Goal: Information Seeking & Learning: Learn about a topic

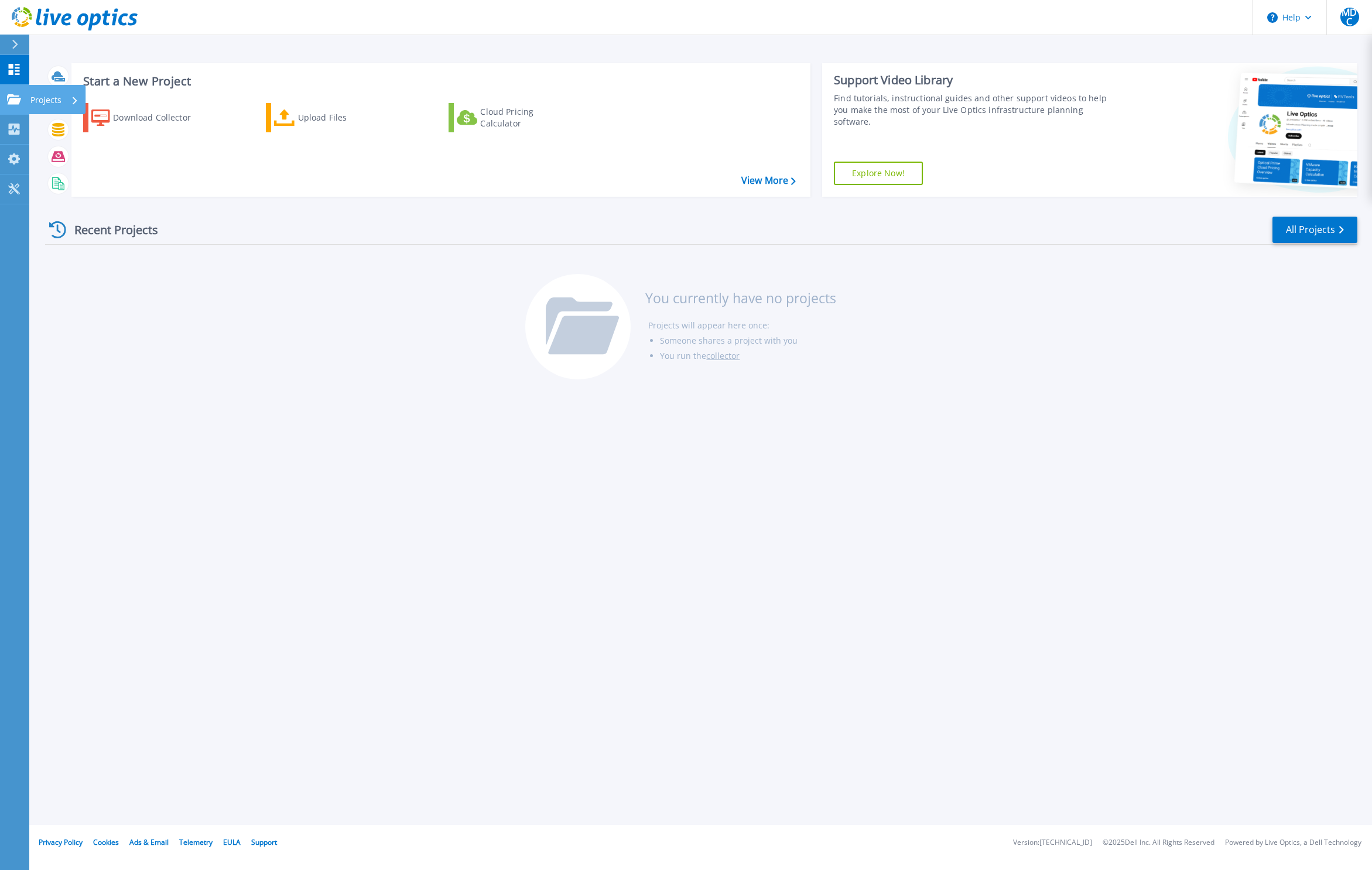
click at [17, 98] on icon at bounding box center [14, 99] width 14 height 10
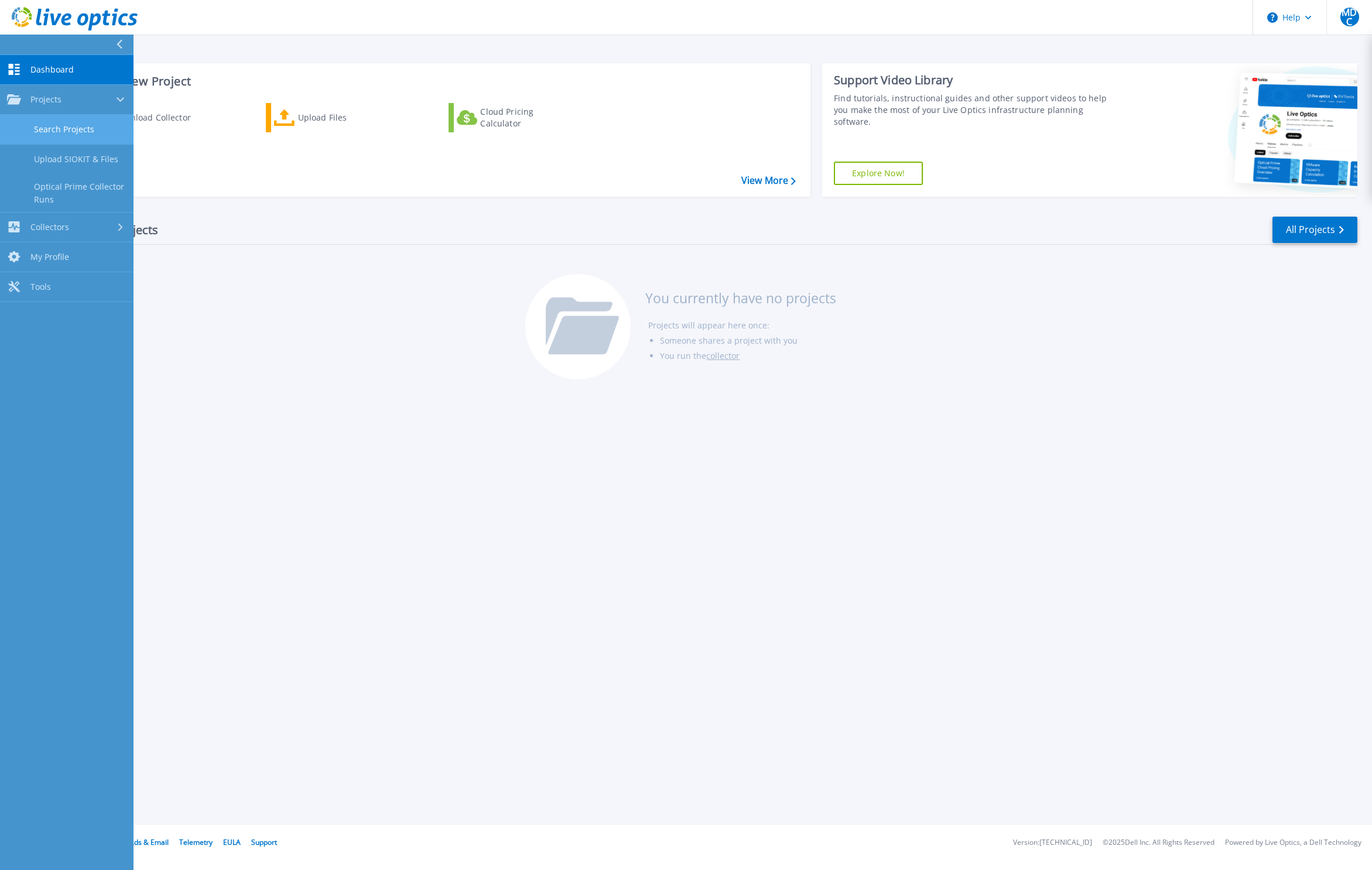
click at [55, 122] on link "Search Projects" at bounding box center [67, 130] width 133 height 30
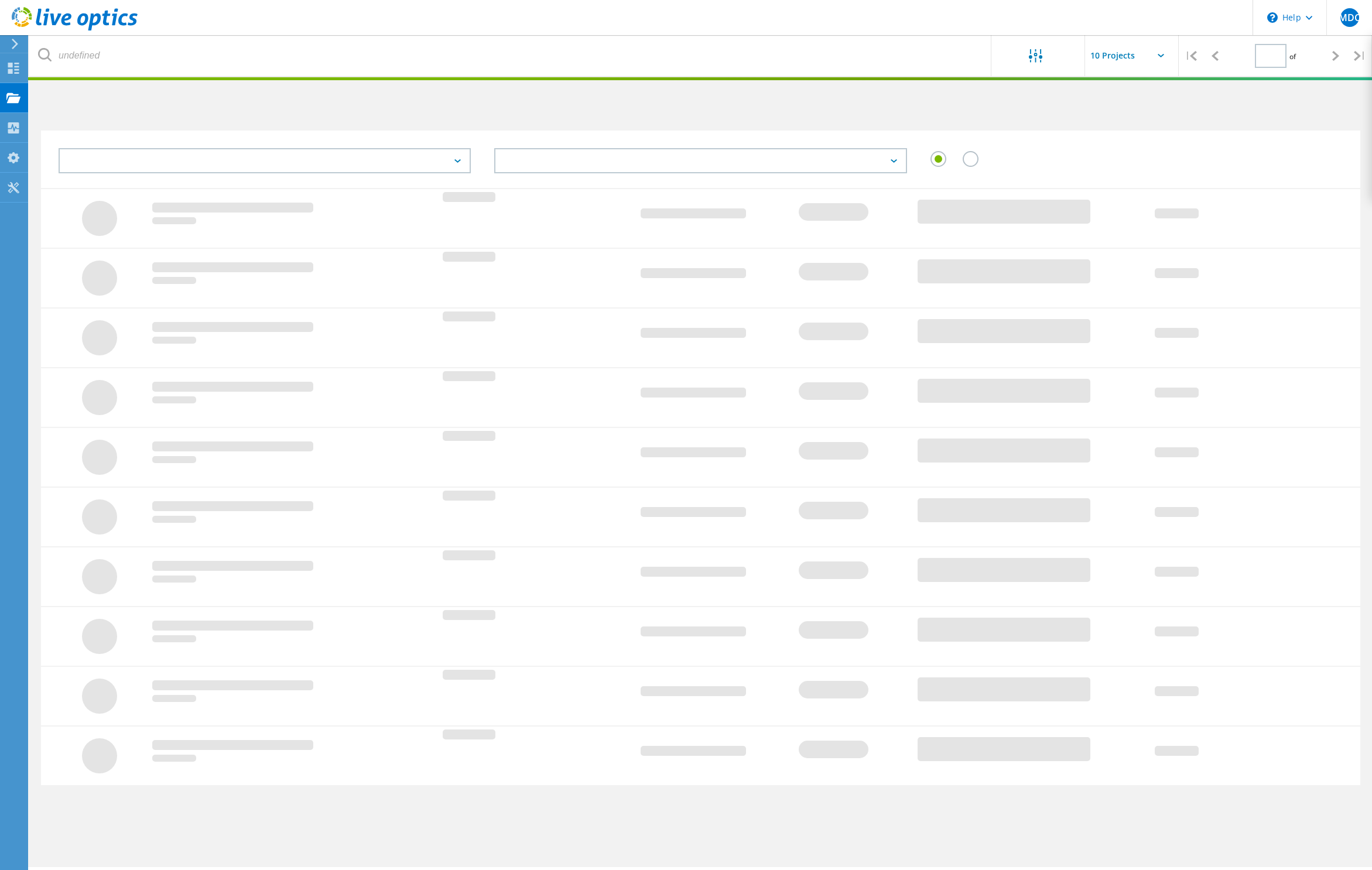
type input "1"
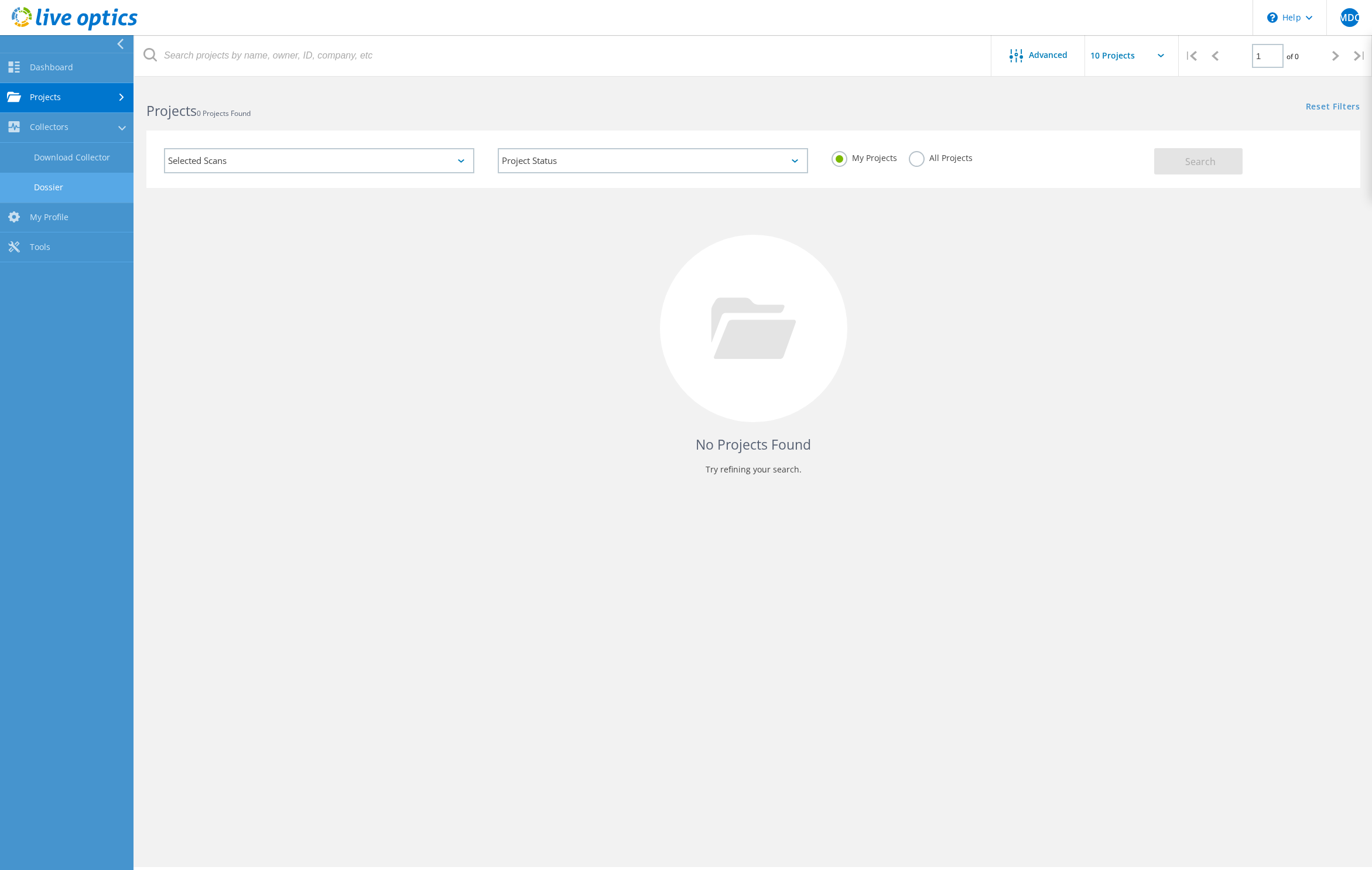
click at [68, 192] on link "Dossier" at bounding box center [67, 187] width 133 height 30
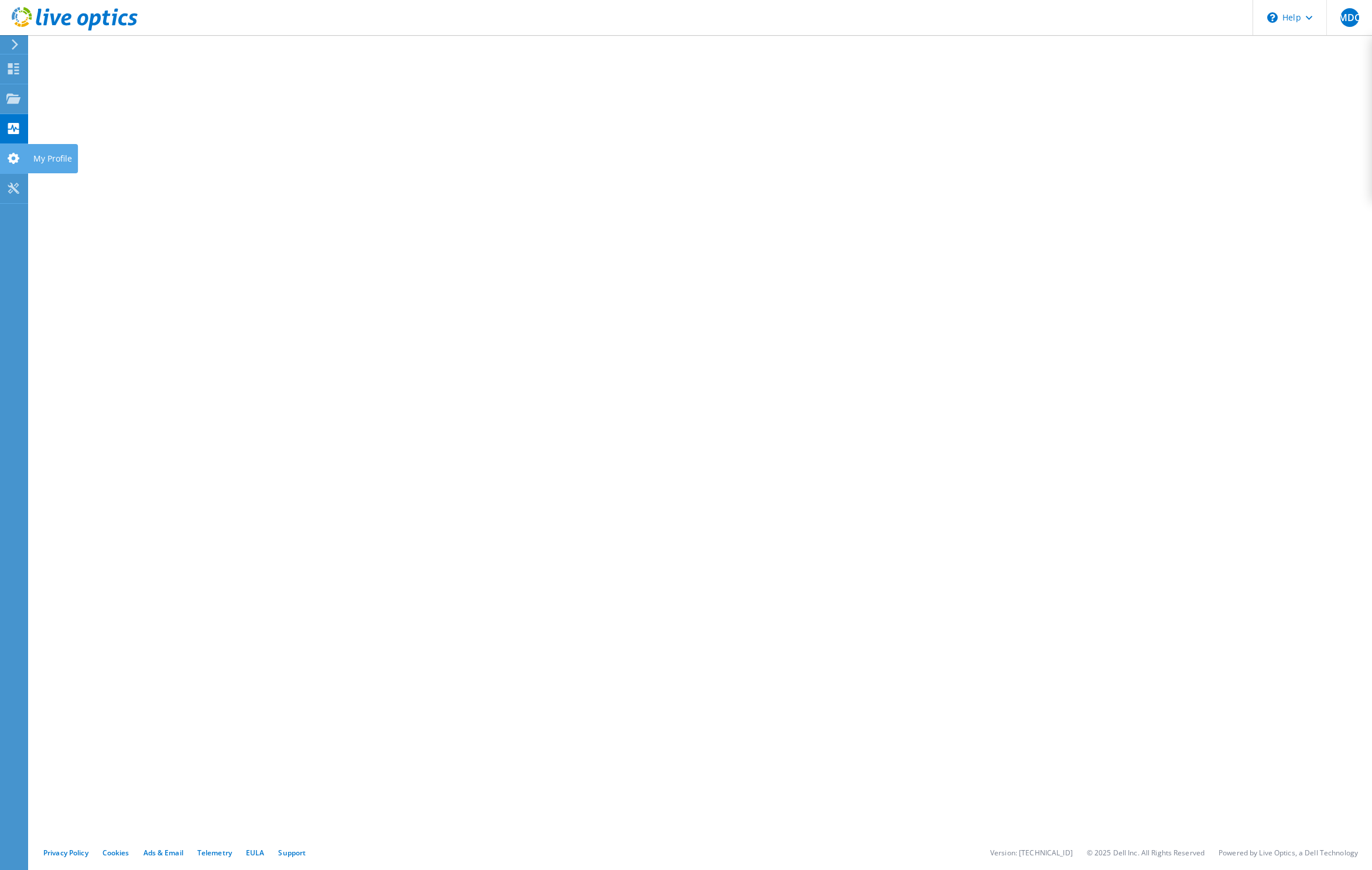
click at [20, 161] on icon at bounding box center [13, 158] width 14 height 11
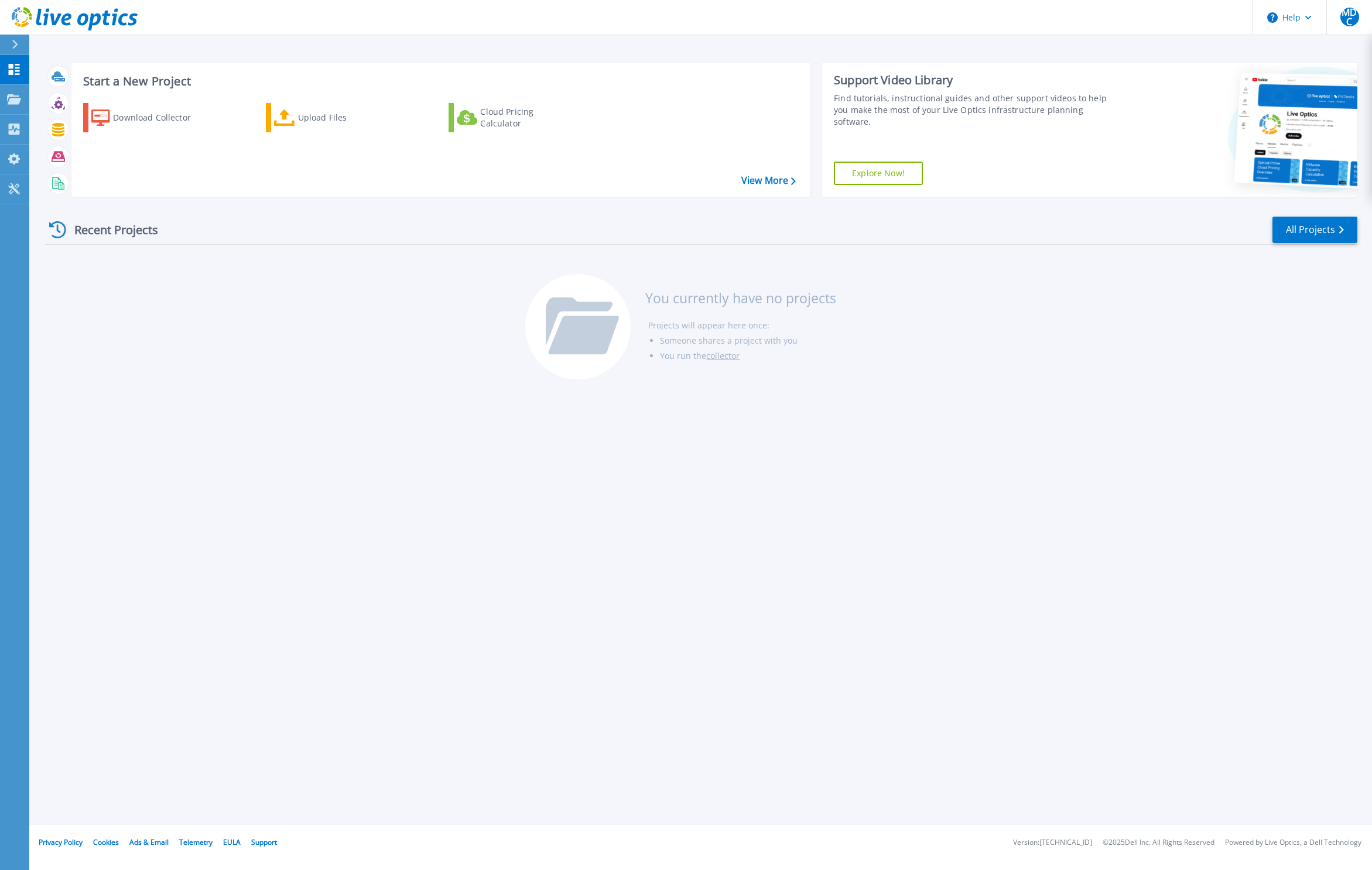
click at [213, 342] on div "Recent Projects All Projects You currently have no projects Projects will appea…" at bounding box center [700, 299] width 1312 height 185
click at [286, 111] on icon at bounding box center [284, 117] width 21 height 17
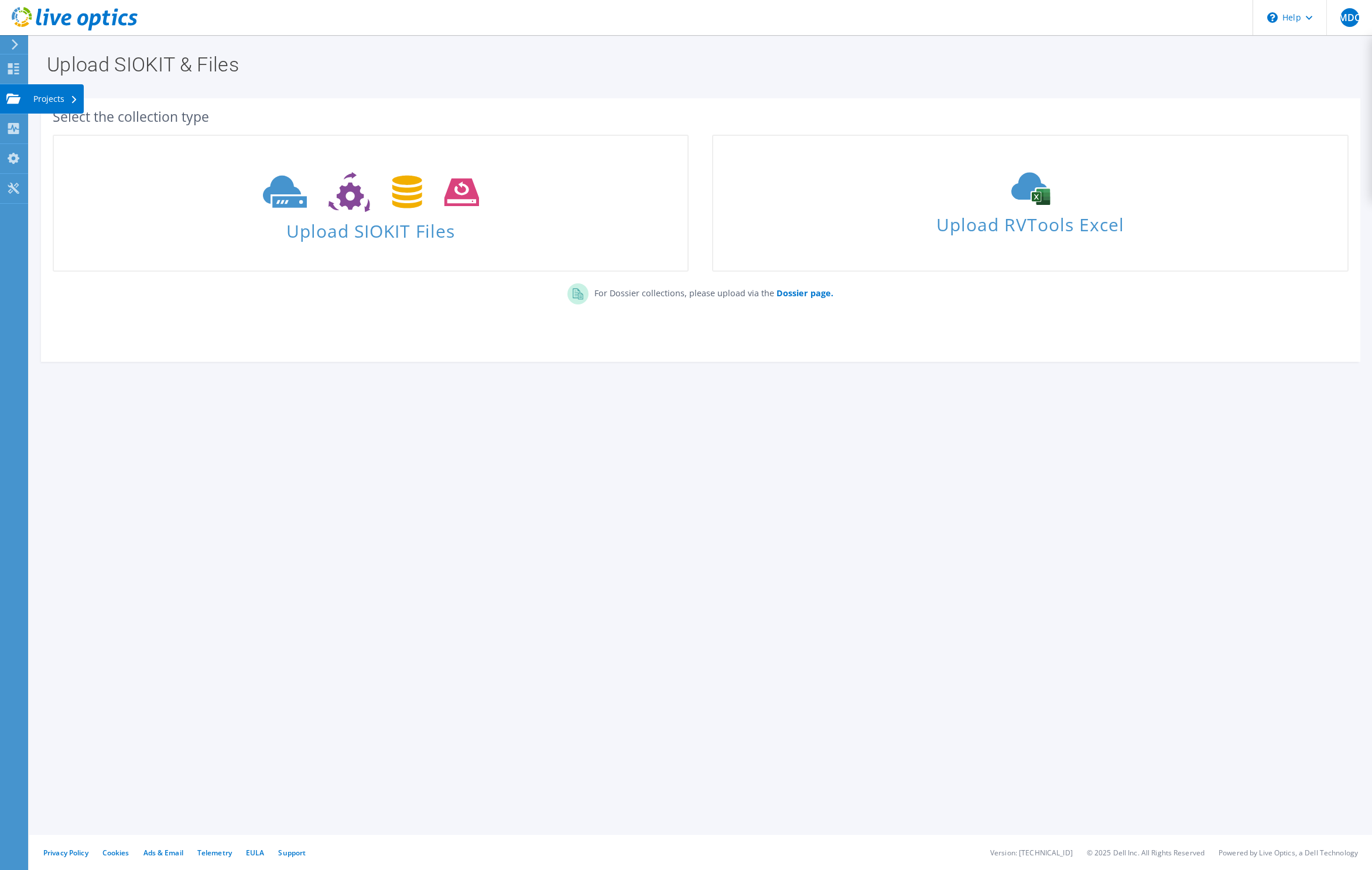
click at [12, 103] on use at bounding box center [13, 98] width 14 height 10
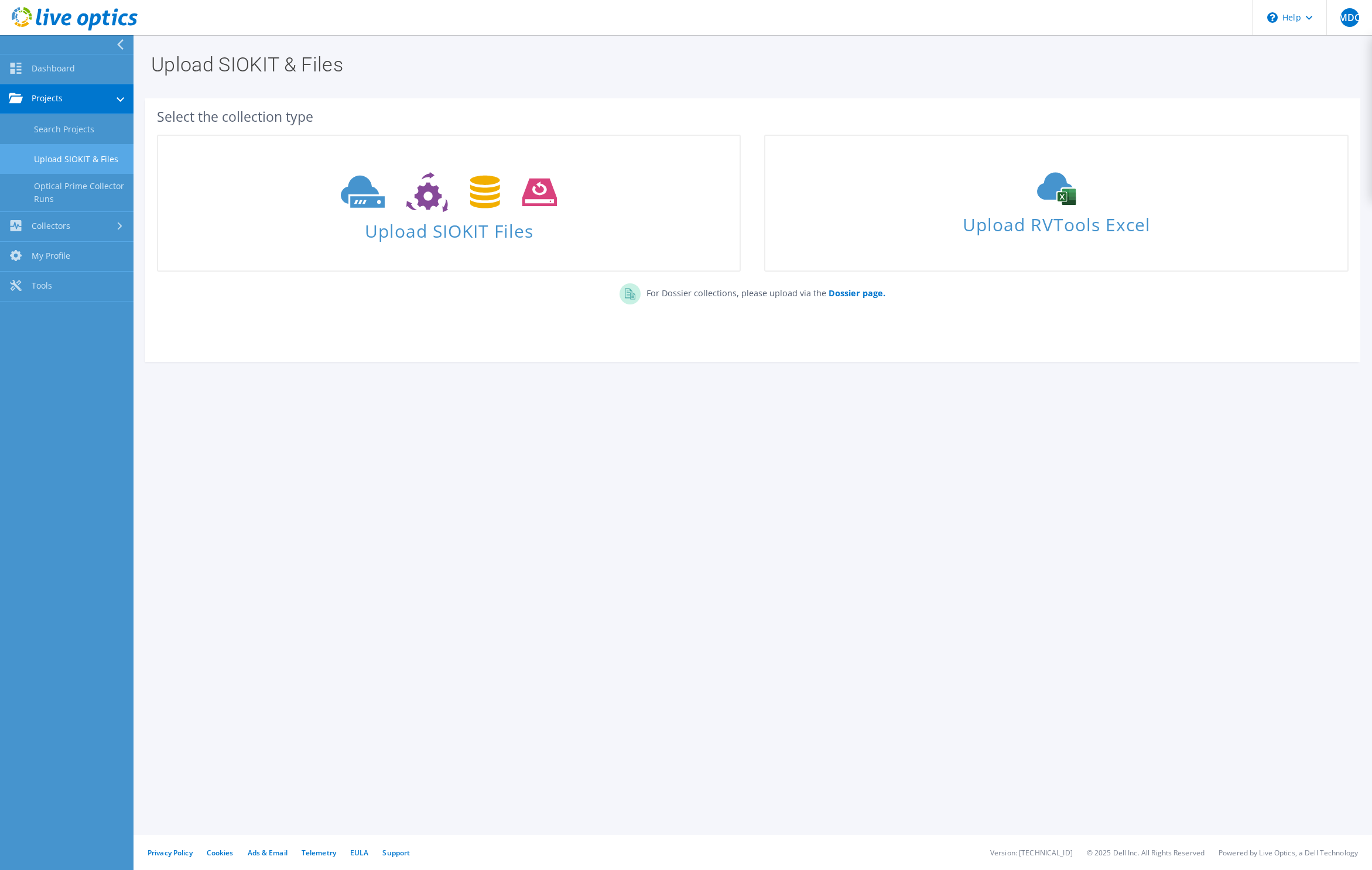
click at [96, 157] on link "Upload SIOKIT & Files" at bounding box center [67, 159] width 133 height 30
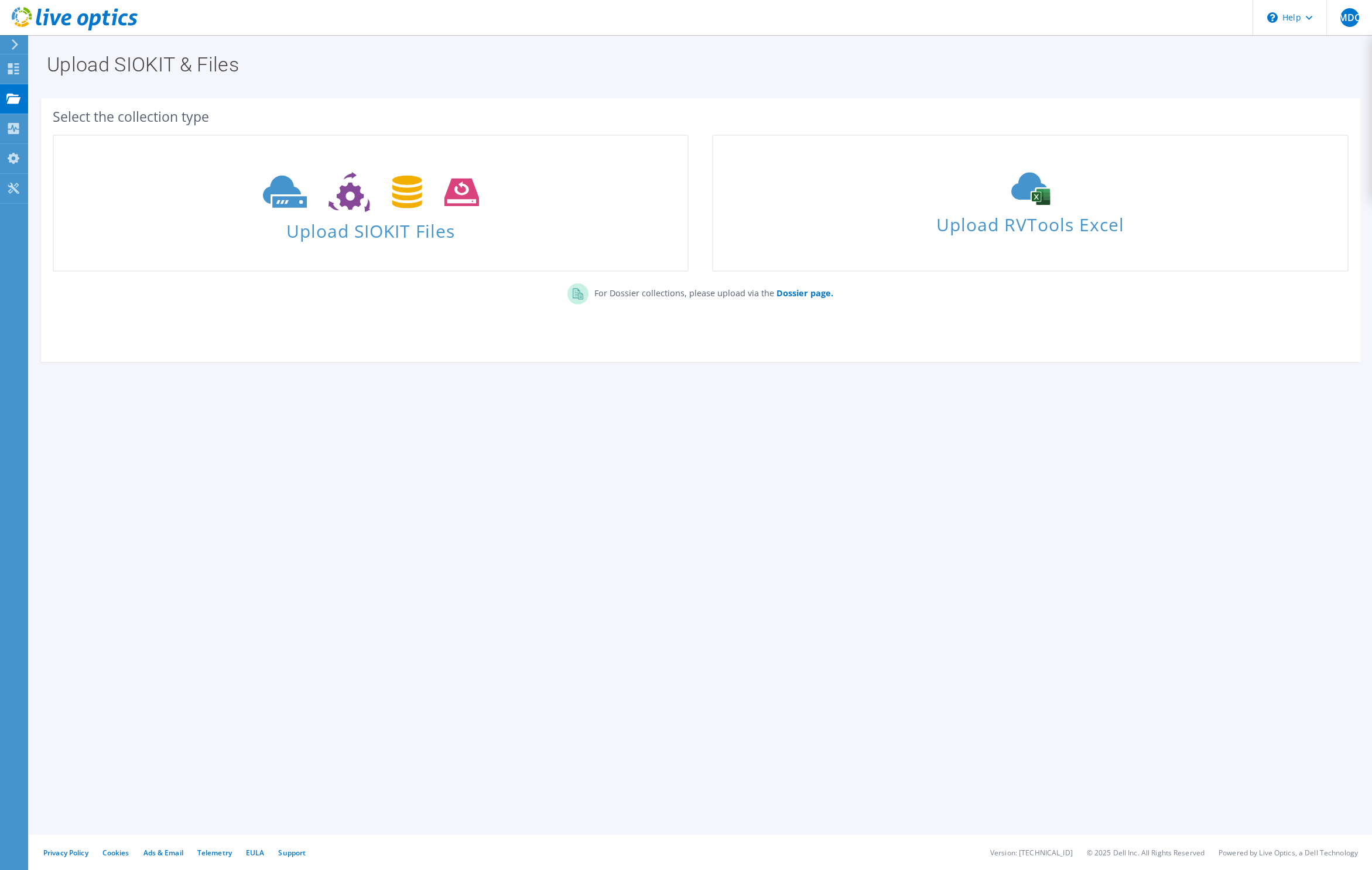
click at [431, 197] on icon at bounding box center [370, 193] width 216 height 41
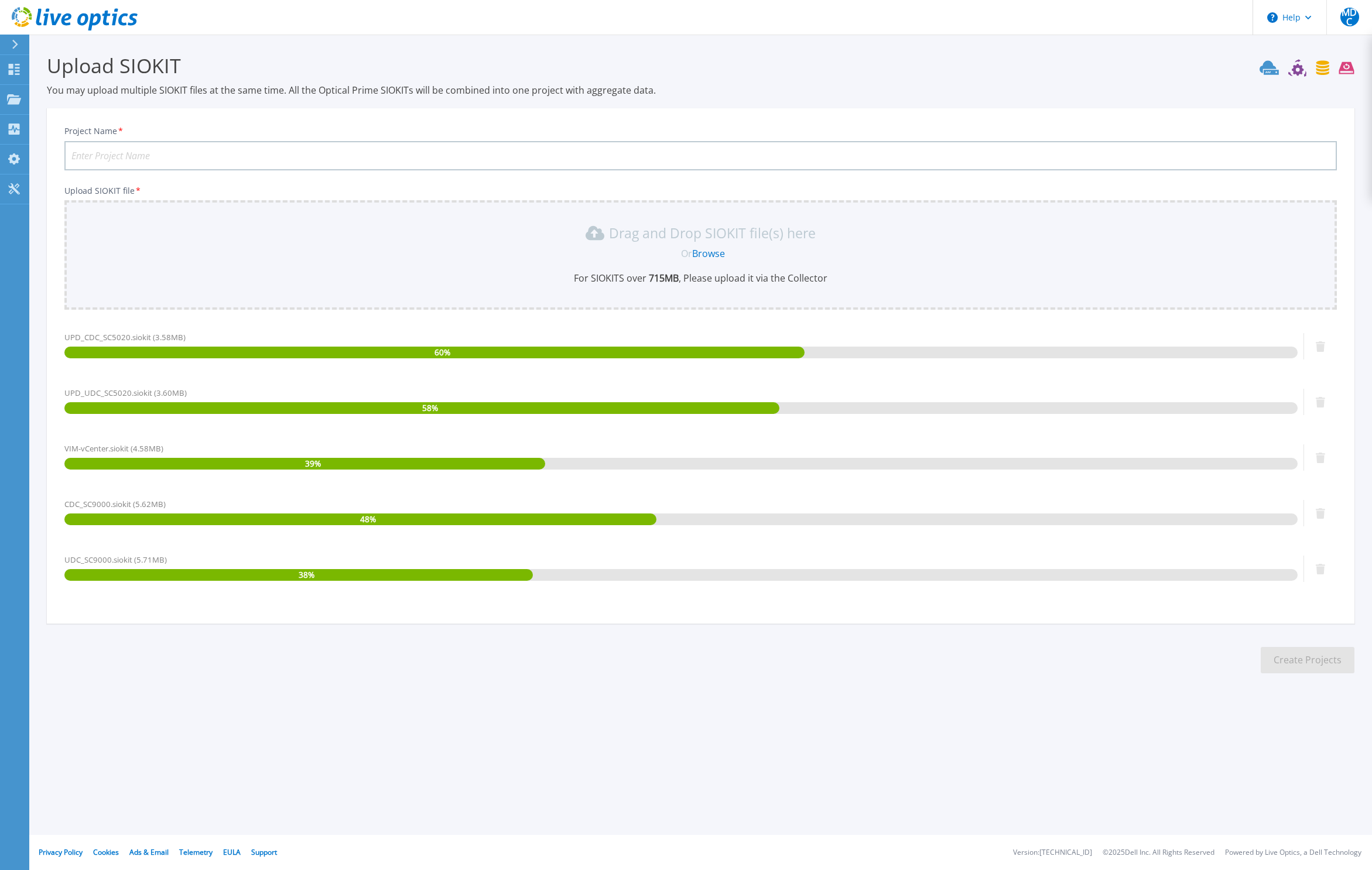
click at [179, 155] on input "Project Name *" at bounding box center [700, 156] width 1272 height 29
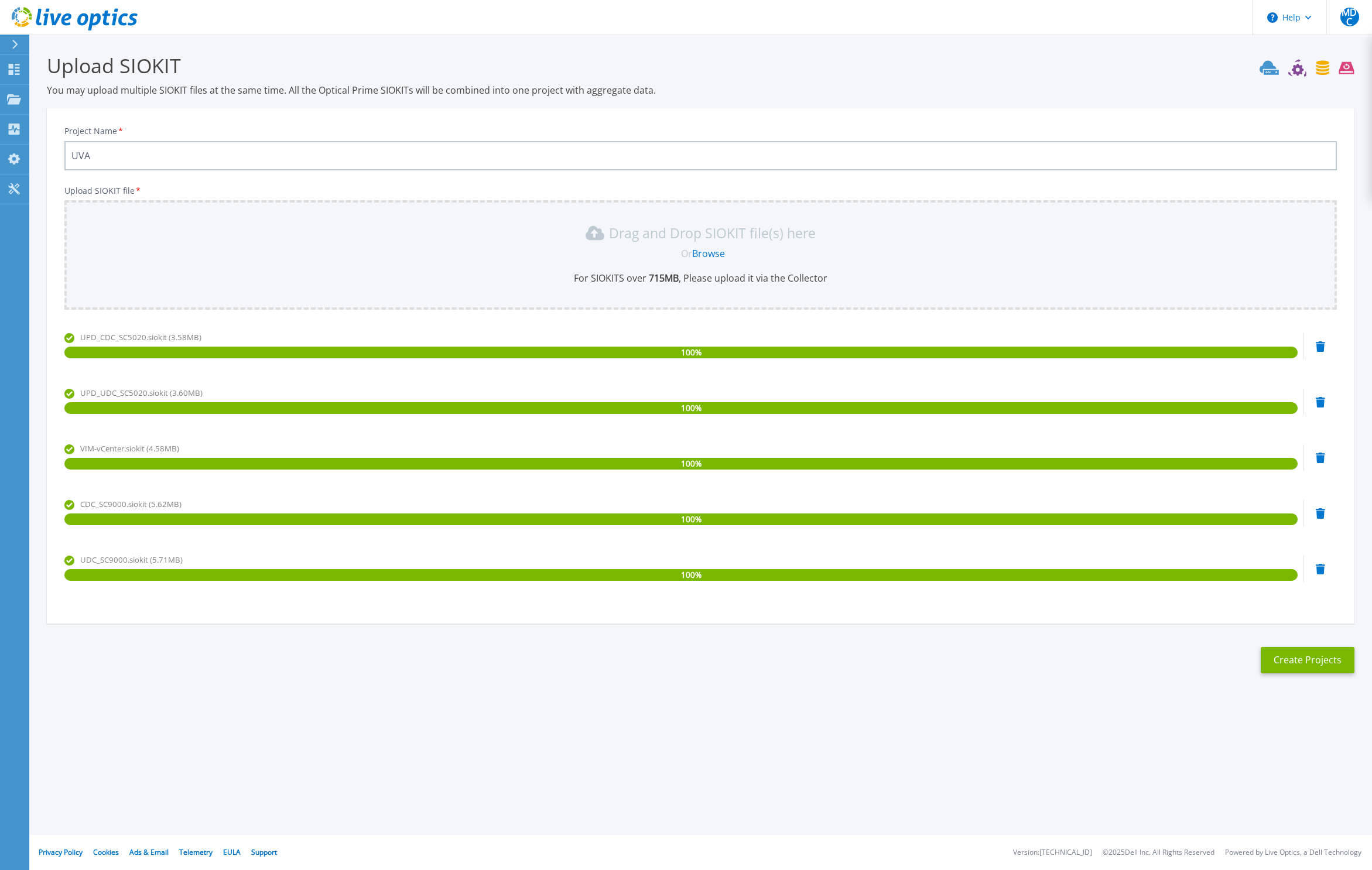
click at [1321, 352] on icon at bounding box center [1320, 347] width 9 height 11
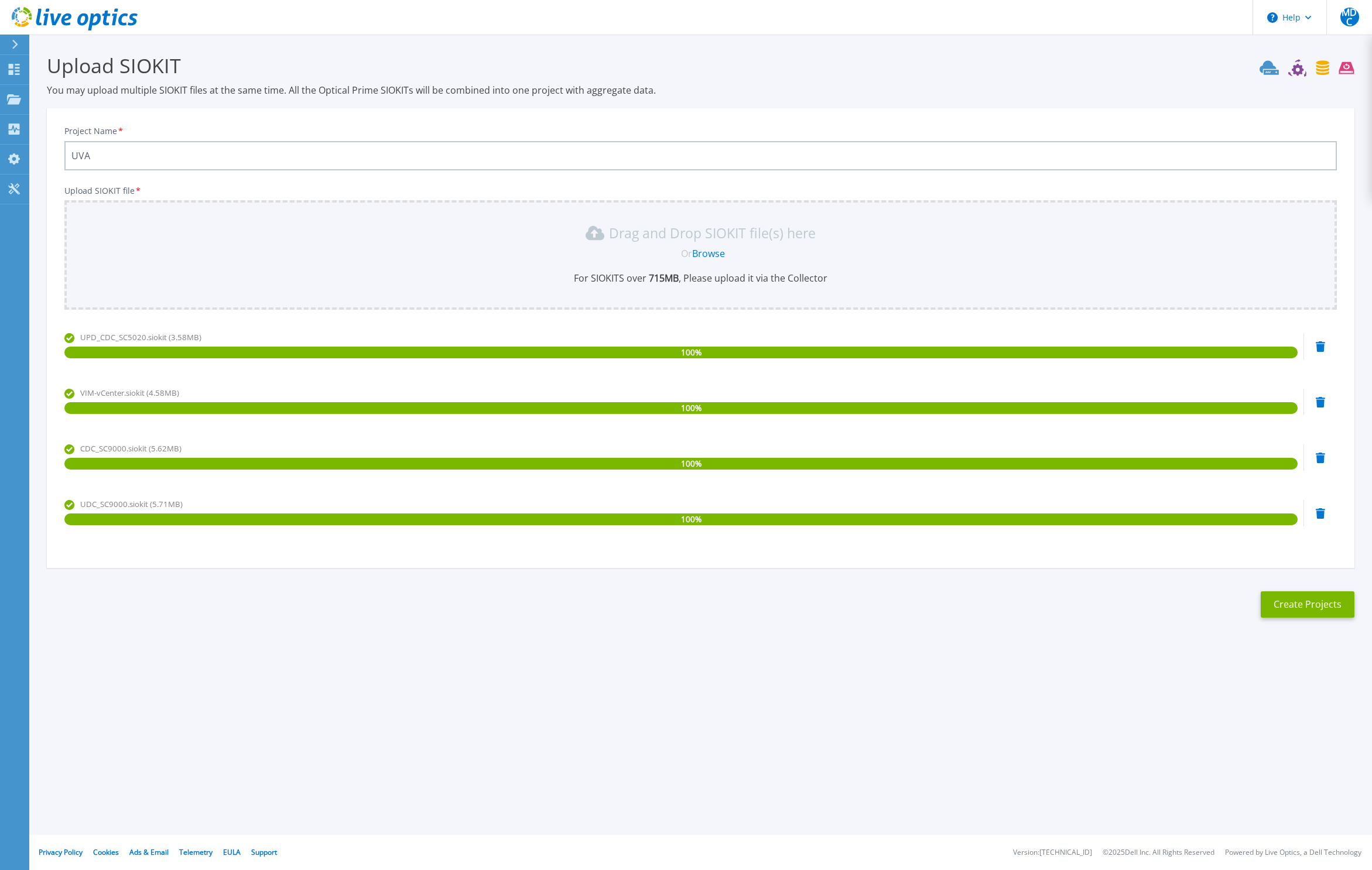
click at [1321, 347] on icon at bounding box center [1320, 347] width 9 height 11
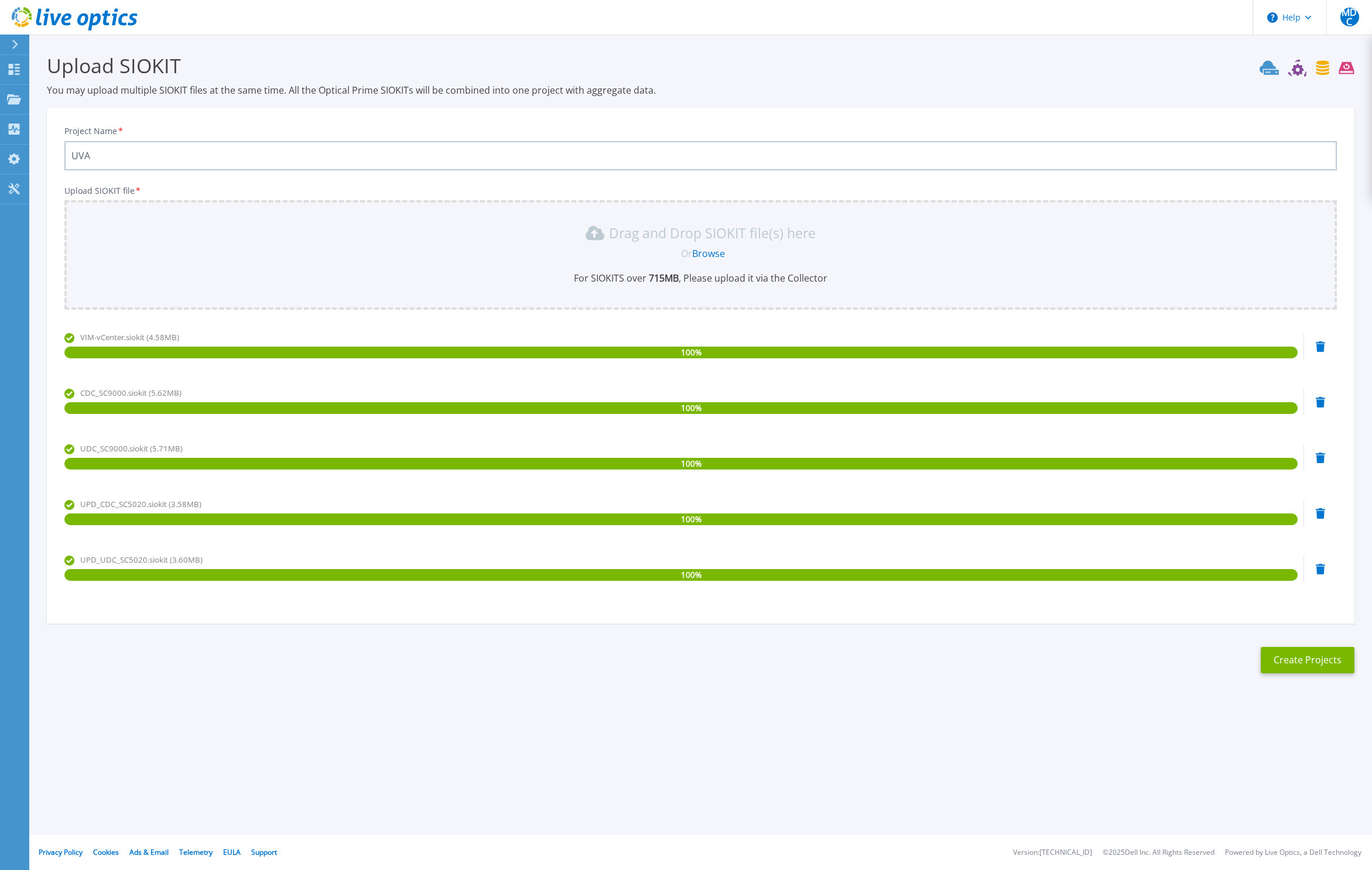
click at [151, 158] on input "UVA" at bounding box center [700, 156] width 1272 height 29
type input "UVA VMware 2025"
click at [1302, 654] on button "Create Projects" at bounding box center [1307, 660] width 93 height 26
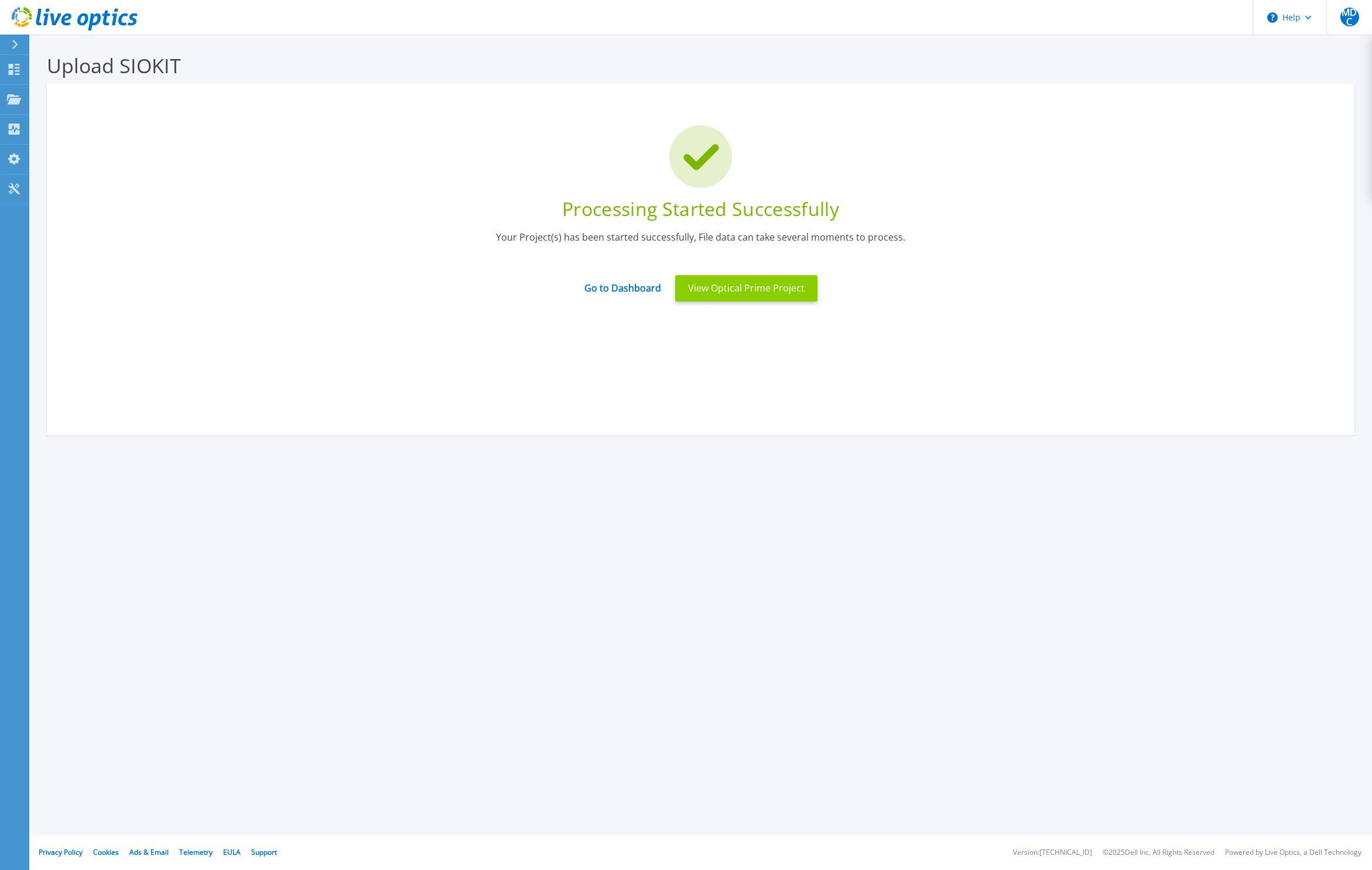
click at [737, 287] on button "View Optical Prime Project" at bounding box center [746, 288] width 143 height 26
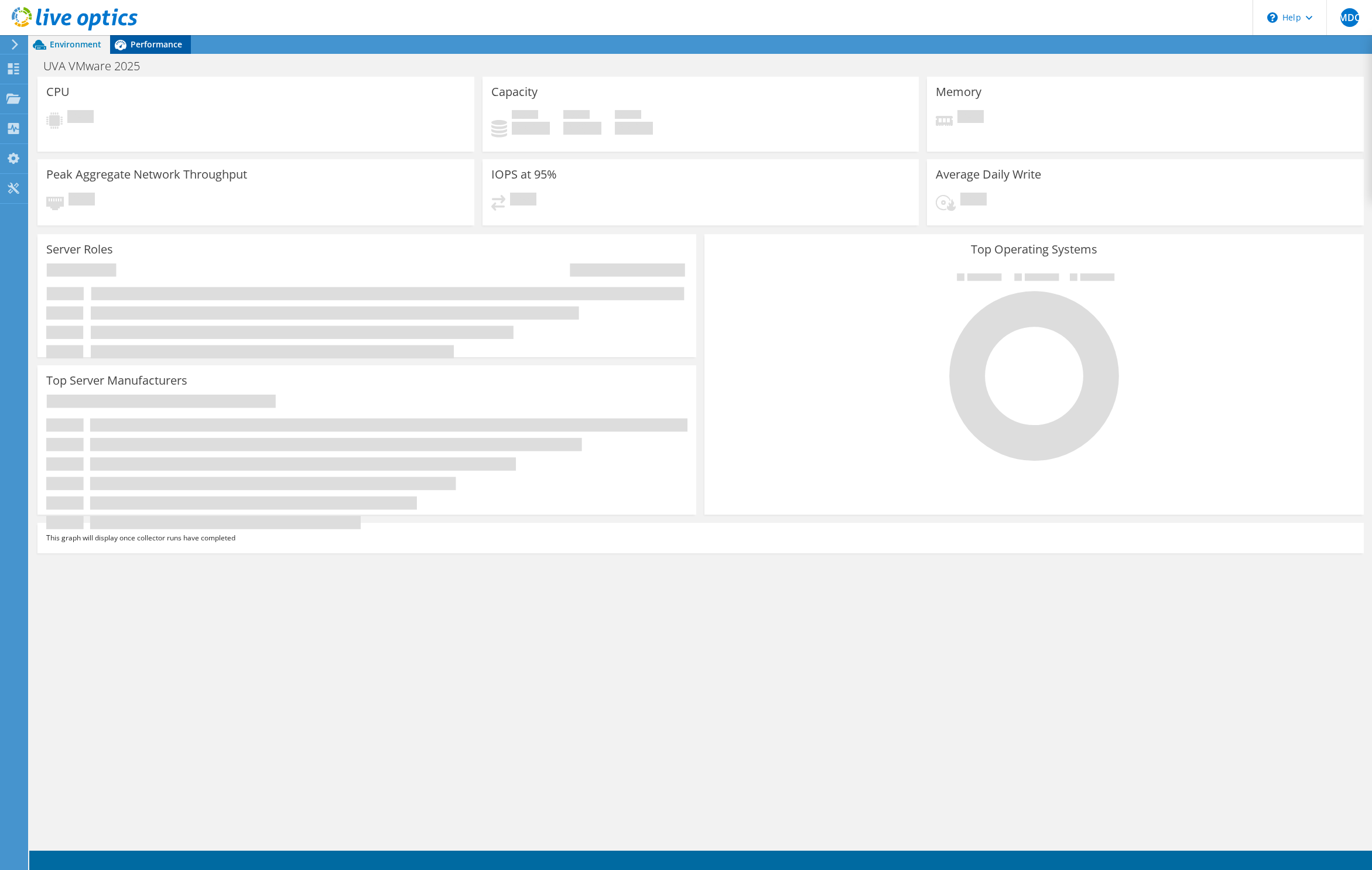
click at [140, 45] on span "Performance" at bounding box center [156, 43] width 51 height 11
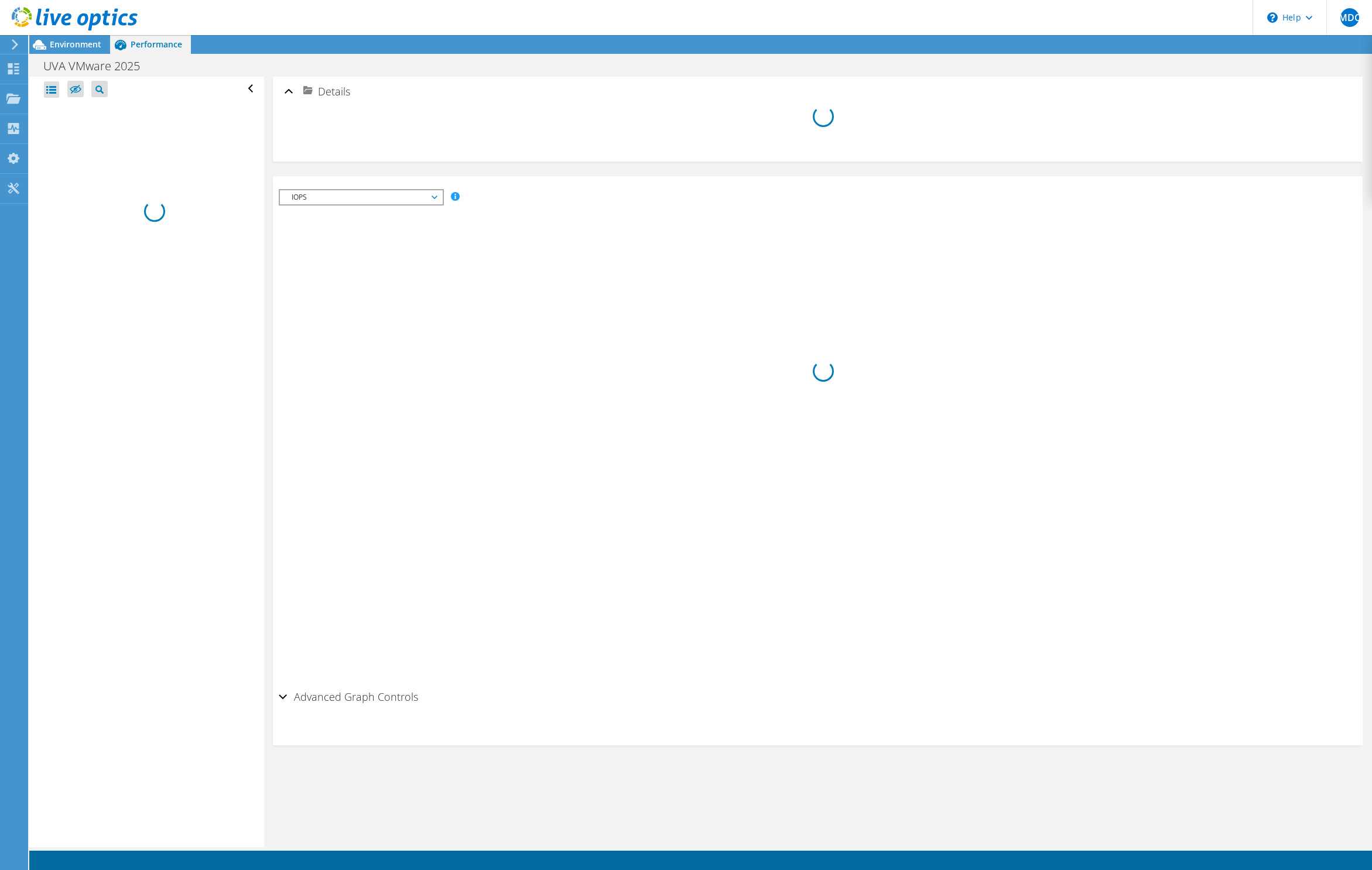
click at [68, 54] on div "UVA VMware 2025 Print" at bounding box center [700, 65] width 1342 height 23
click at [71, 44] on span "Environment" at bounding box center [75, 43] width 51 height 11
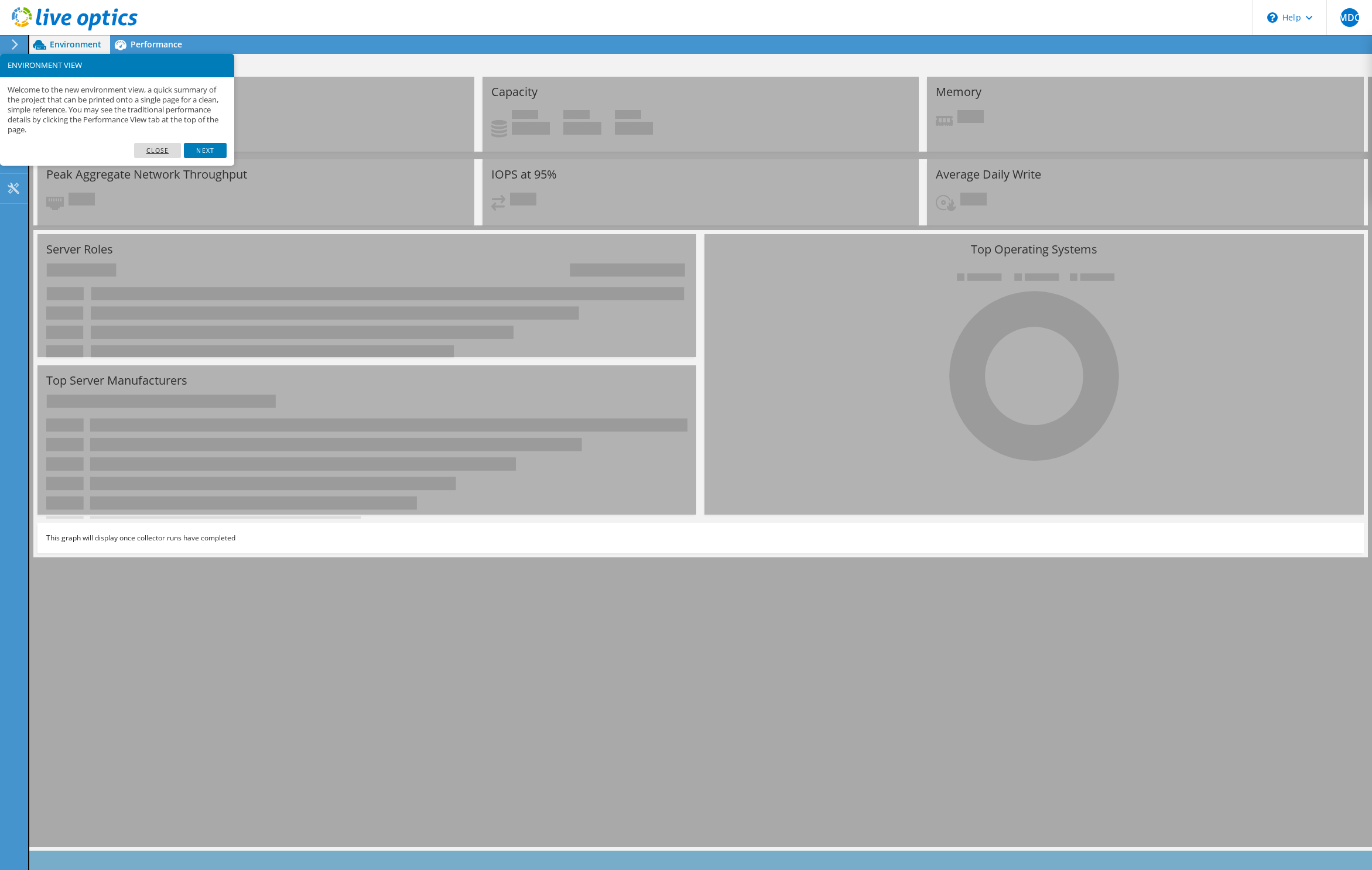
click at [155, 147] on link "Close" at bounding box center [158, 150] width 48 height 15
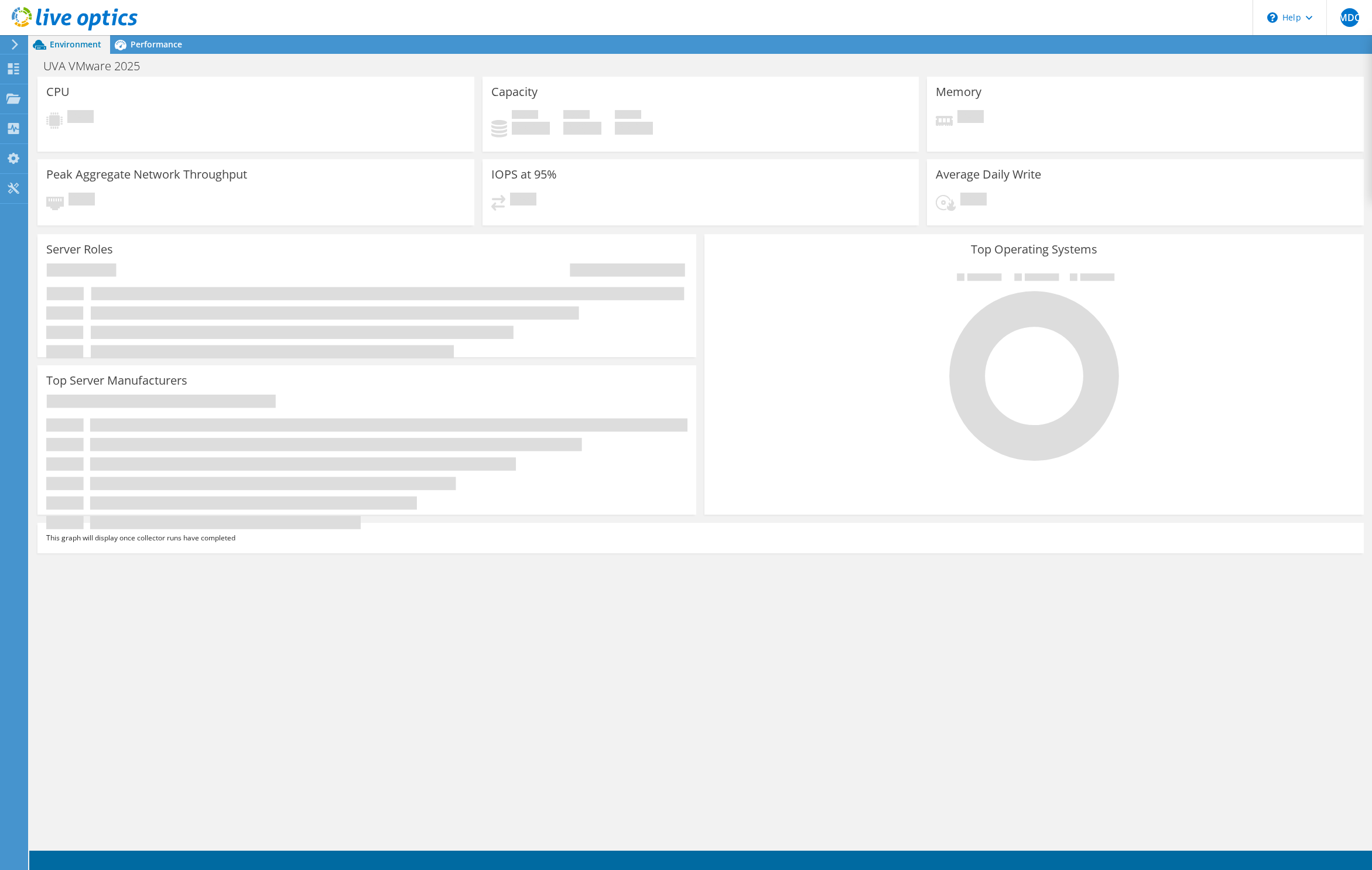
click at [502, 649] on div "CPU Pending Capacity Used 0 GiB Free 0 GiB Total 0 GiB Memory" at bounding box center [700, 462] width 1342 height 771
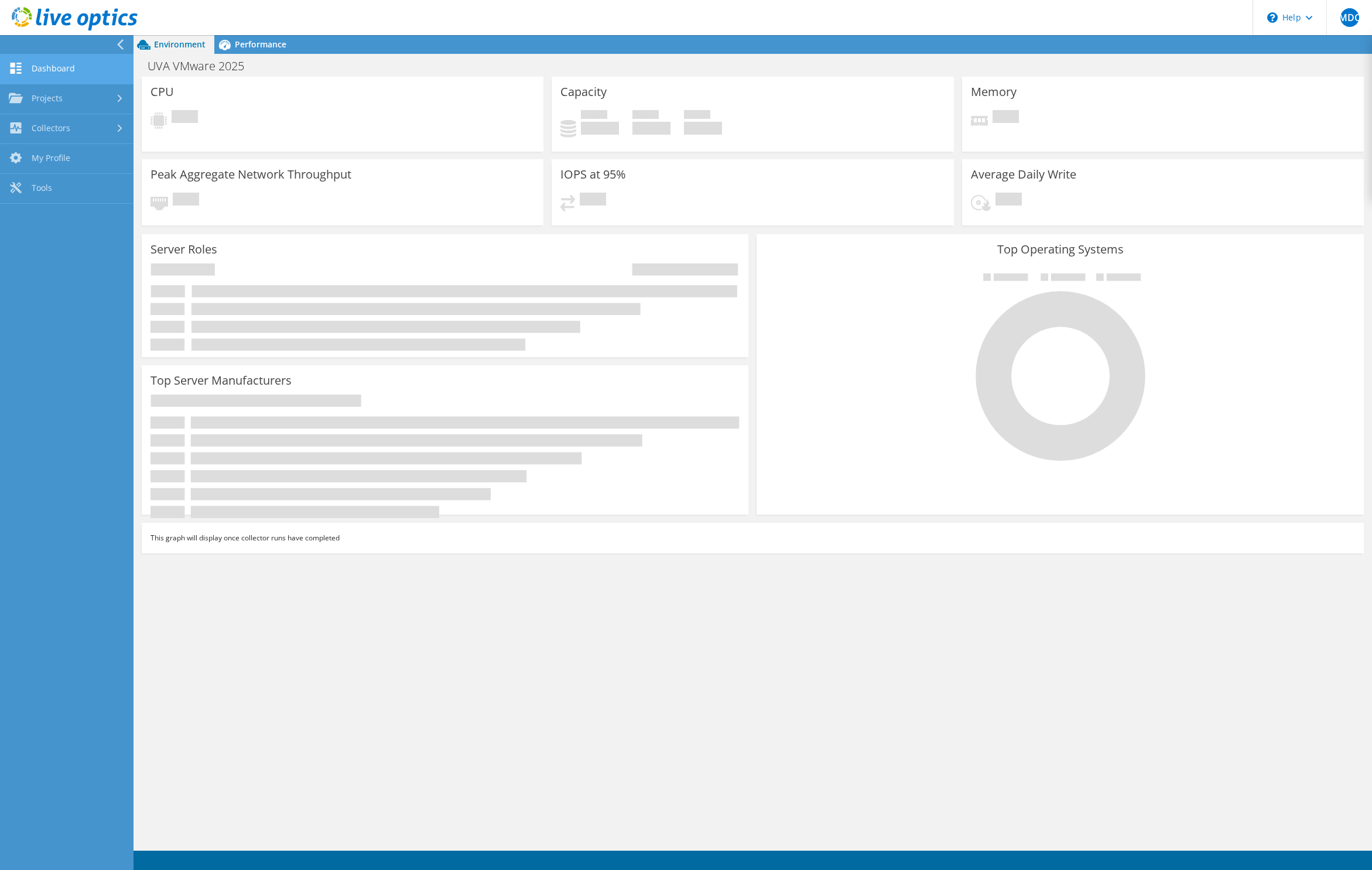
click at [52, 75] on link "Dashboard" at bounding box center [67, 69] width 133 height 30
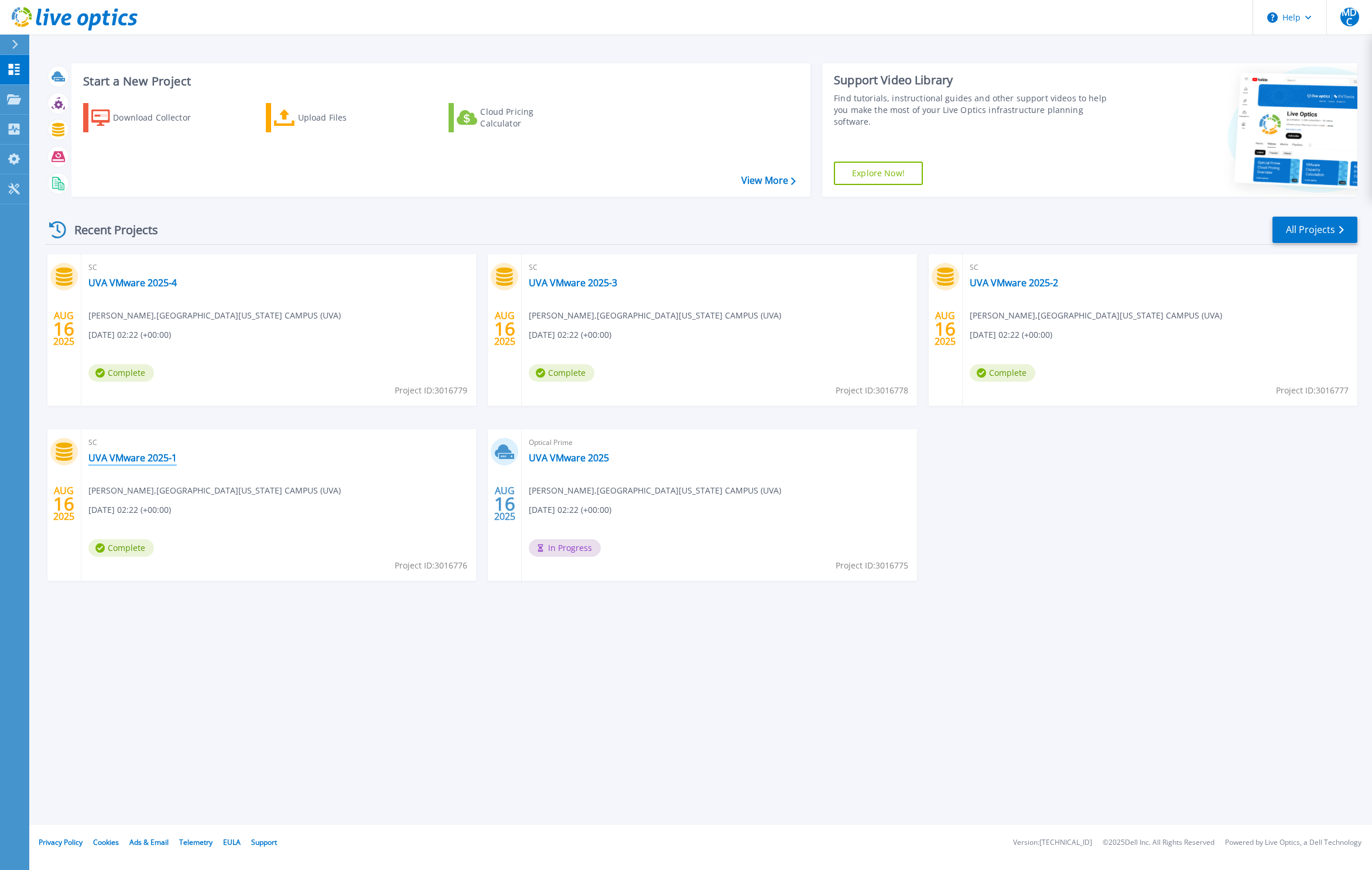
click at [148, 455] on link "UVA VMware 2025-1" at bounding box center [132, 458] width 88 height 12
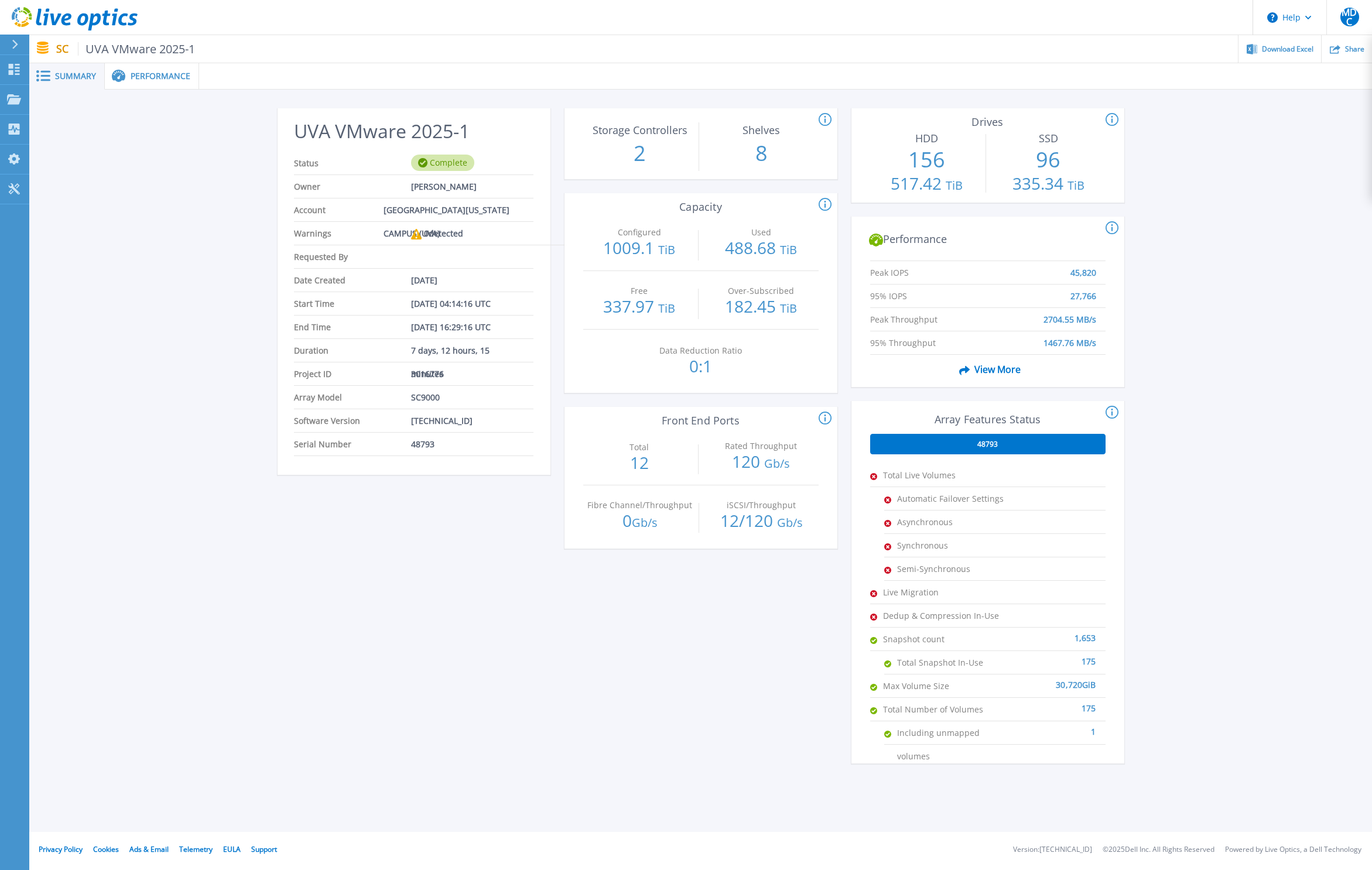
click at [156, 80] on span "Performance" at bounding box center [160, 76] width 60 height 8
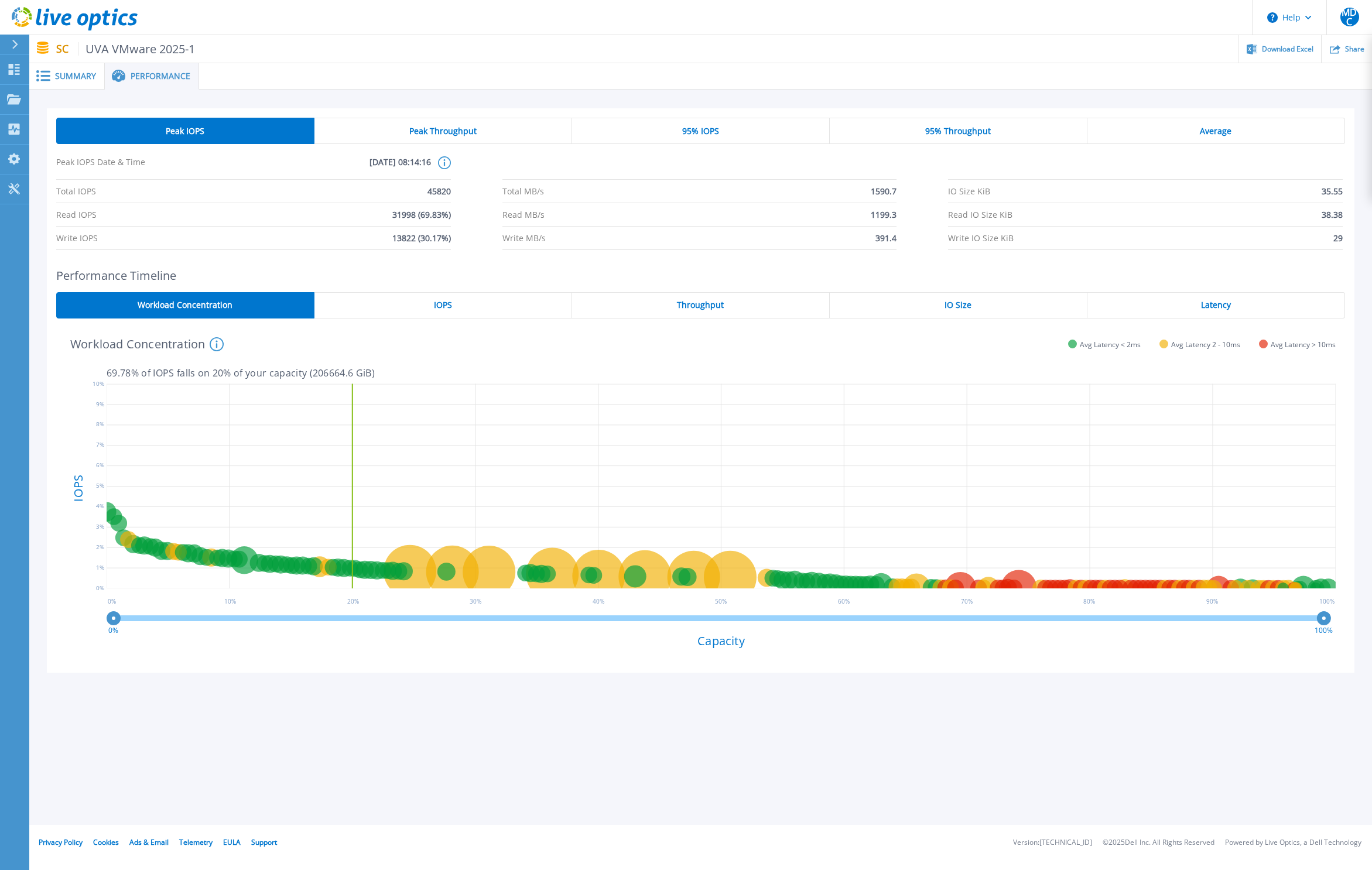
click at [74, 75] on span "Summary" at bounding box center [75, 76] width 41 height 8
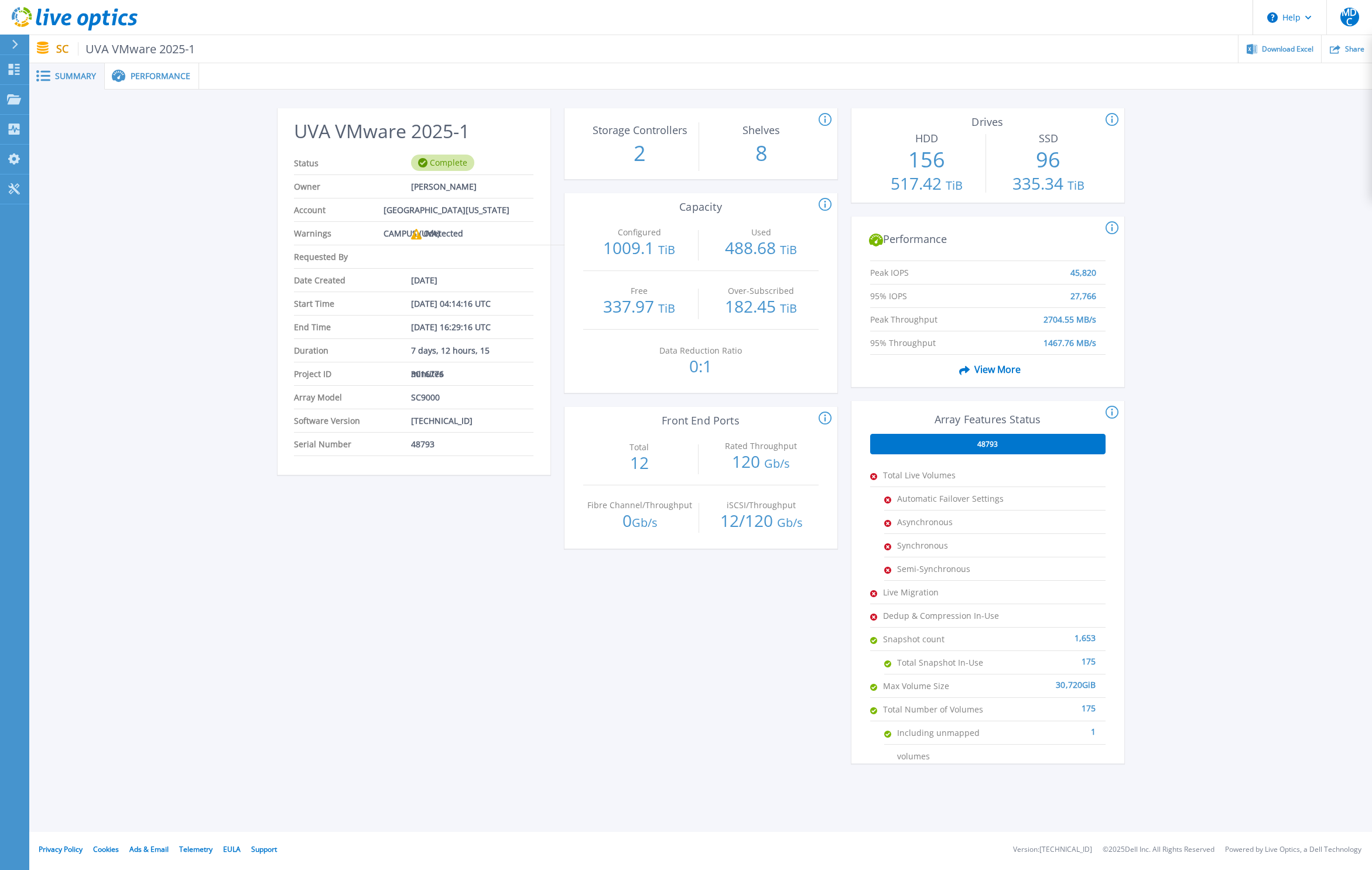
click at [138, 80] on span "Performance" at bounding box center [160, 76] width 60 height 8
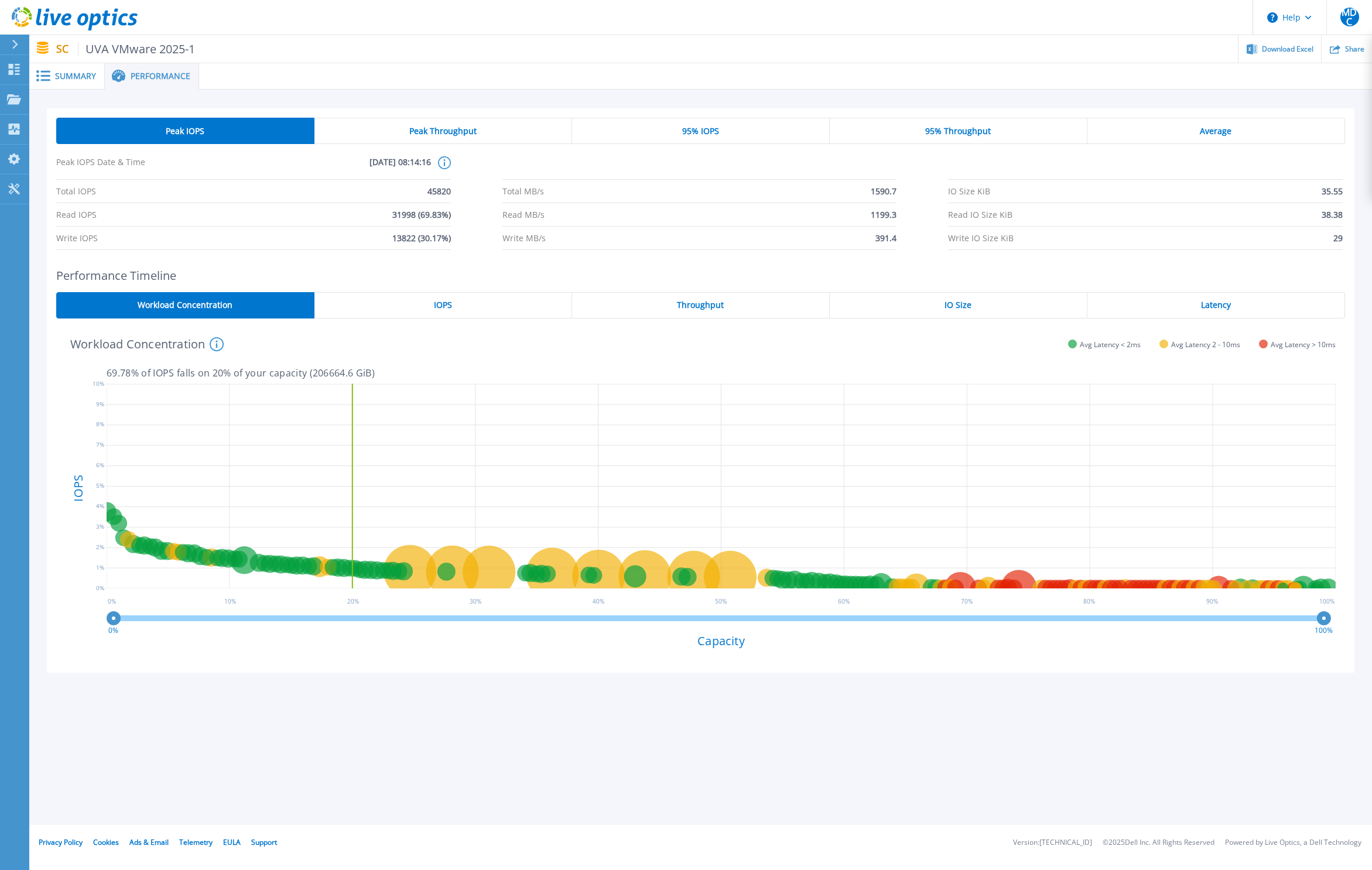
click at [445, 297] on div "IOPS" at bounding box center [443, 305] width 258 height 26
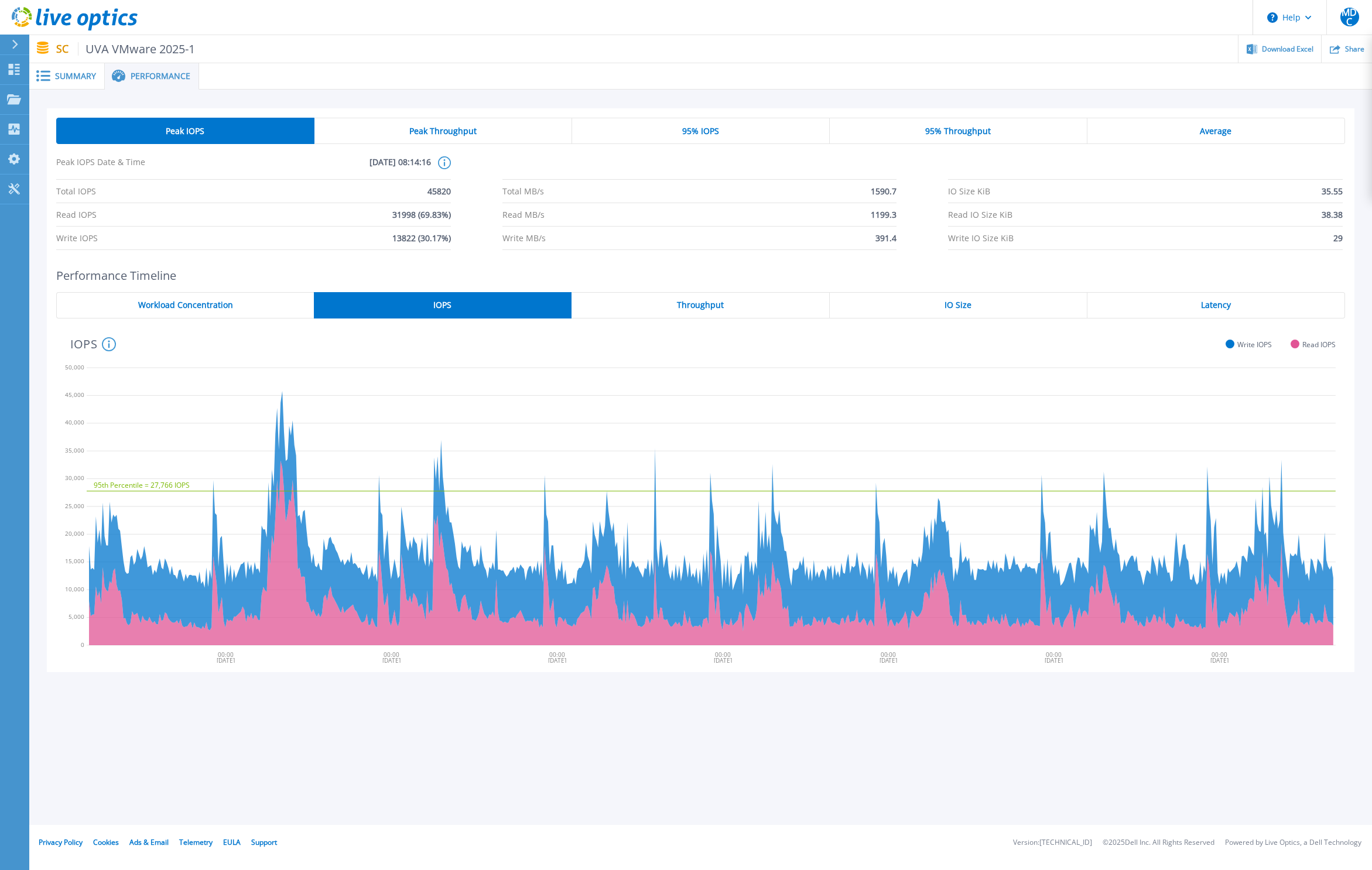
click at [711, 308] on span "Throughput" at bounding box center [700, 305] width 47 height 9
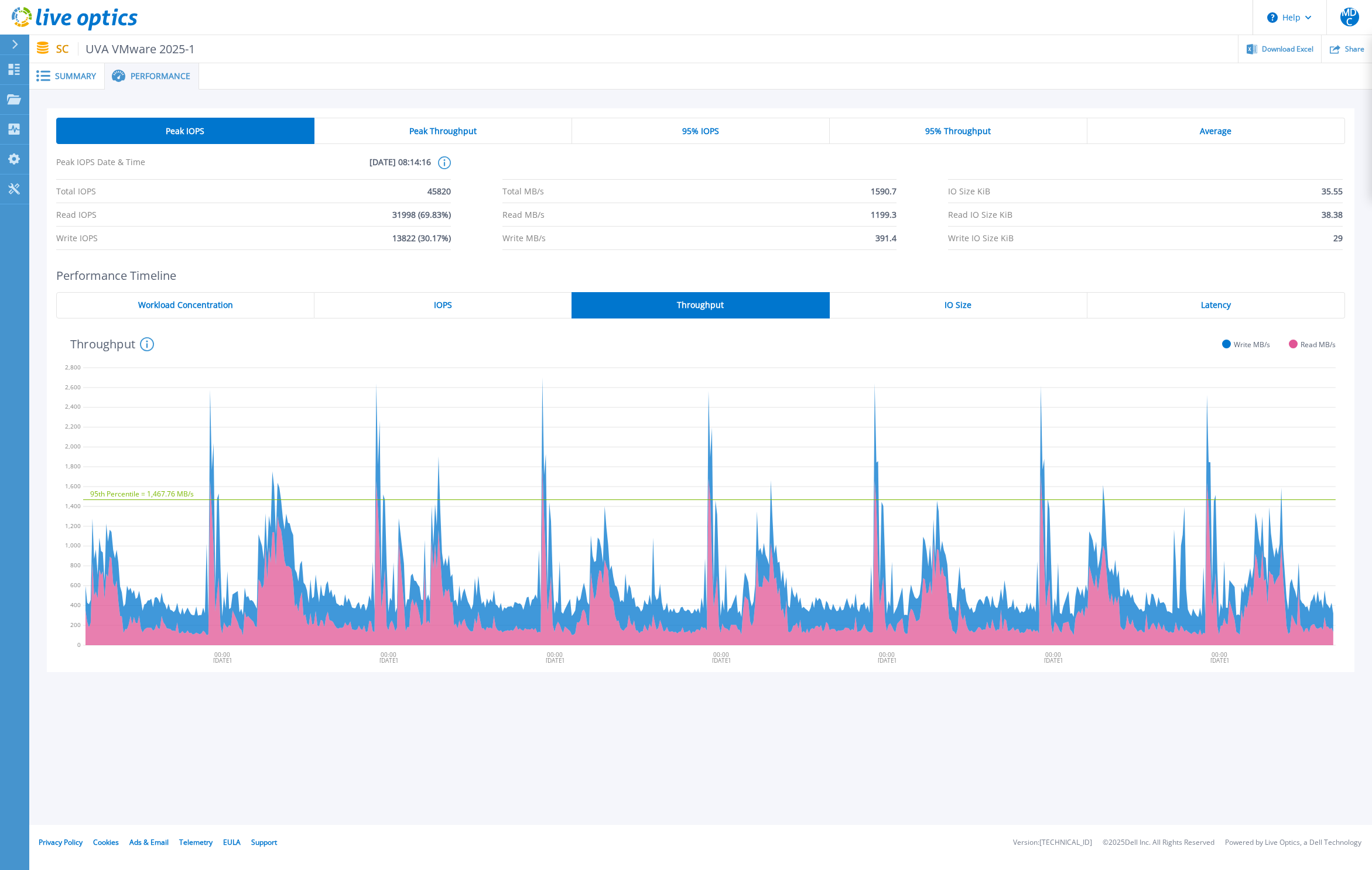
click at [925, 310] on div "IO Size" at bounding box center [958, 305] width 258 height 26
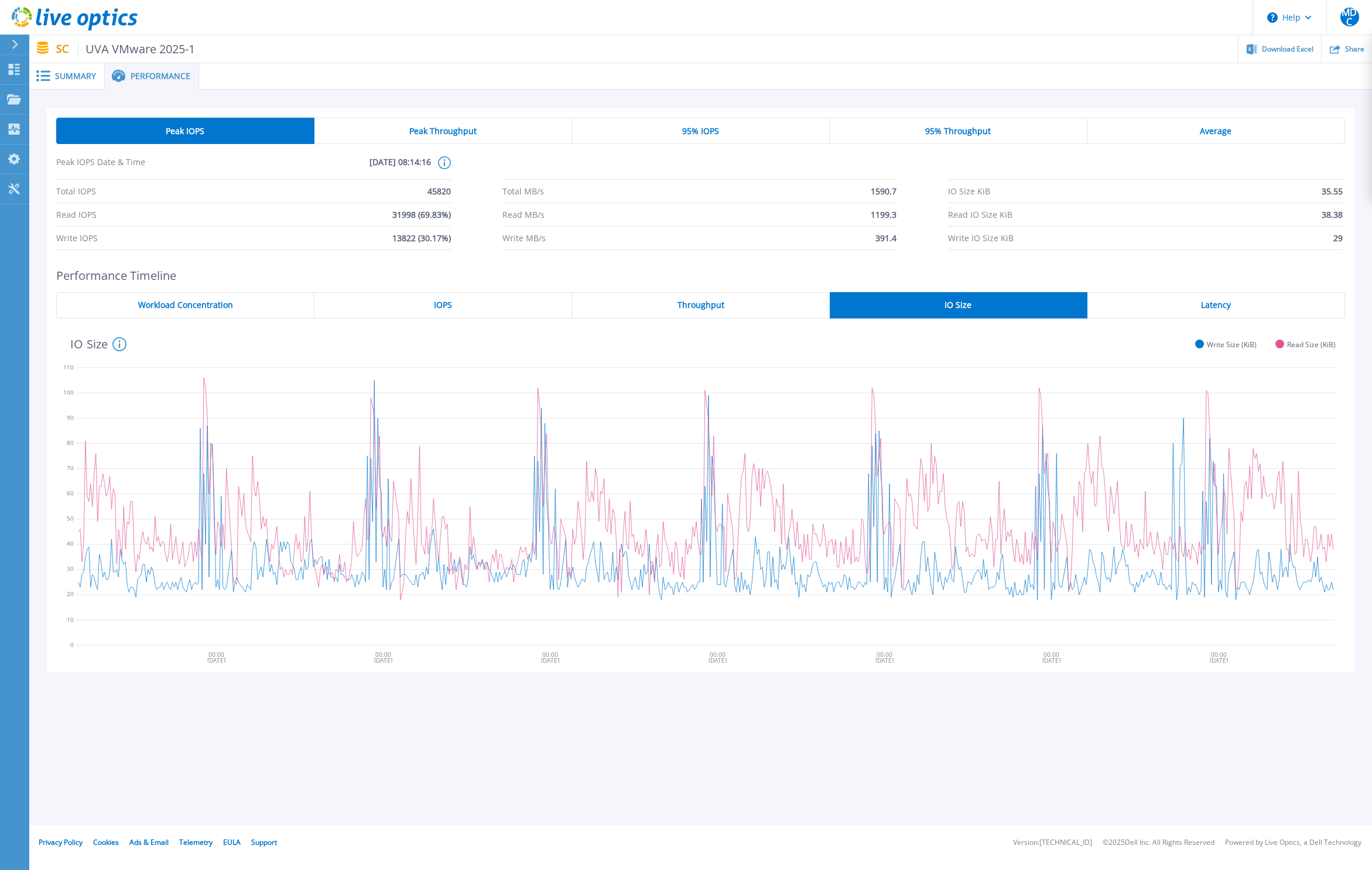
click at [1198, 311] on div "Latency" at bounding box center [1216, 305] width 258 height 26
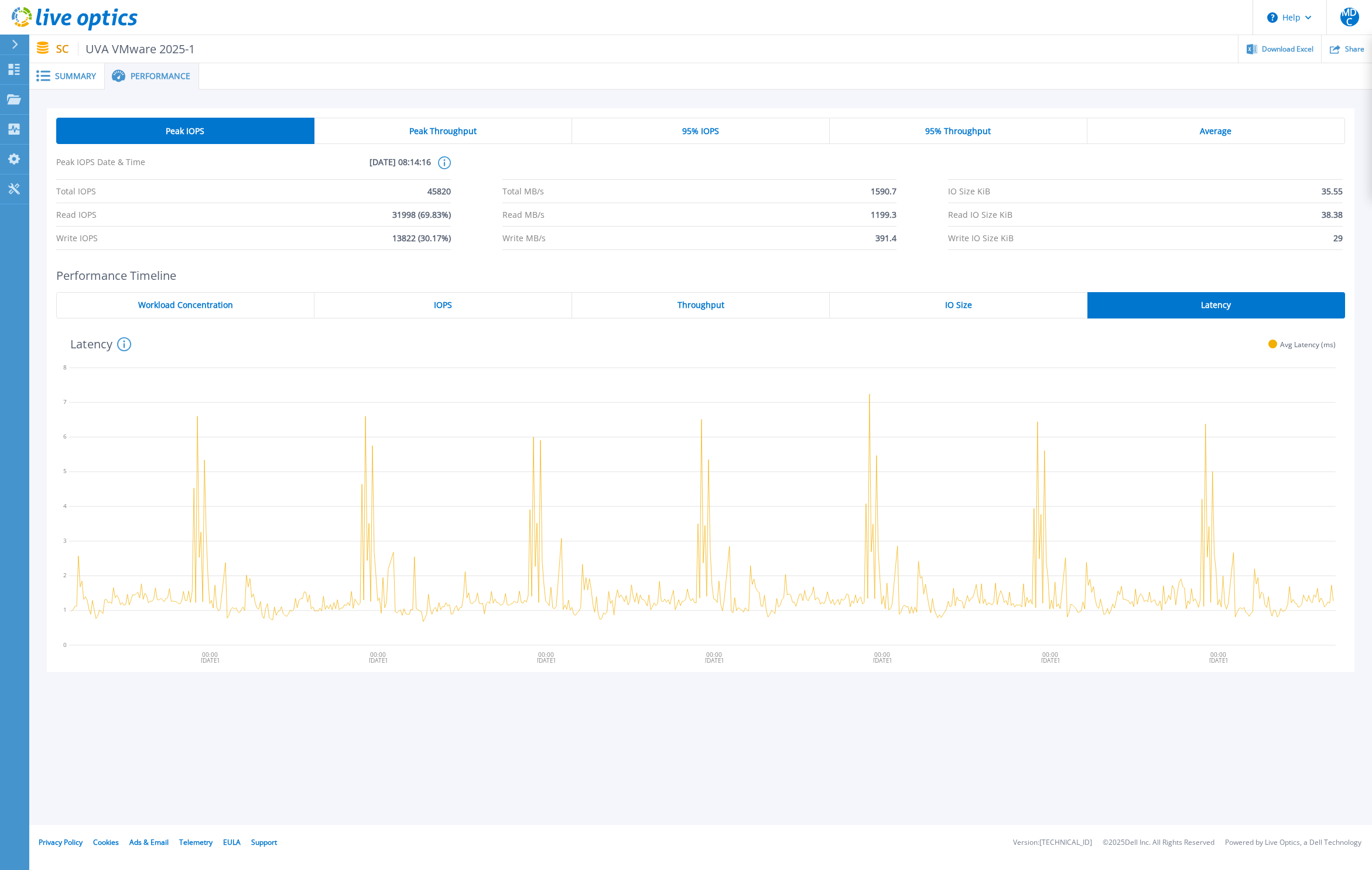
click at [444, 135] on span "Peak Throughput" at bounding box center [443, 131] width 67 height 9
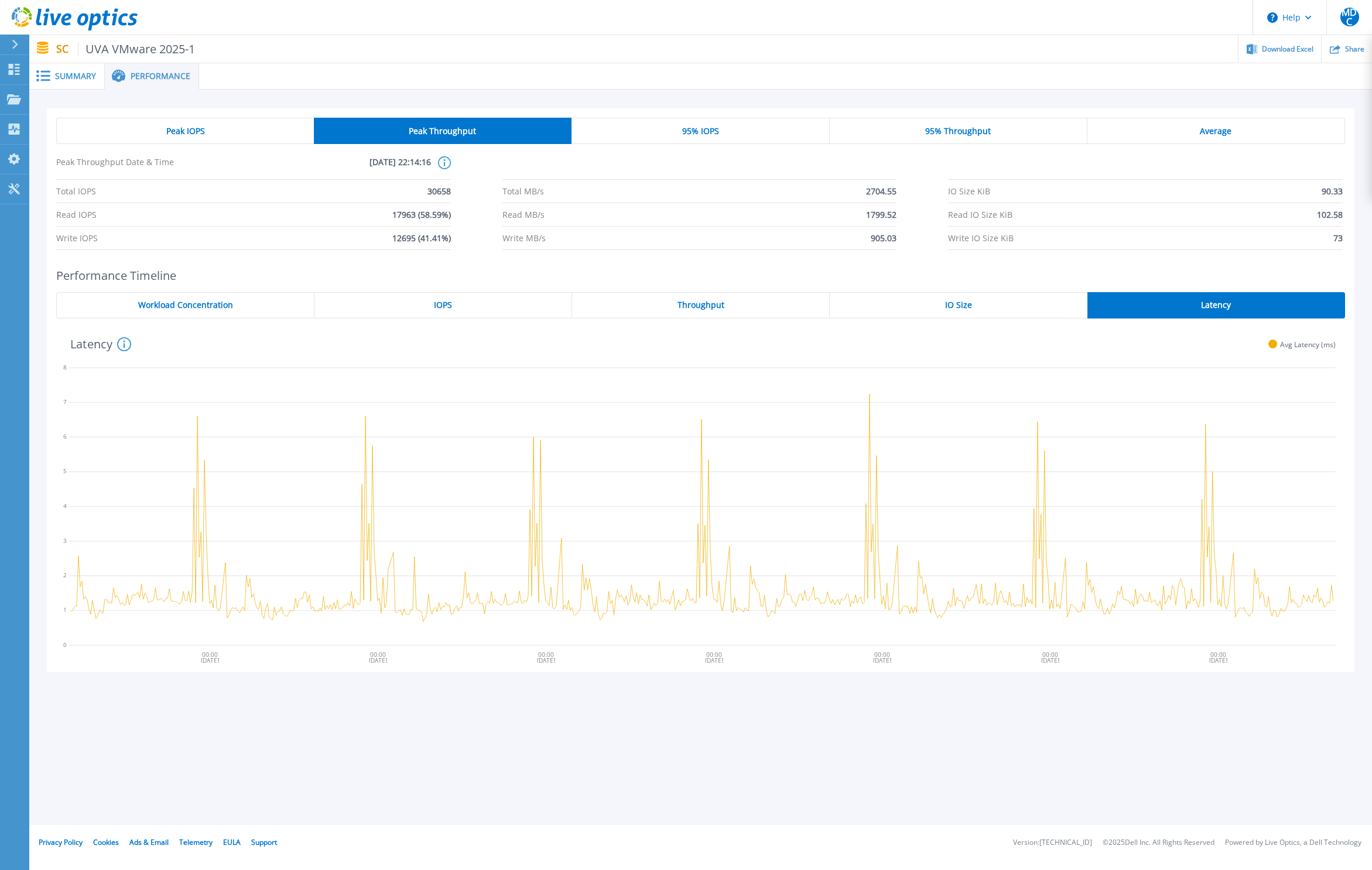
click at [225, 130] on div "Peak IOPS" at bounding box center [185, 131] width 258 height 26
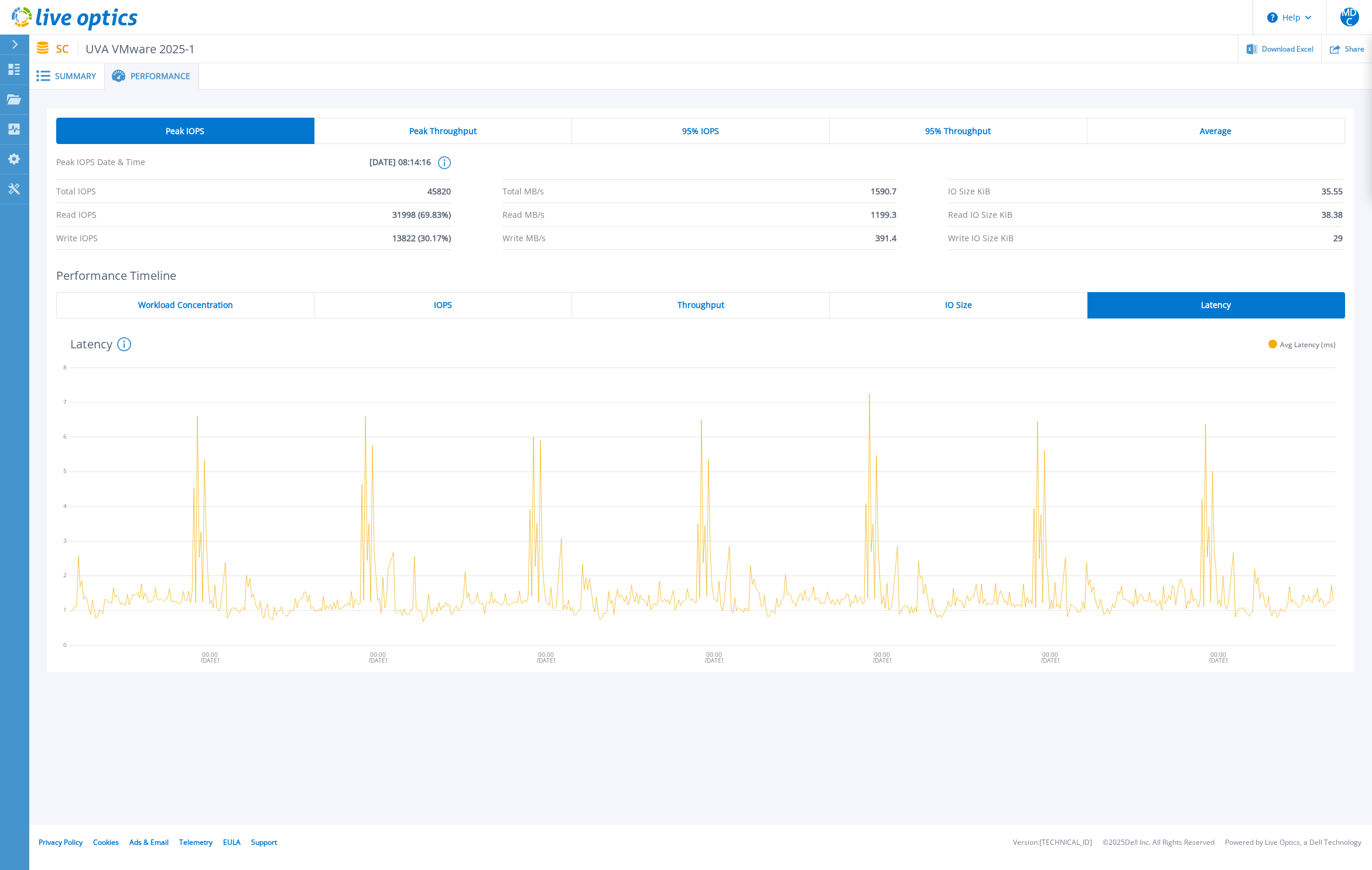
click at [455, 134] on span "Peak Throughput" at bounding box center [443, 131] width 67 height 9
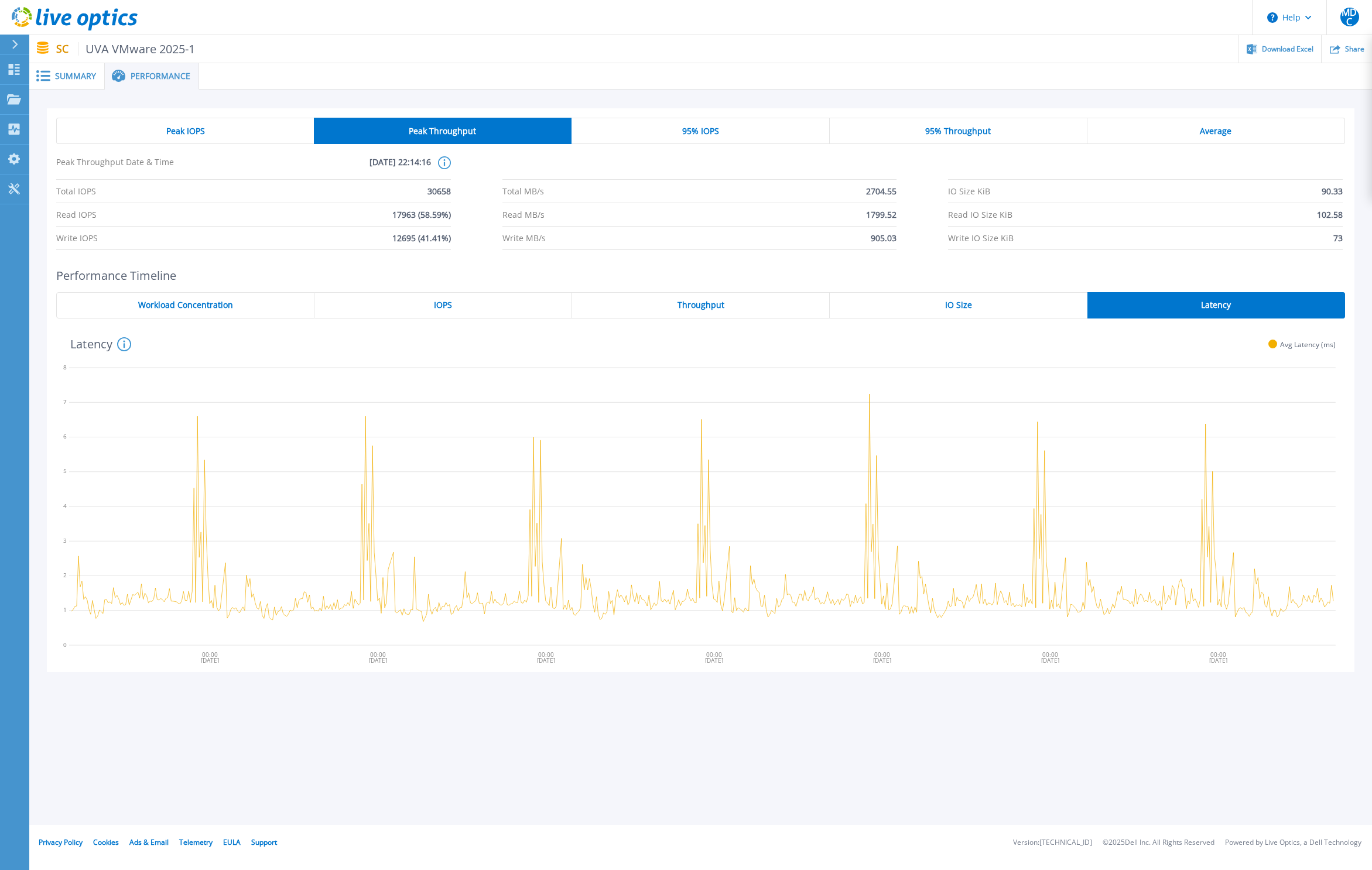
click at [190, 135] on span "Peak IOPS" at bounding box center [185, 131] width 38 height 9
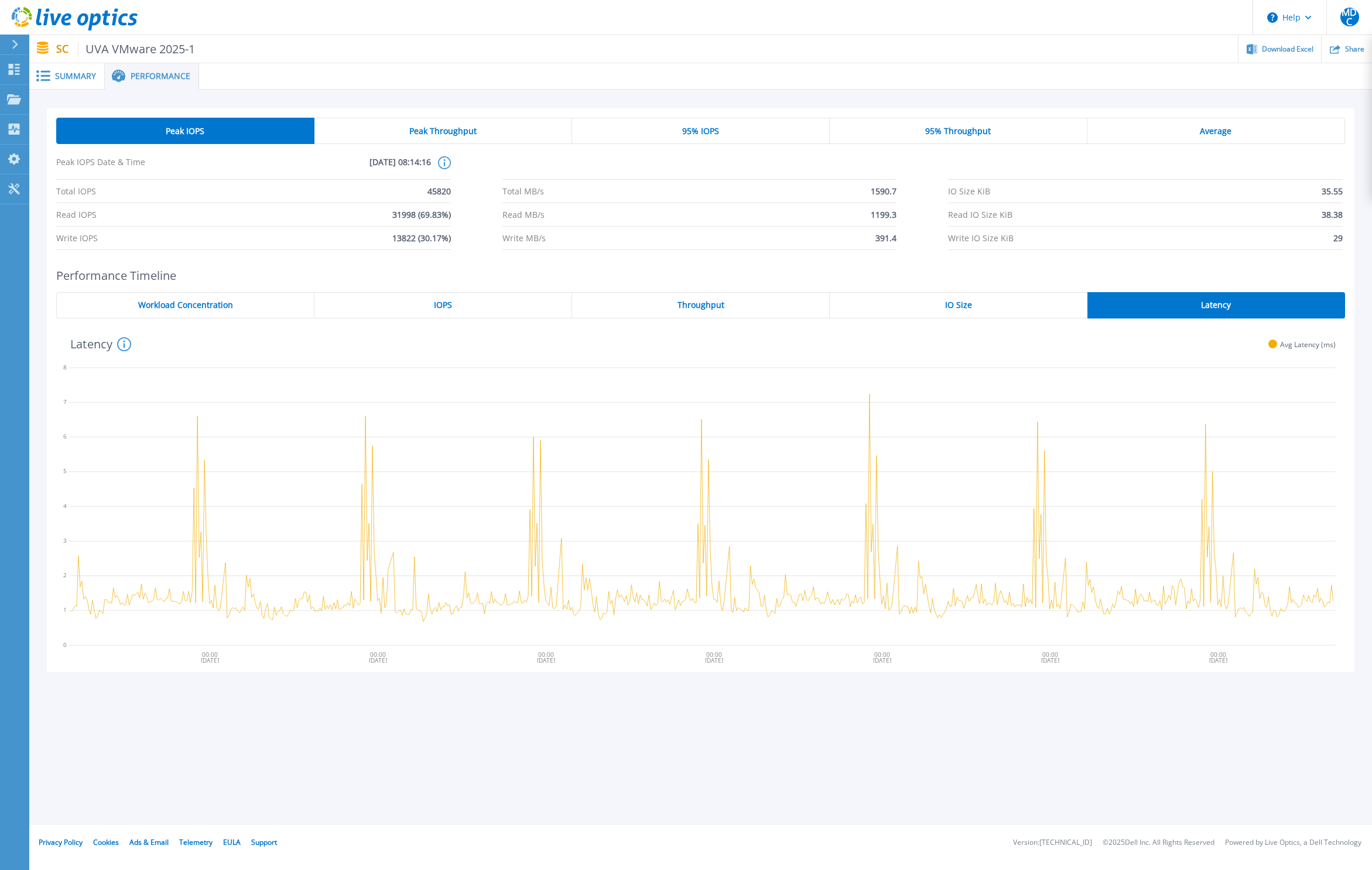
click at [389, 130] on div "Peak Throughput" at bounding box center [443, 131] width 258 height 26
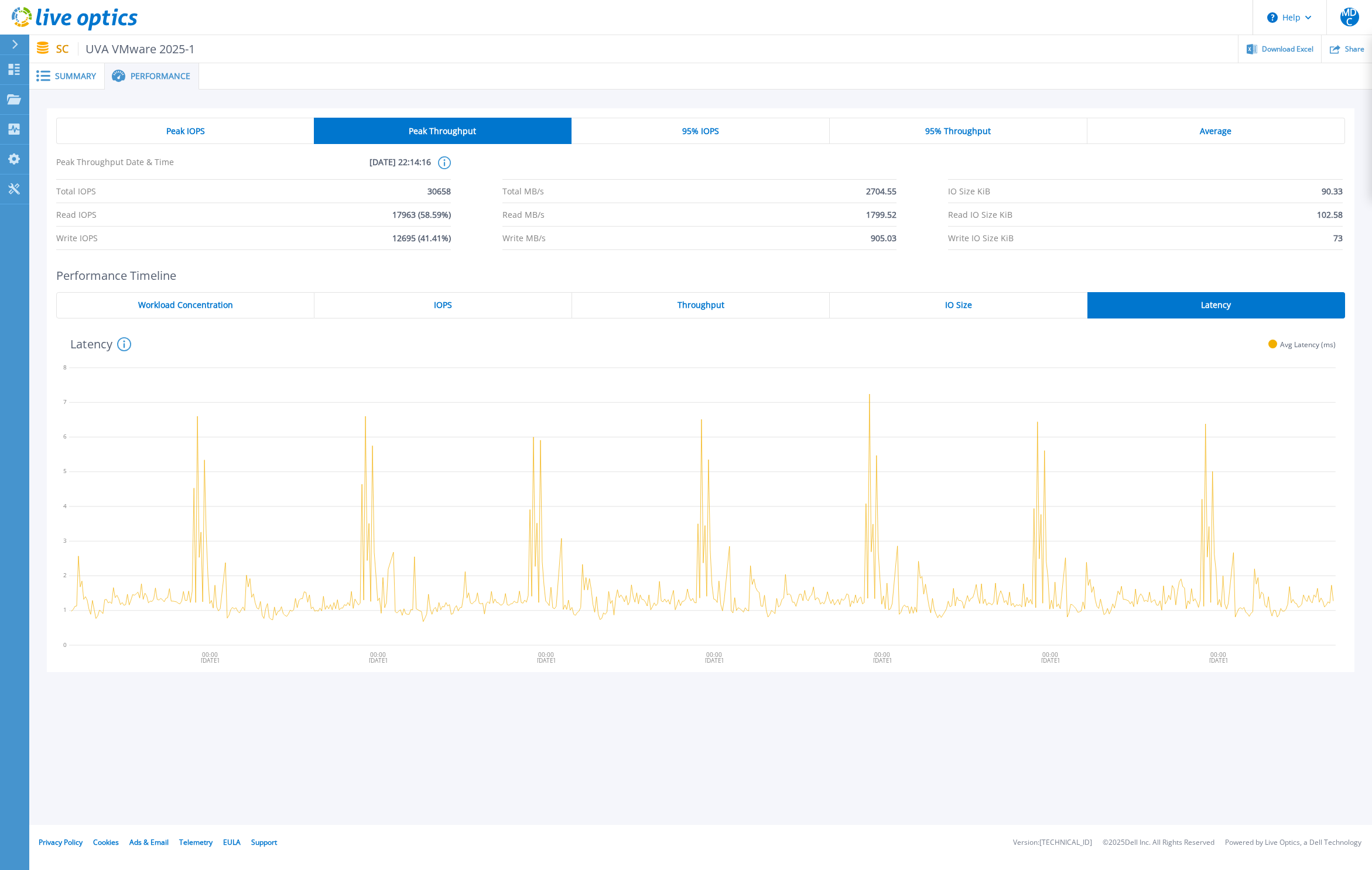
click at [696, 139] on div "95% IOPS" at bounding box center [700, 131] width 258 height 26
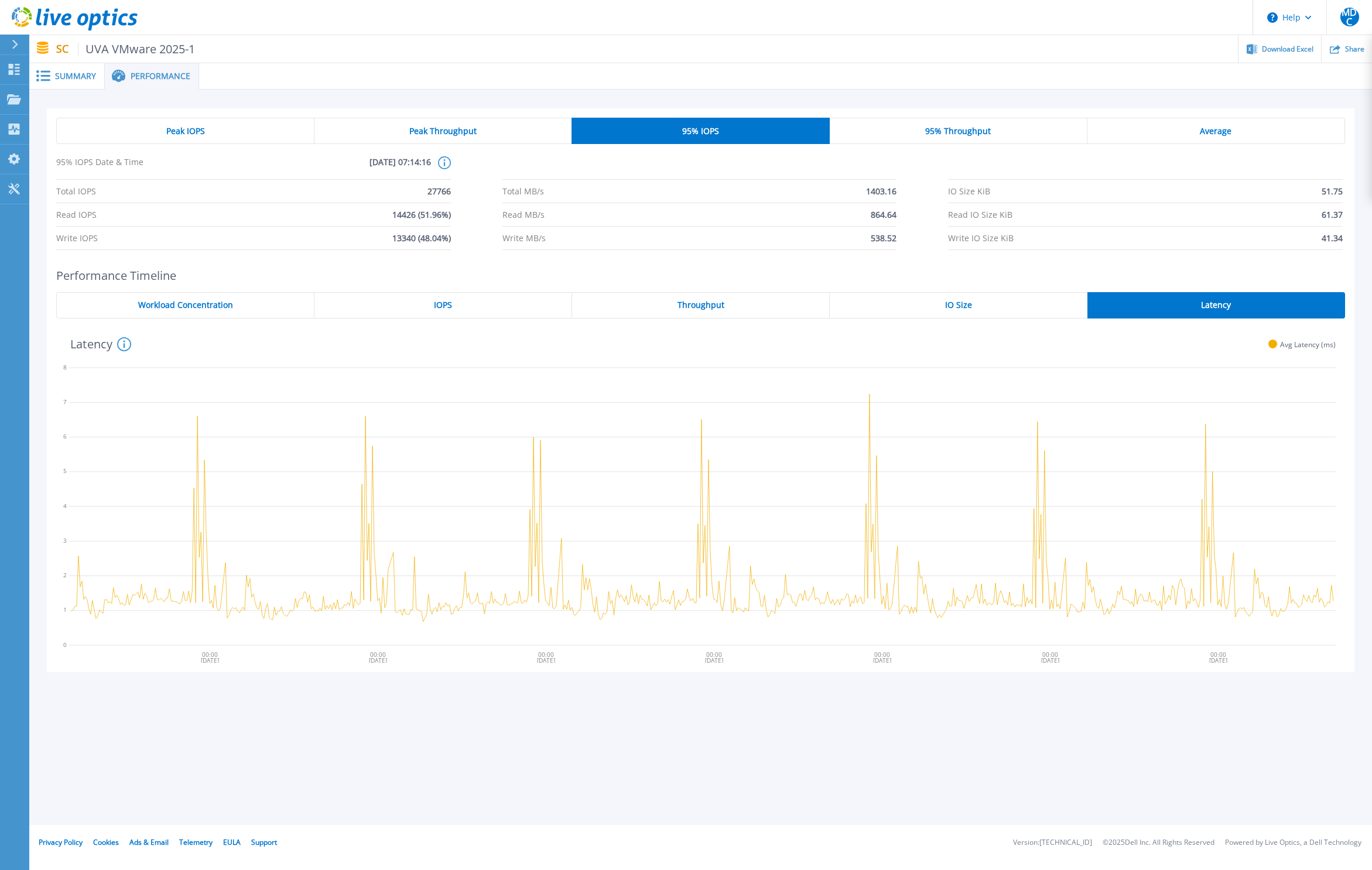
click at [962, 127] on span "95% Throughput" at bounding box center [957, 131] width 66 height 9
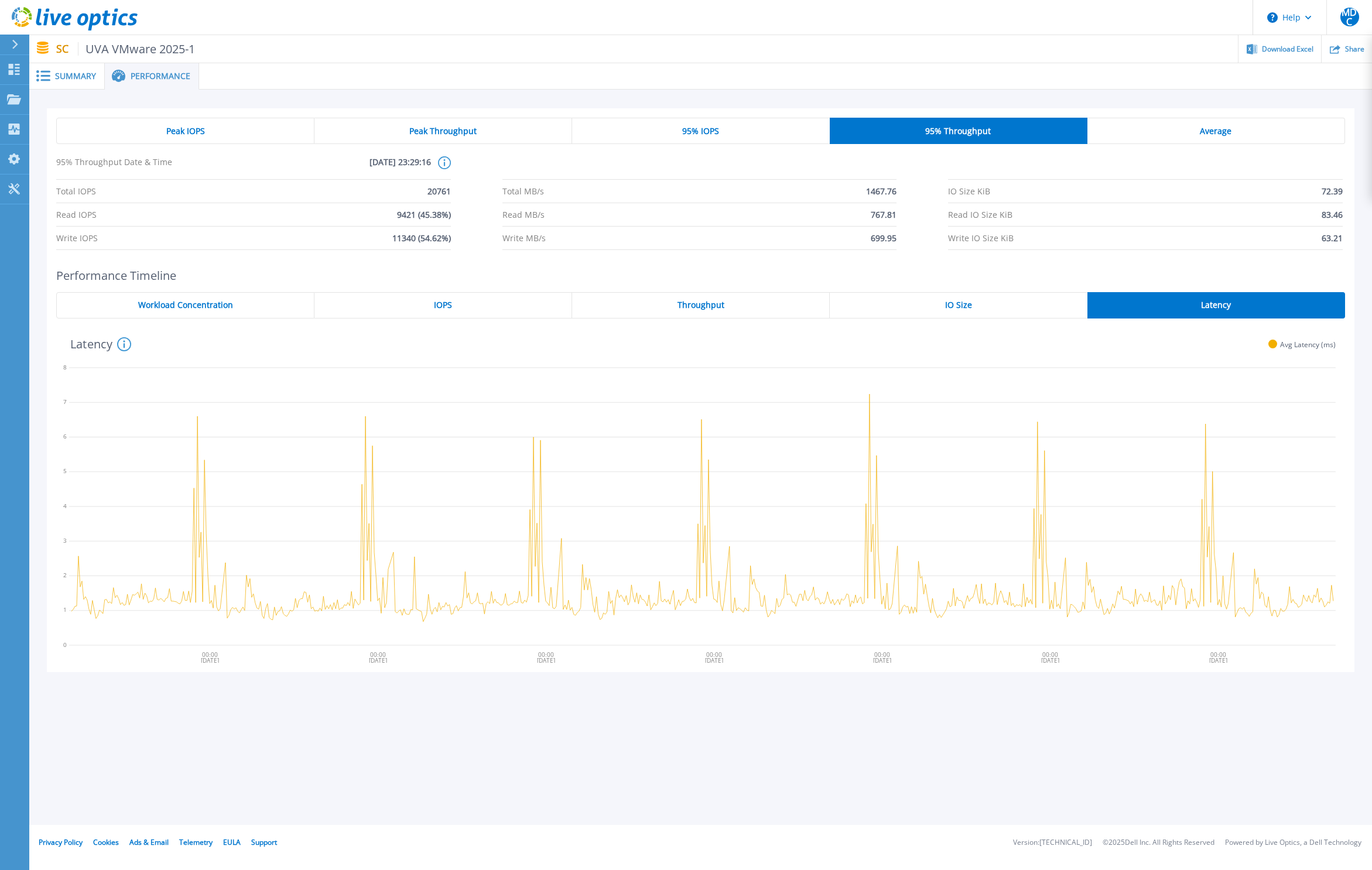
click at [1213, 136] on span "Average" at bounding box center [1216, 131] width 32 height 9
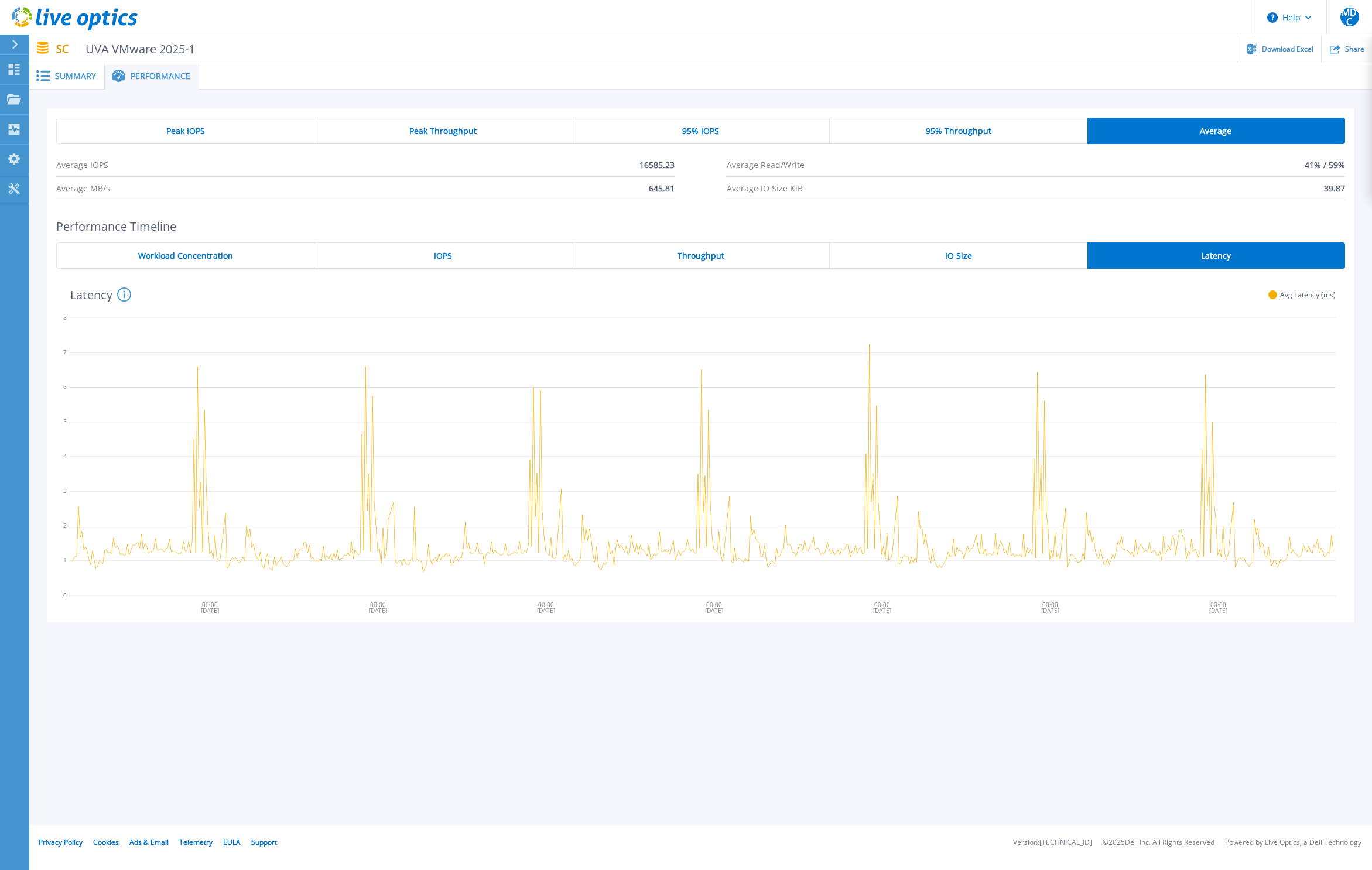
click at [229, 255] on span "Workload Concentration" at bounding box center [185, 255] width 95 height 9
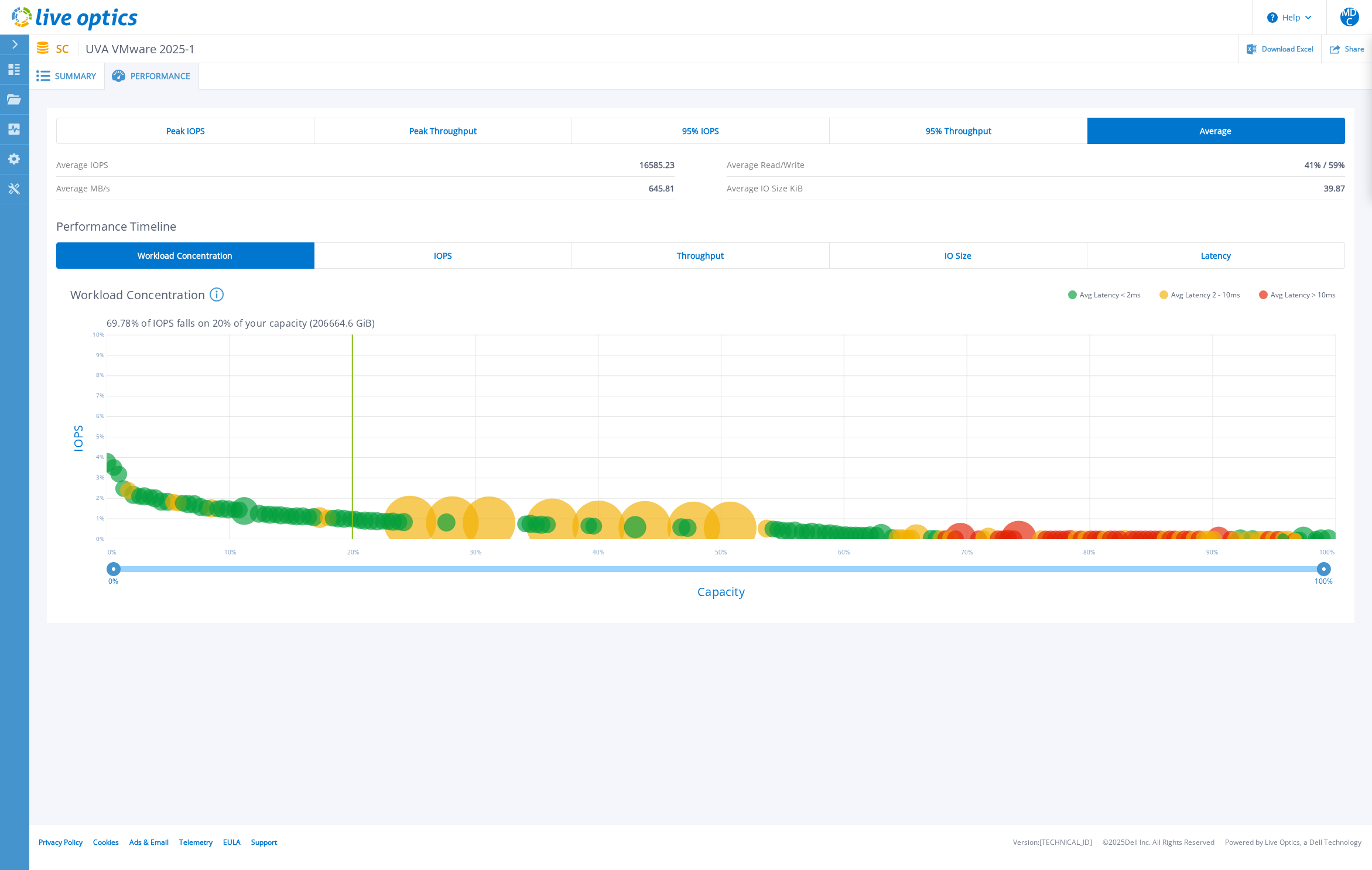
click at [431, 256] on div "IOPS" at bounding box center [443, 255] width 258 height 26
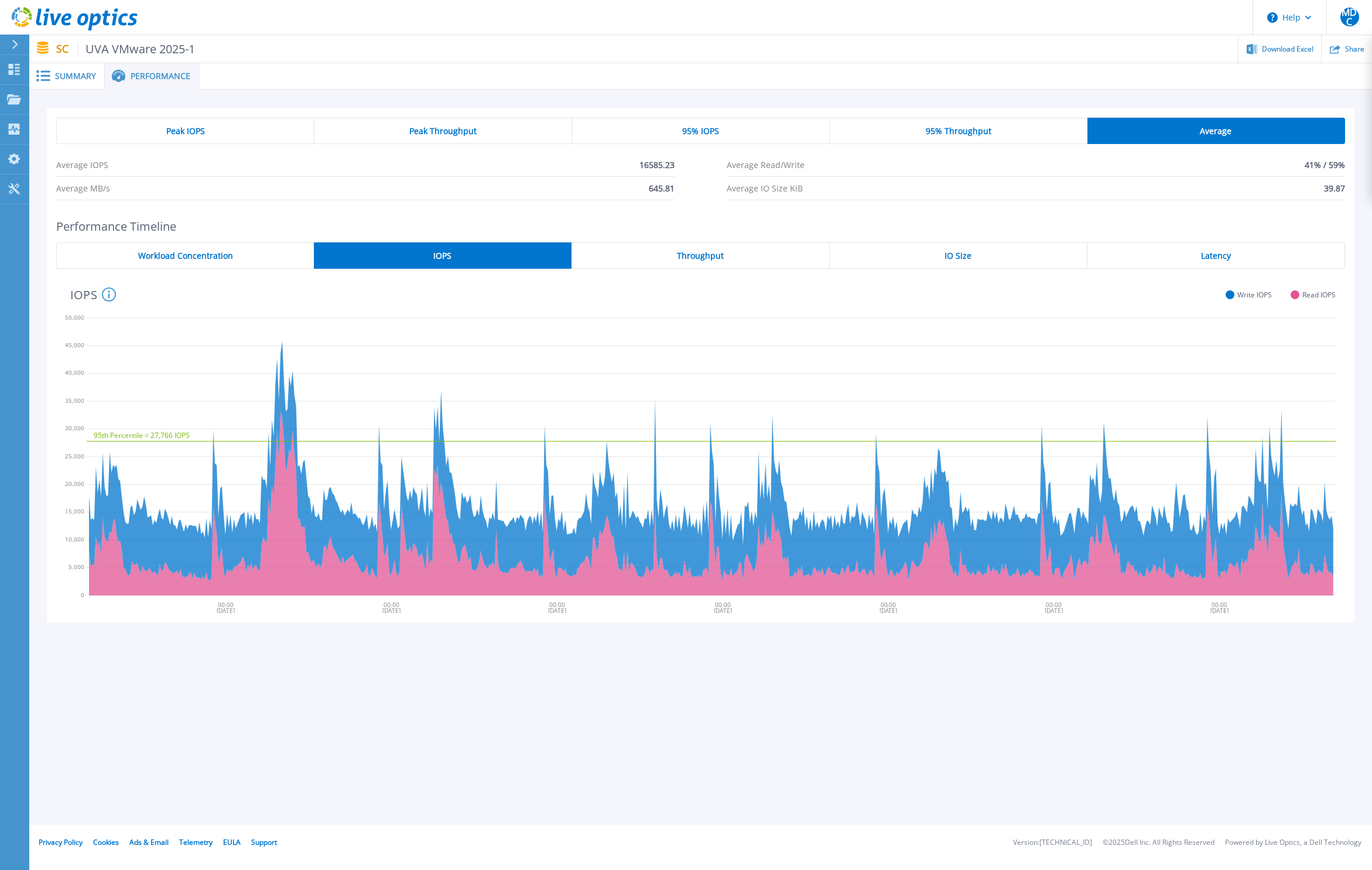
drag, startPoint x: 661, startPoint y: 255, endPoint x: 669, endPoint y: 253, distance: 8.2
click at [664, 254] on div "Throughput" at bounding box center [700, 255] width 258 height 26
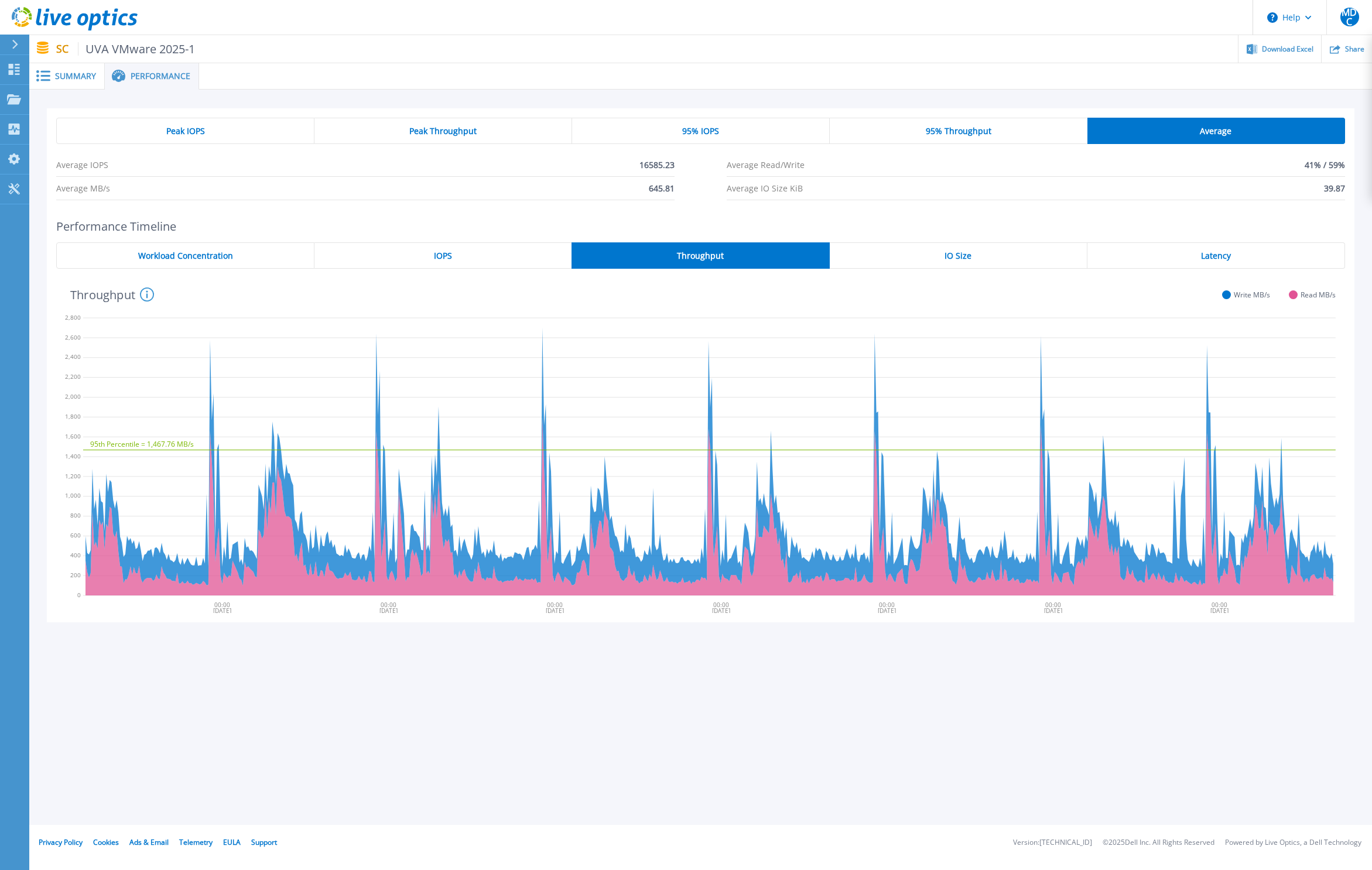
click at [17, 47] on icon at bounding box center [14, 44] width 7 height 9
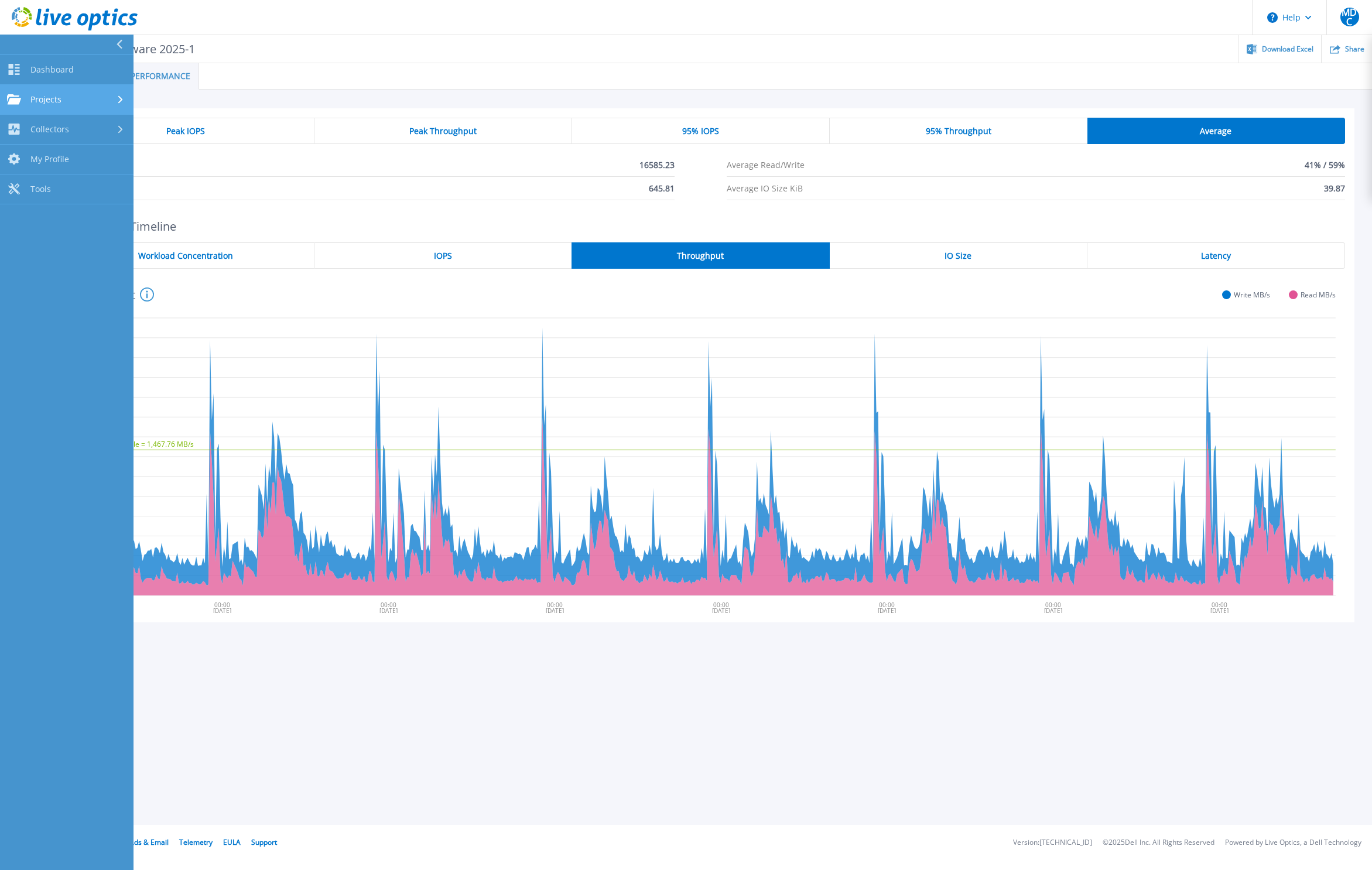
click at [60, 103] on span "Projects" at bounding box center [46, 99] width 31 height 11
click at [61, 183] on link "Optical Prime Collector Runs" at bounding box center [67, 193] width 133 height 38
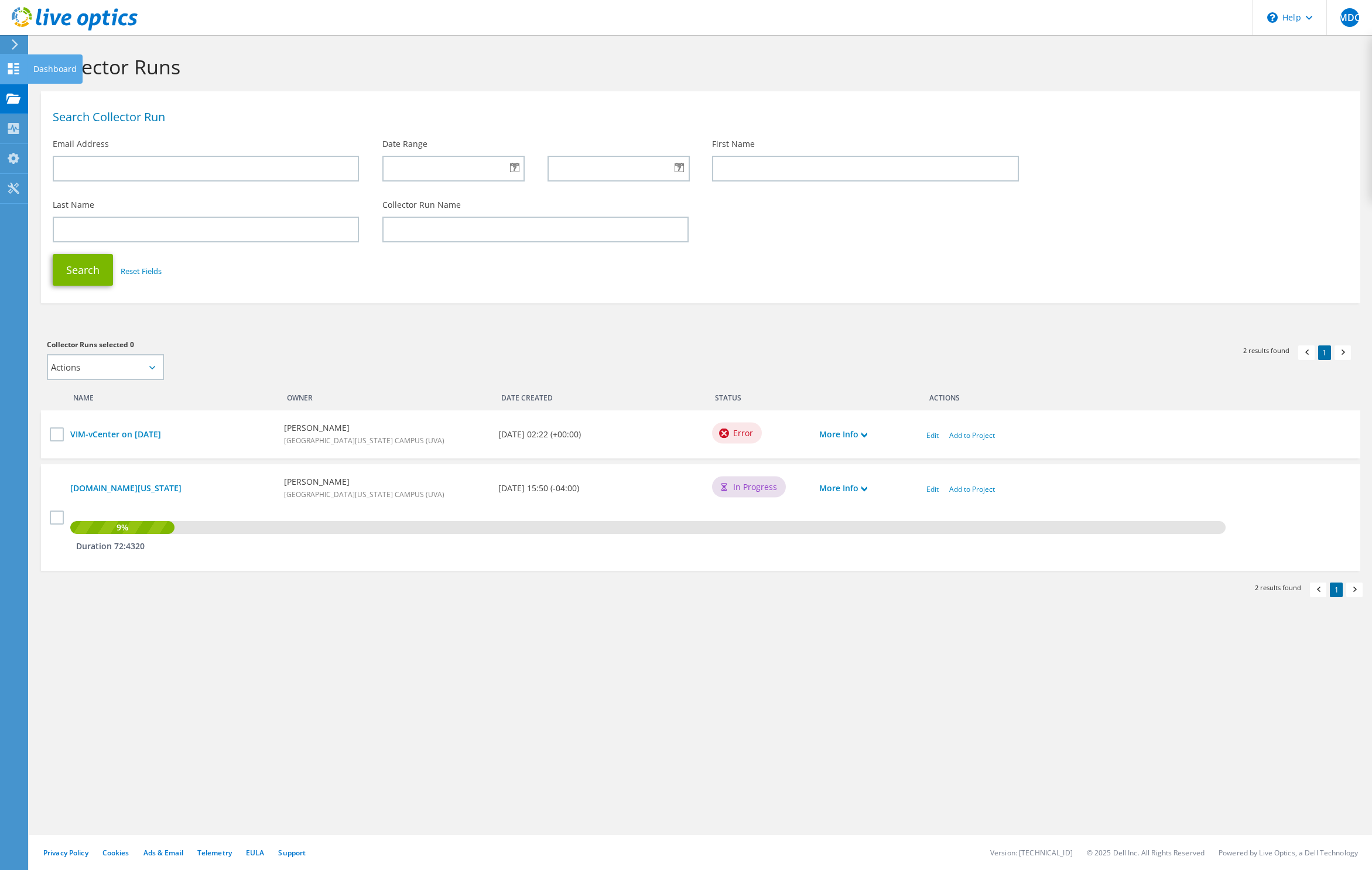
click at [13, 75] on div at bounding box center [13, 70] width 14 height 13
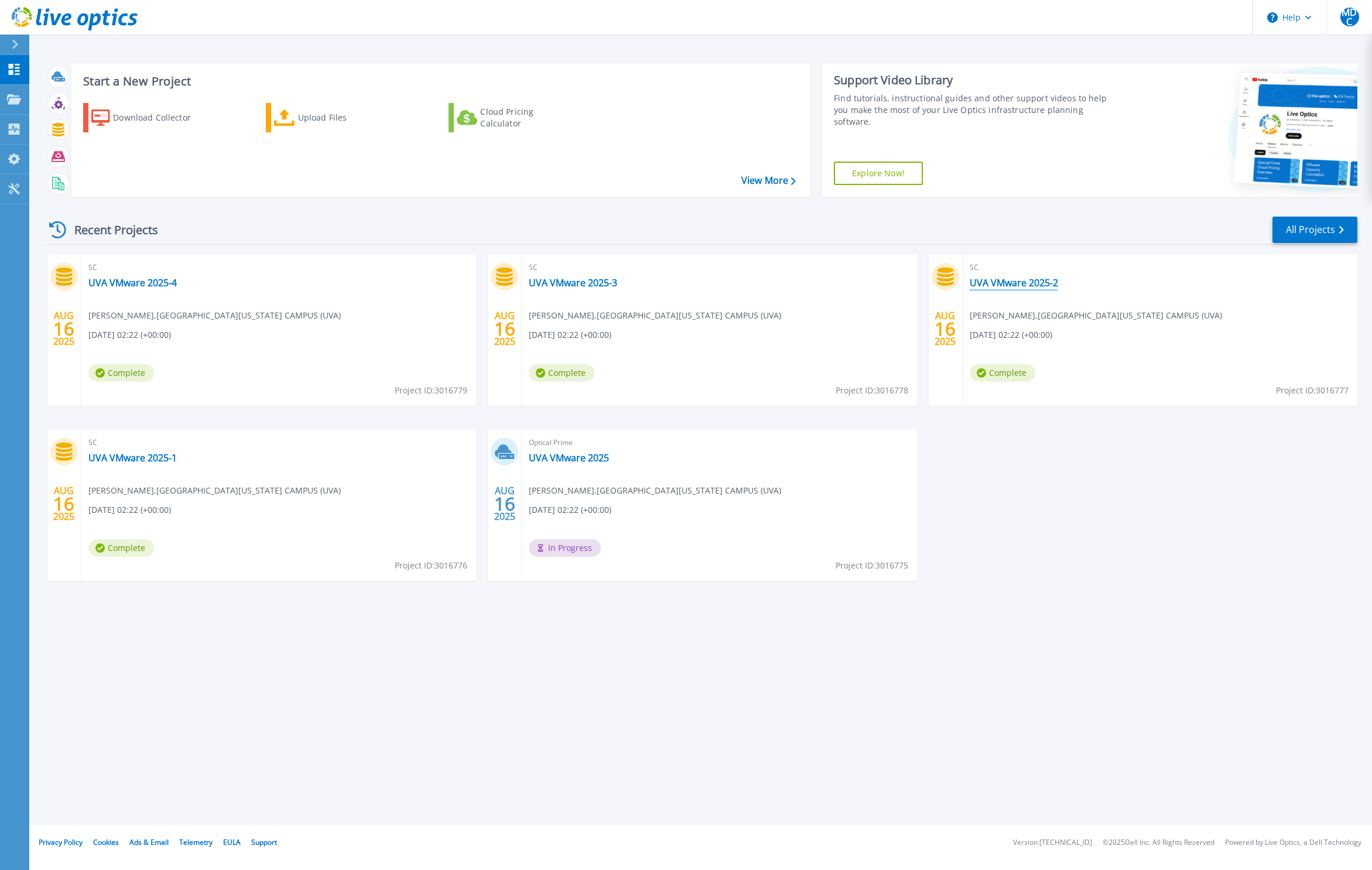
click at [1009, 281] on link "UVA VMware 2025-2" at bounding box center [1014, 283] width 88 height 12
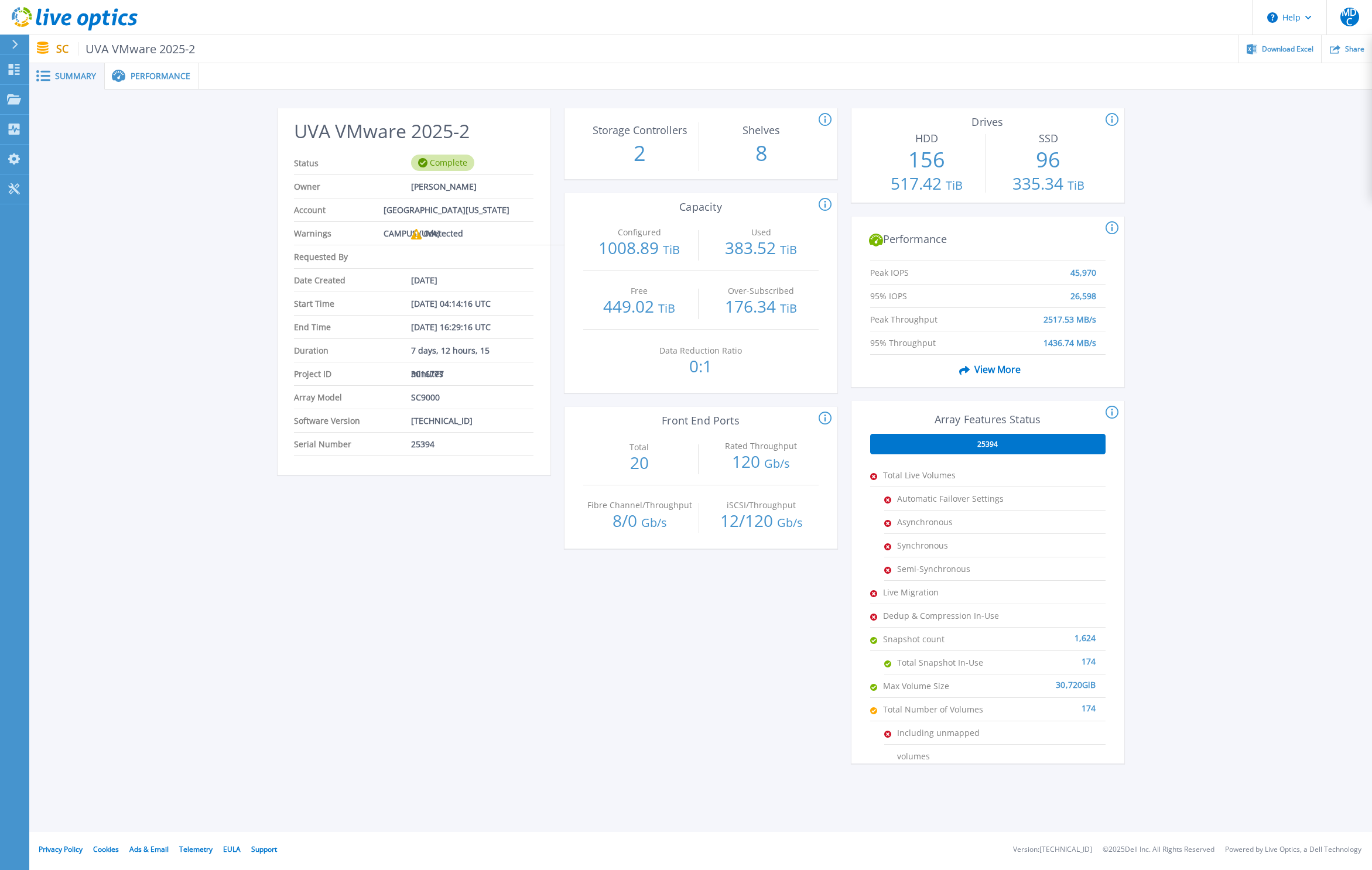
click at [152, 75] on span "Performance" at bounding box center [160, 76] width 60 height 8
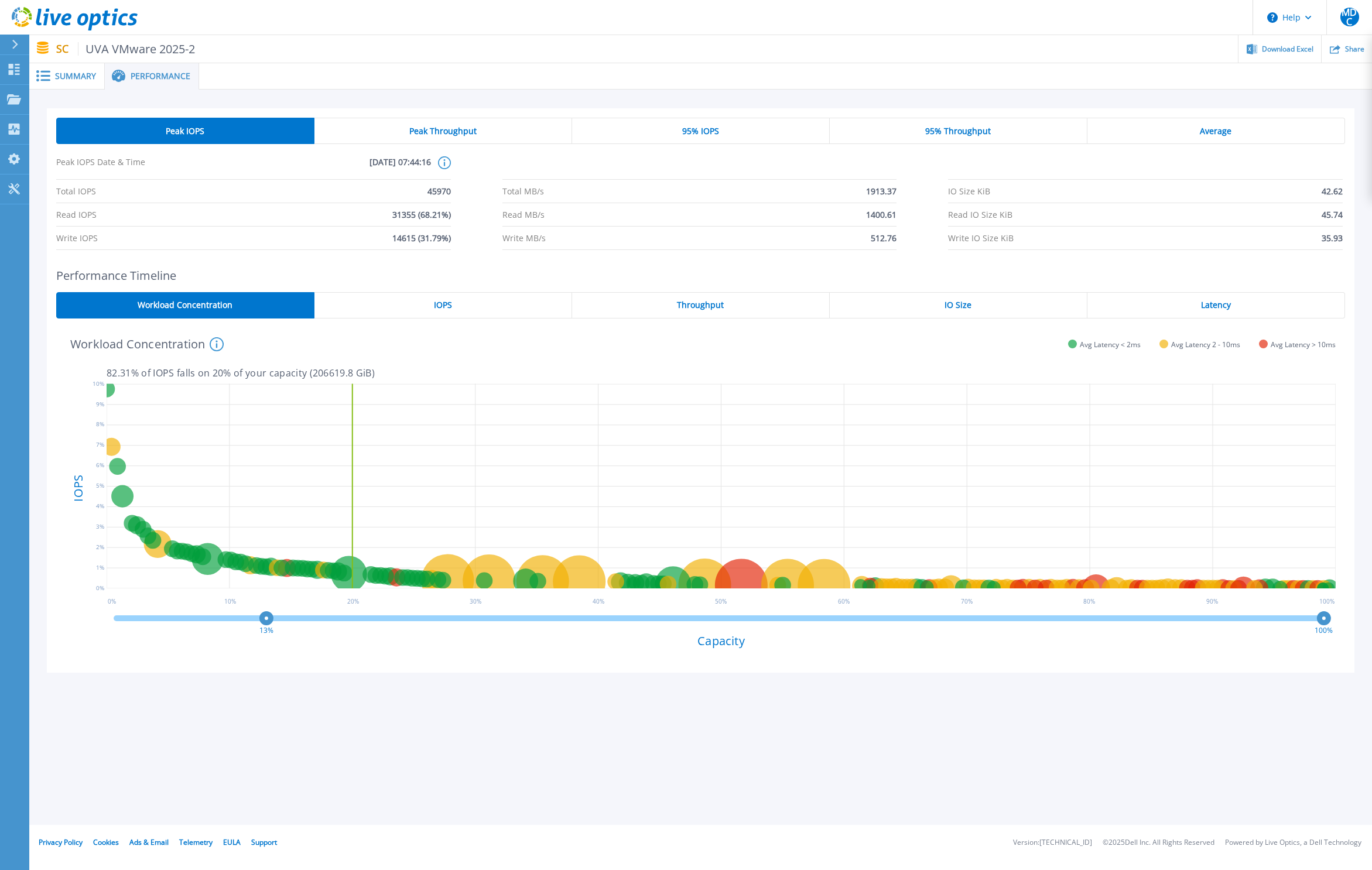
drag, startPoint x: 114, startPoint y: 624, endPoint x: 273, endPoint y: 619, distance: 159.1
click at [271, 619] on circle at bounding box center [266, 619] width 9 height 9
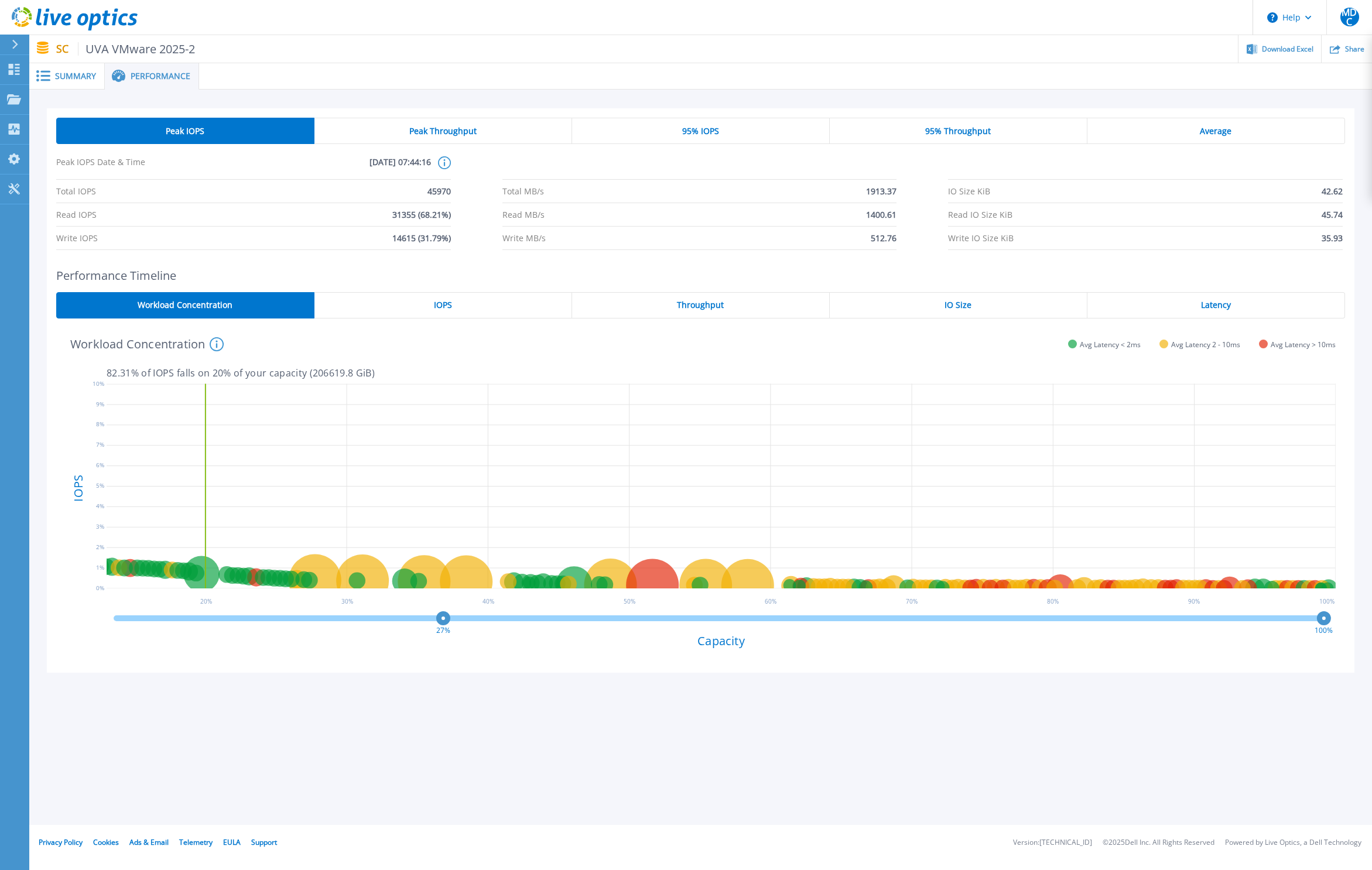
drag, startPoint x: 273, startPoint y: 619, endPoint x: 462, endPoint y: 618, distance: 189.0
click at [447, 618] on circle at bounding box center [443, 619] width 9 height 9
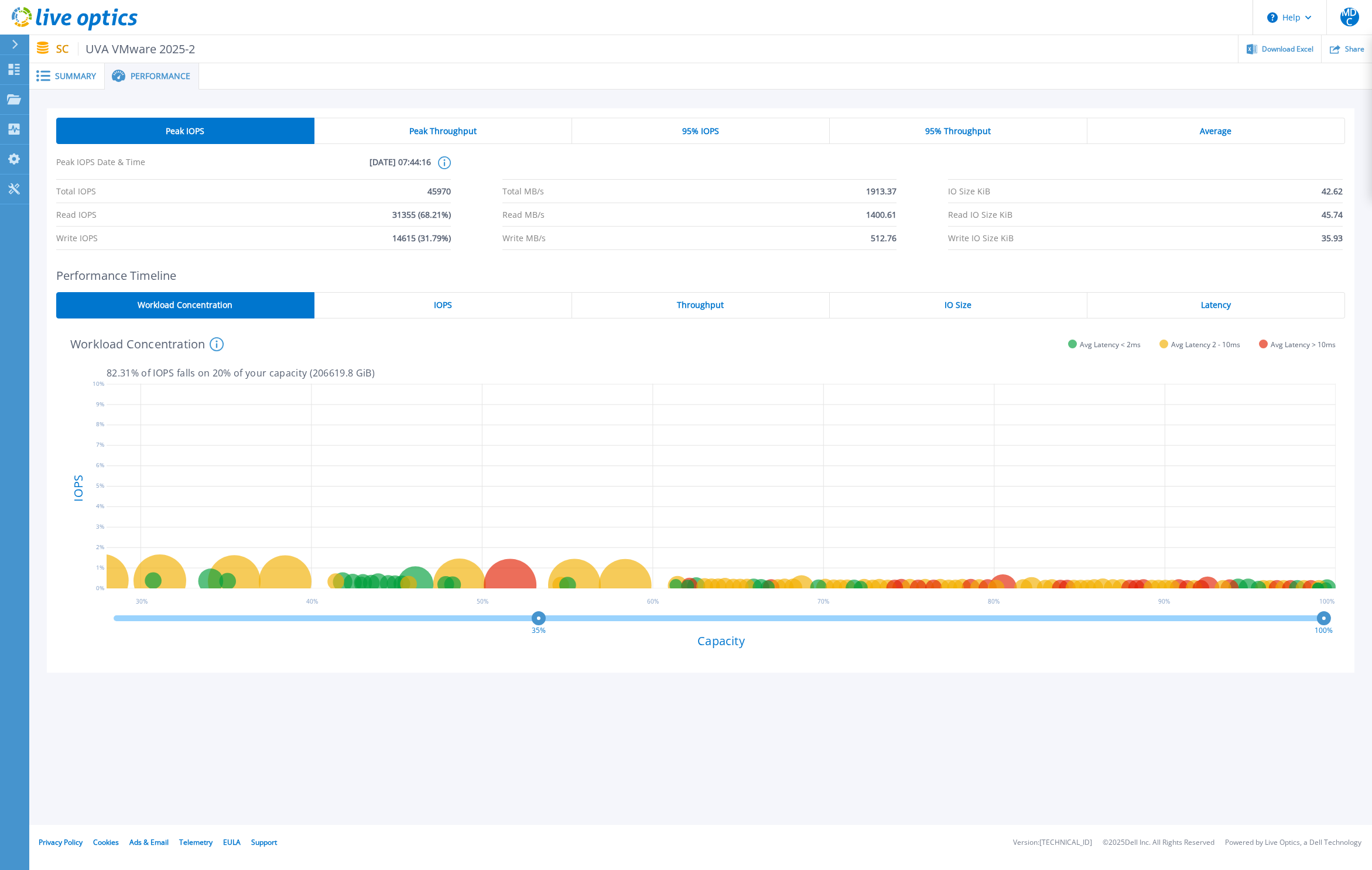
drag, startPoint x: 462, startPoint y: 618, endPoint x: 562, endPoint y: 612, distance: 100.2
click at [543, 615] on circle at bounding box center [538, 619] width 9 height 9
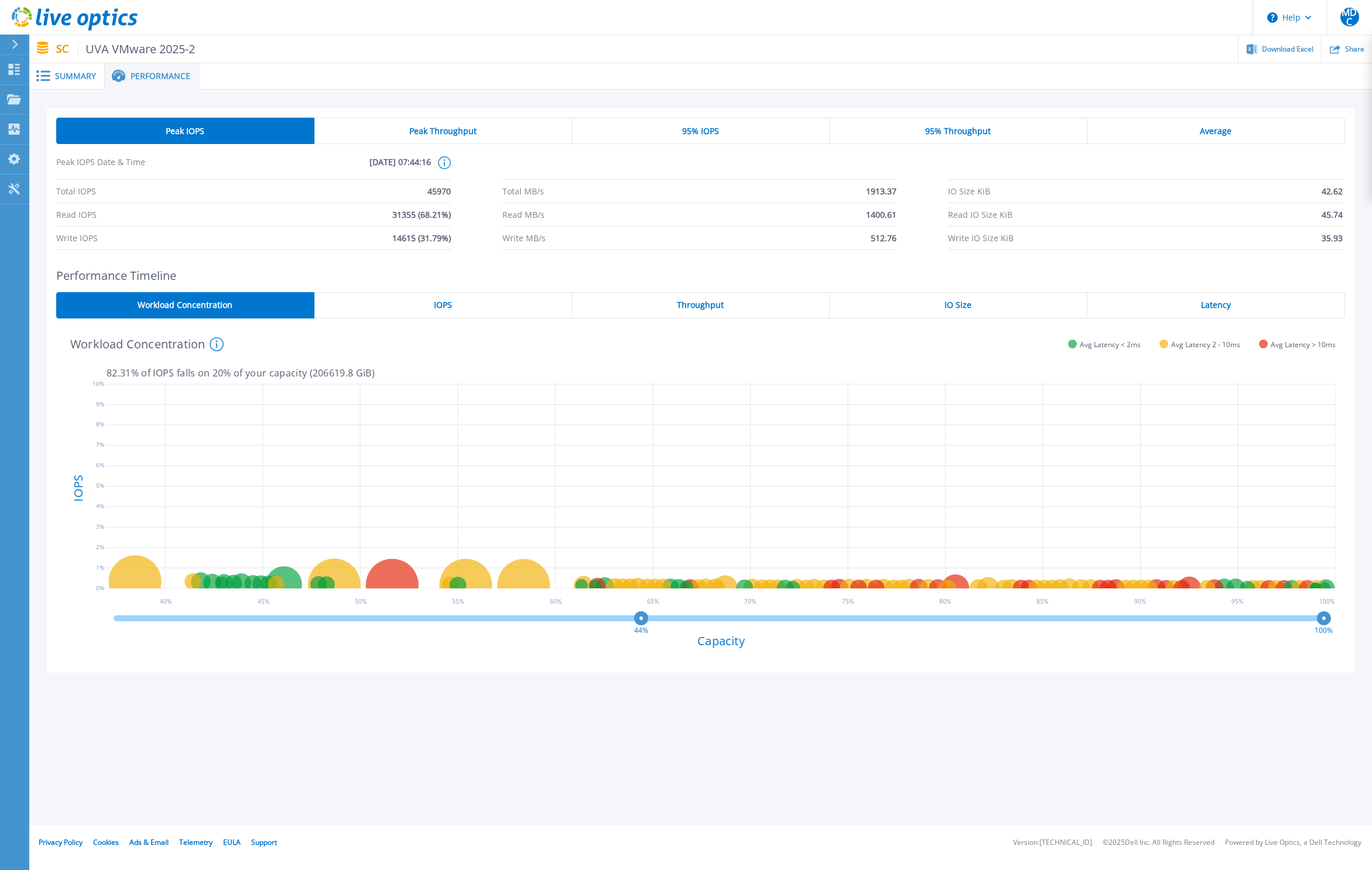
drag, startPoint x: 563, startPoint y: 612, endPoint x: 641, endPoint y: 616, distance: 78.1
click at [641, 616] on circle at bounding box center [641, 619] width 9 height 9
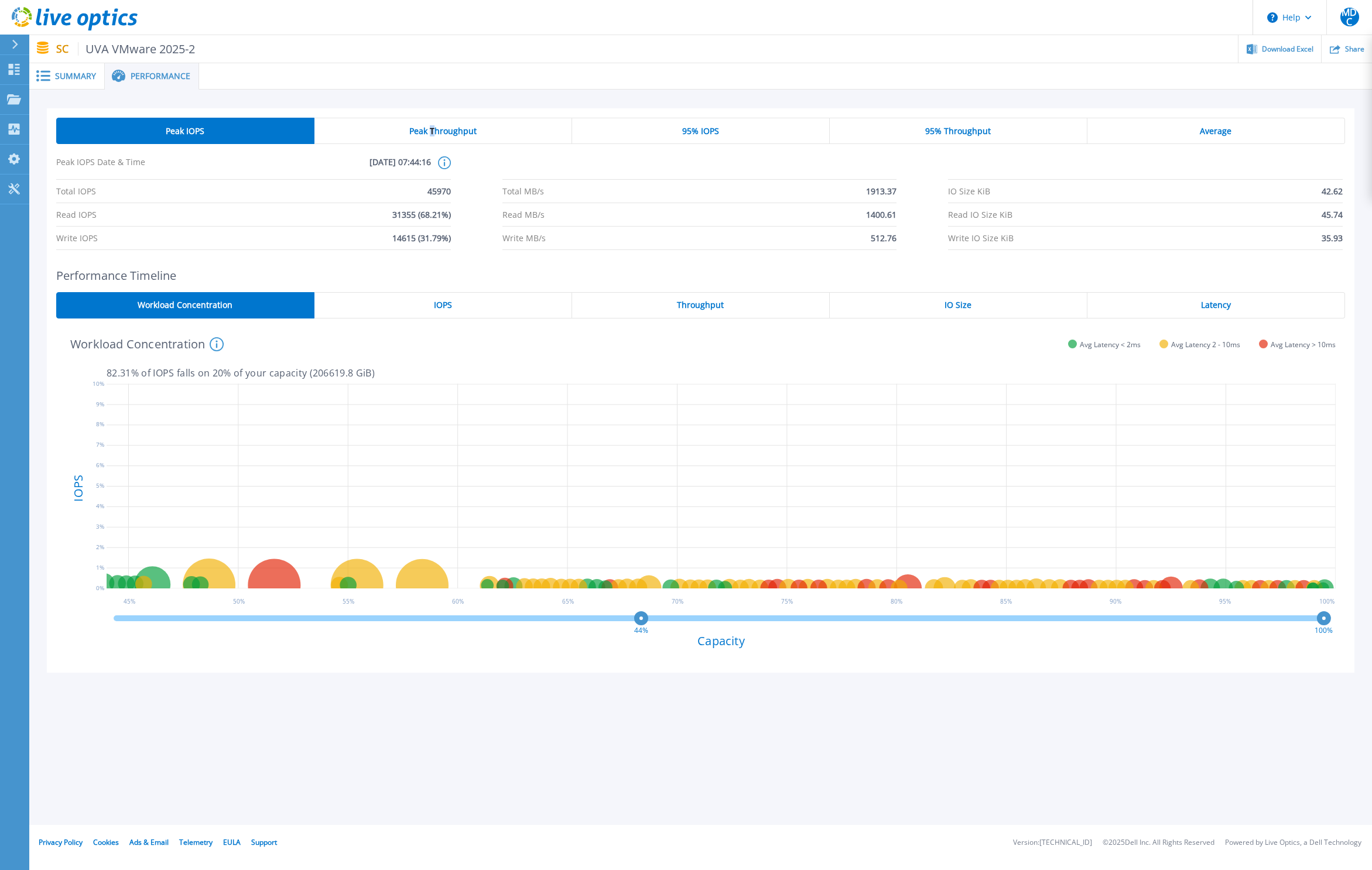
click at [432, 127] on span "Peak Throughput" at bounding box center [443, 131] width 67 height 9
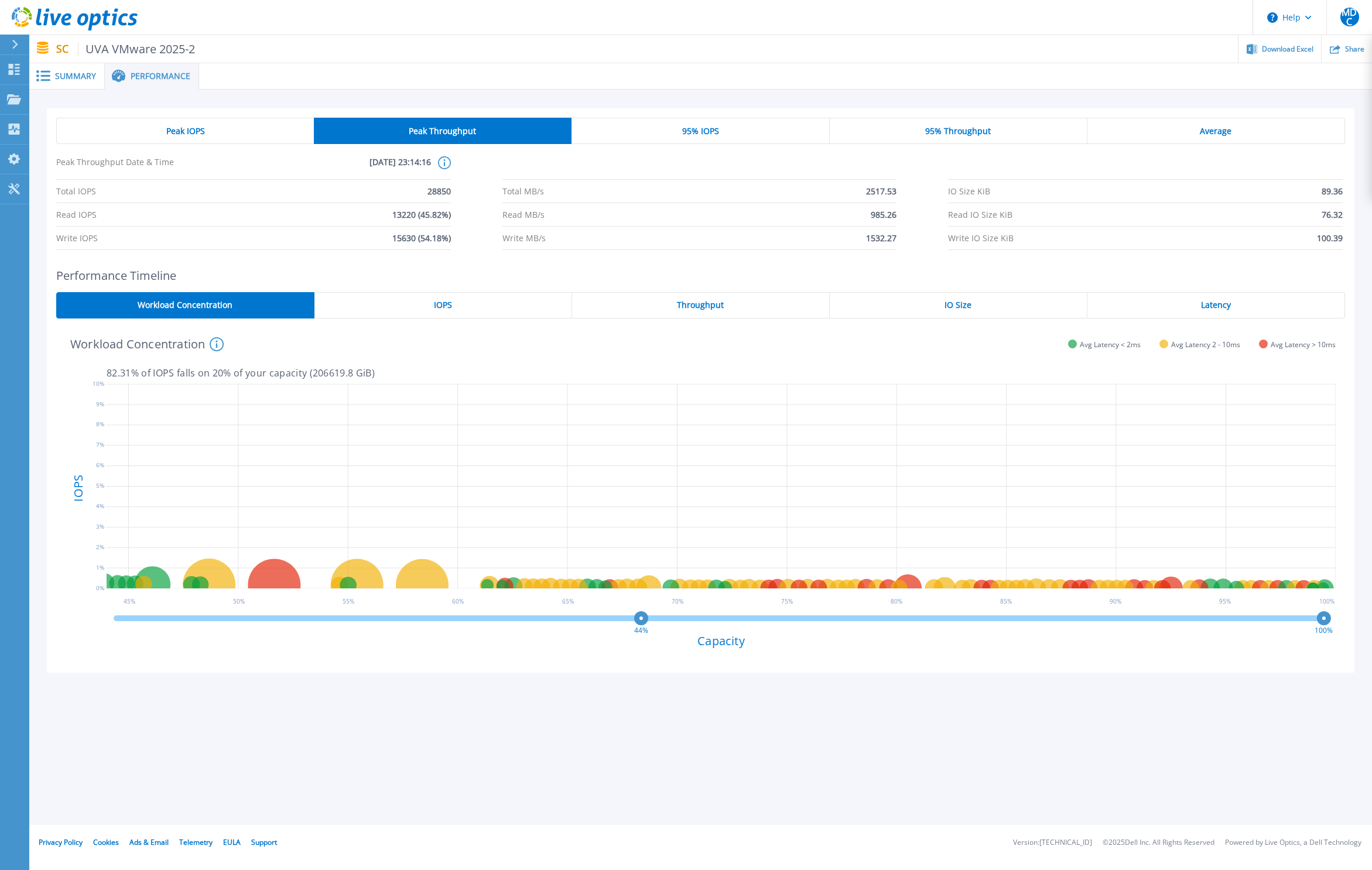
click at [187, 127] on span "Peak IOPS" at bounding box center [185, 131] width 38 height 9
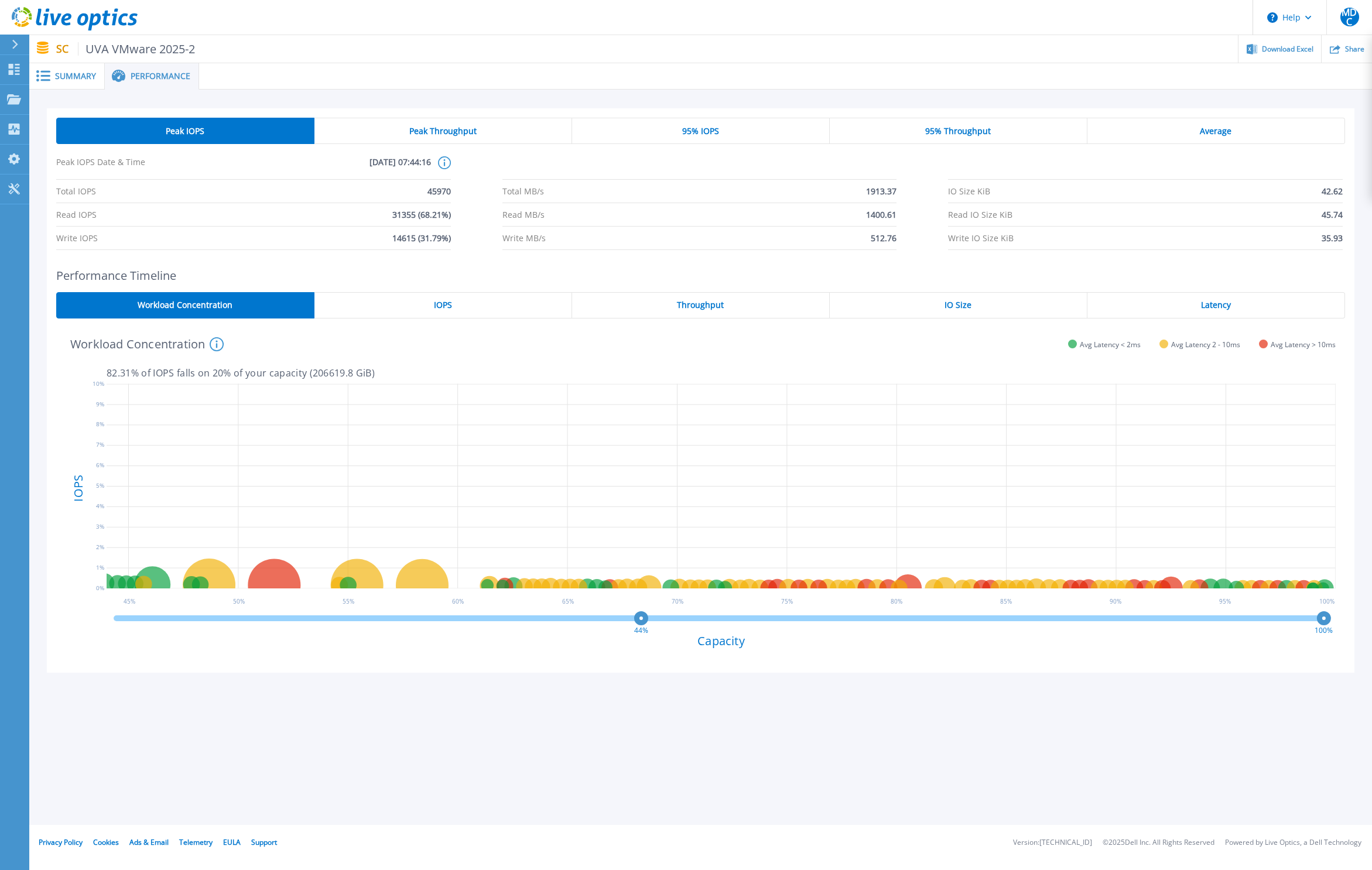
click at [664, 132] on div "95% IOPS" at bounding box center [700, 131] width 258 height 26
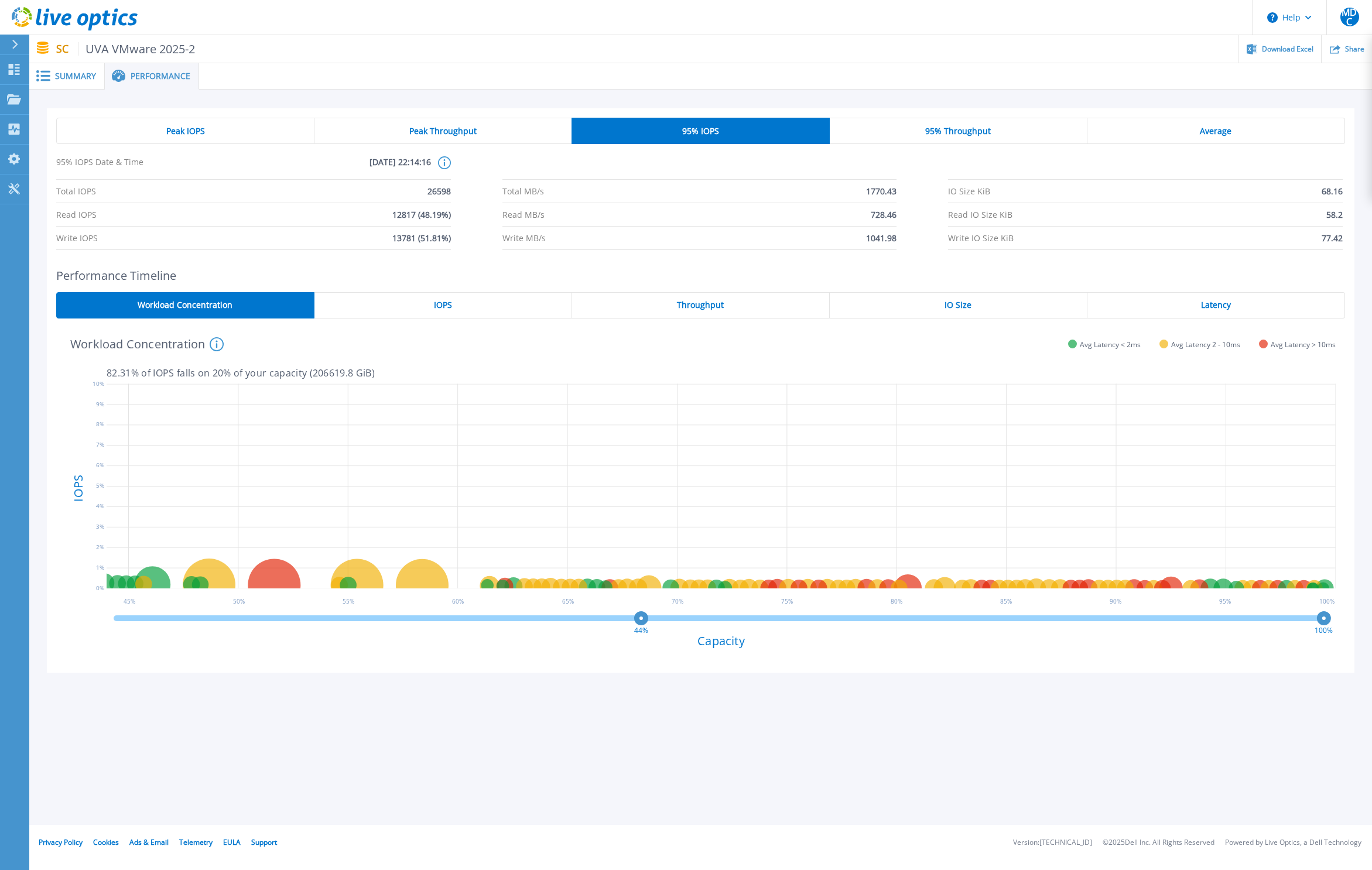
click at [941, 134] on span "95% Throughput" at bounding box center [957, 131] width 66 height 9
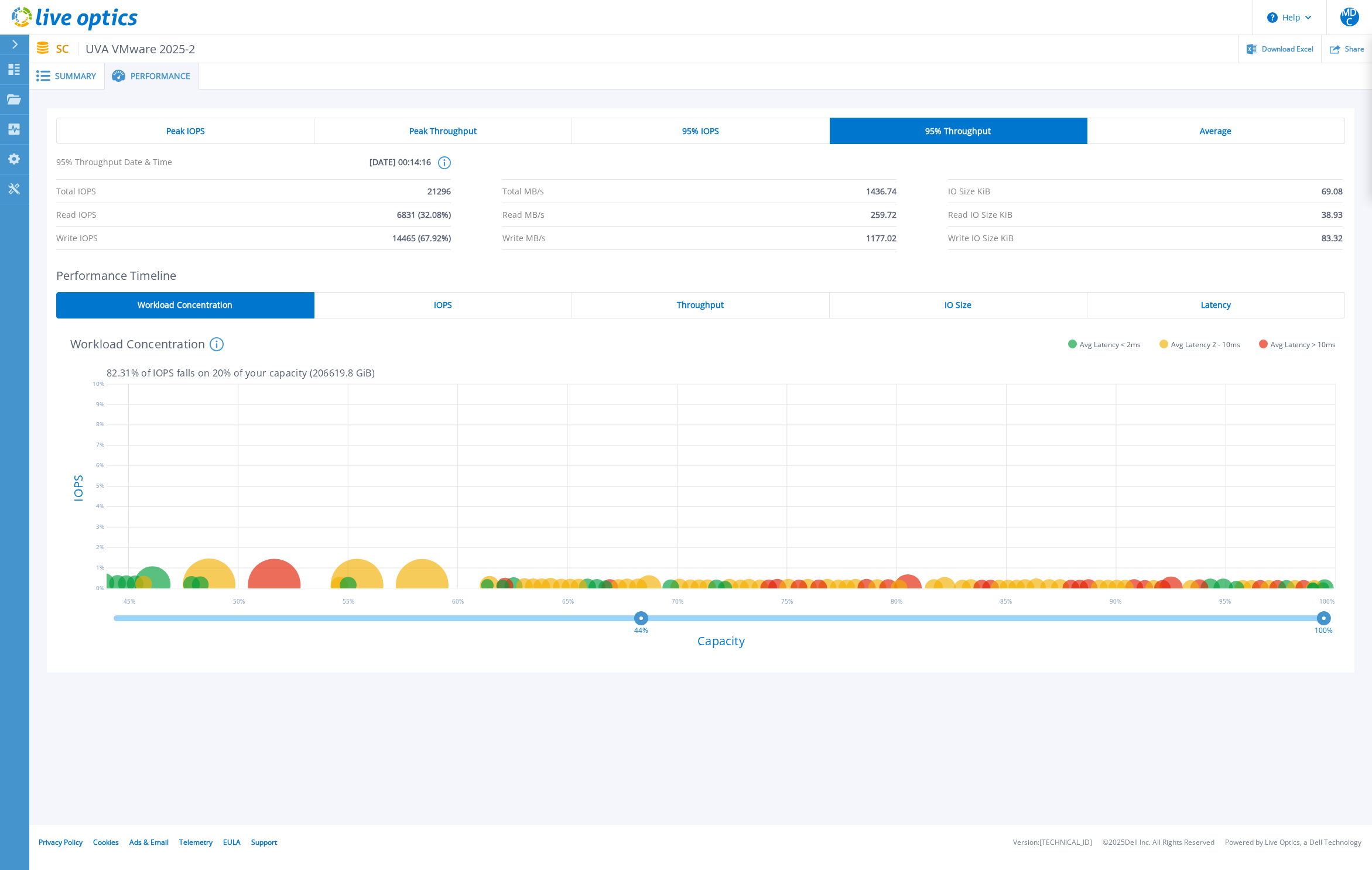
click at [1146, 134] on div "Average" at bounding box center [1216, 131] width 258 height 26
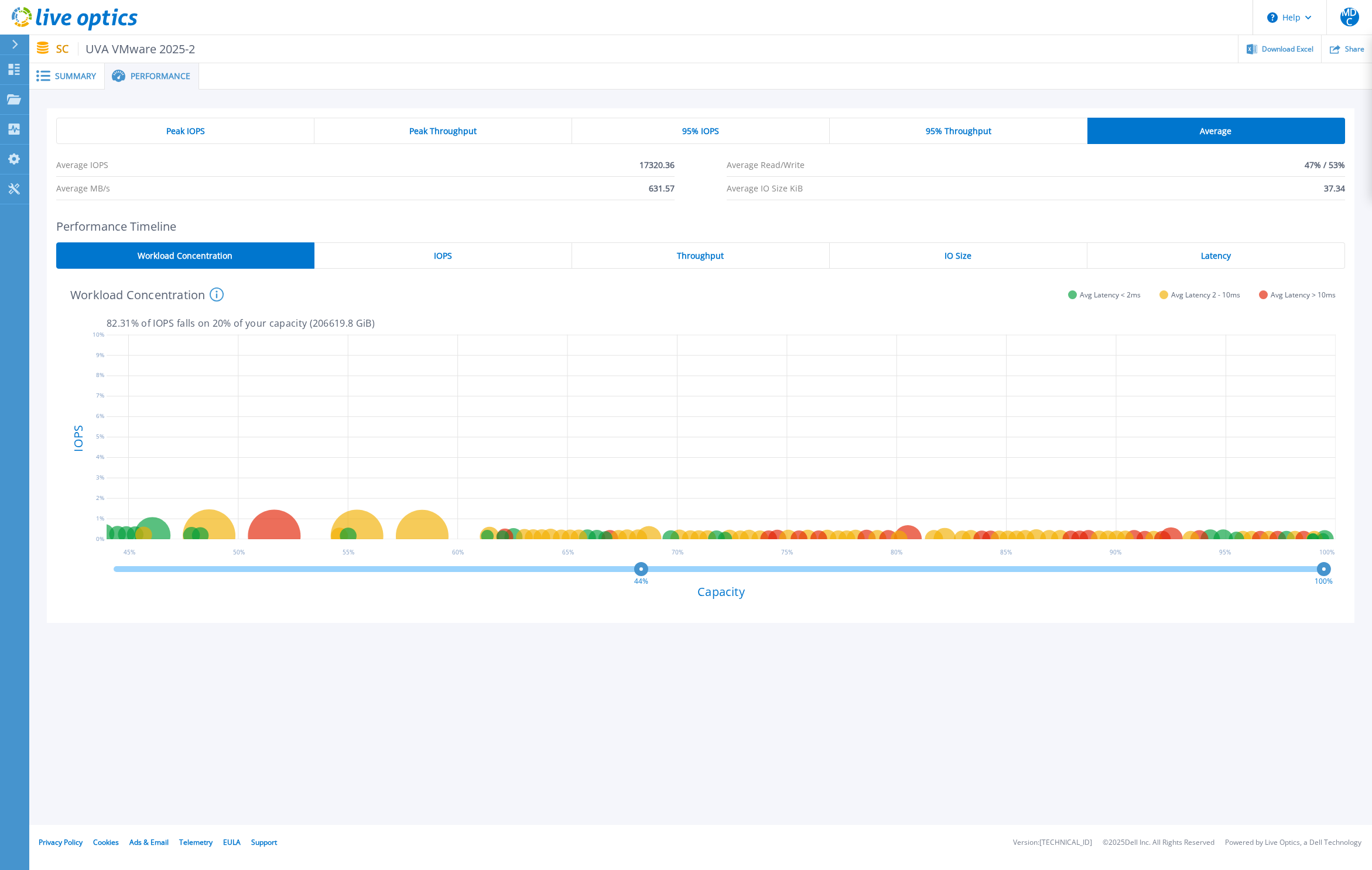
click at [77, 72] on span "Summary" at bounding box center [75, 76] width 41 height 8
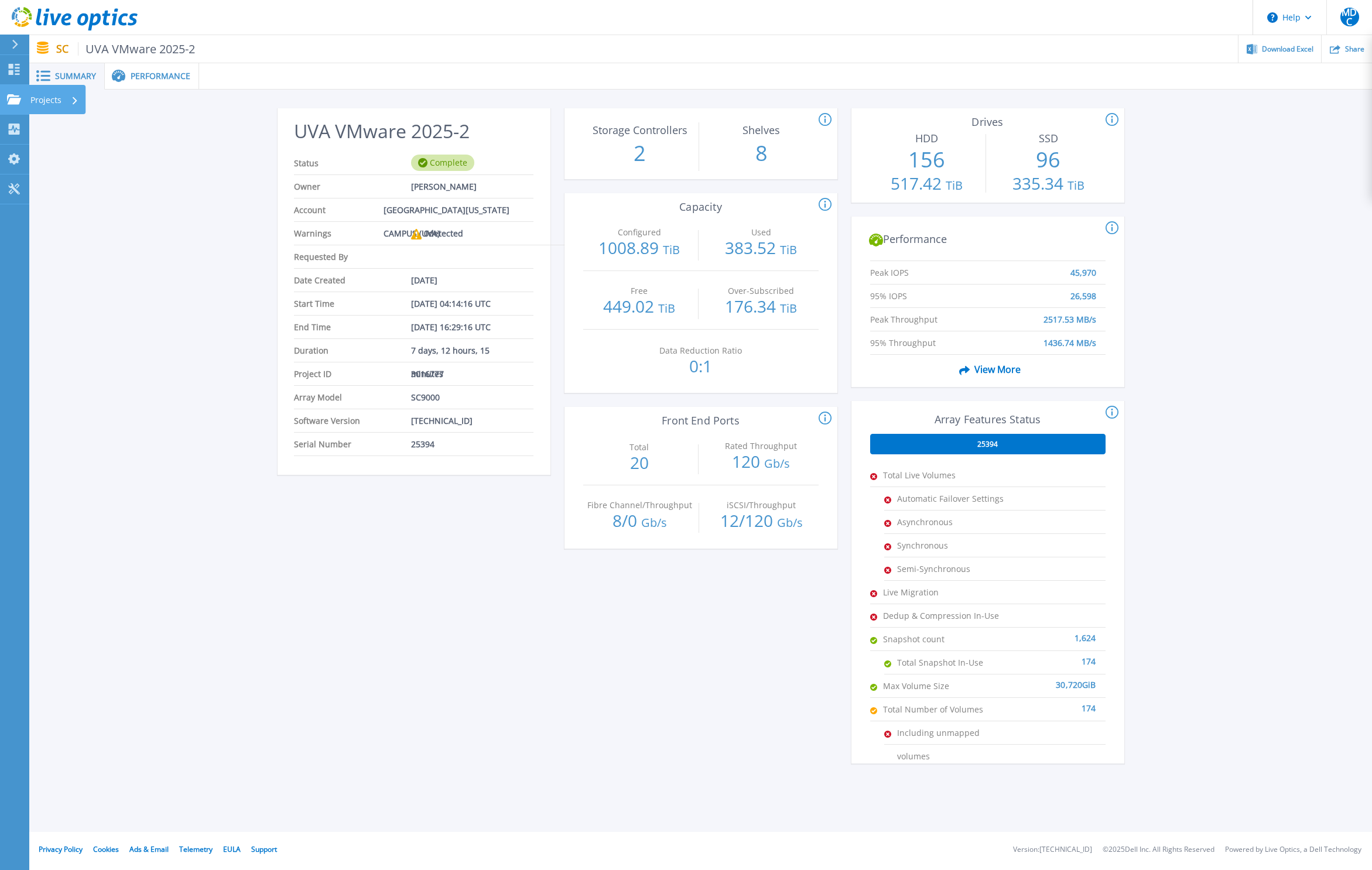
click at [12, 99] on icon at bounding box center [14, 99] width 14 height 10
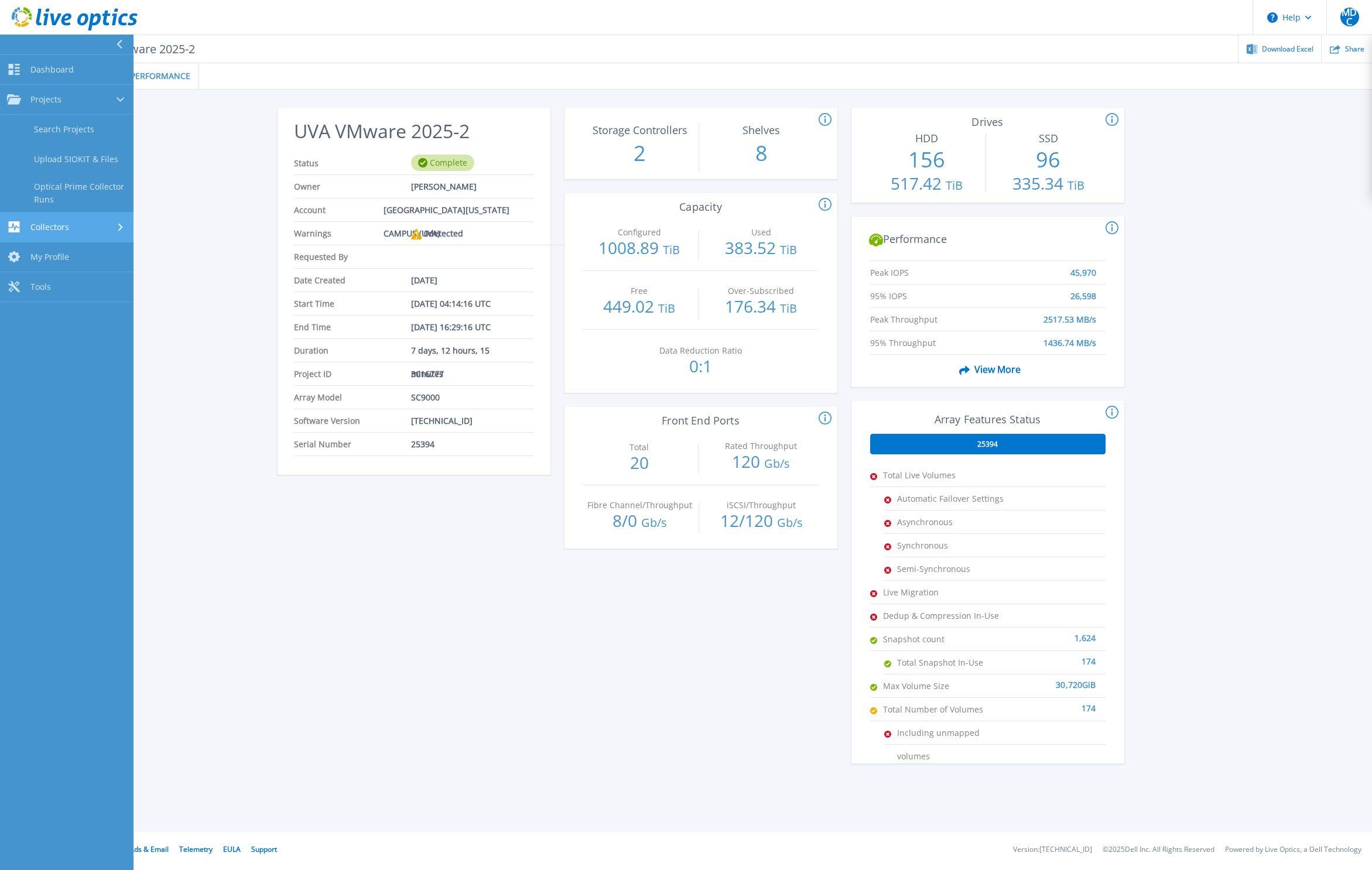
click at [35, 233] on link "Collectors Collectors" at bounding box center [67, 227] width 133 height 30
click at [43, 99] on span "Projects" at bounding box center [46, 99] width 31 height 11
click at [30, 101] on div "Projects" at bounding box center [34, 99] width 54 height 11
click at [33, 78] on link "Dashboard Dashboard" at bounding box center [67, 69] width 133 height 30
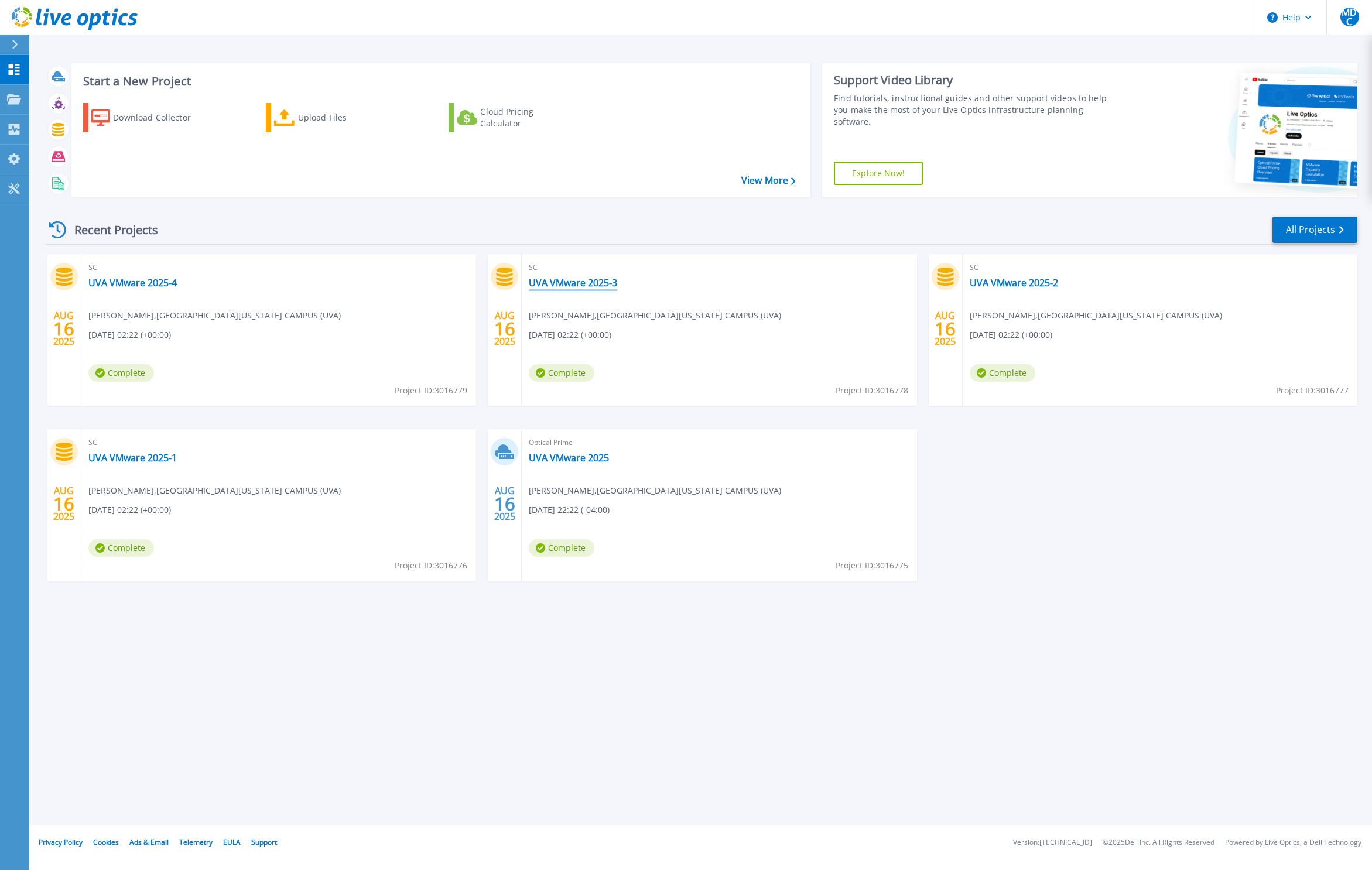
click at [574, 287] on link "UVA VMware 2025-3" at bounding box center [573, 283] width 88 height 12
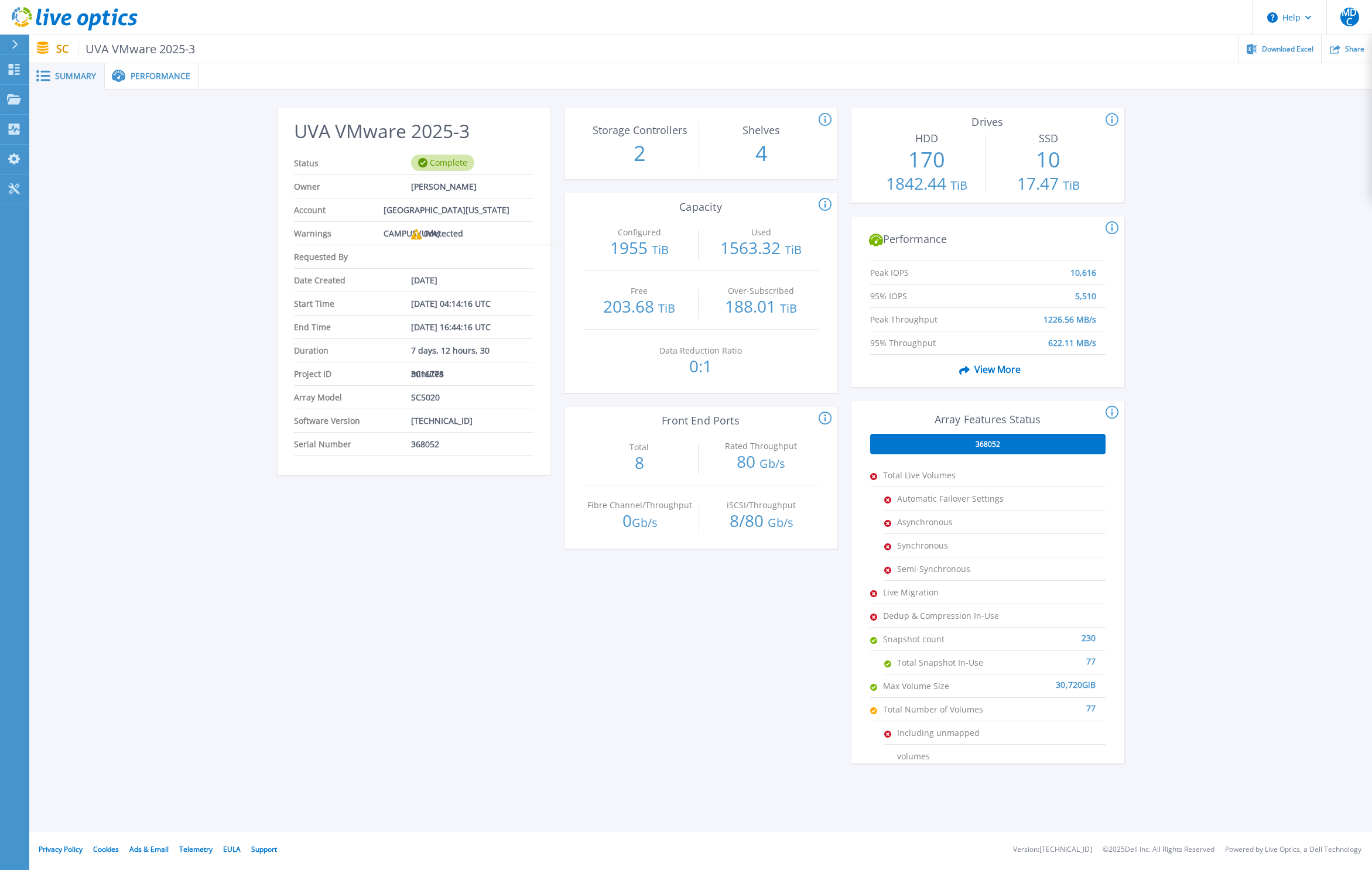
drag, startPoint x: 541, startPoint y: 308, endPoint x: 466, endPoint y: 335, distance: 79.7
drag, startPoint x: 360, startPoint y: 570, endPoint x: 362, endPoint y: 562, distance: 8.2
click at [362, 570] on div "UVA VMware 2025-3 Status Complete Owner Michael Dennis Clancey Account UNIVERSI…" at bounding box center [414, 443] width 273 height 670
click at [19, 43] on div at bounding box center [20, 45] width 19 height 20
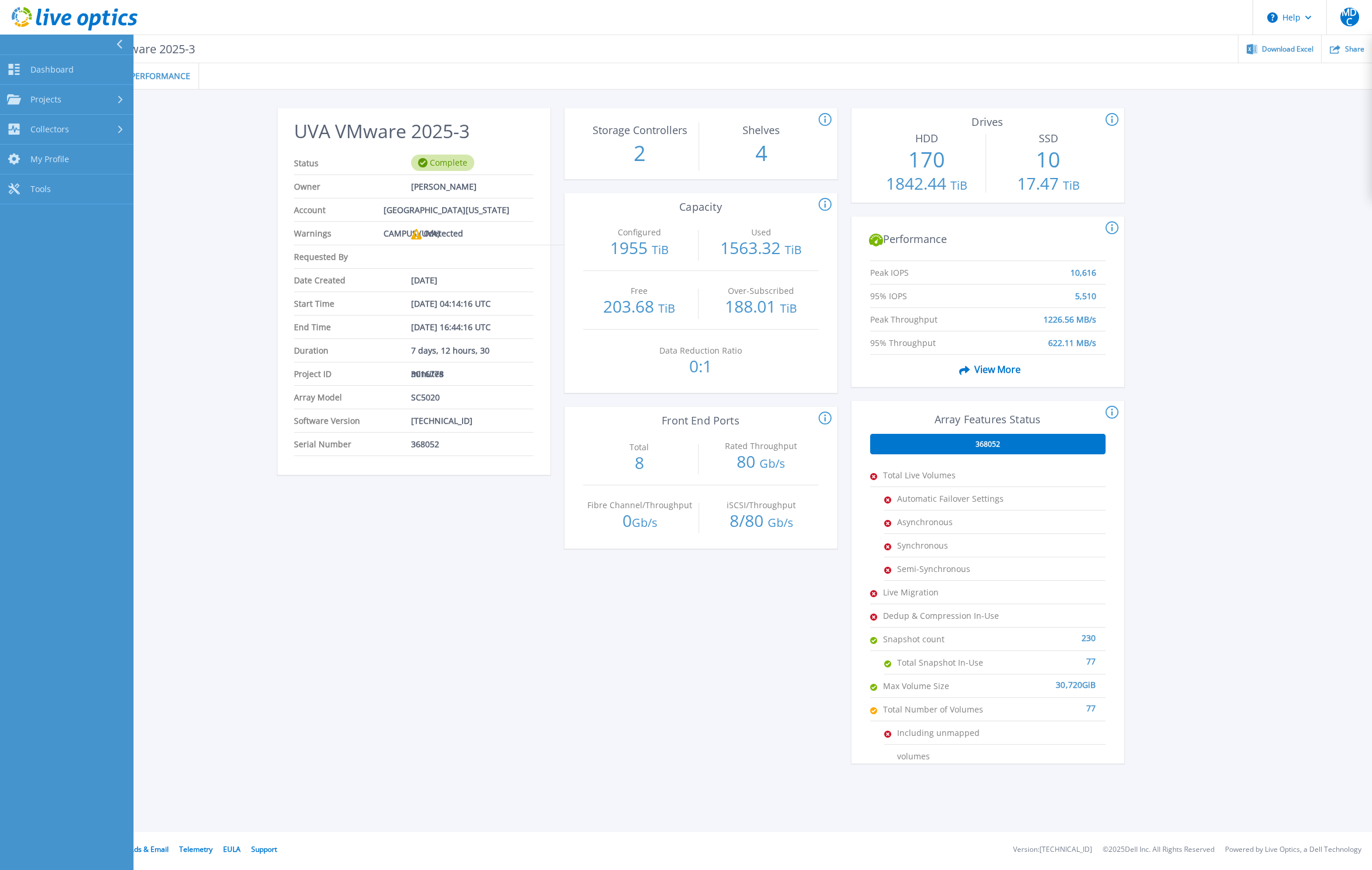
click at [205, 305] on div "UVA VMware 2025-3 Status Complete Owner Michael Dennis Clancey Account UNIVERSI…" at bounding box center [700, 439] width 1342 height 698
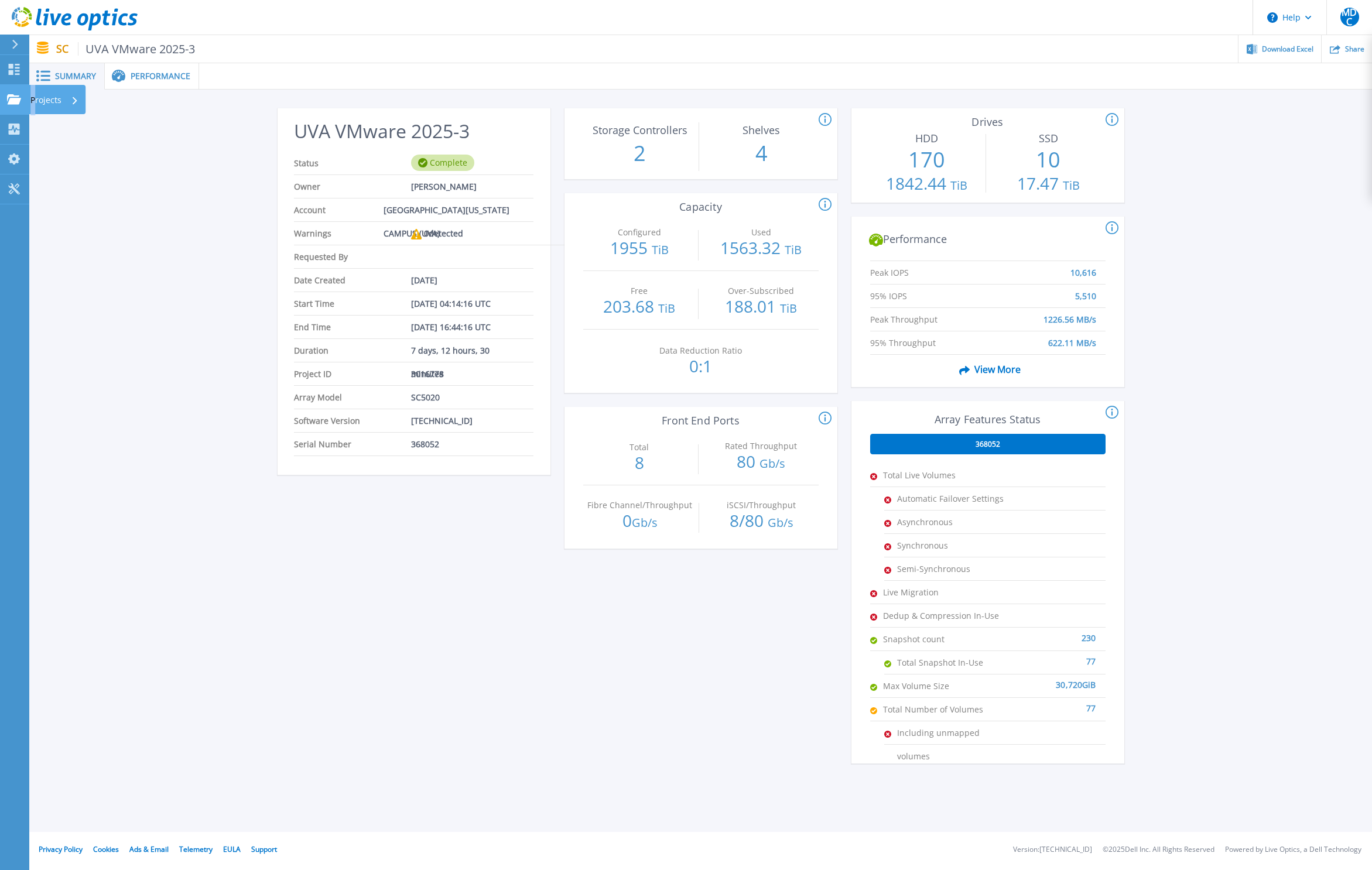
click at [34, 98] on p "Projects" at bounding box center [46, 100] width 31 height 30
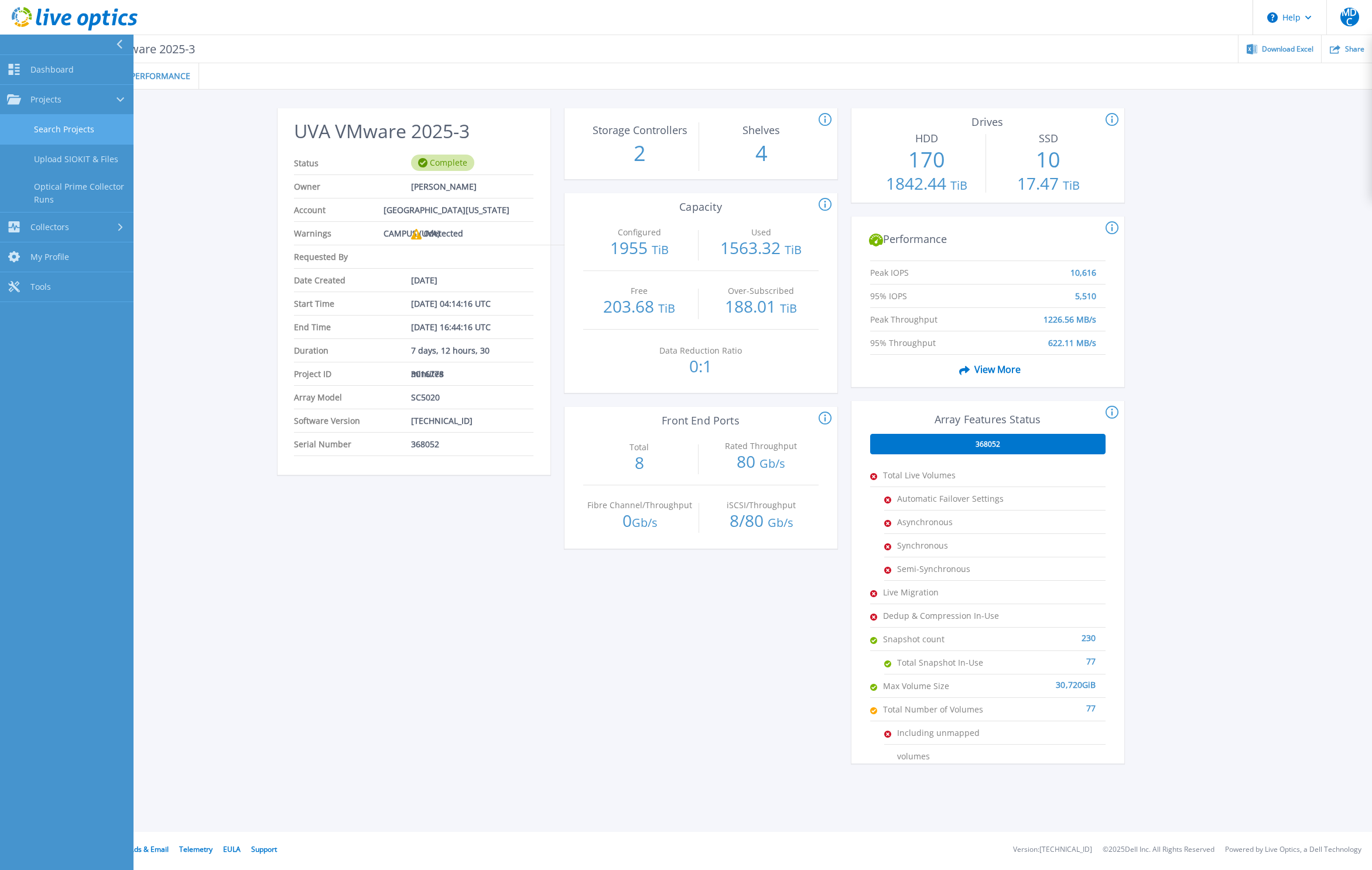
click at [70, 140] on link "Search Projects" at bounding box center [67, 130] width 133 height 30
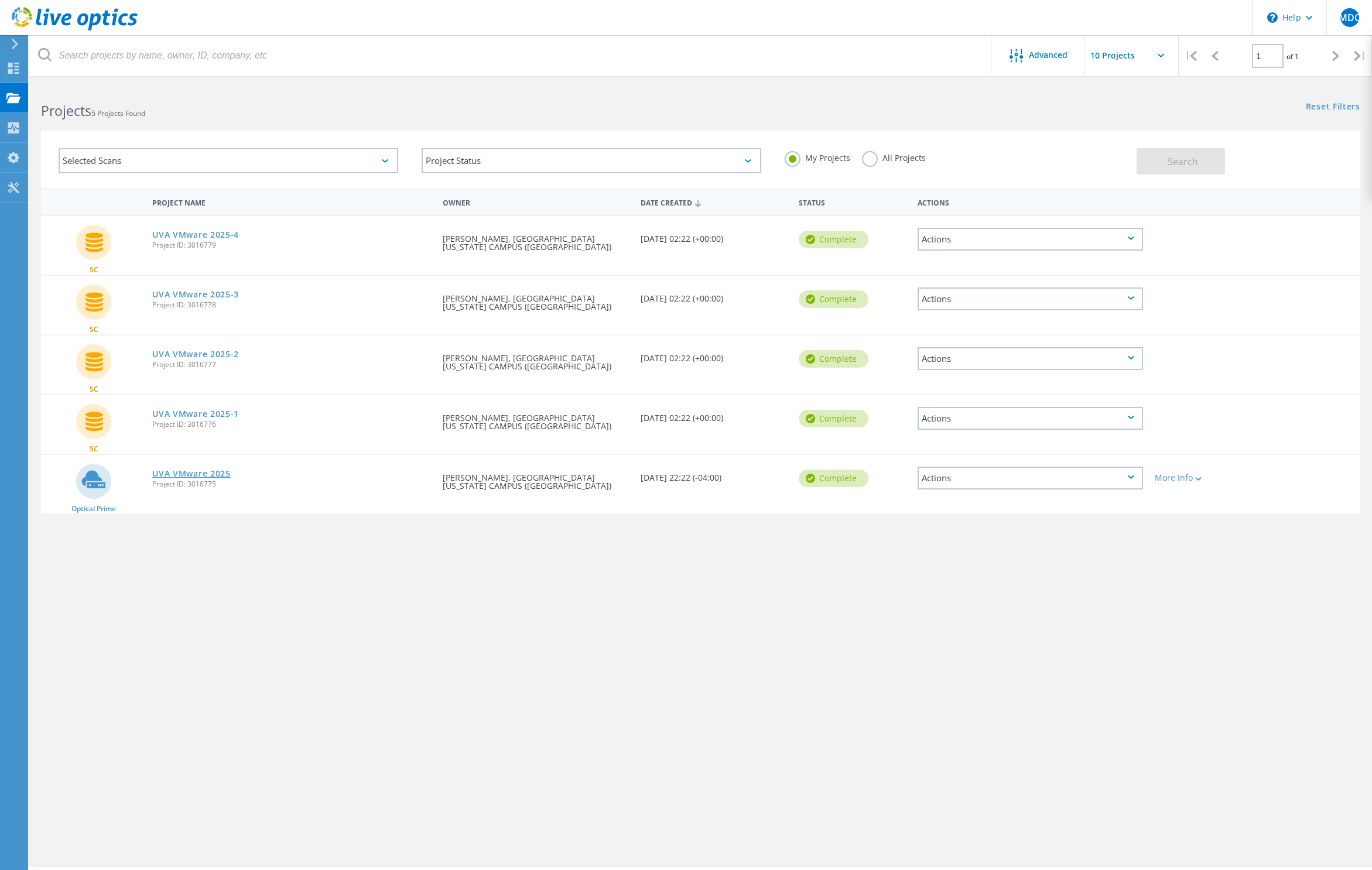
click at [198, 474] on link "UVA VMware 2025" at bounding box center [191, 473] width 78 height 8
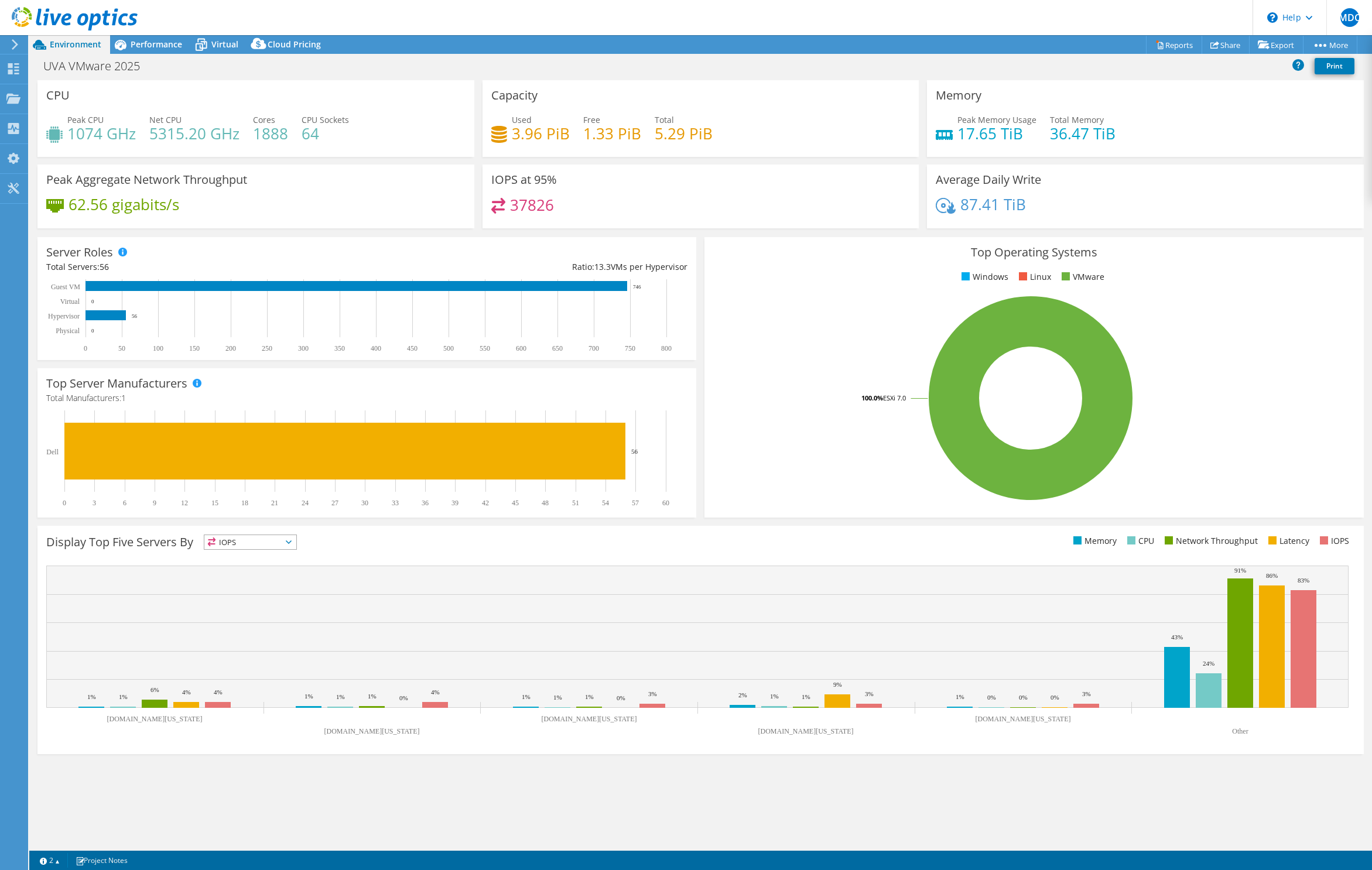
select select "USD"
drag, startPoint x: 103, startPoint y: 135, endPoint x: 69, endPoint y: 132, distance: 34.1
click at [69, 132] on h4 "1074 GHz" at bounding box center [101, 134] width 69 height 13
click at [373, 135] on div "Peak CPU 1074 GHz Net CPU 5315.20 GHz Cores 1888 CPU Sockets 64" at bounding box center [255, 132] width 419 height 38
click at [730, 132] on div "Used 3.96 PiB Free 1.33 PiB Total 5.29 PiB" at bounding box center [700, 132] width 419 height 38
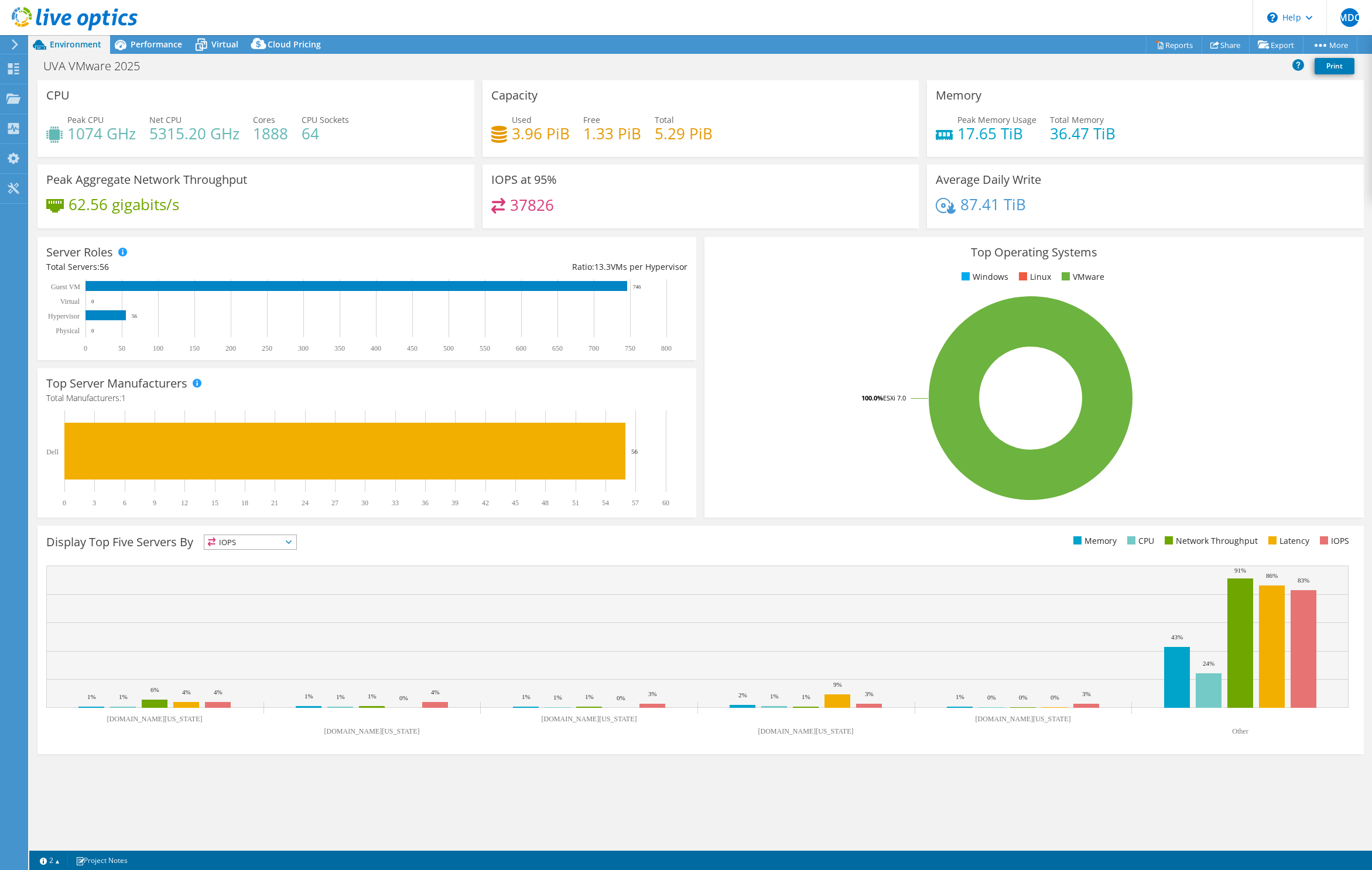
drag, startPoint x: 1116, startPoint y: 131, endPoint x: 1184, endPoint y: 152, distance: 71.2
click at [1184, 152] on div "Memory Peak Memory Usage 17.65 TiB Total Memory 36.47 TiB" at bounding box center [1146, 119] width 437 height 77
drag, startPoint x: 1038, startPoint y: 211, endPoint x: 1146, endPoint y: 210, distance: 108.0
click at [1146, 210] on div "87.41 TiB" at bounding box center [1145, 210] width 419 height 25
click at [149, 48] on span "Performance" at bounding box center [156, 43] width 51 height 11
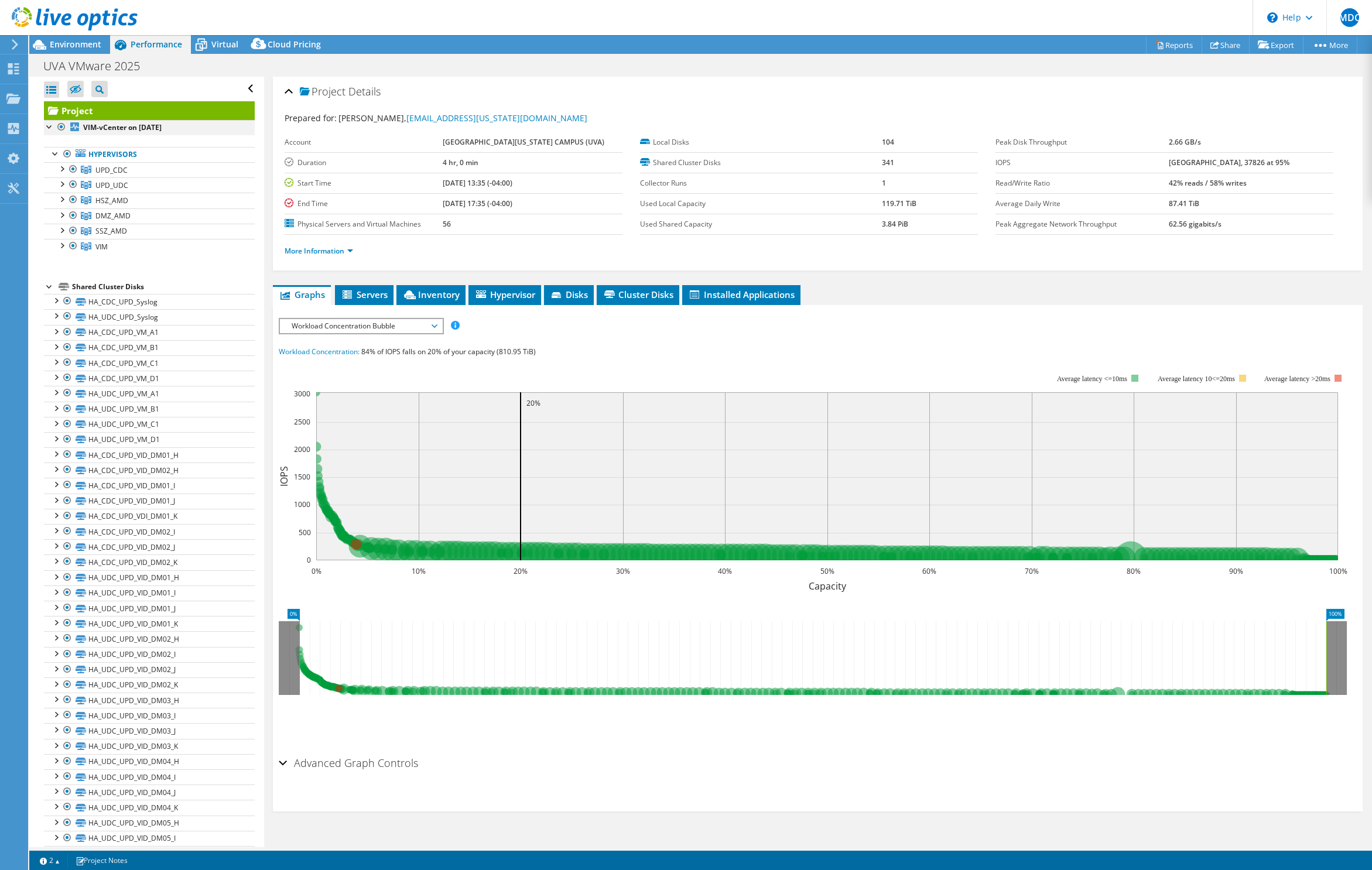
click at [48, 127] on div at bounding box center [50, 126] width 12 height 12
click at [44, 287] on div at bounding box center [50, 286] width 12 height 12
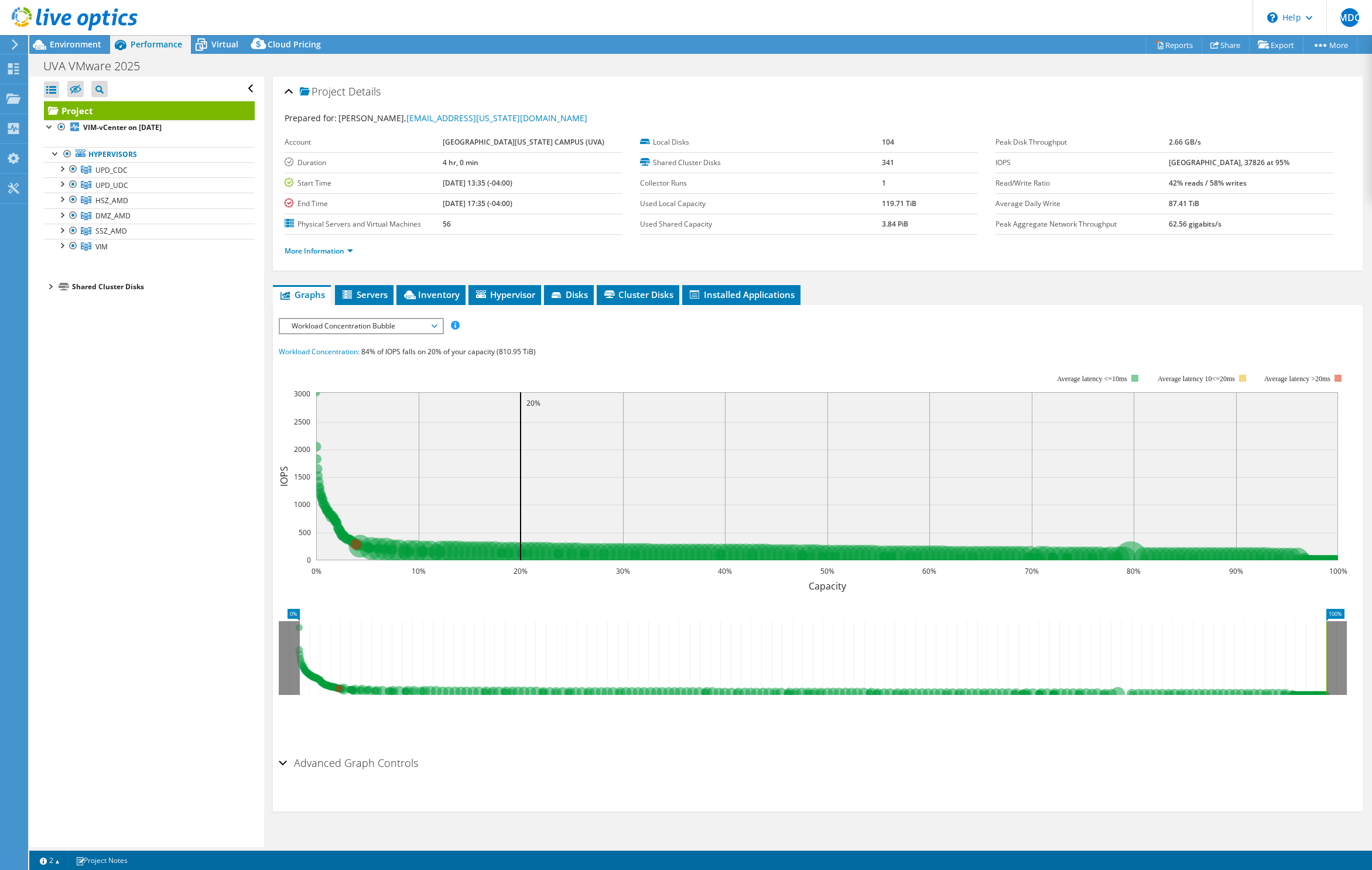
click at [86, 287] on div "Shared Cluster Disks" at bounding box center [164, 287] width 182 height 14
click at [373, 293] on span "Servers" at bounding box center [364, 295] width 47 height 12
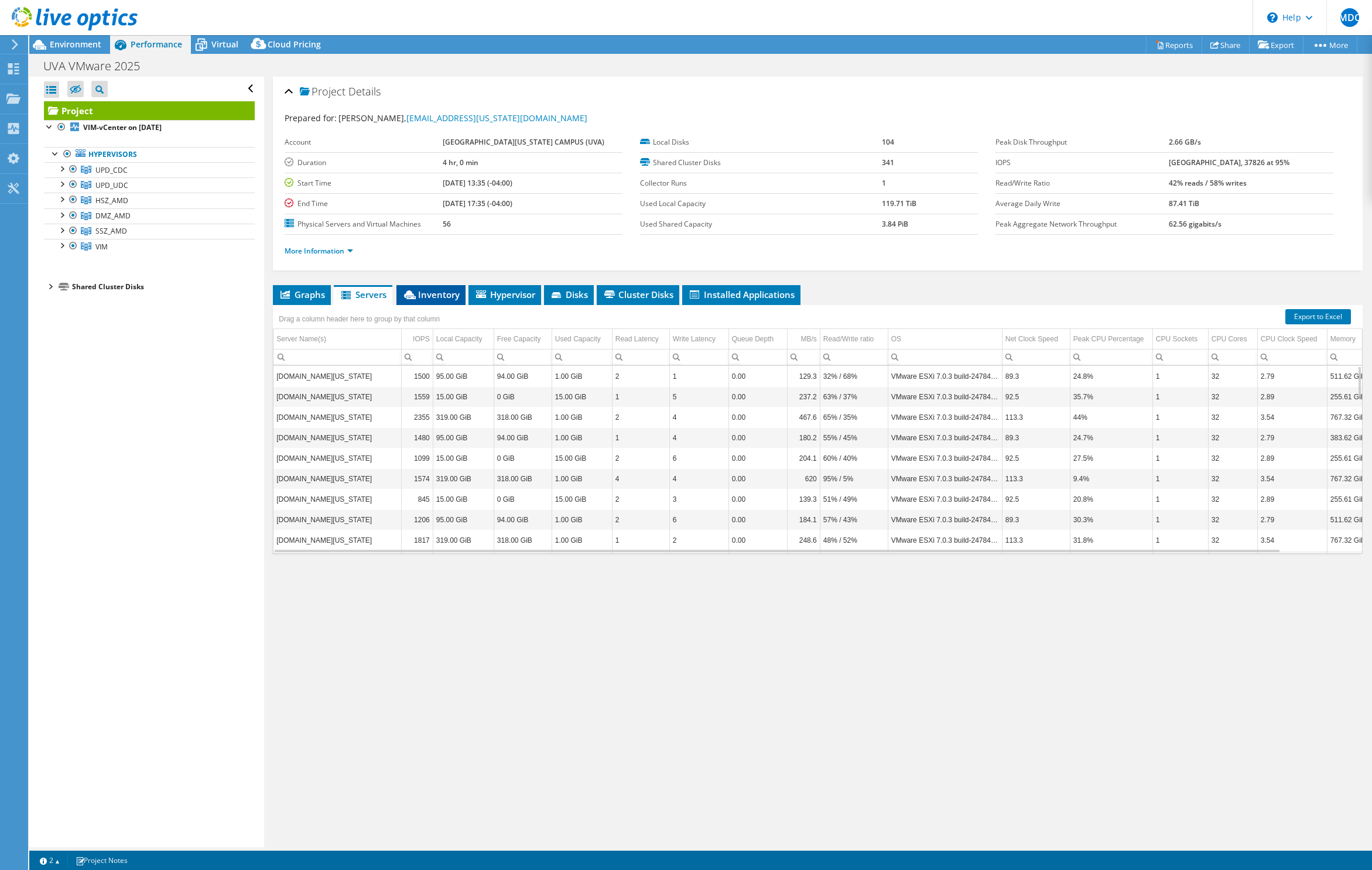
click at [436, 296] on span "Inventory" at bounding box center [431, 295] width 57 height 12
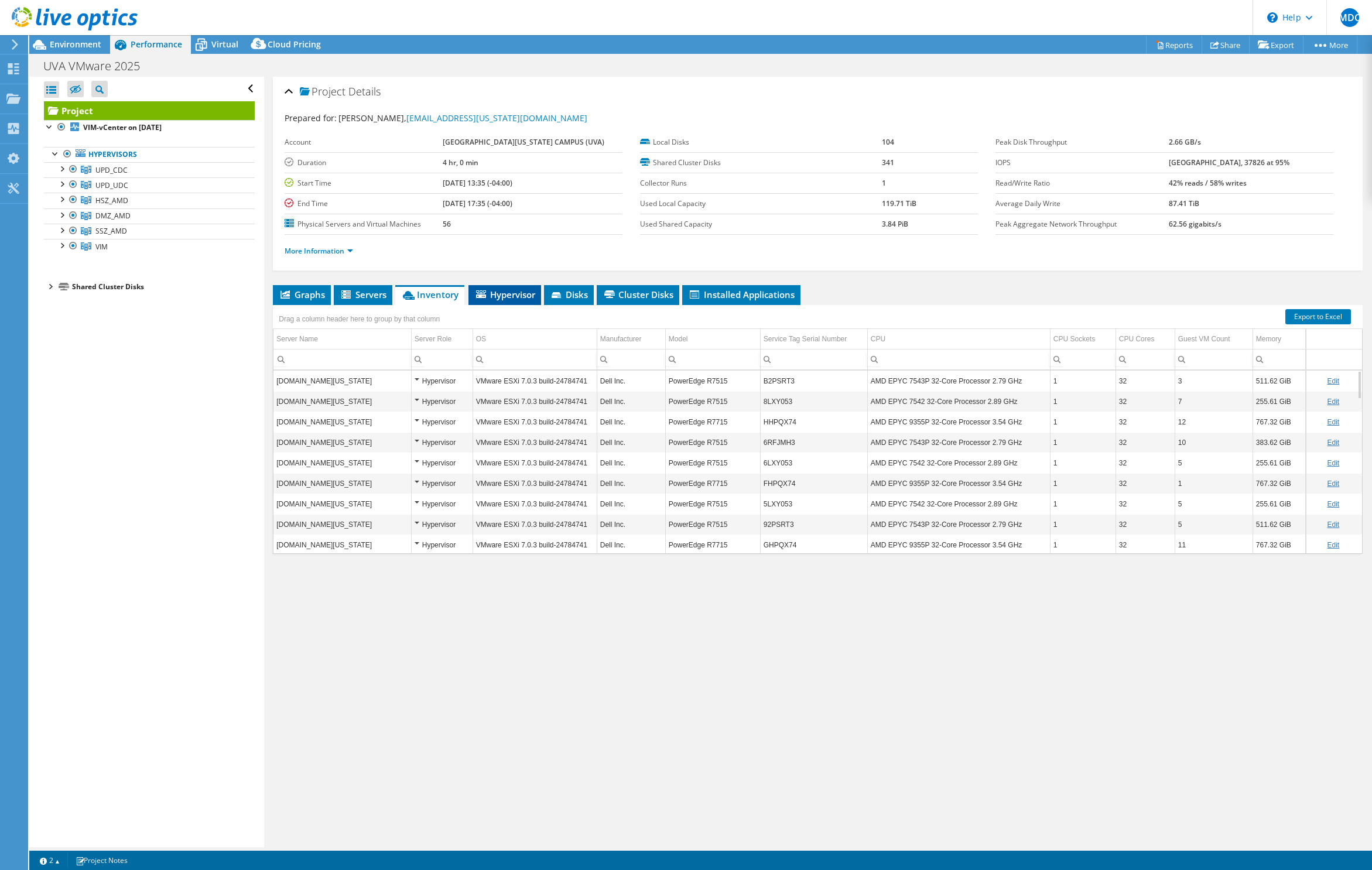
click at [515, 293] on span "Hypervisor" at bounding box center [504, 295] width 61 height 12
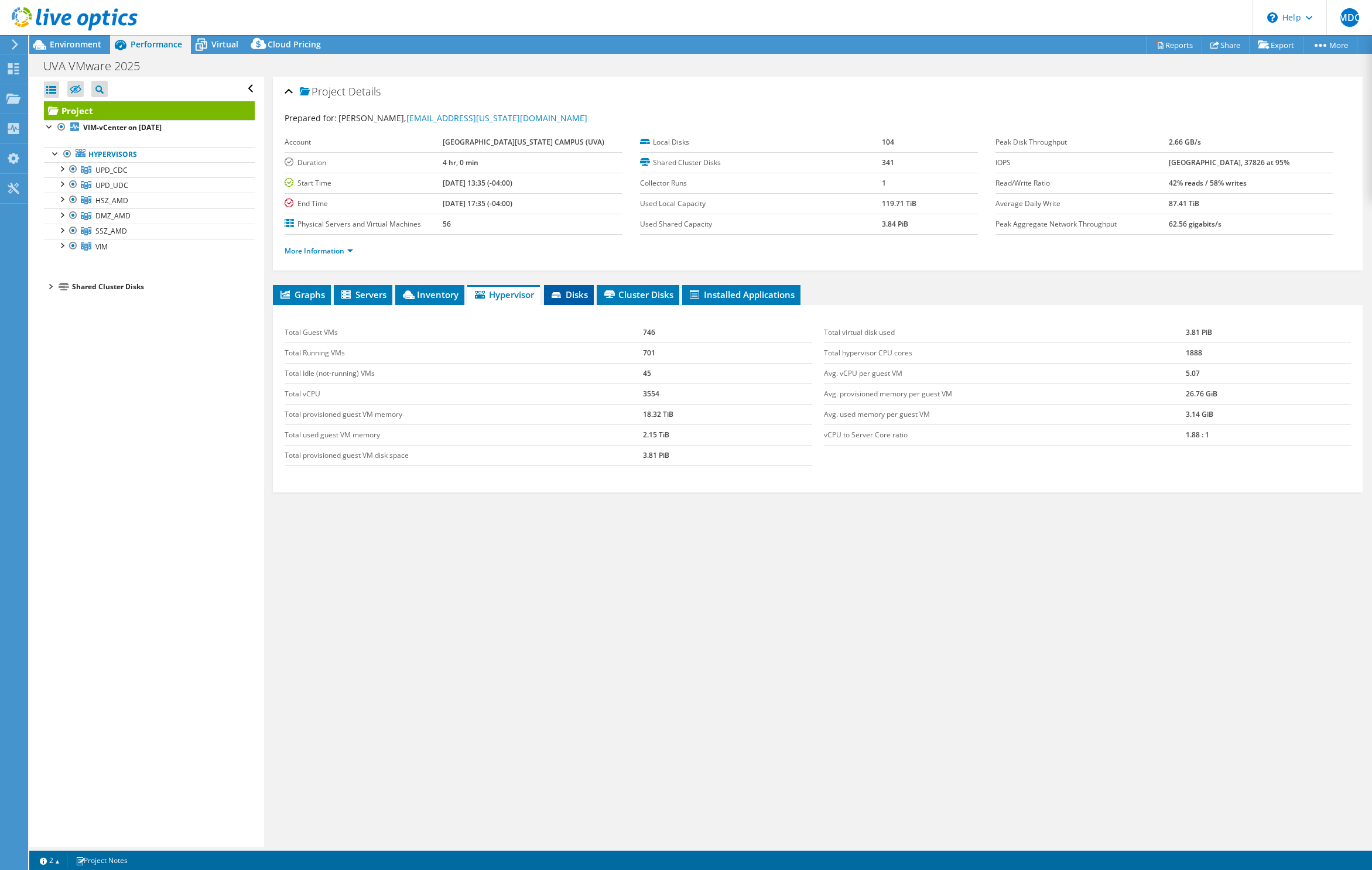
click at [581, 292] on span "Disks" at bounding box center [569, 295] width 38 height 12
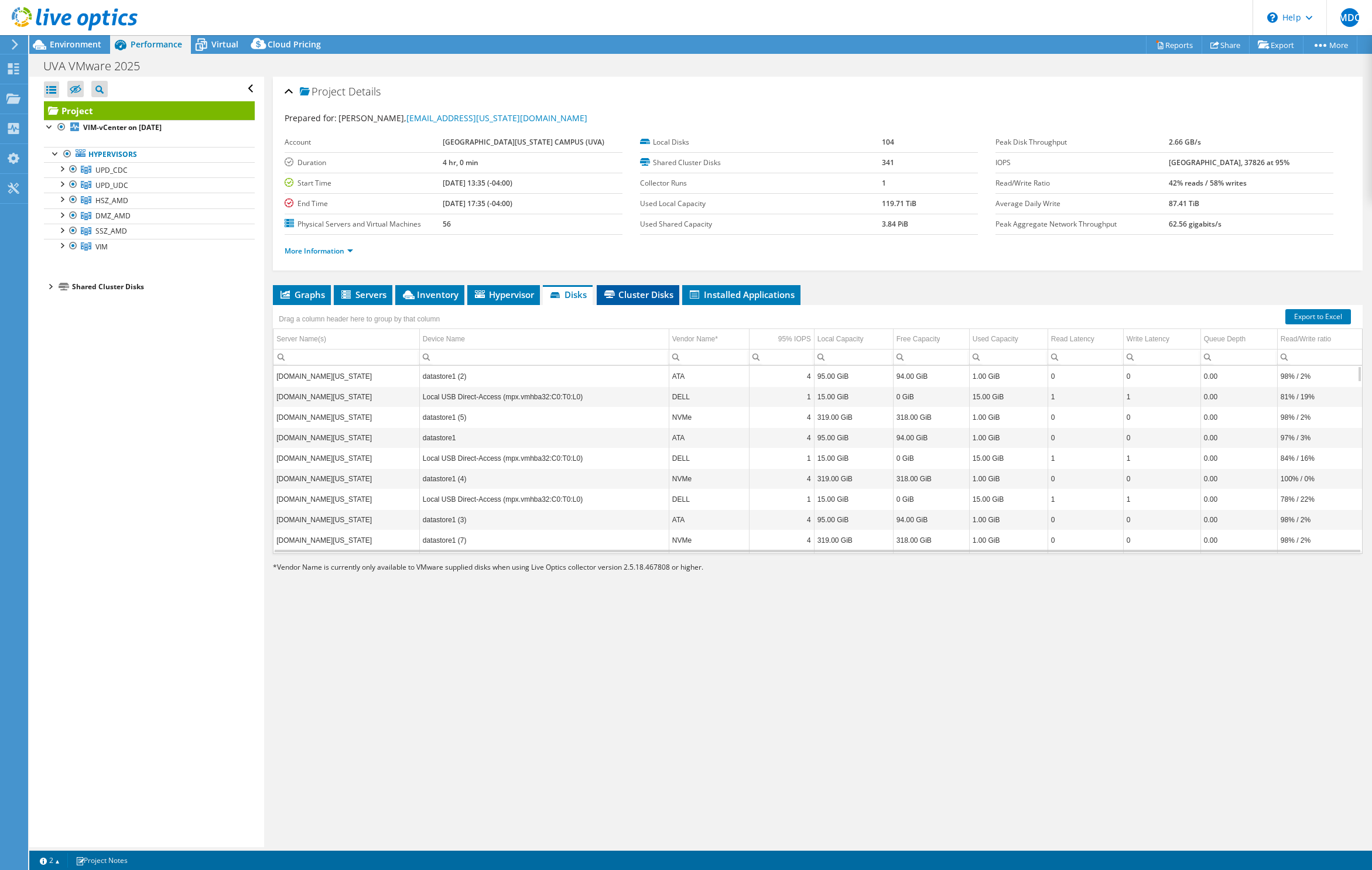
click at [644, 296] on span "Cluster Disks" at bounding box center [638, 295] width 71 height 12
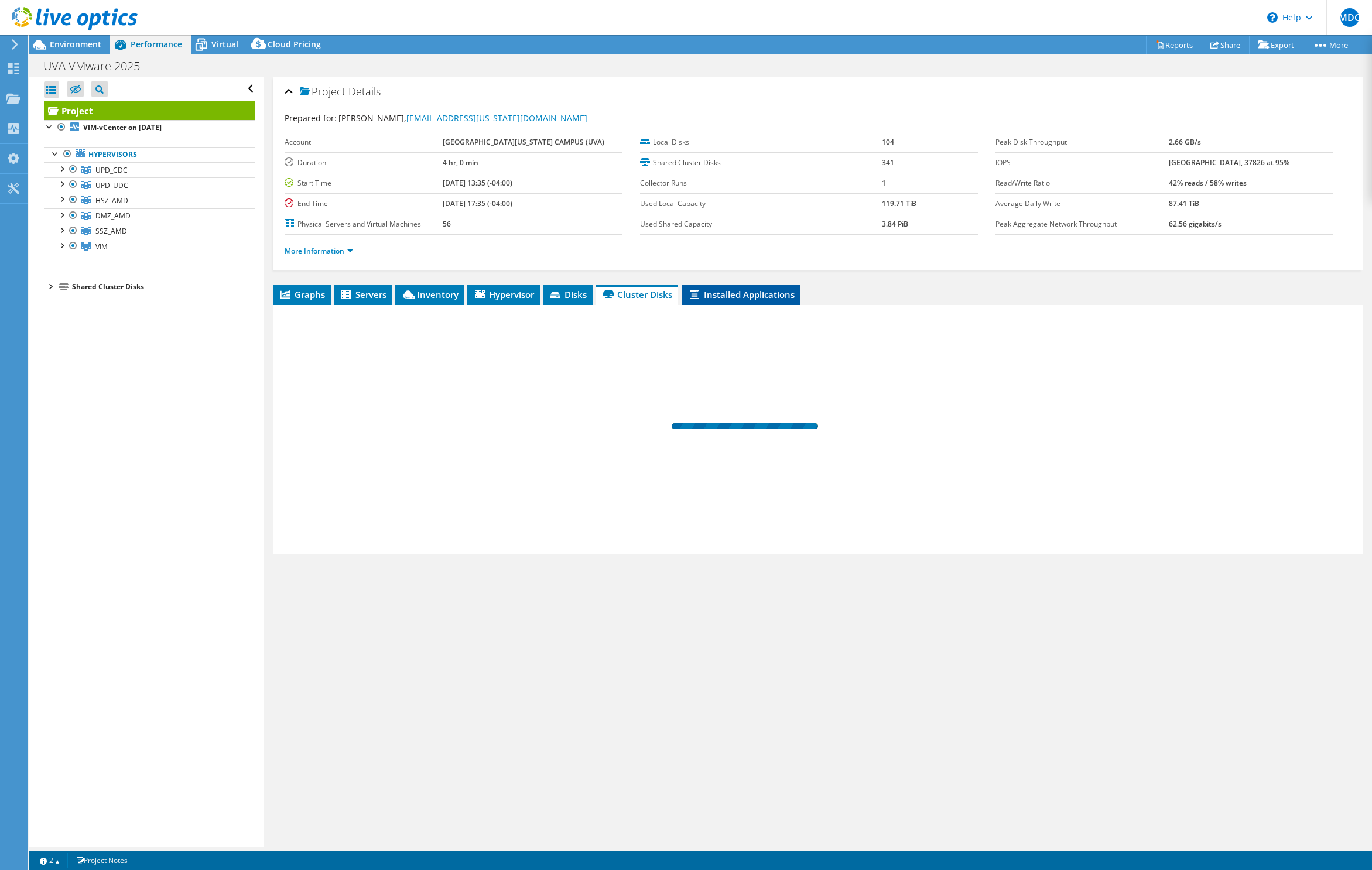
click at [737, 295] on span "Installed Applications" at bounding box center [741, 295] width 106 height 12
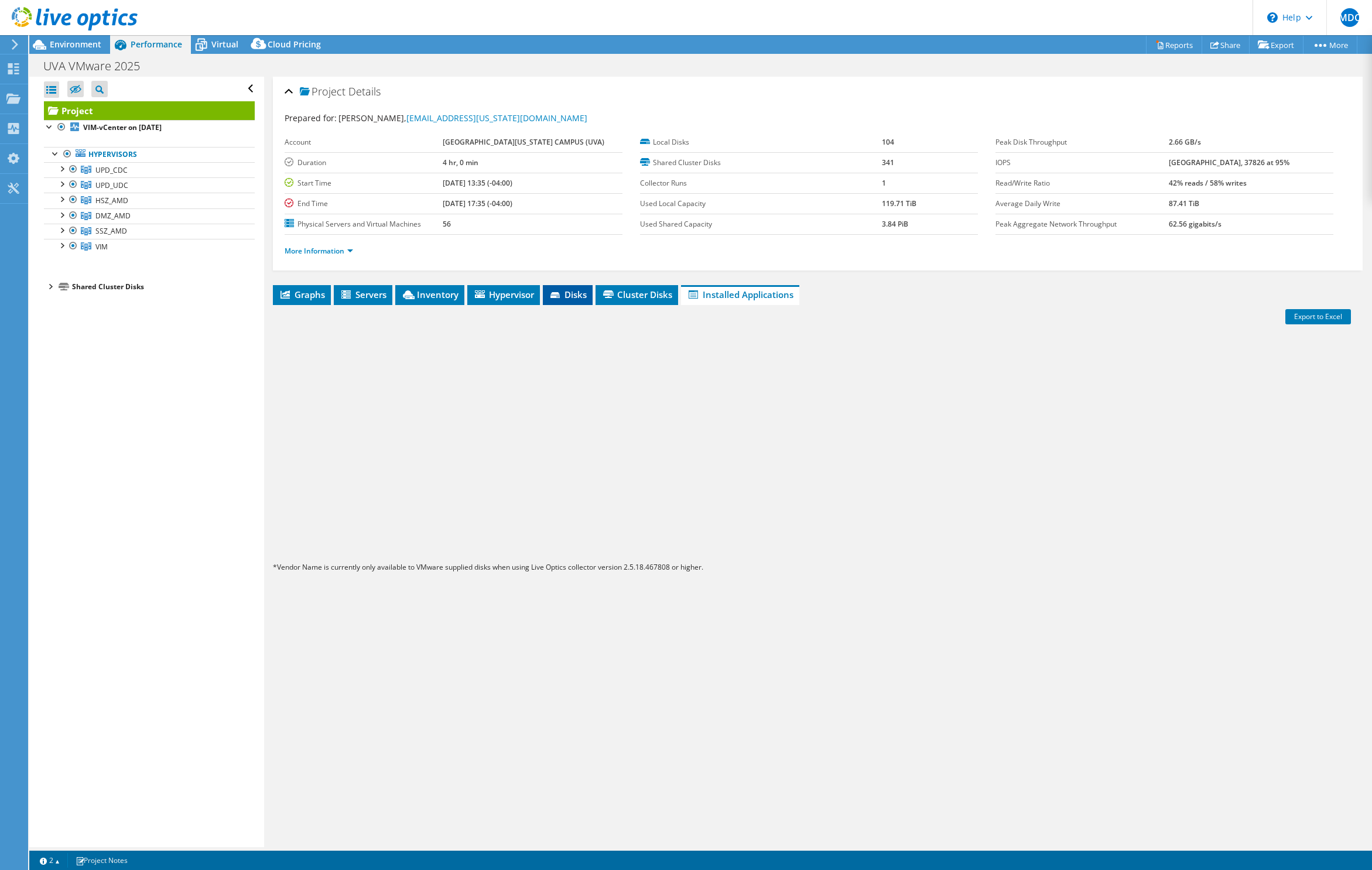
click at [579, 293] on span "Disks" at bounding box center [567, 295] width 38 height 12
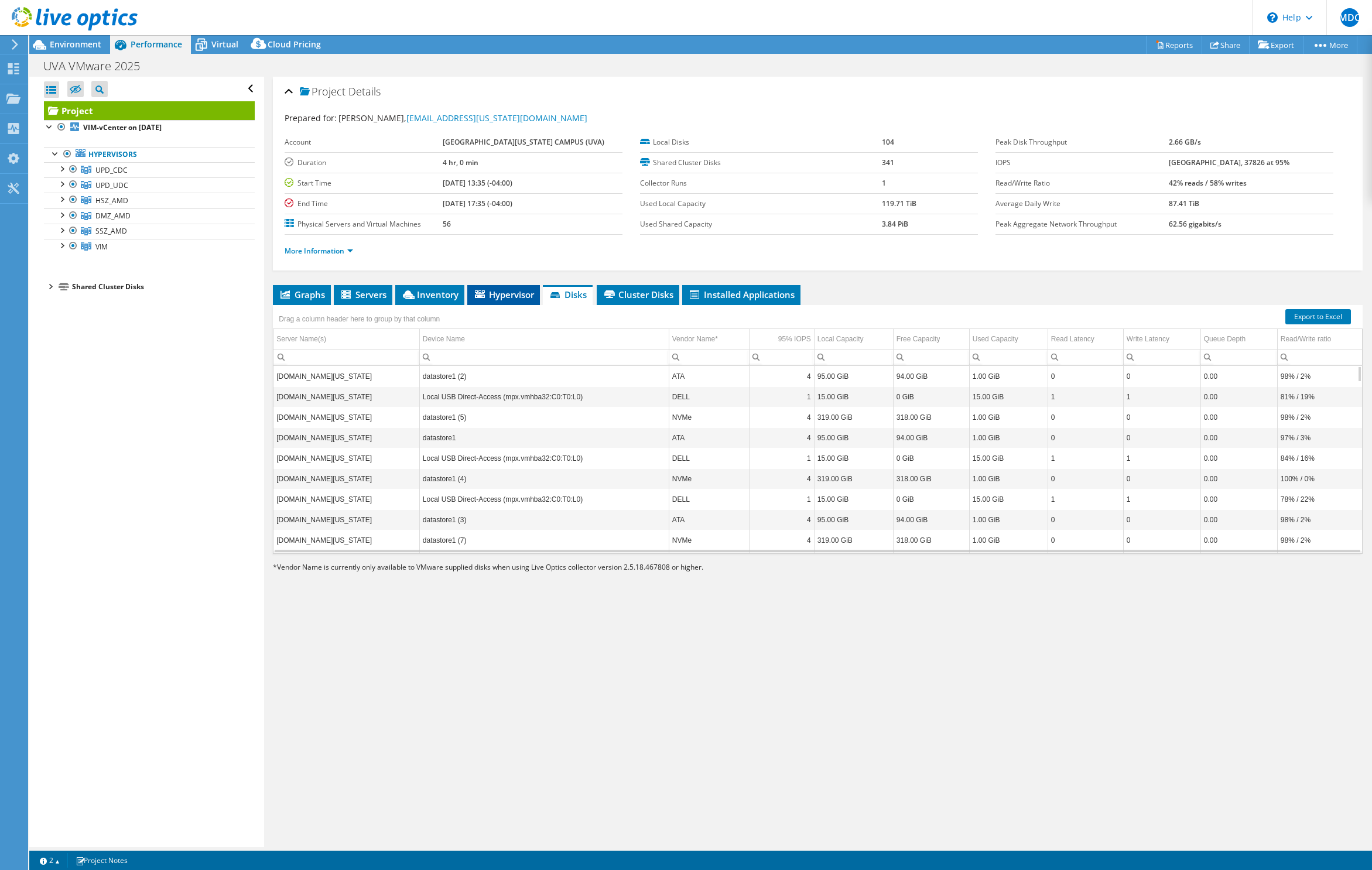
click at [501, 290] on span "Hypervisor" at bounding box center [504, 295] width 61 height 12
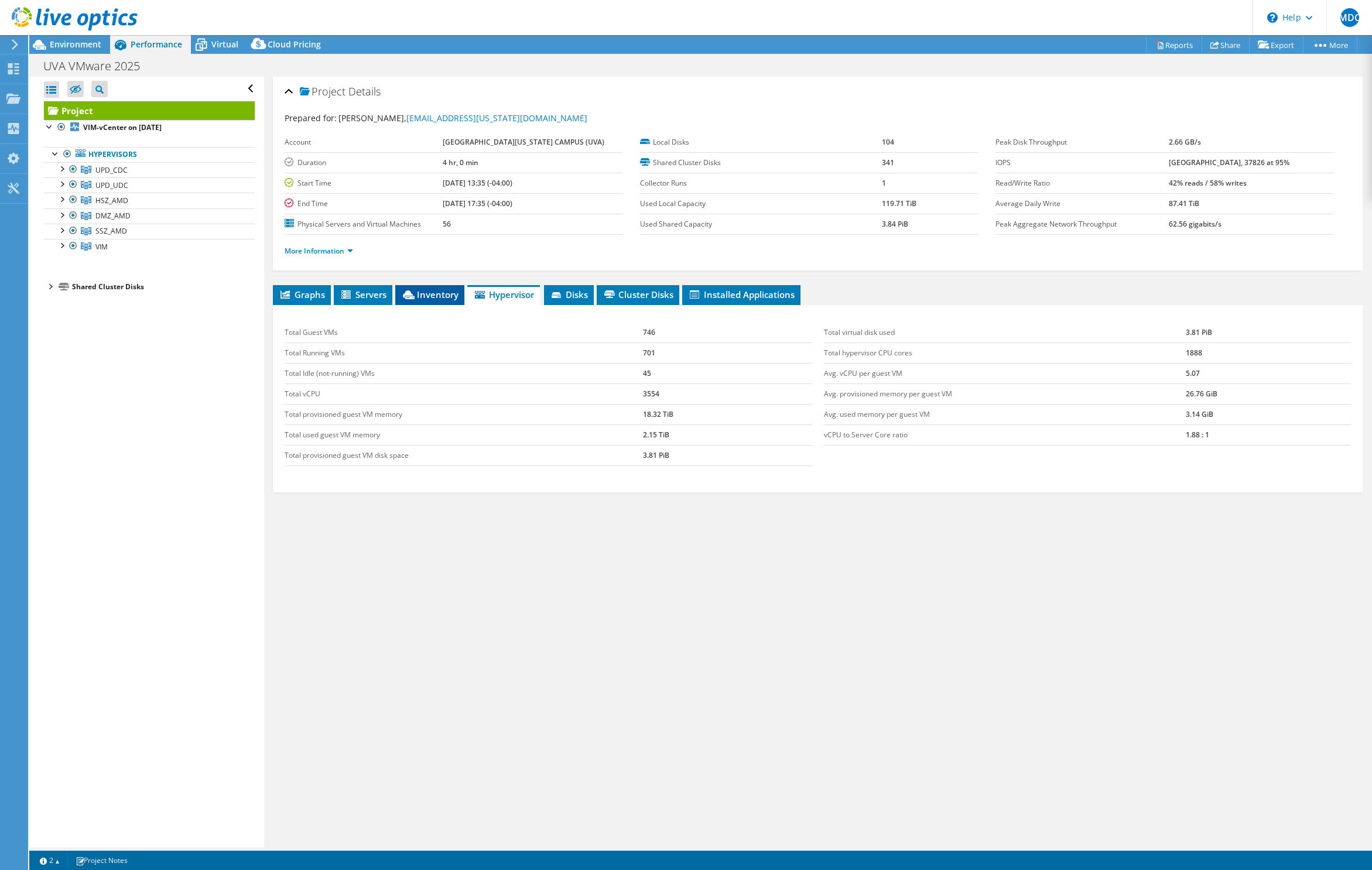
click at [427, 296] on span "Inventory" at bounding box center [429, 295] width 57 height 12
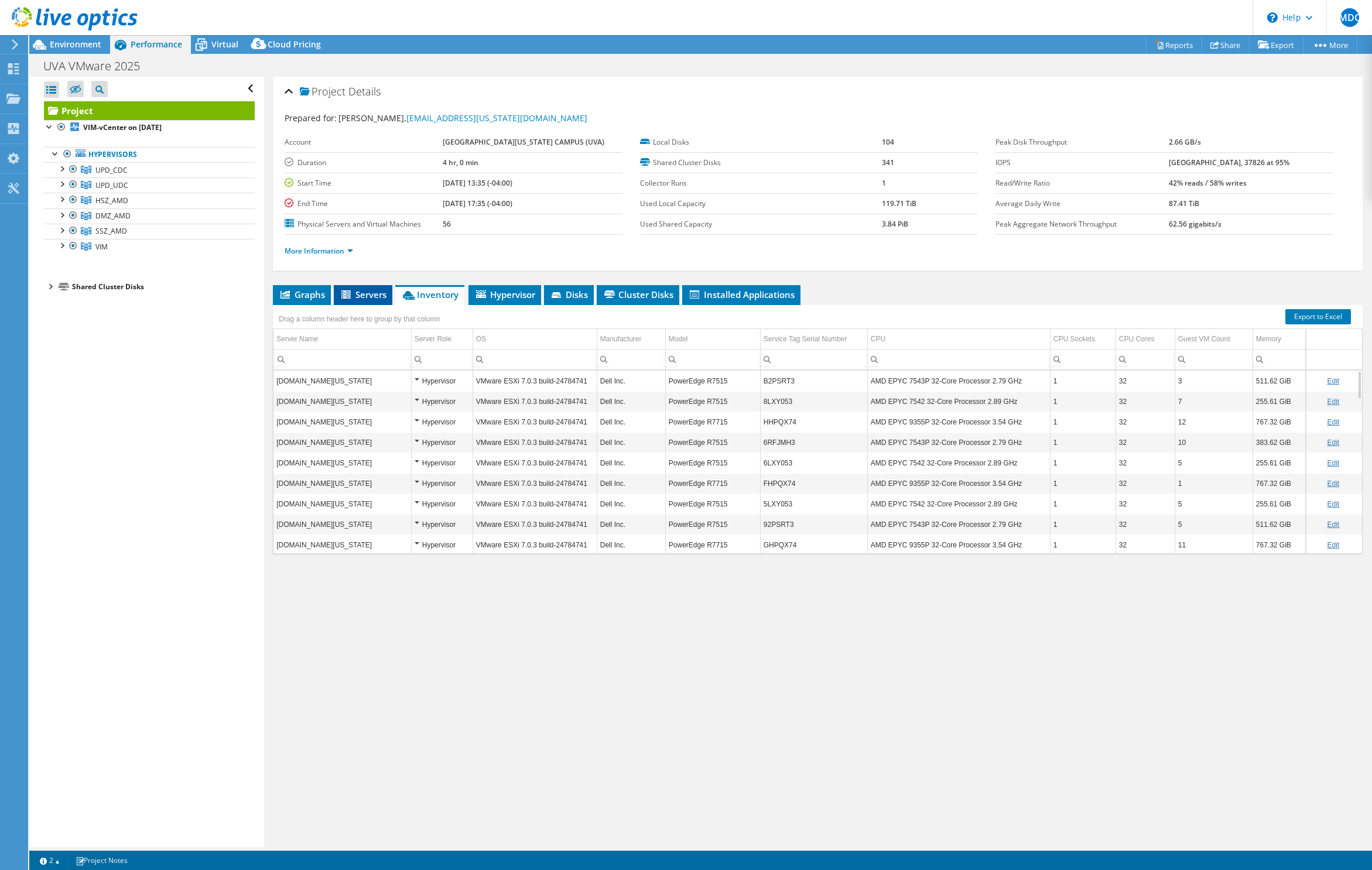
click at [362, 292] on span "Servers" at bounding box center [363, 295] width 47 height 12
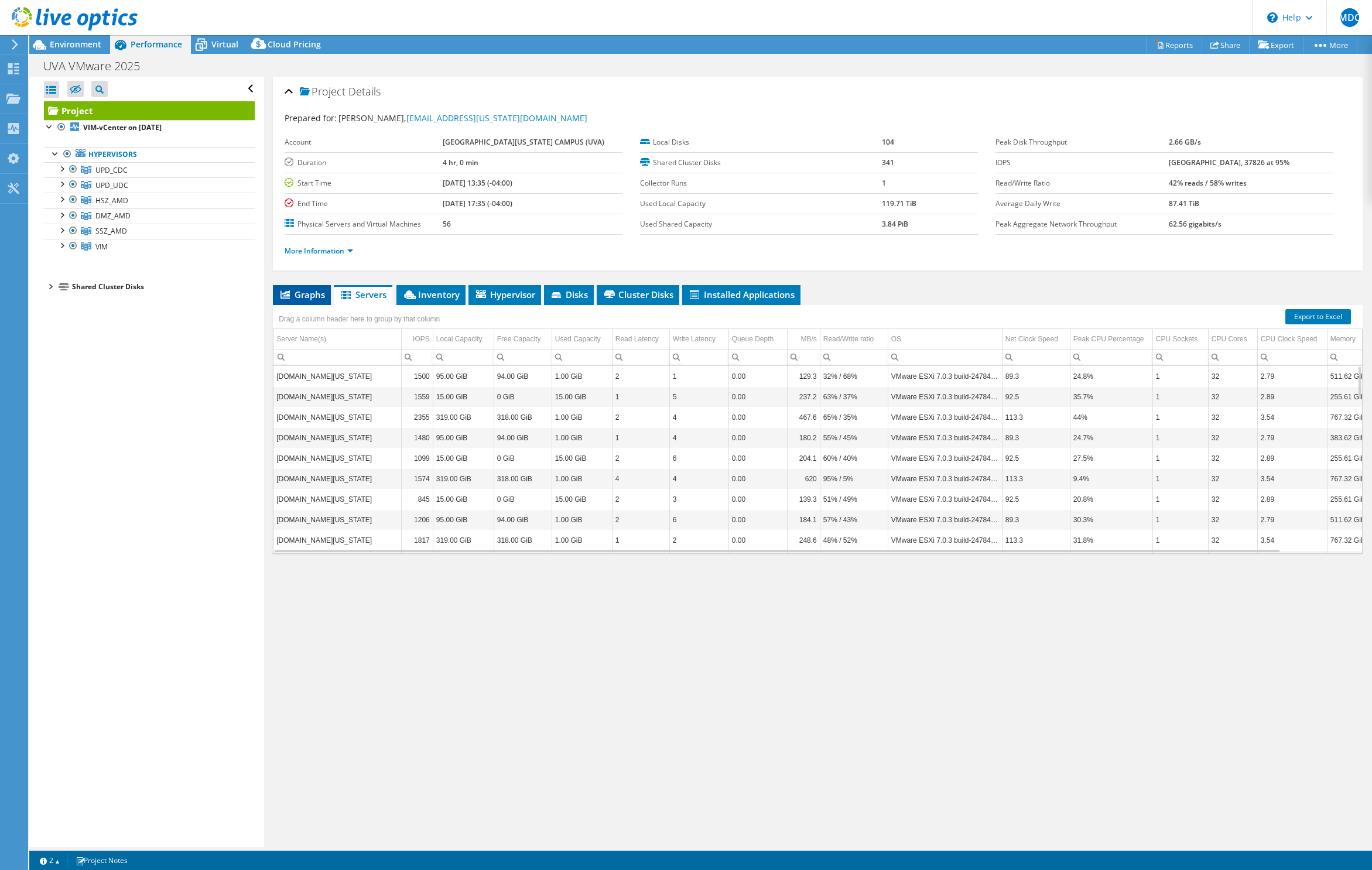
click at [295, 297] on span "Graphs" at bounding box center [302, 295] width 46 height 12
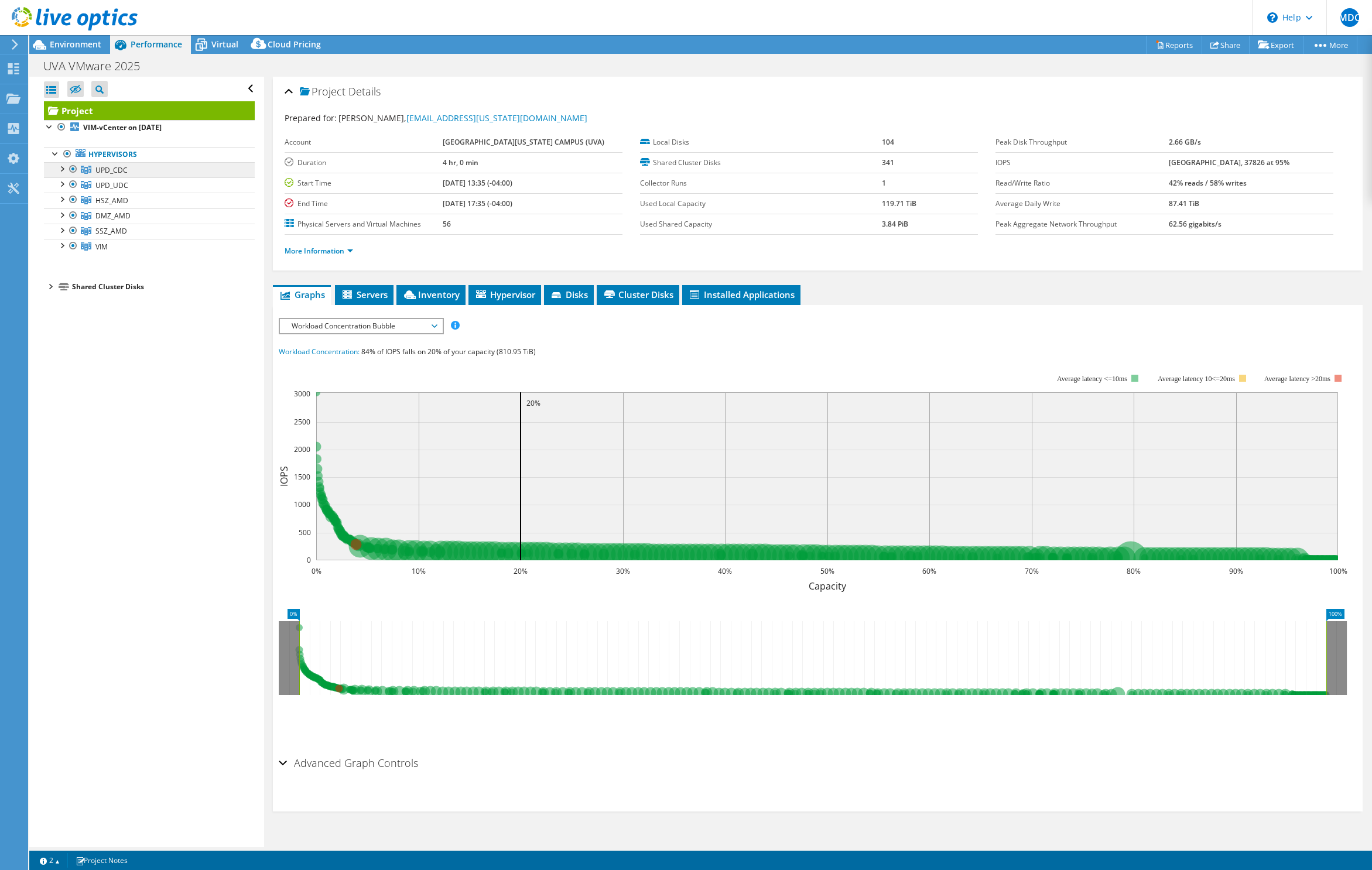
click at [63, 176] on link "UPD_CDC" at bounding box center [149, 169] width 211 height 15
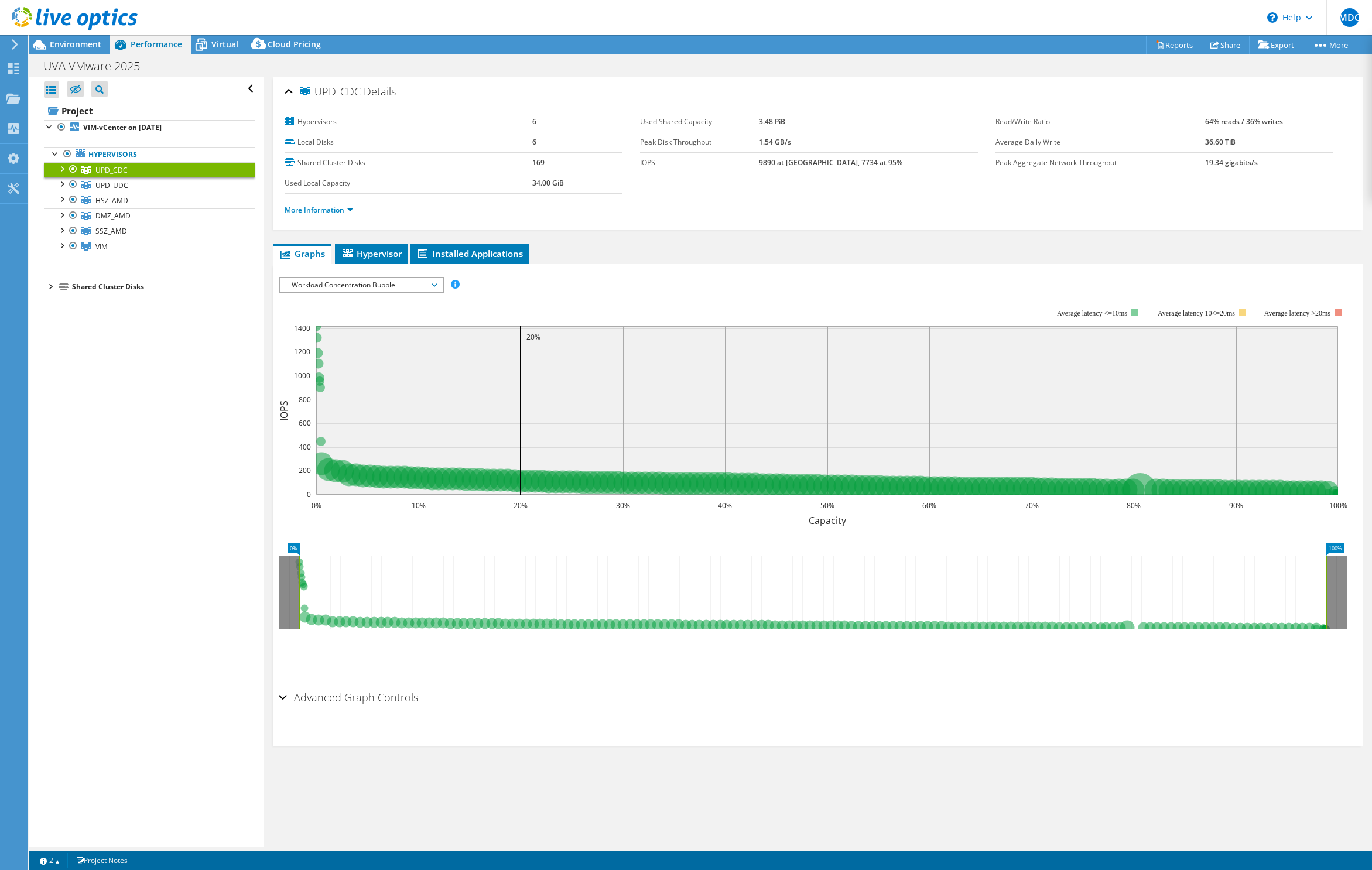
click at [60, 169] on div at bounding box center [62, 168] width 12 height 12
click at [59, 169] on div at bounding box center [62, 168] width 12 height 12
click at [369, 249] on span "Hypervisor" at bounding box center [371, 253] width 61 height 12
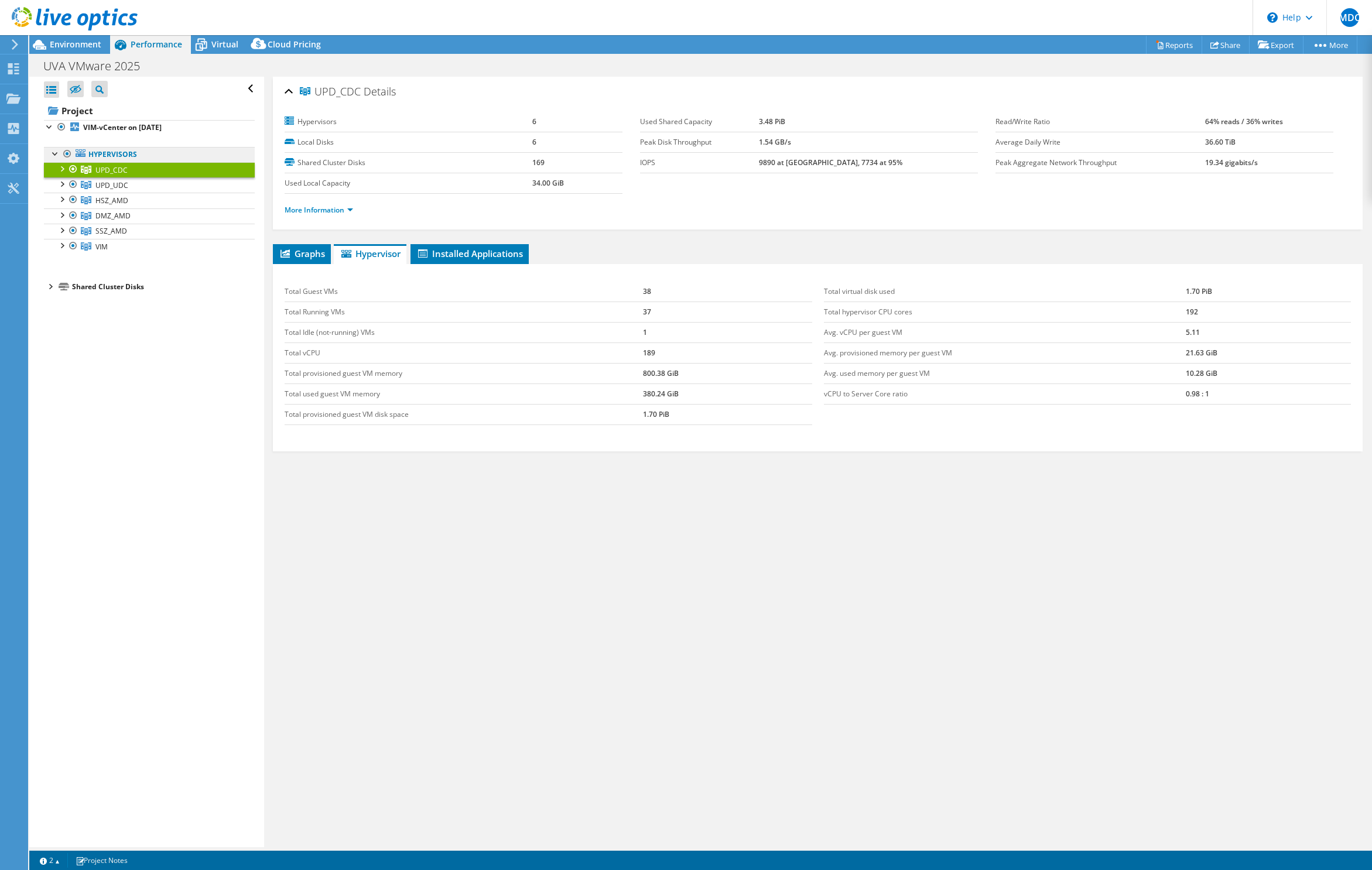
click at [114, 156] on link "Hypervisors" at bounding box center [149, 154] width 211 height 15
click at [117, 175] on span "HSZ_AMD" at bounding box center [111, 170] width 33 height 10
drag, startPoint x: 673, startPoint y: 410, endPoint x: 763, endPoint y: 426, distance: 91.4
click at [763, 426] on div "Total Guest VMs 205 Total Running VMs 198 Total Idle (not-running) VMs 7 Total …" at bounding box center [548, 353] width 538 height 167
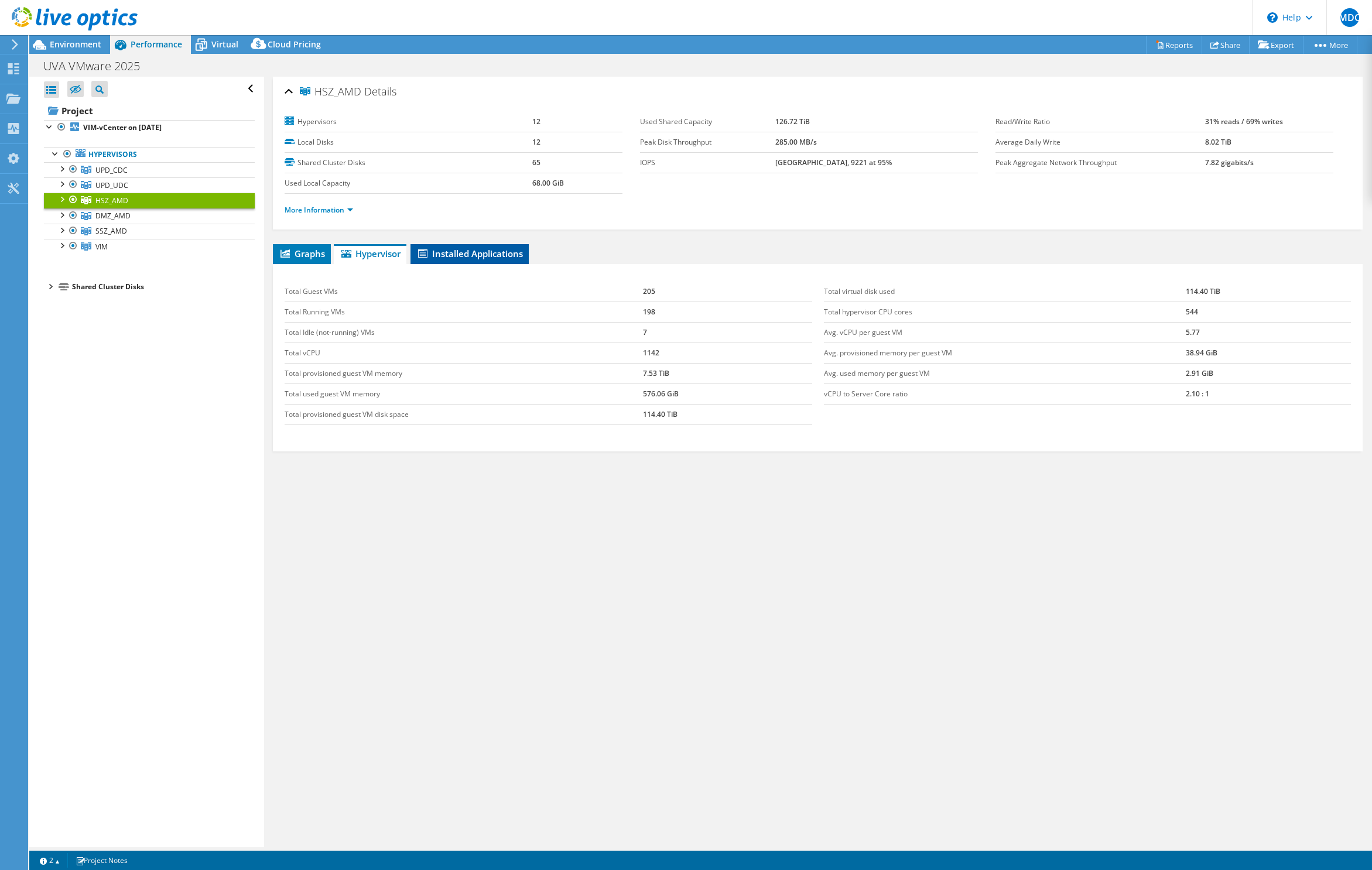
click at [443, 255] on span "Installed Applications" at bounding box center [469, 253] width 106 height 12
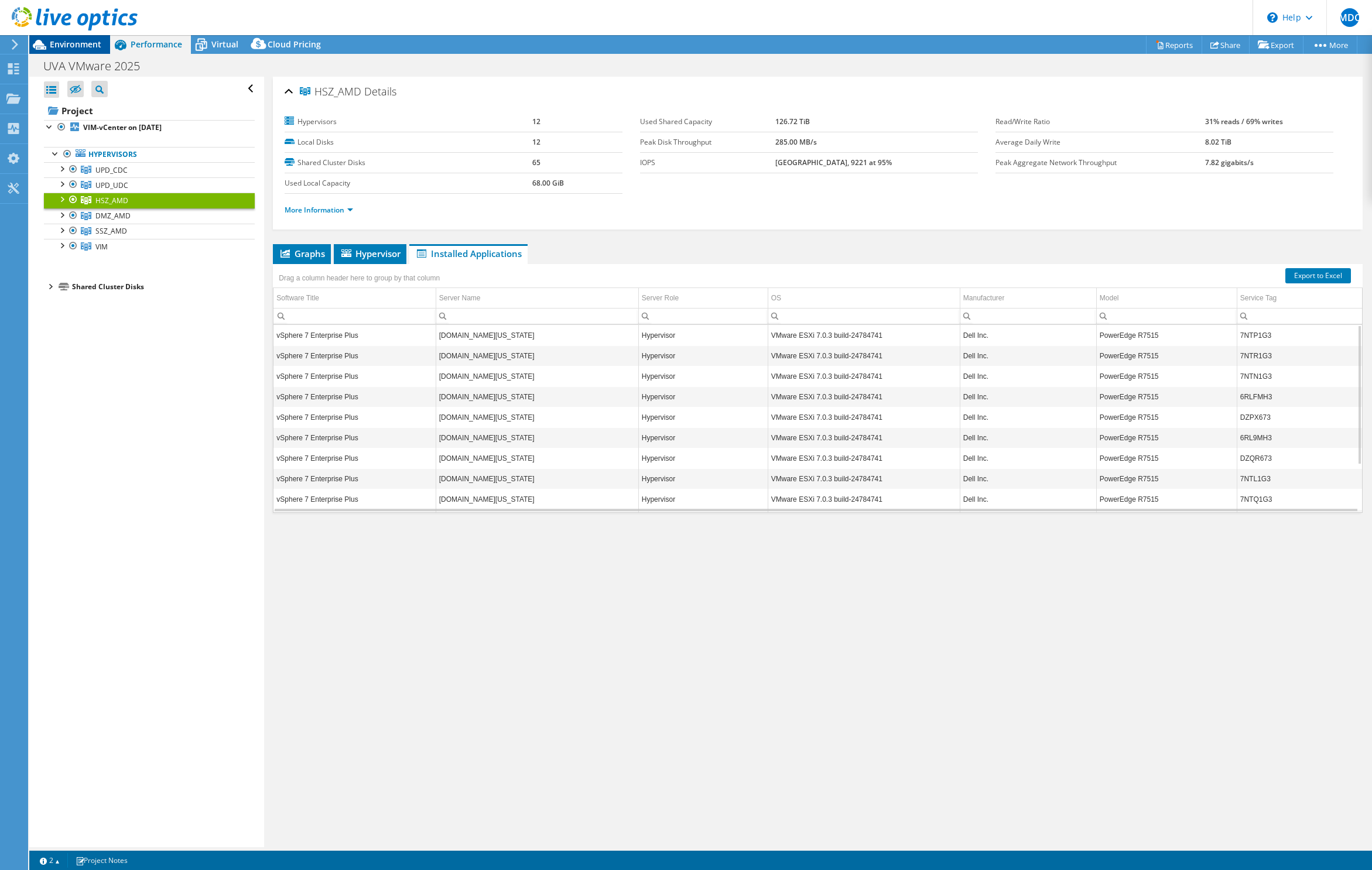
click at [61, 46] on span "Environment" at bounding box center [75, 43] width 51 height 11
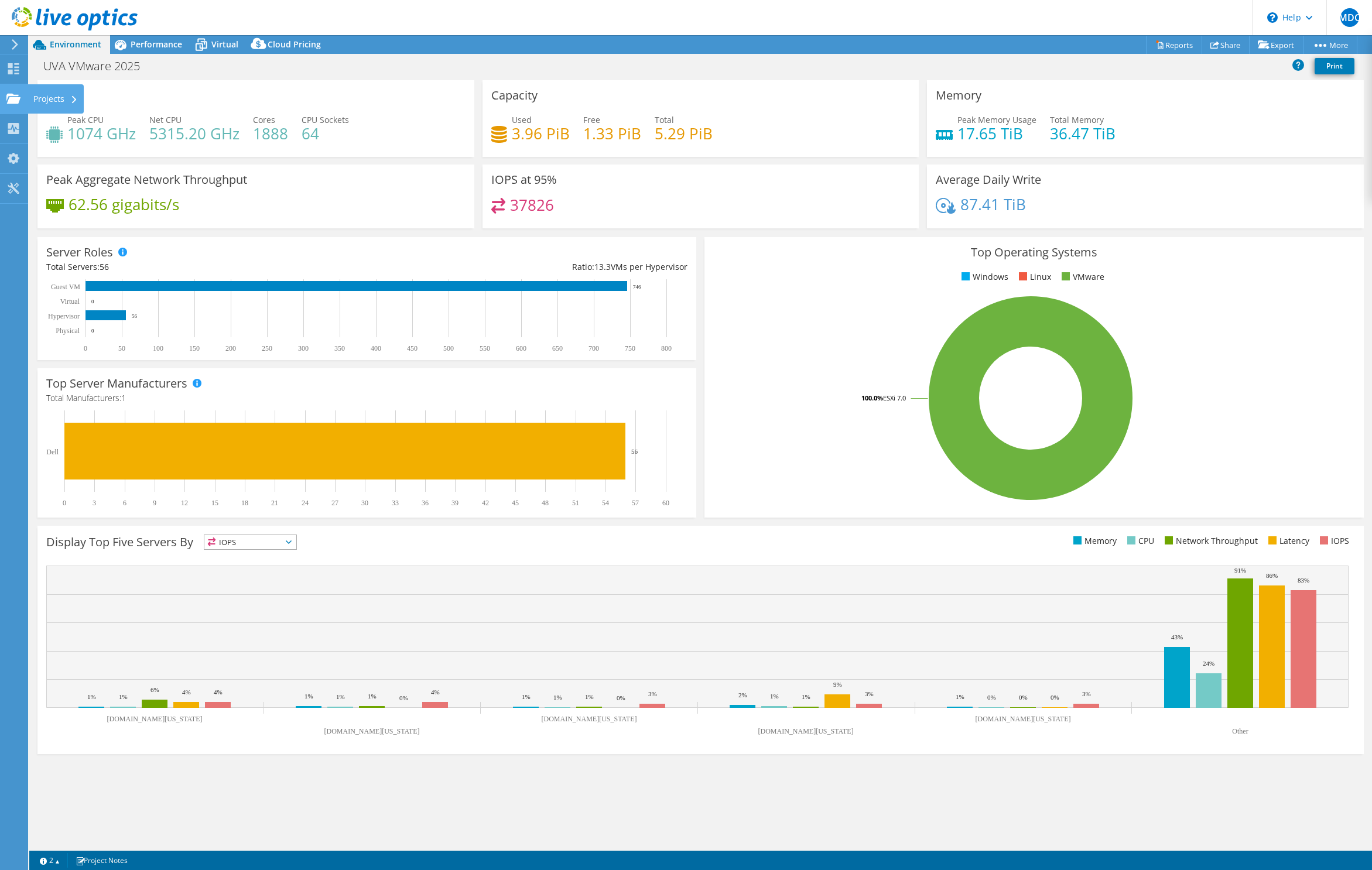
click at [35, 103] on div "Projects" at bounding box center [56, 99] width 56 height 29
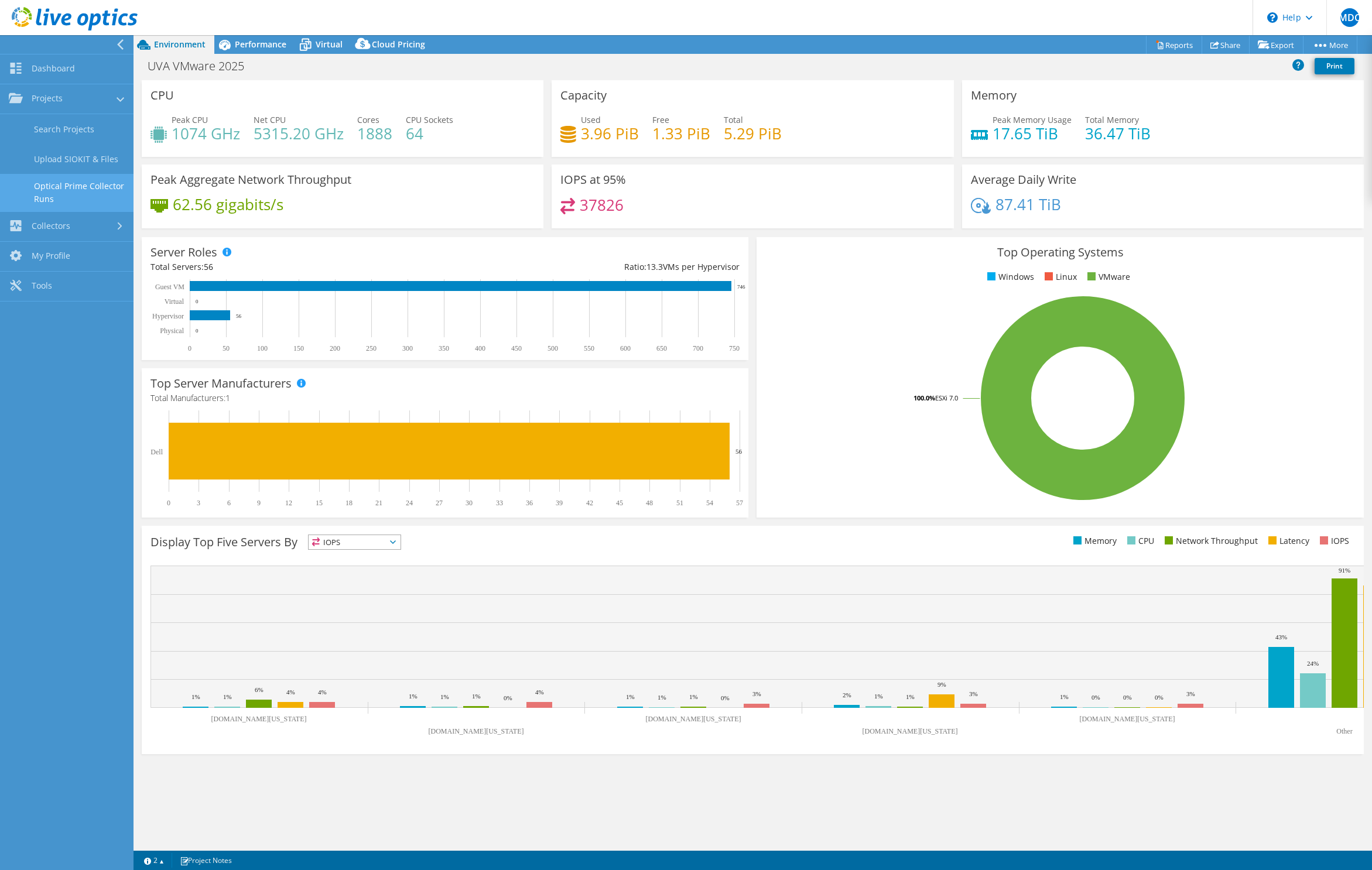
click at [72, 186] on link "Optical Prime Collector Runs" at bounding box center [67, 193] width 133 height 38
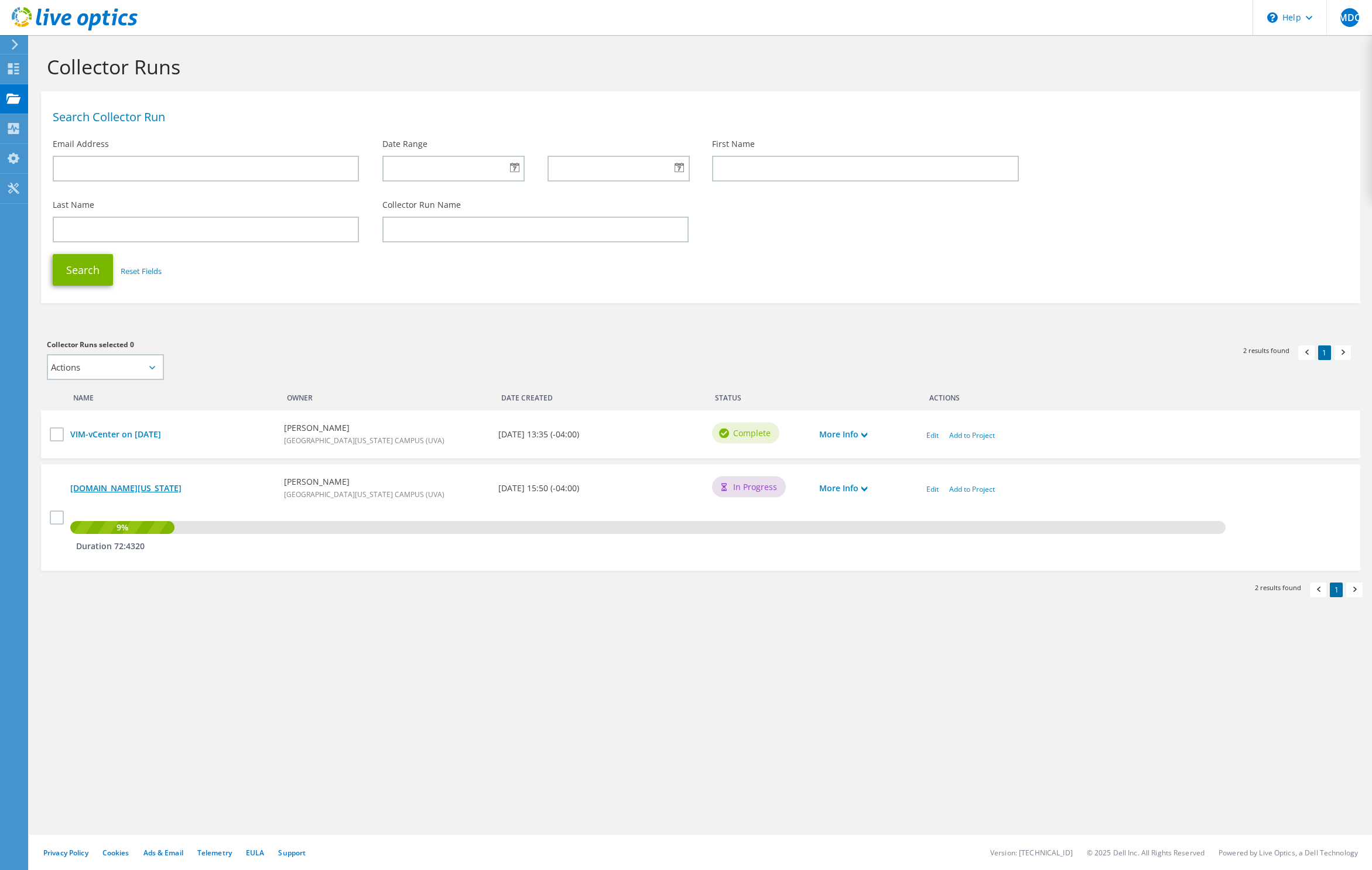
click at [123, 486] on link "[DOMAIN_NAME][US_STATE]" at bounding box center [171, 489] width 202 height 13
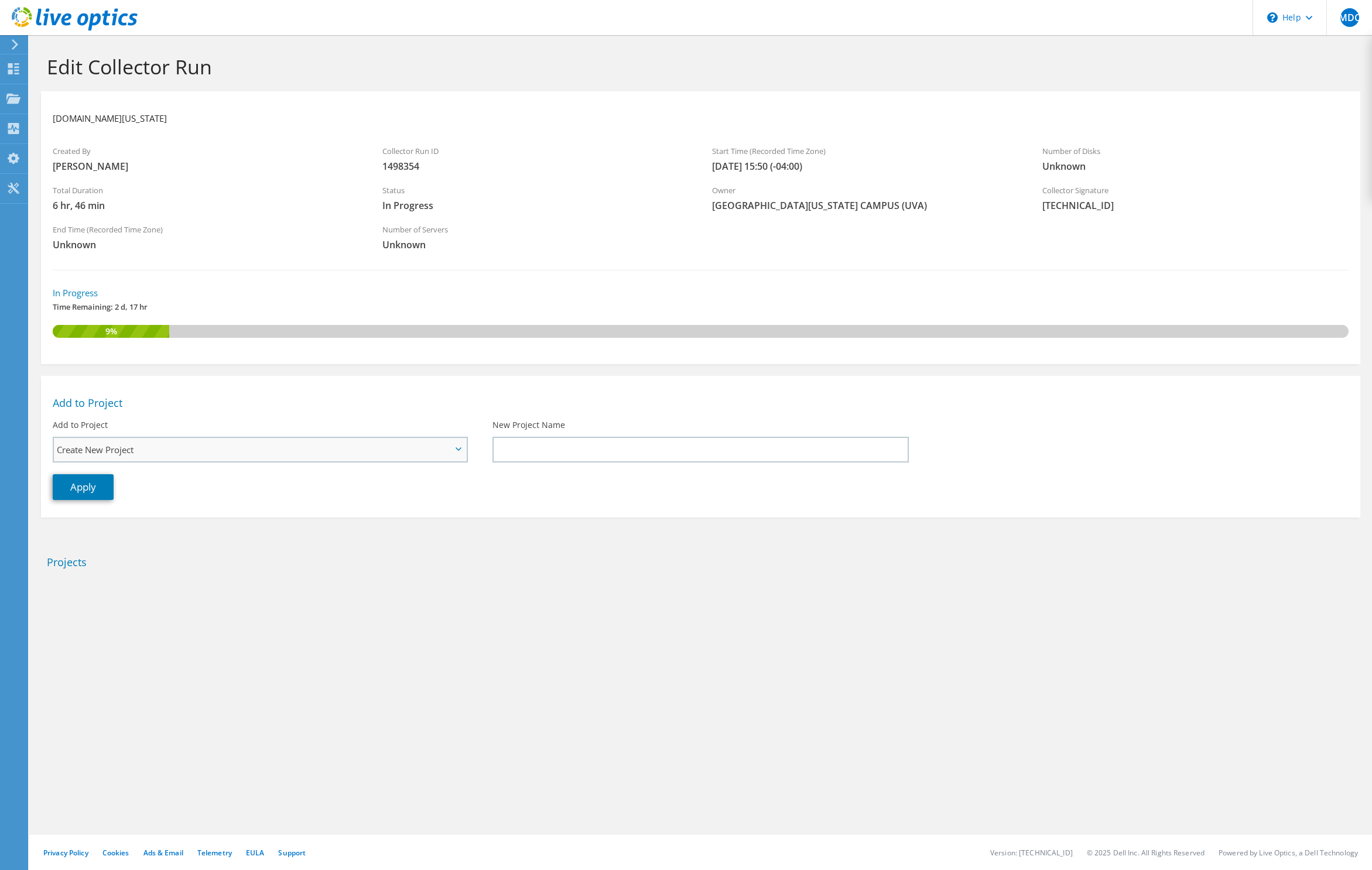
click at [149, 453] on span "Create New Project" at bounding box center [253, 449] width 394 height 14
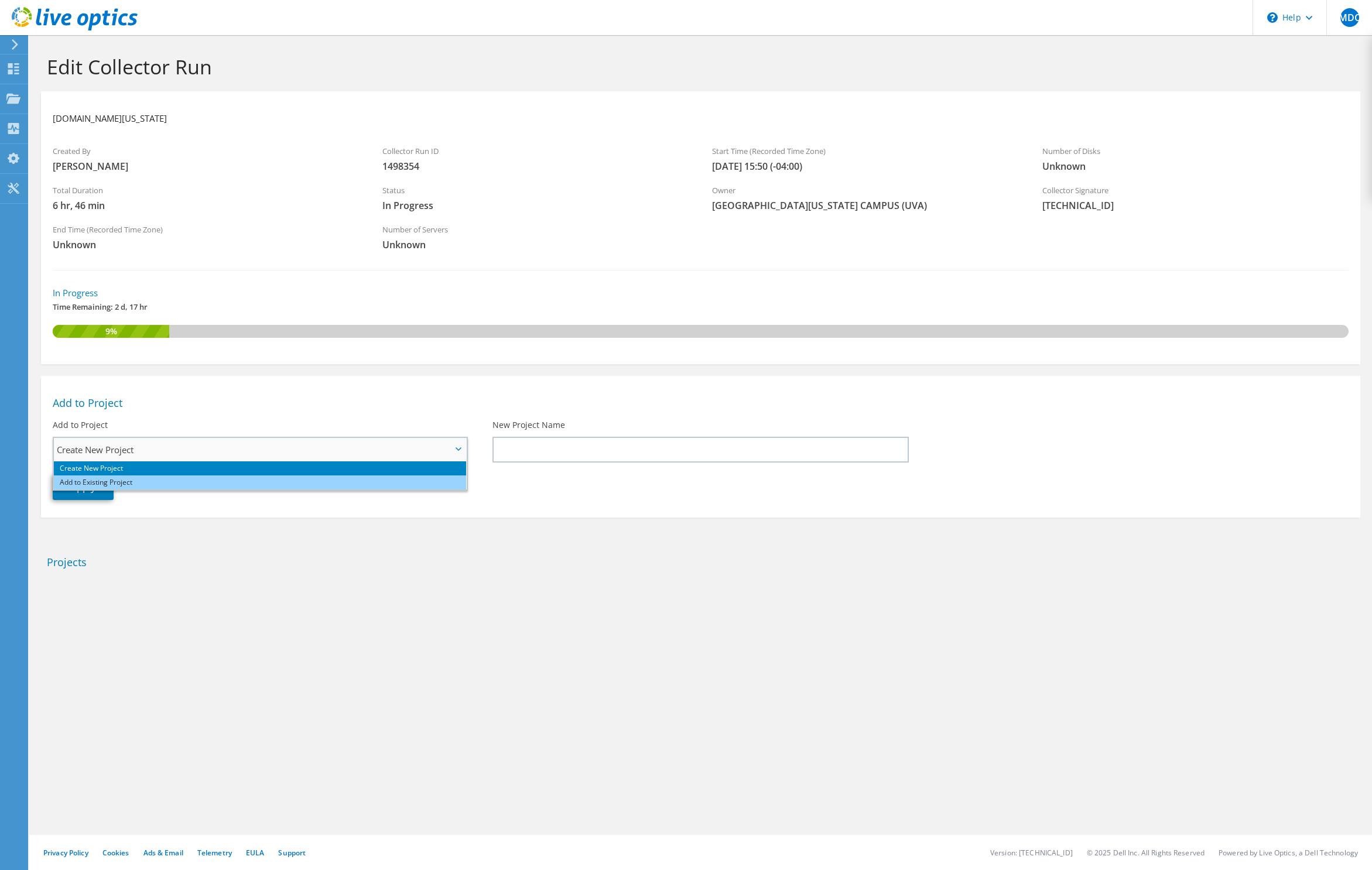
click at [132, 486] on li "Add to Existing Project" at bounding box center [260, 482] width 412 height 14
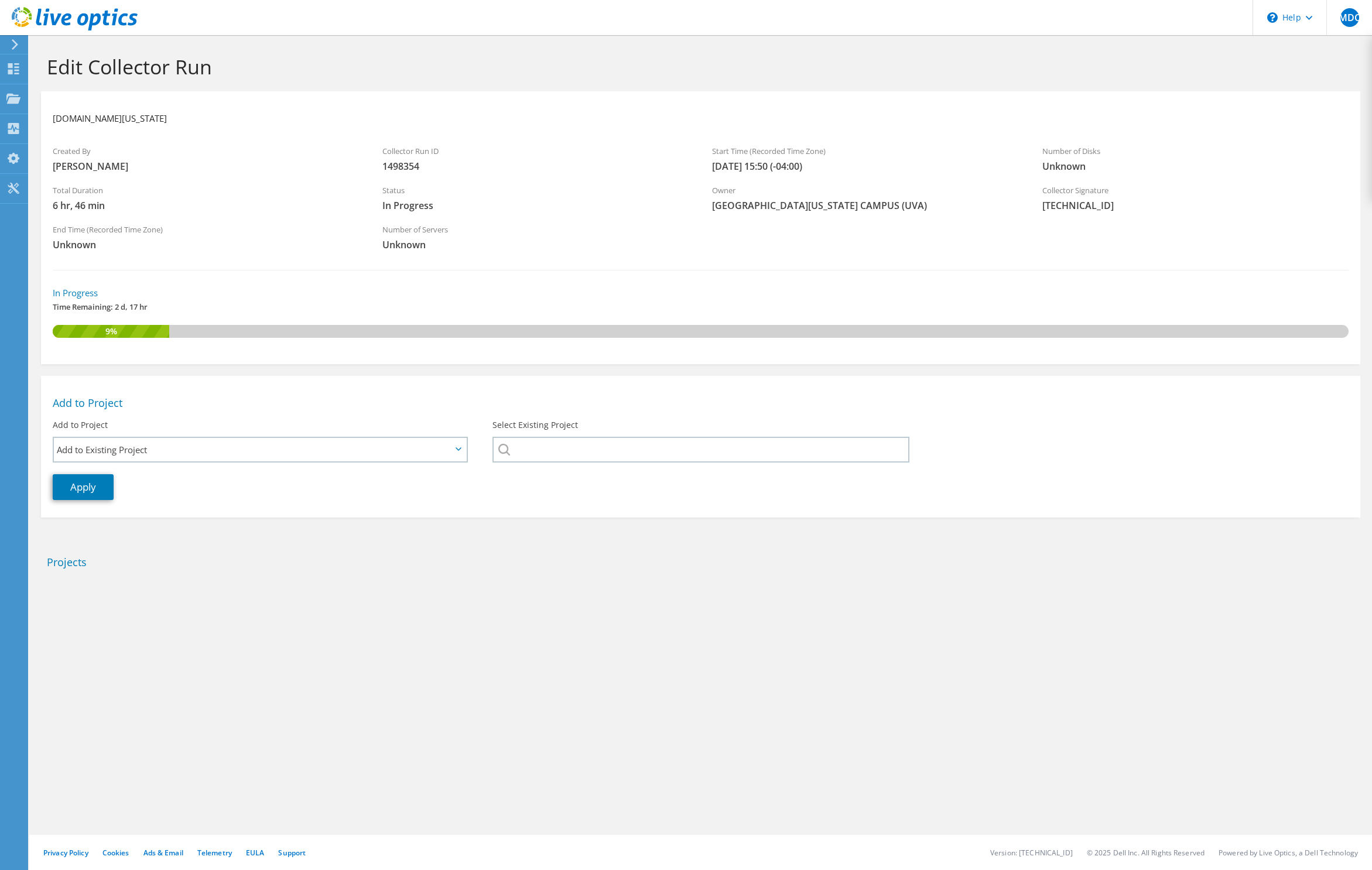
click at [538, 436] on div "Select Existing Project" at bounding box center [700, 441] width 440 height 55
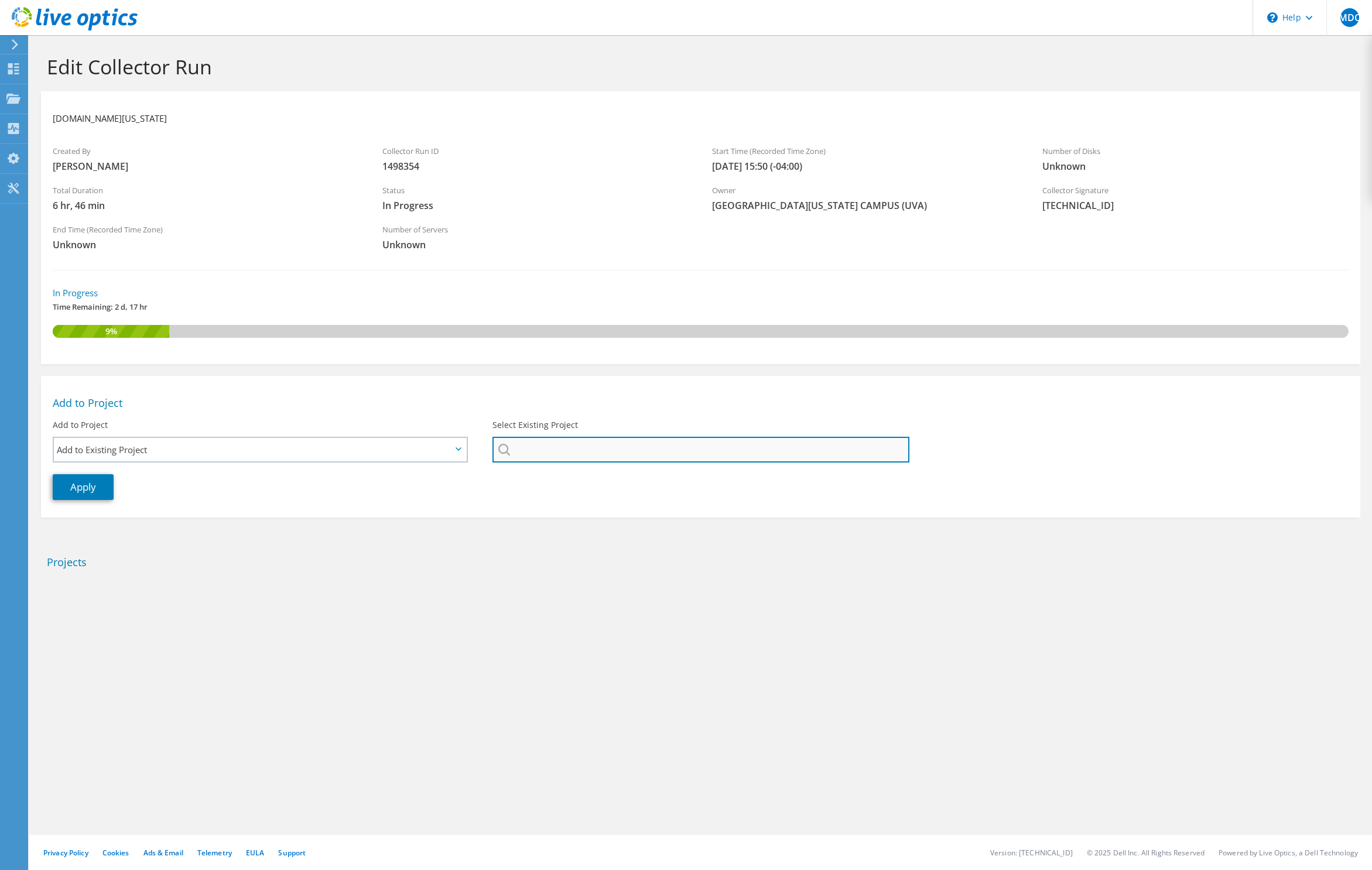
click at [542, 449] on input "Select Existing Project" at bounding box center [700, 450] width 417 height 26
click at [501, 461] on input "Select Existing Project" at bounding box center [700, 450] width 417 height 26
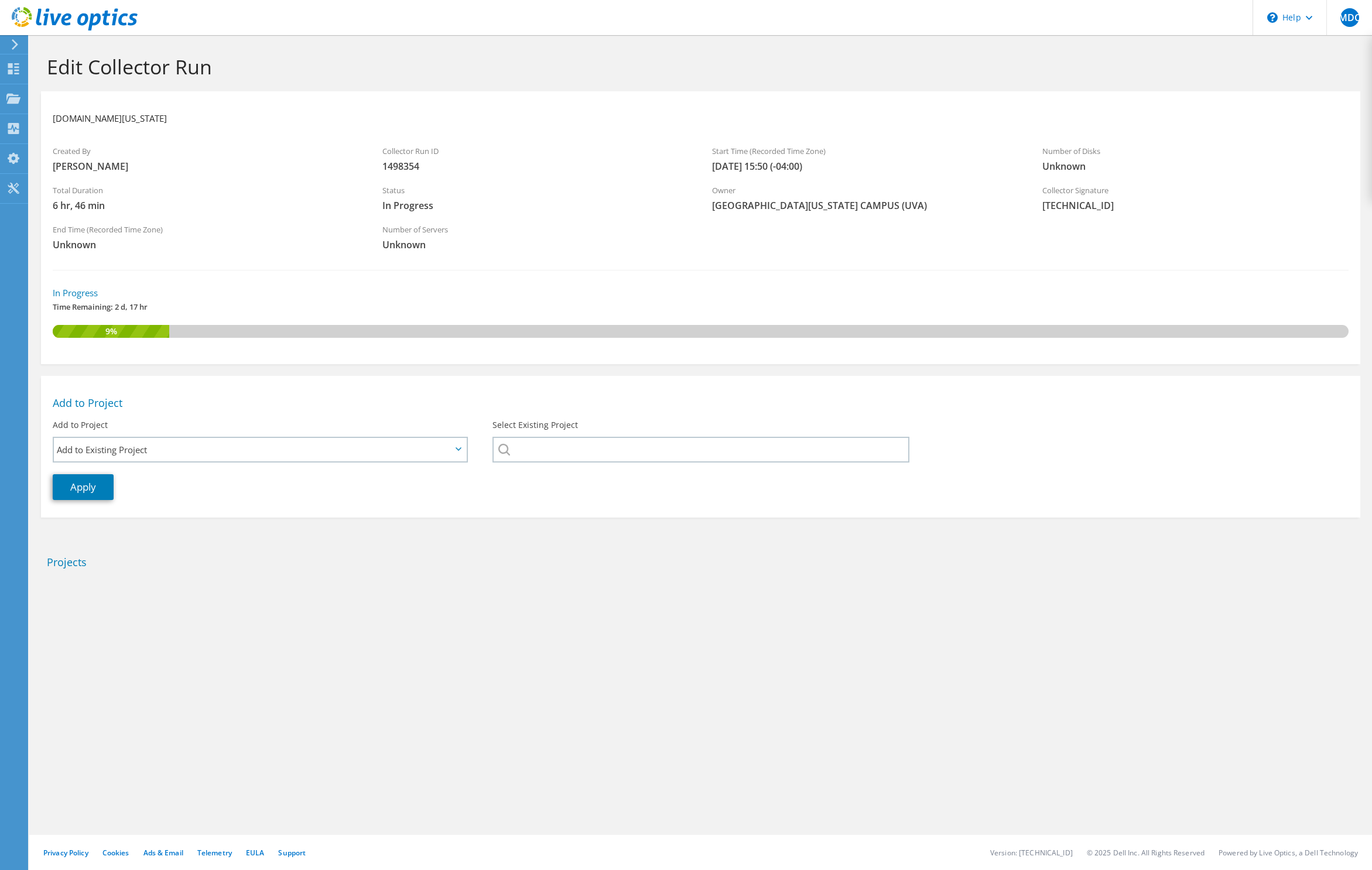
click at [504, 452] on div at bounding box center [700, 450] width 416 height 26
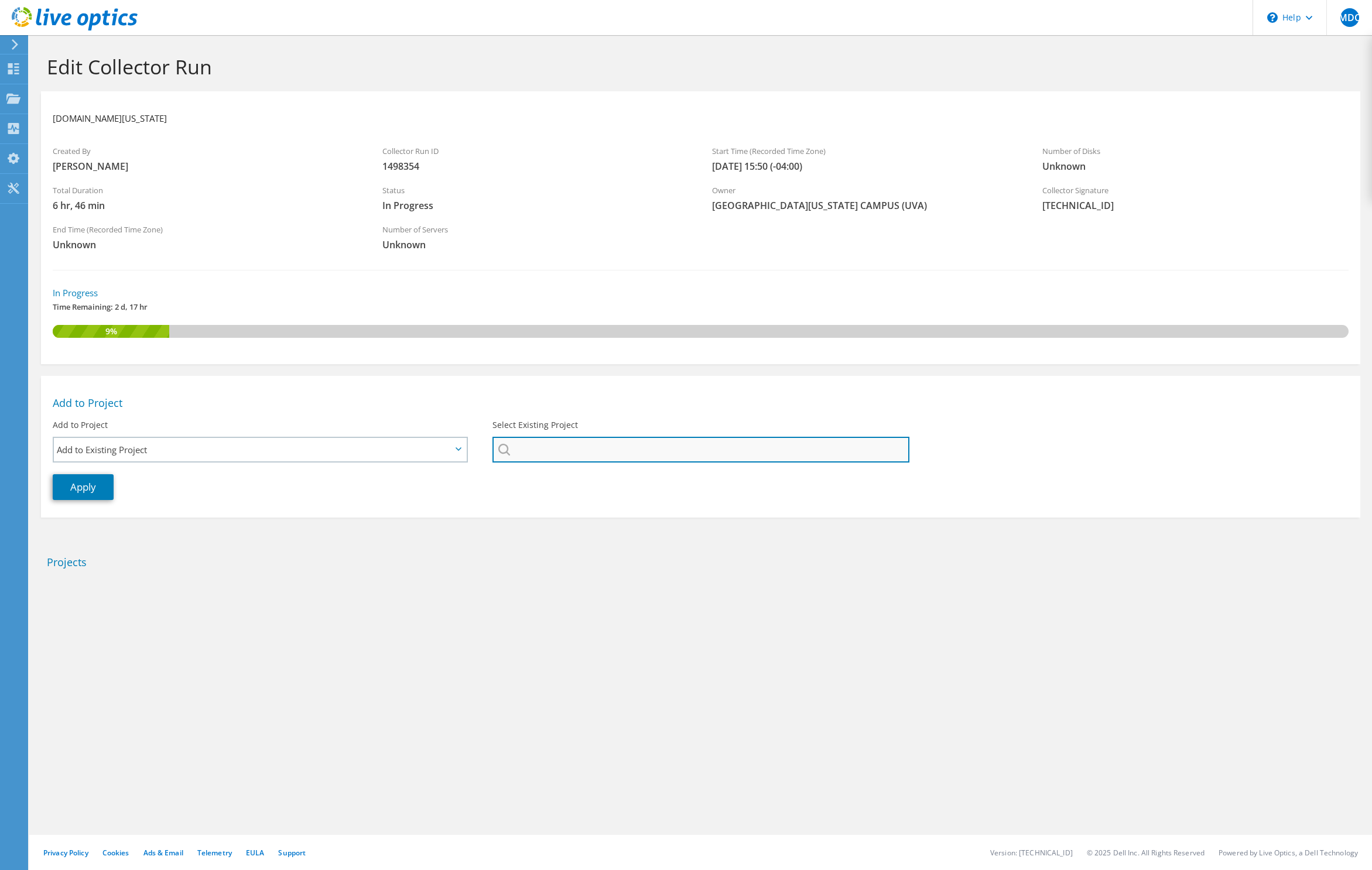
click at [544, 452] on input "Select Existing Project" at bounding box center [700, 450] width 417 height 26
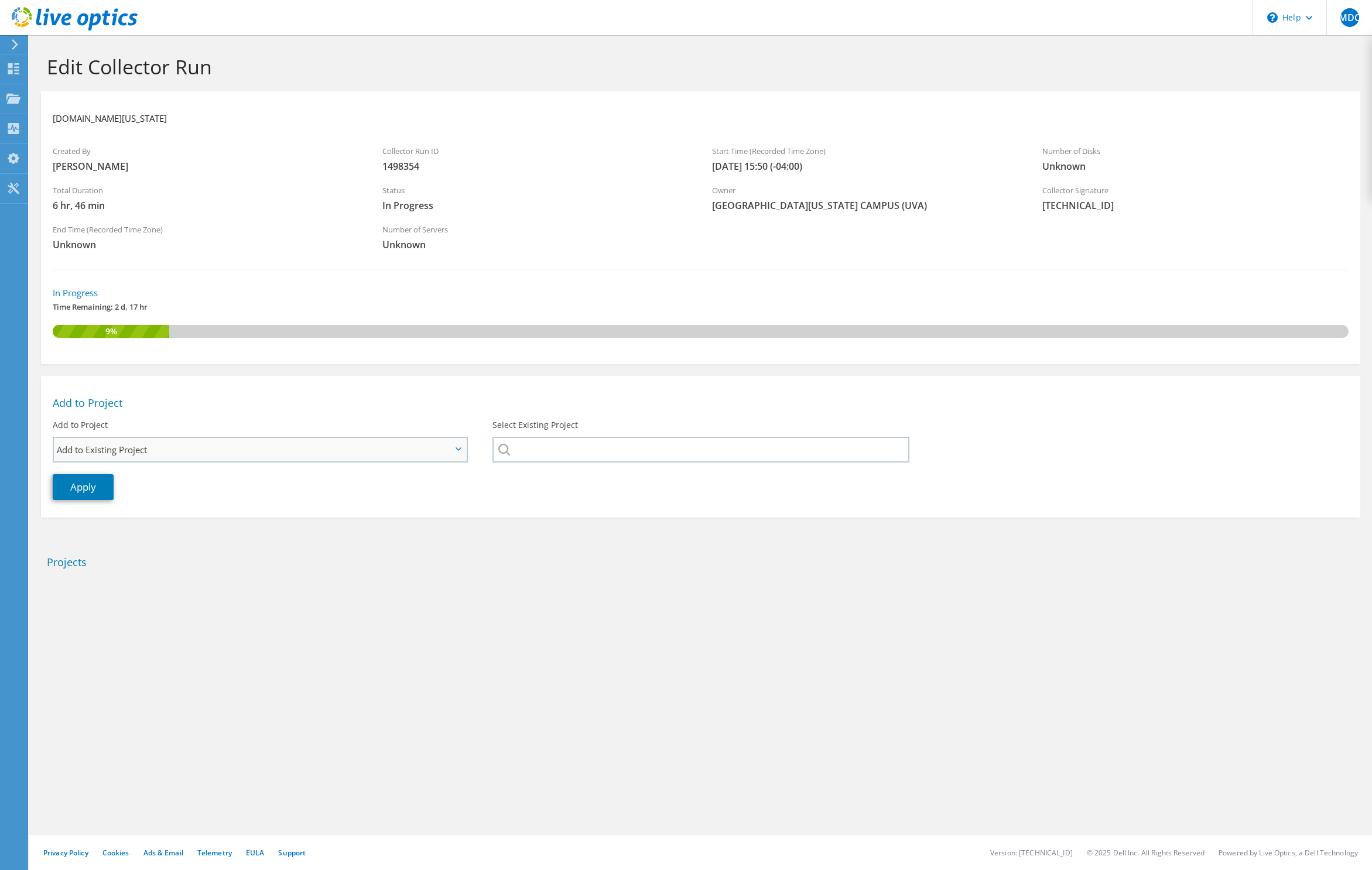
click at [152, 455] on span "Add to Existing Project" at bounding box center [253, 449] width 394 height 14
click at [99, 468] on li "Create New Project" at bounding box center [260, 468] width 412 height 14
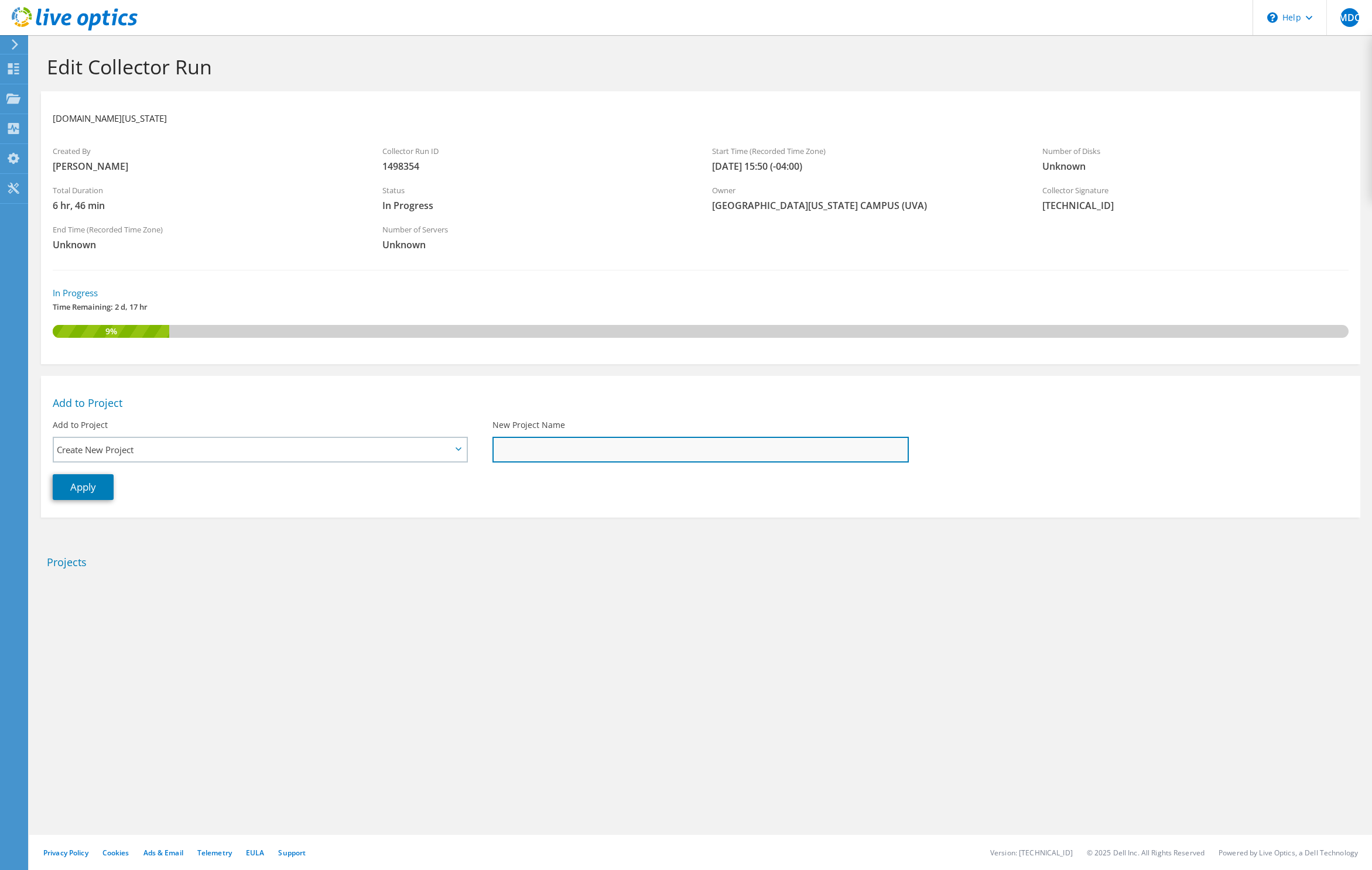
click at [494, 444] on input "New Project Name" at bounding box center [700, 450] width 416 height 26
type input "UVA Architecture VMware"
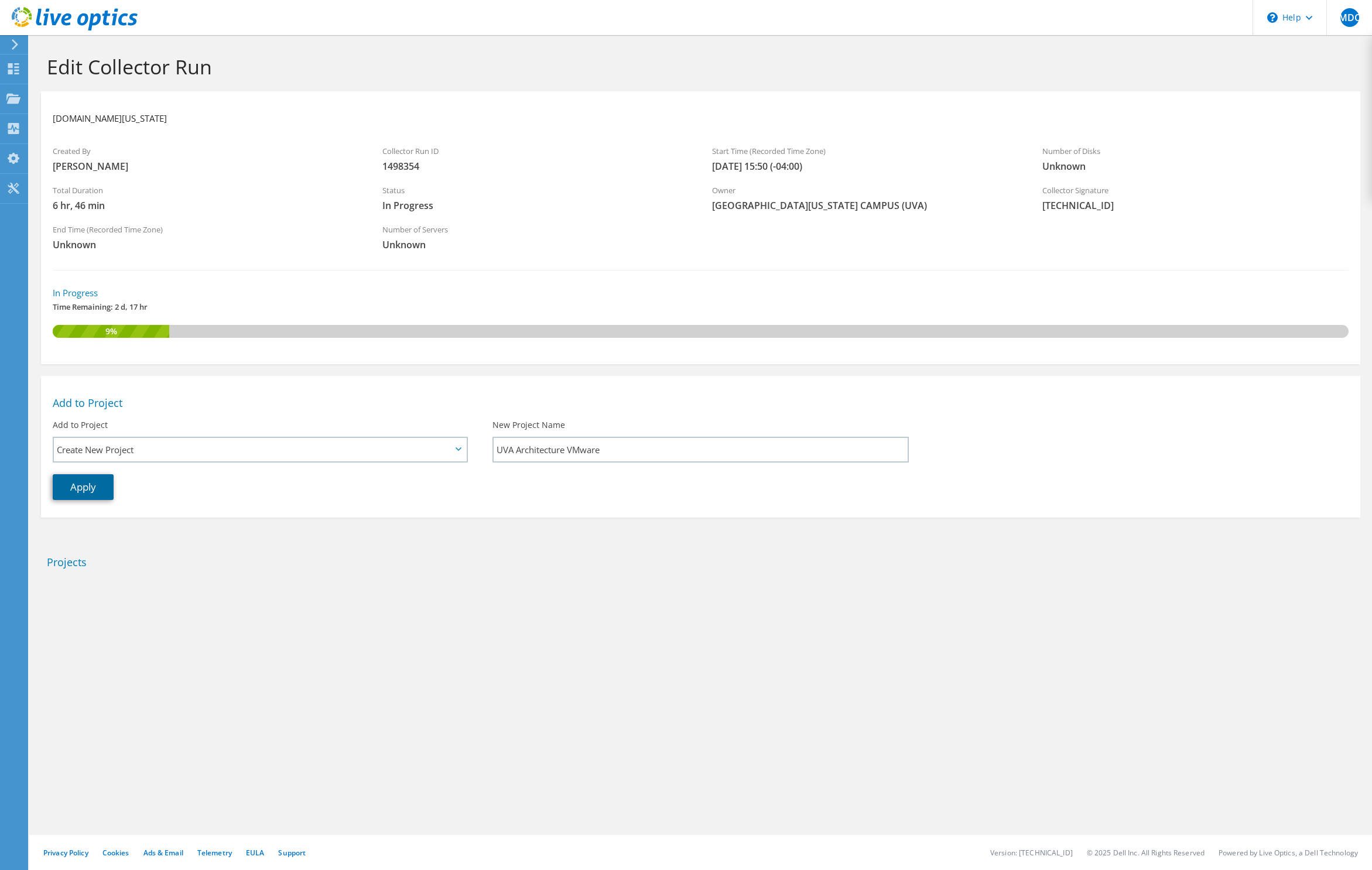
click at [76, 483] on link "Apply" at bounding box center [83, 487] width 61 height 26
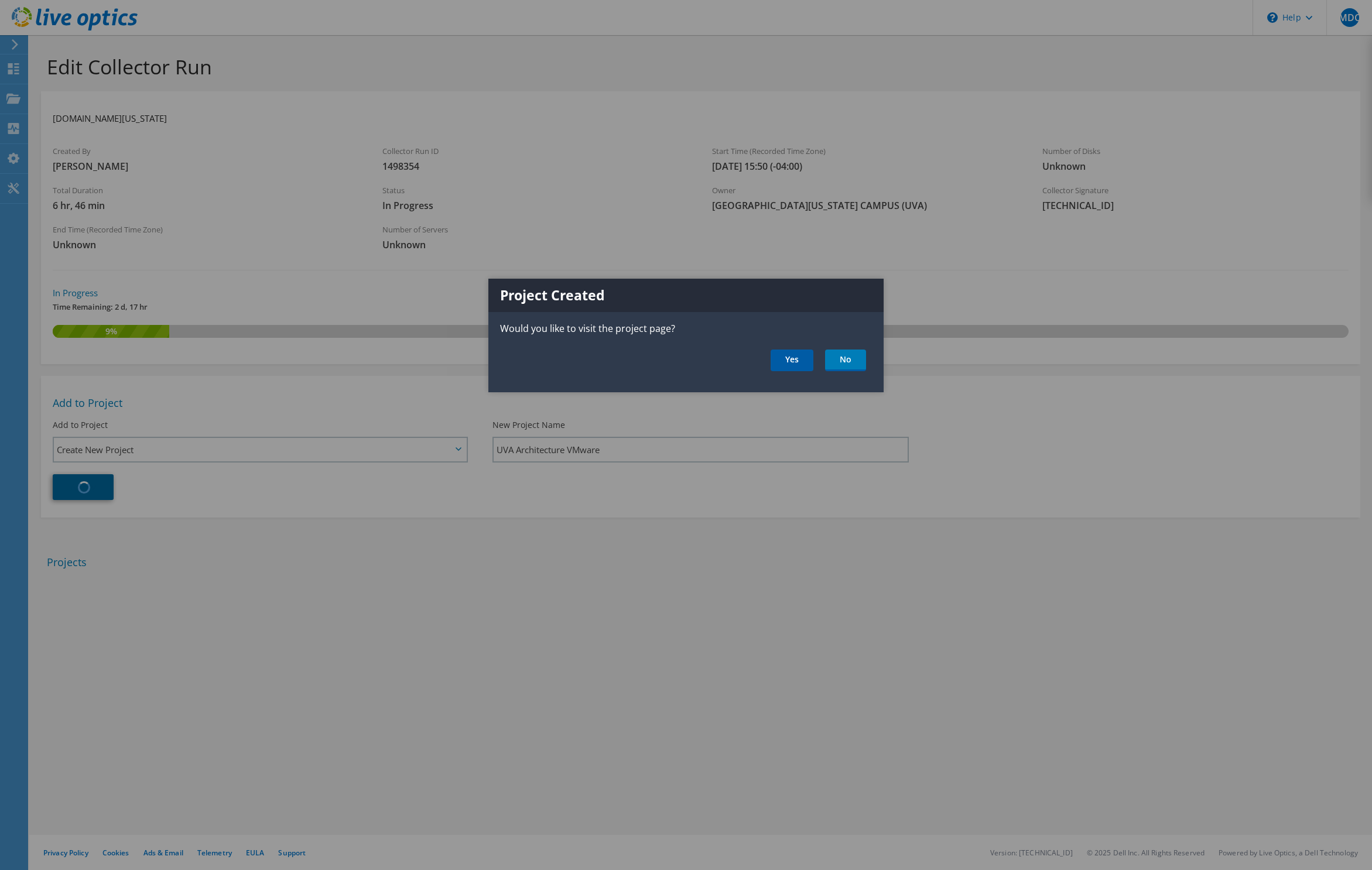
click at [799, 370] on link "Yes" at bounding box center [792, 360] width 43 height 22
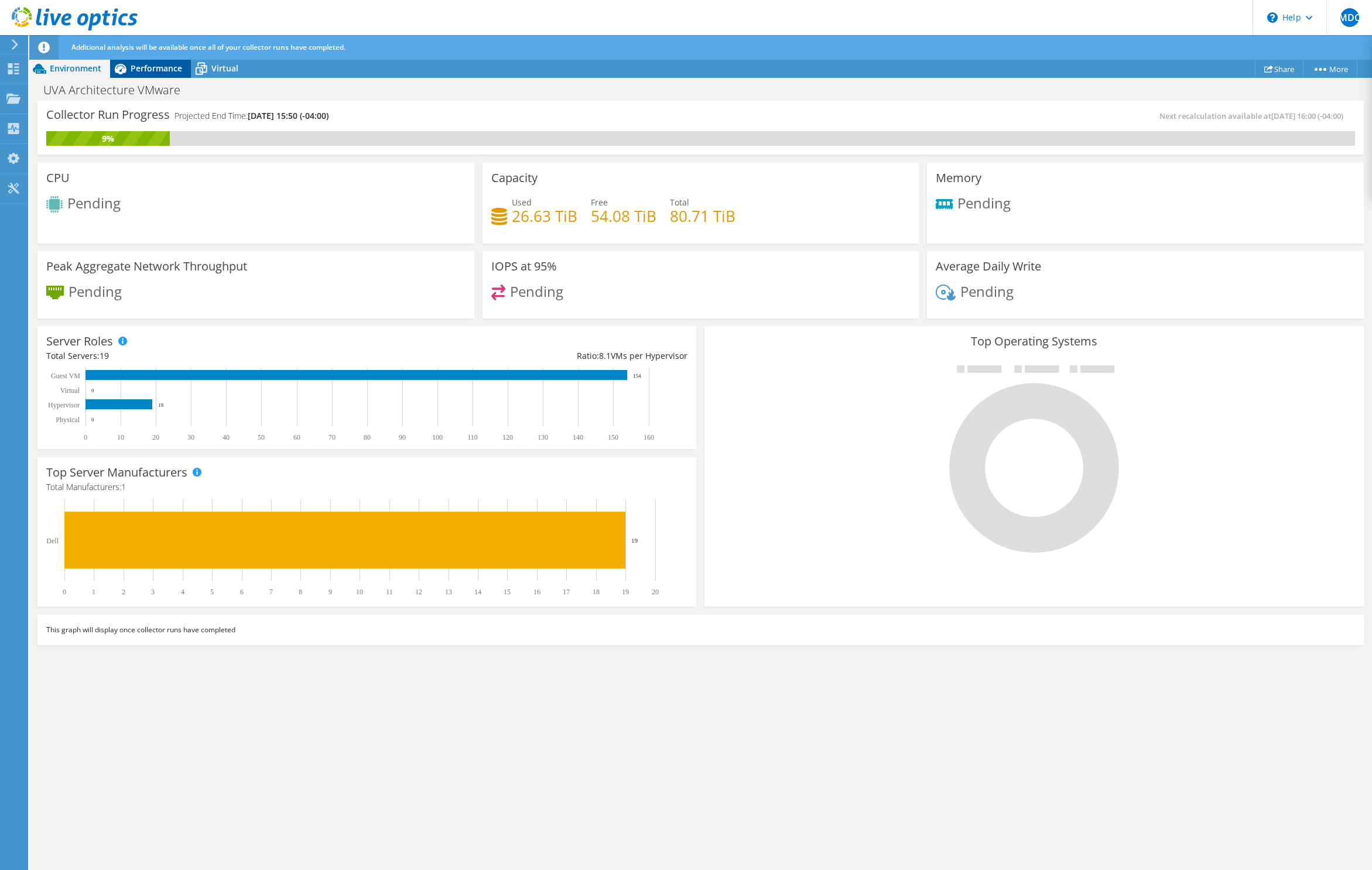
click at [145, 75] on div "Performance" at bounding box center [151, 69] width 81 height 19
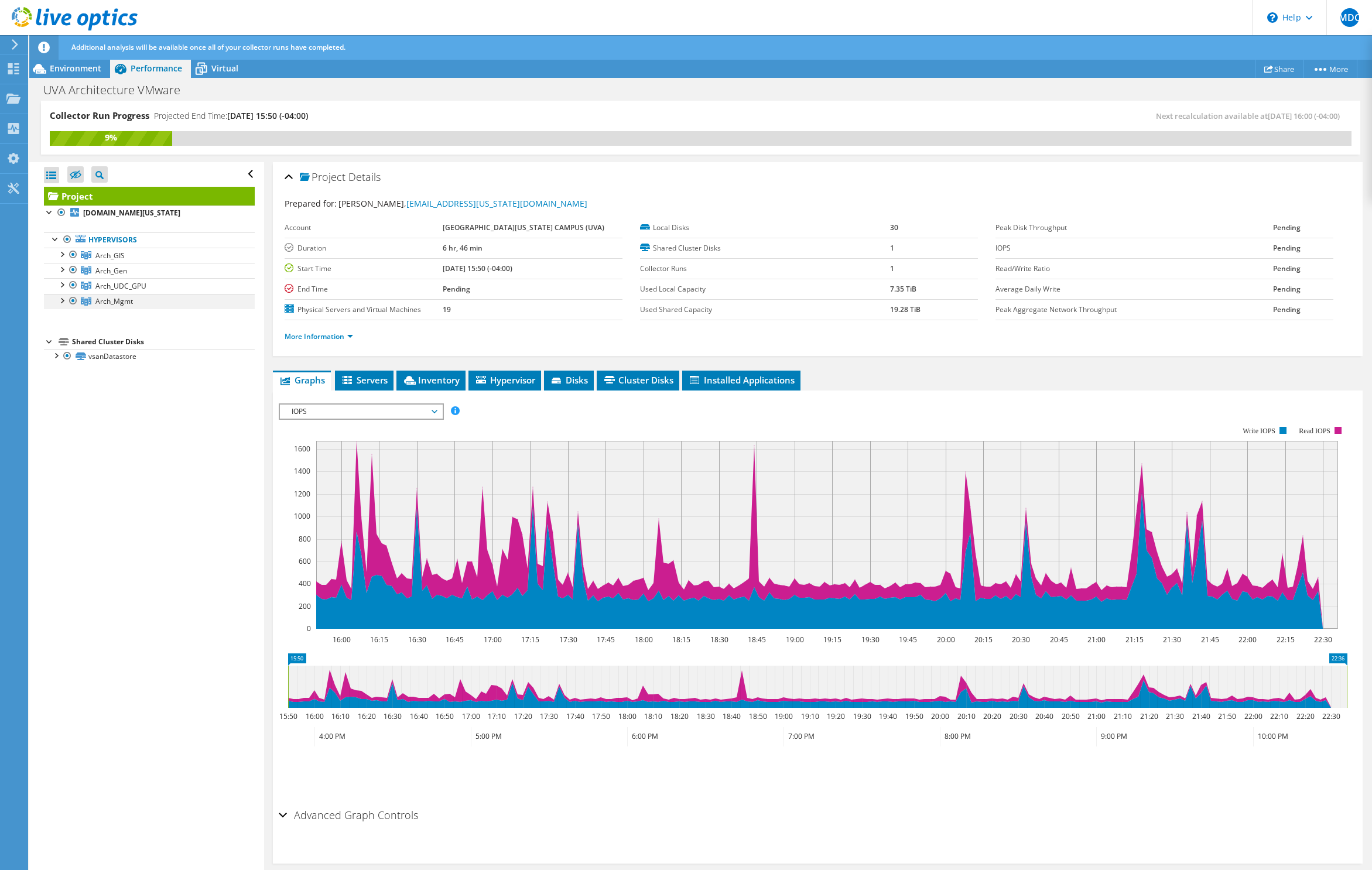
click at [65, 304] on div at bounding box center [62, 300] width 12 height 12
click at [63, 288] on div at bounding box center [62, 284] width 12 height 12
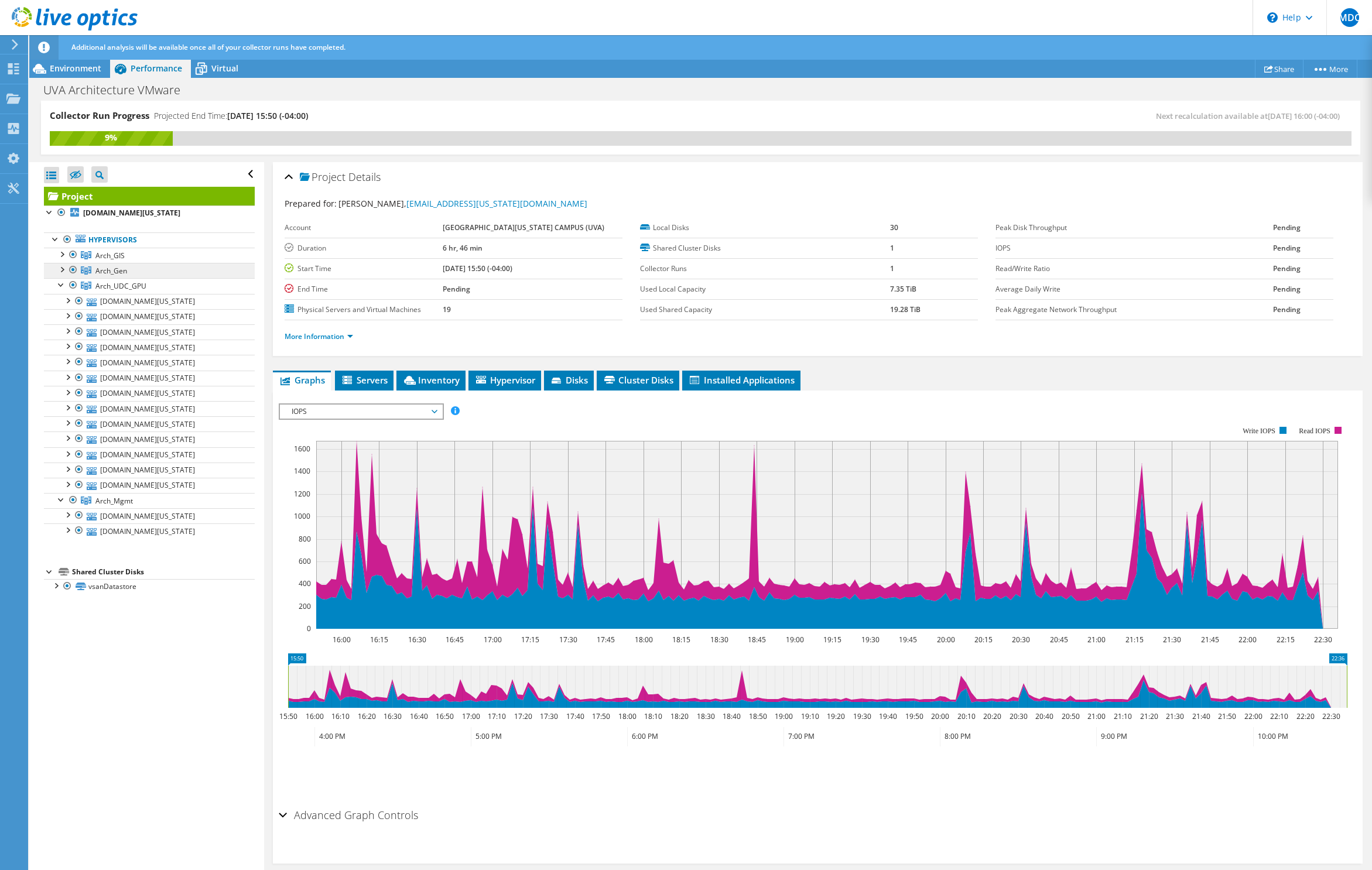
click at [63, 263] on link "Arch_Gen" at bounding box center [149, 255] width 211 height 15
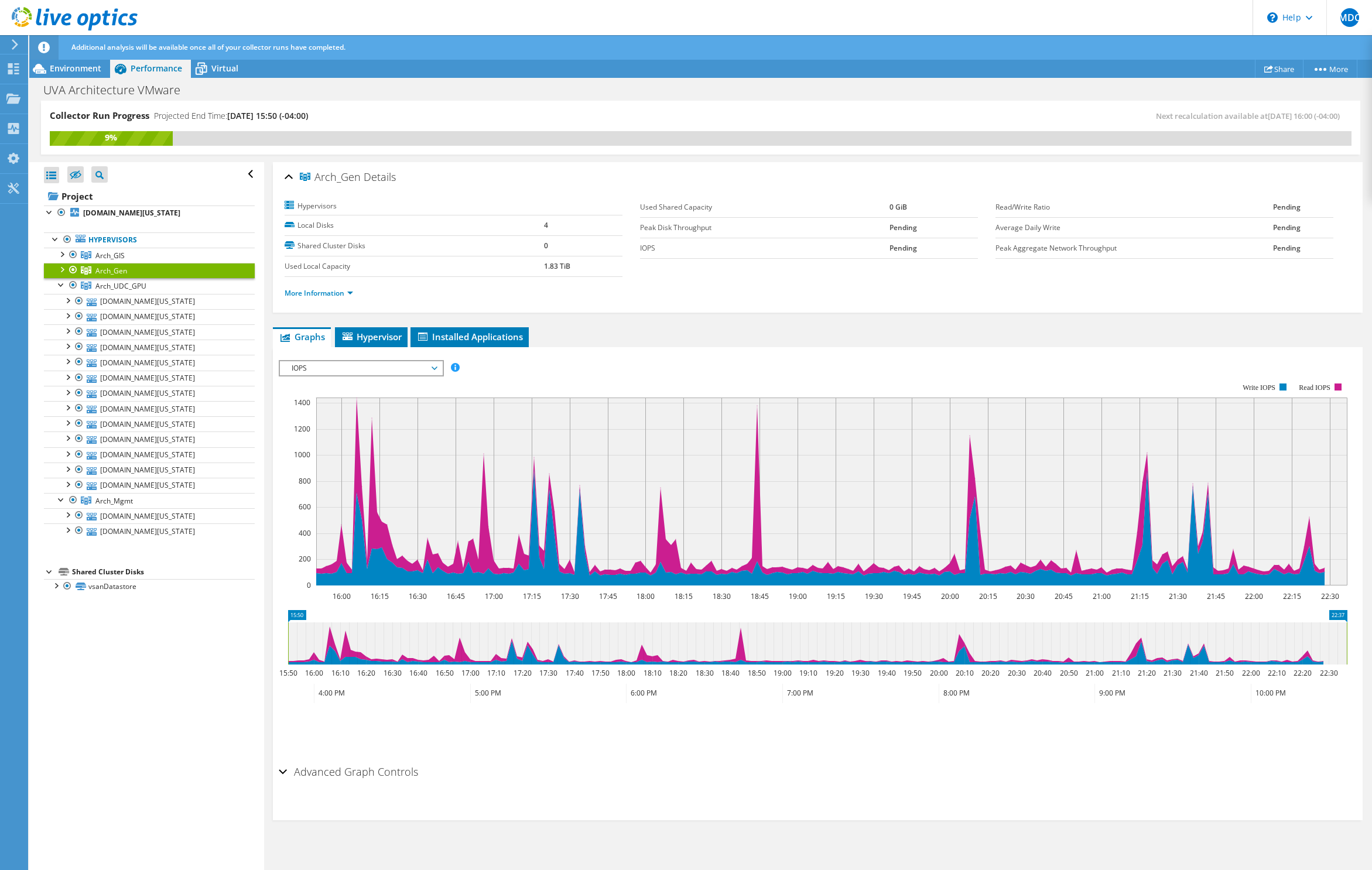
click at [63, 269] on div at bounding box center [62, 269] width 12 height 12
click at [62, 255] on div at bounding box center [62, 253] width 12 height 12
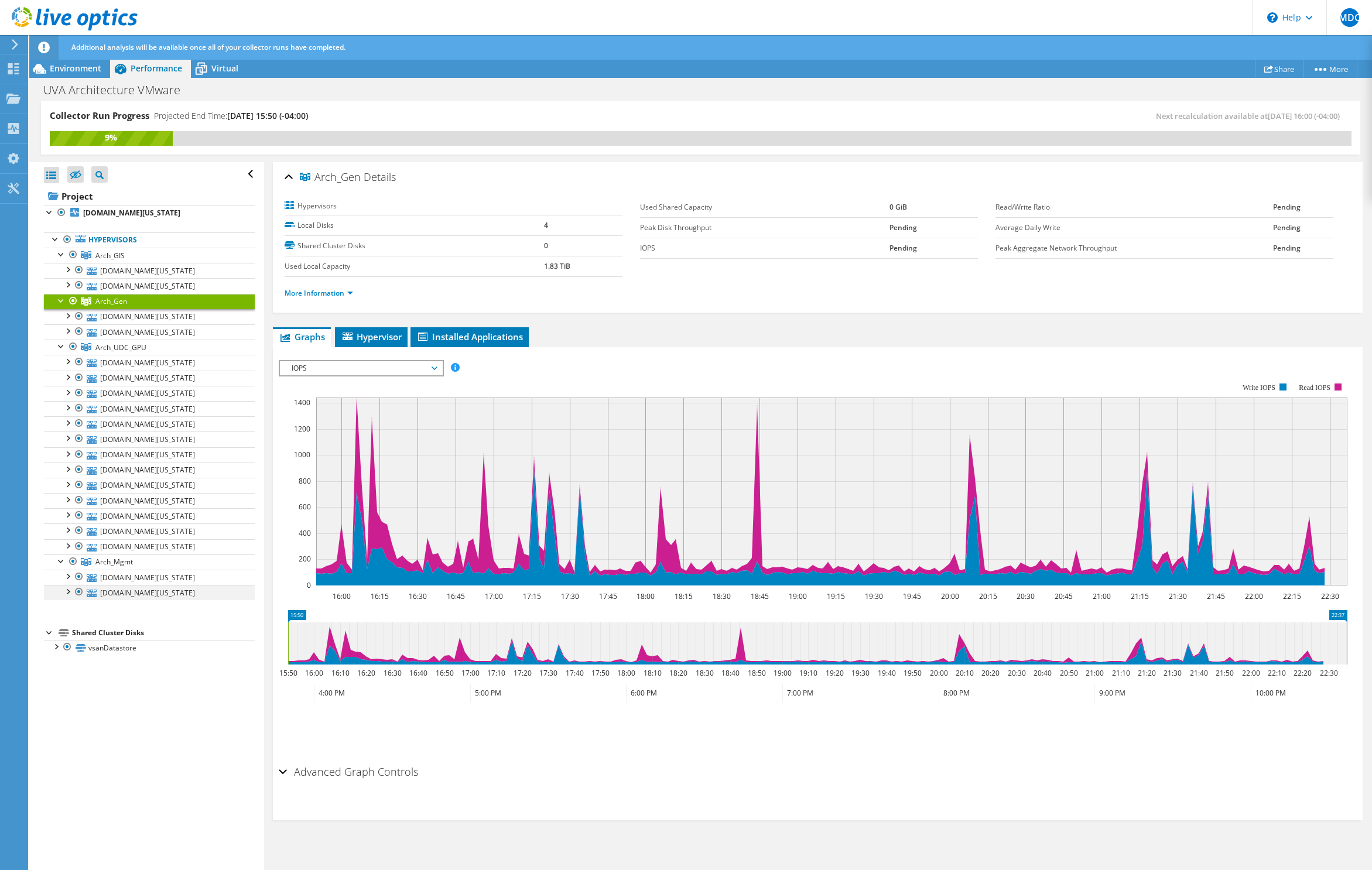
click at [65, 591] on div at bounding box center [67, 591] width 12 height 12
click at [68, 575] on div at bounding box center [67, 575] width 12 height 12
click at [59, 345] on div at bounding box center [62, 345] width 12 height 12
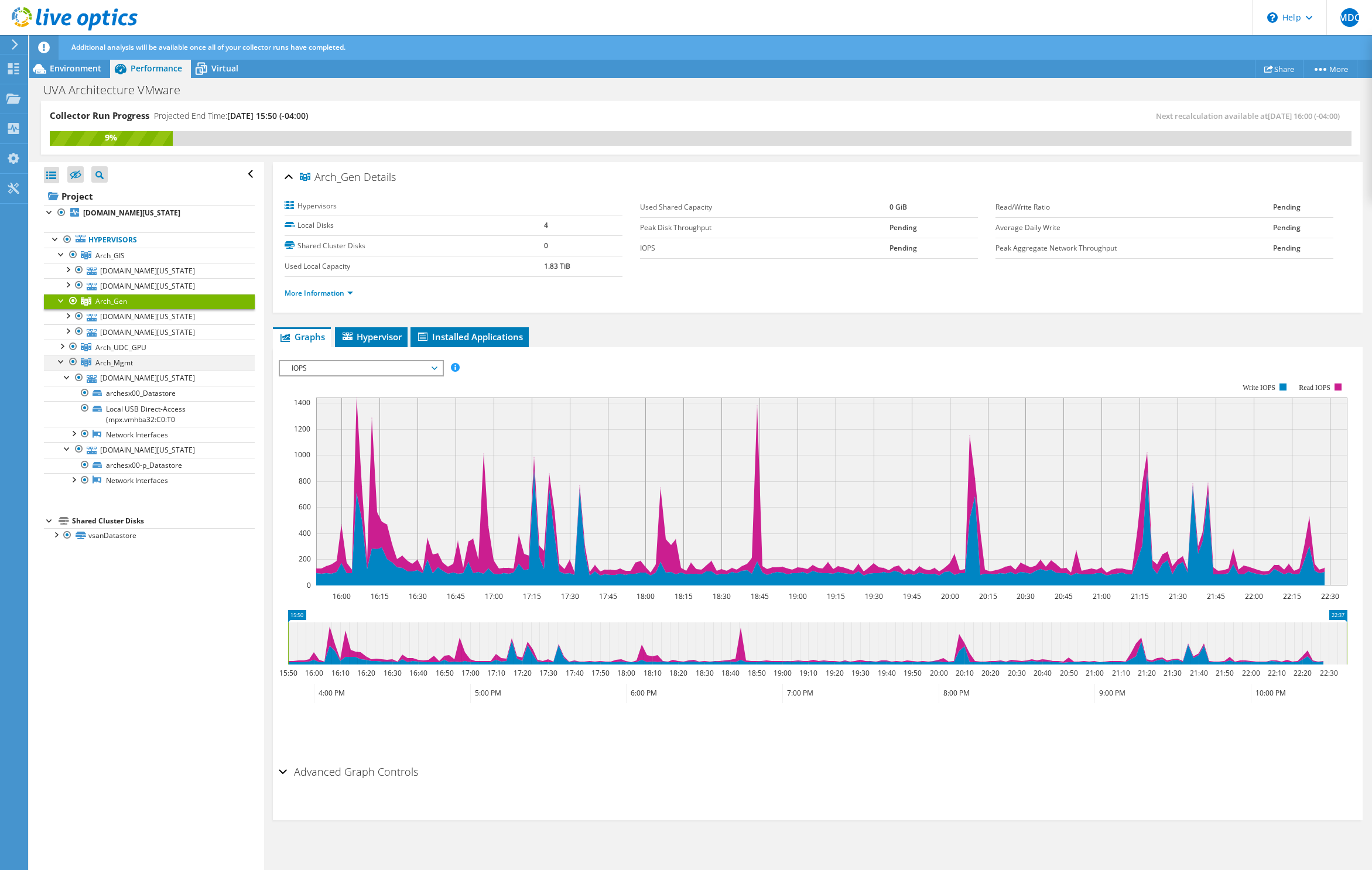
click at [60, 362] on div at bounding box center [62, 360] width 12 height 12
click at [60, 348] on div at bounding box center [62, 345] width 12 height 12
click at [69, 361] on div at bounding box center [67, 360] width 12 height 12
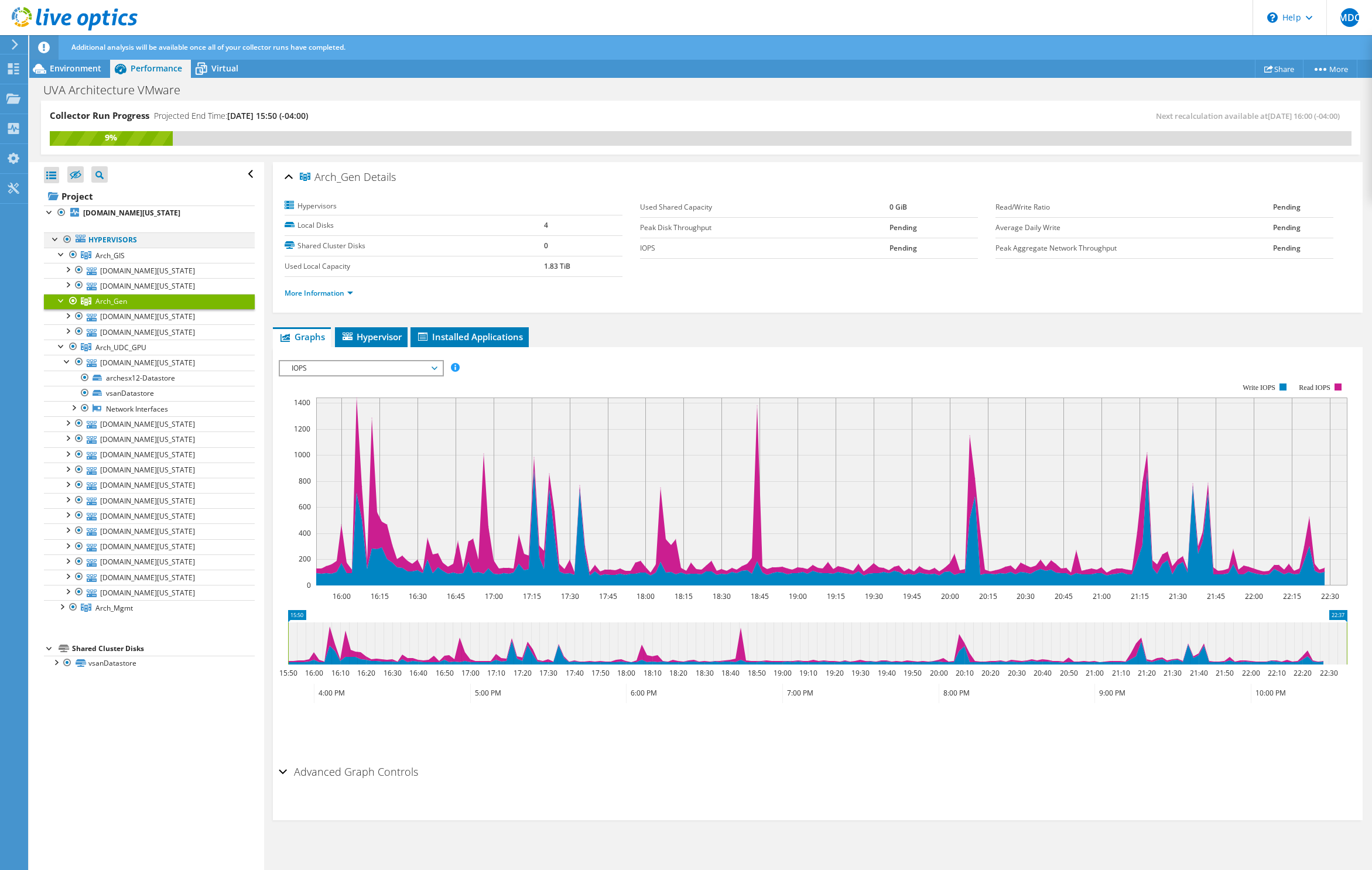
click at [54, 240] on div at bounding box center [56, 238] width 12 height 12
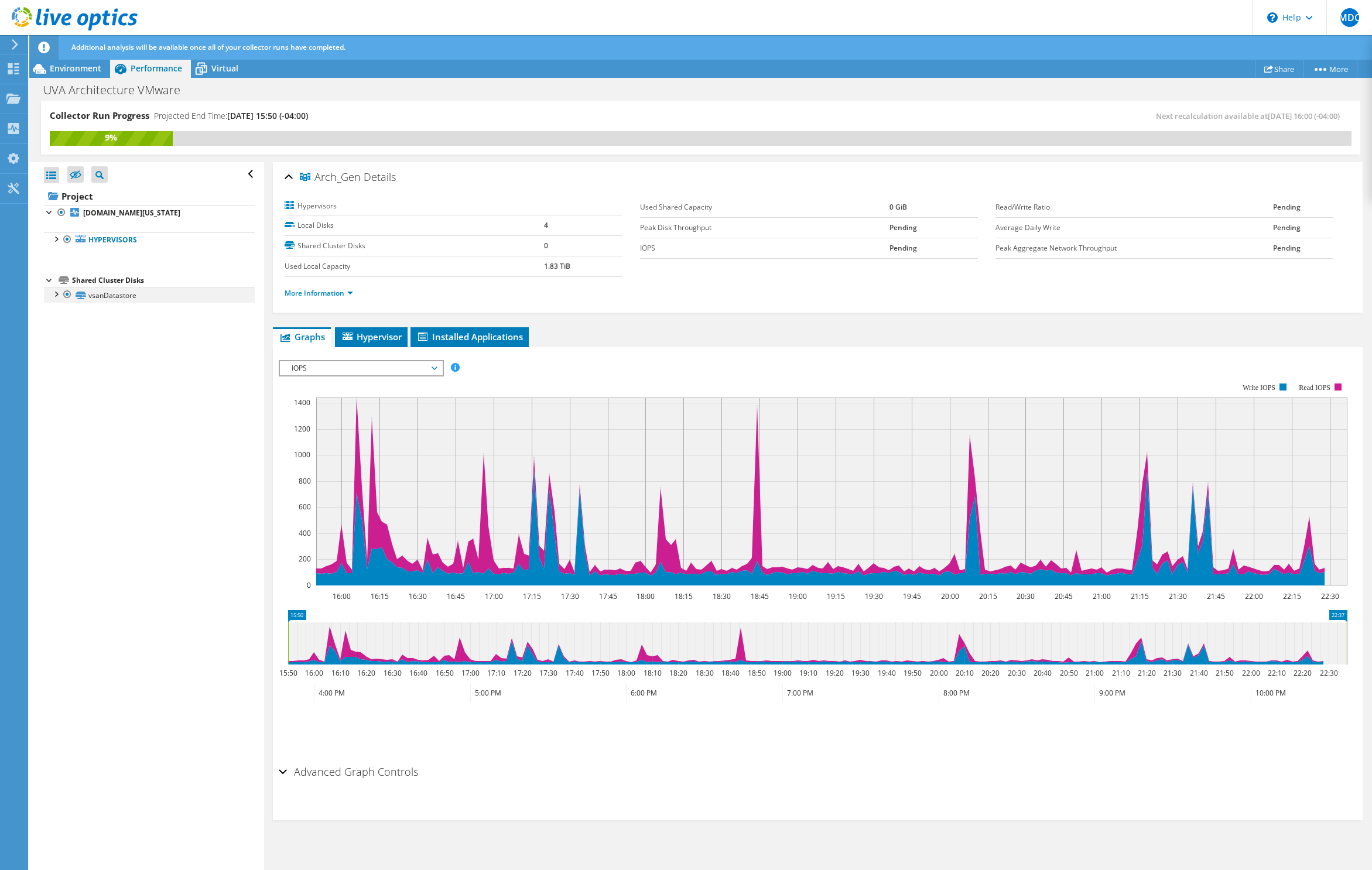
click at [59, 299] on div at bounding box center [56, 293] width 12 height 12
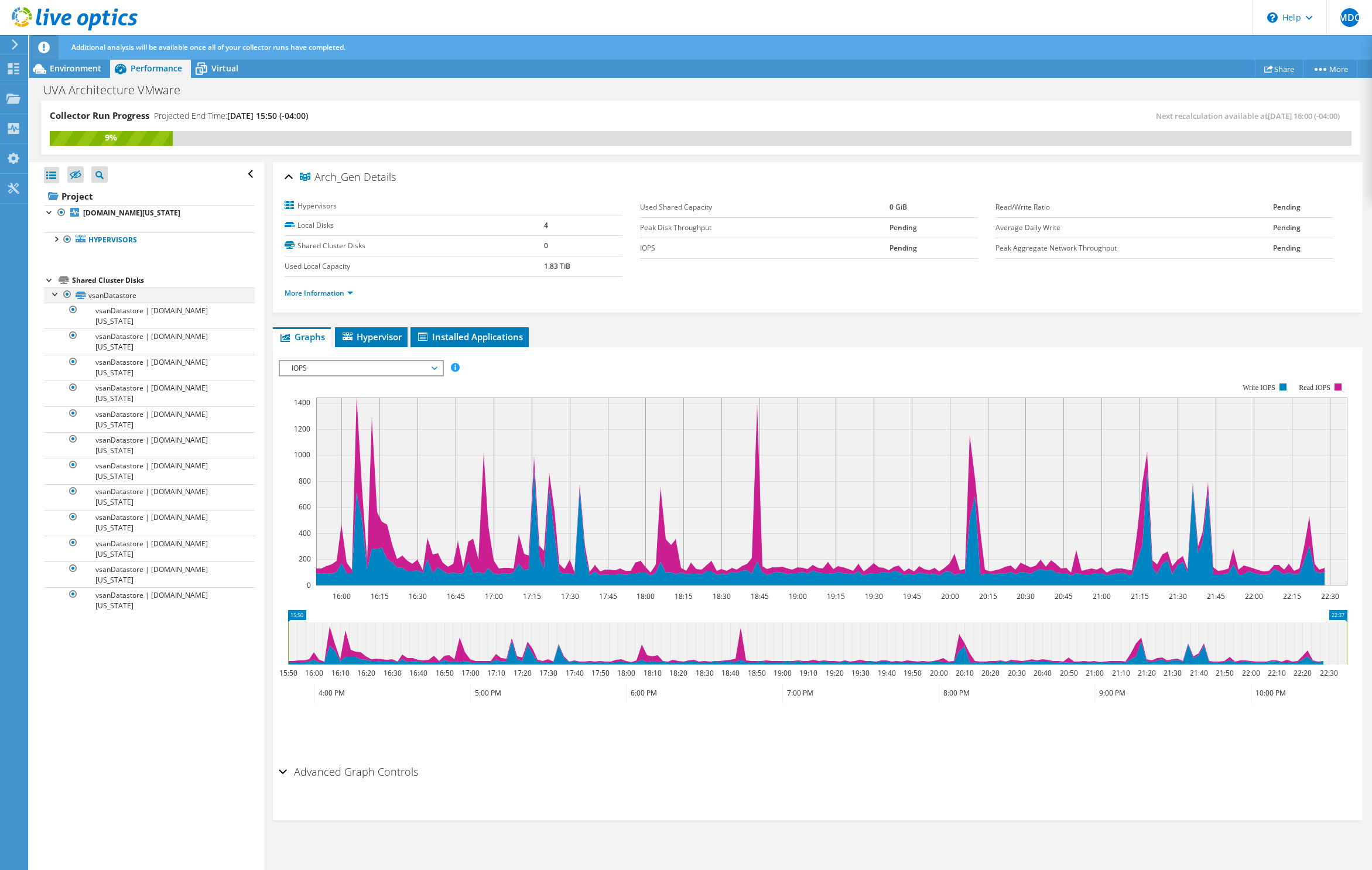
click at [59, 299] on div at bounding box center [56, 293] width 12 height 12
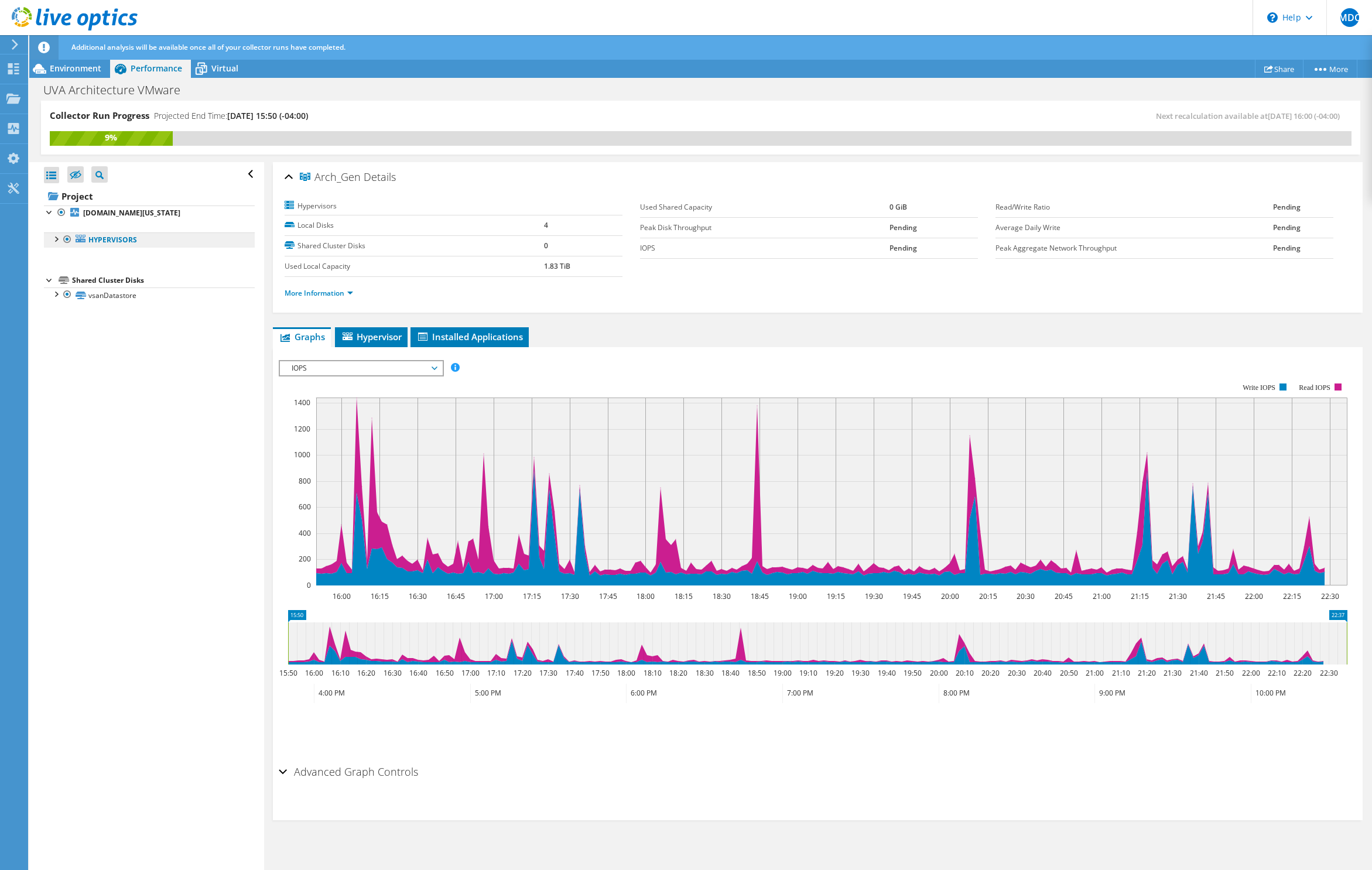
click at [48, 243] on link "Hypervisors" at bounding box center [149, 240] width 211 height 15
click at [53, 241] on div at bounding box center [56, 238] width 12 height 12
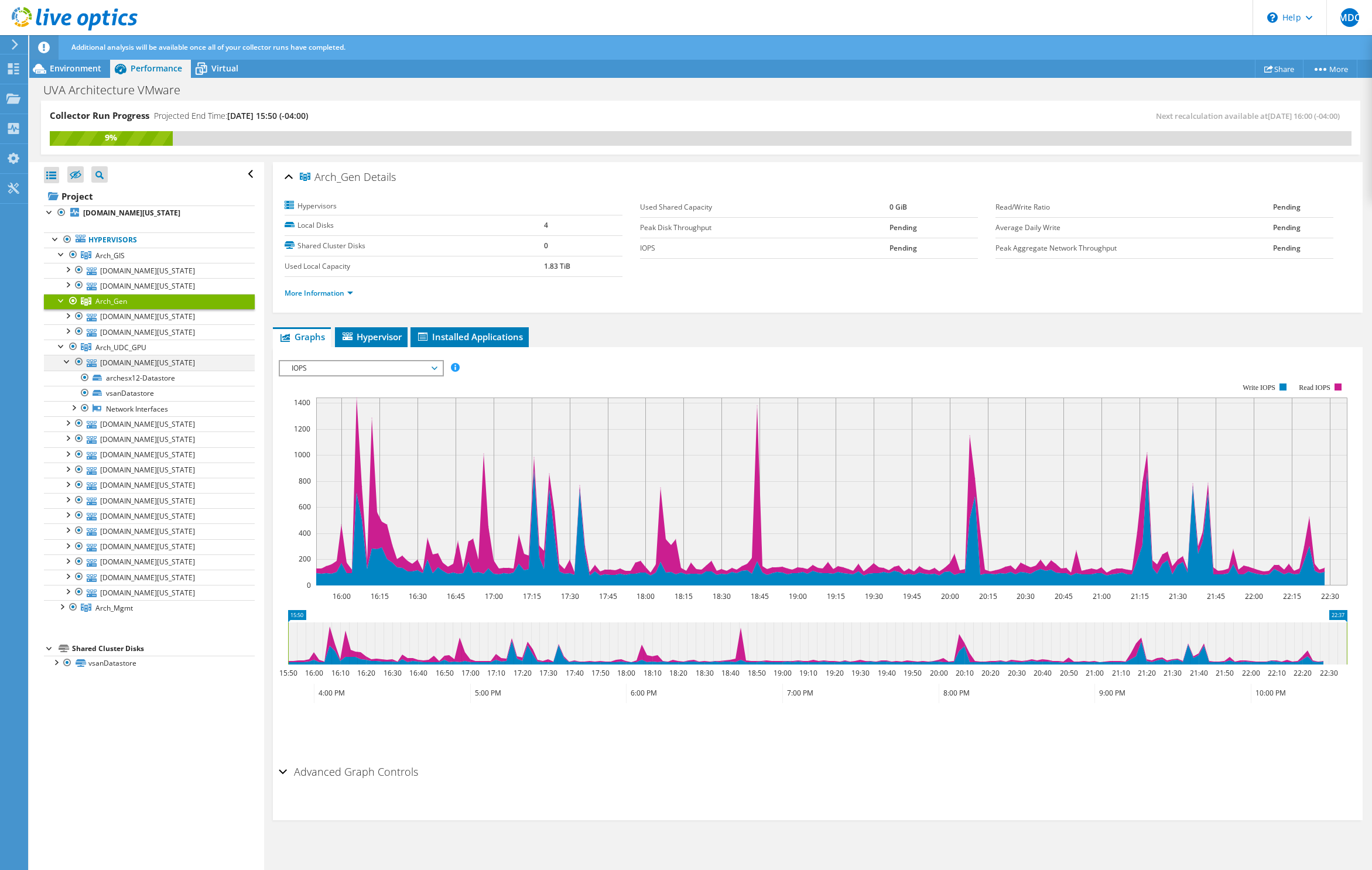
click at [67, 361] on div at bounding box center [67, 360] width 12 height 12
click at [64, 269] on div at bounding box center [67, 269] width 12 height 12
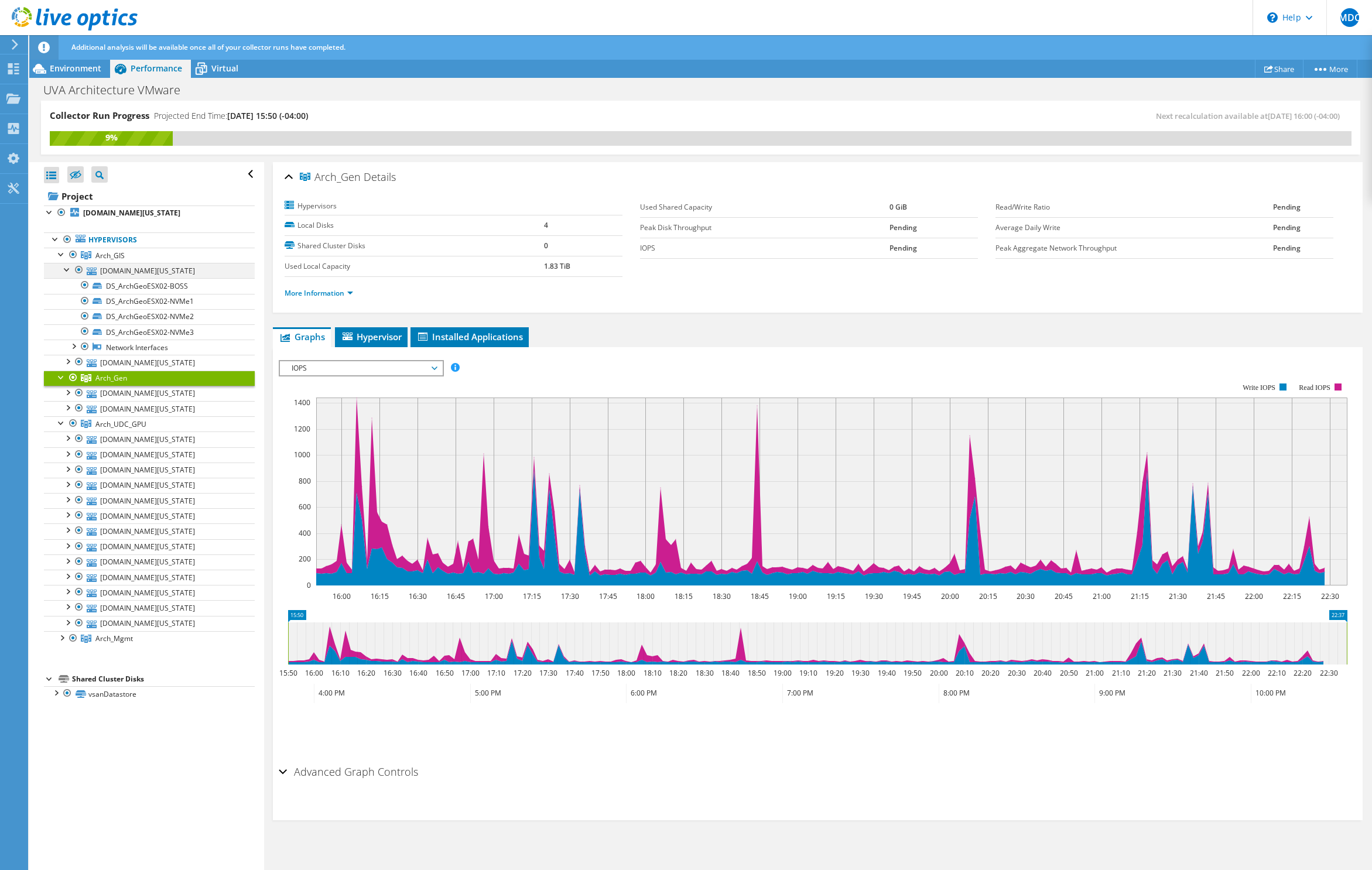
click at [64, 269] on div at bounding box center [67, 269] width 12 height 12
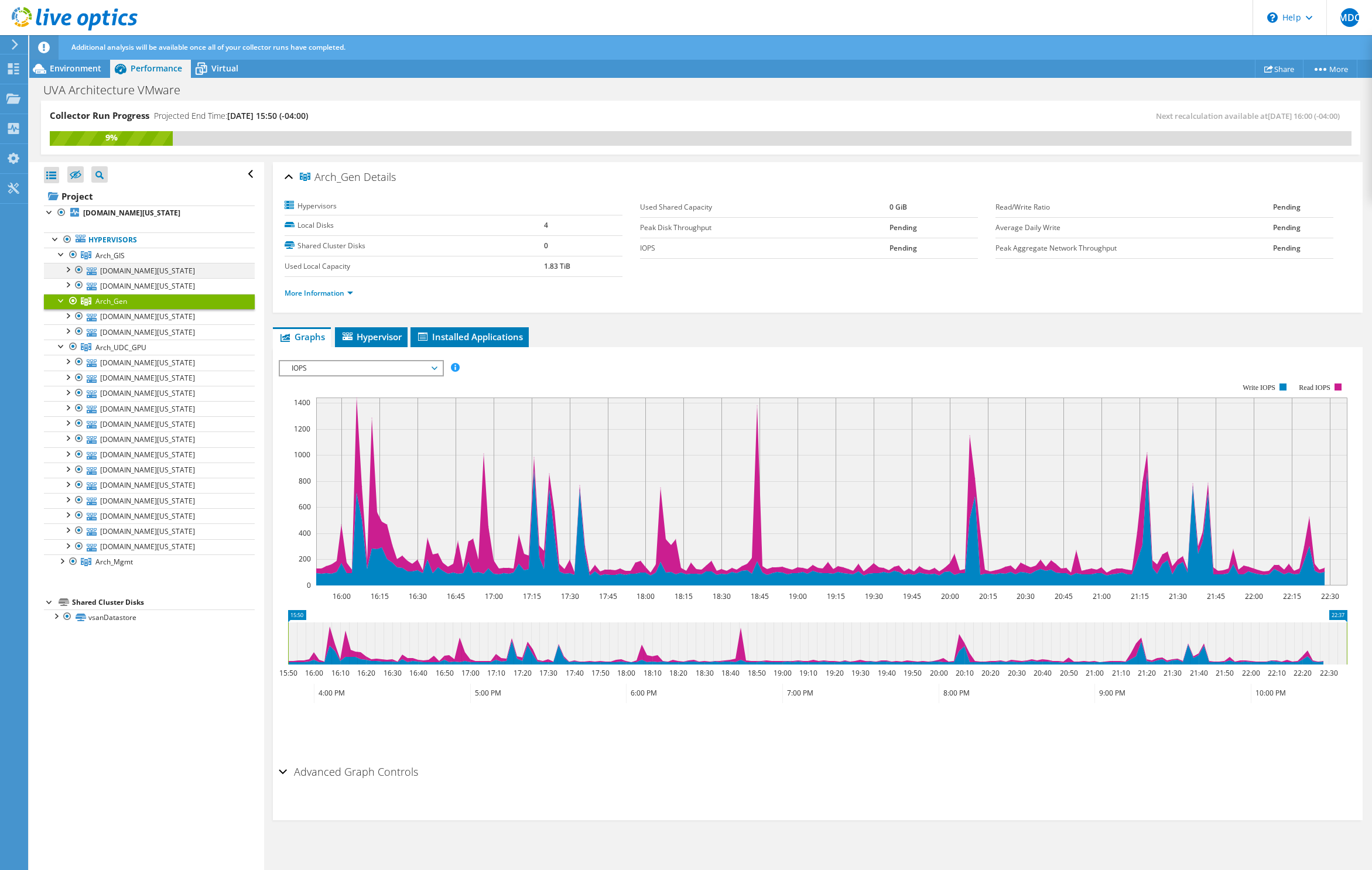
click at [69, 271] on div at bounding box center [67, 269] width 12 height 12
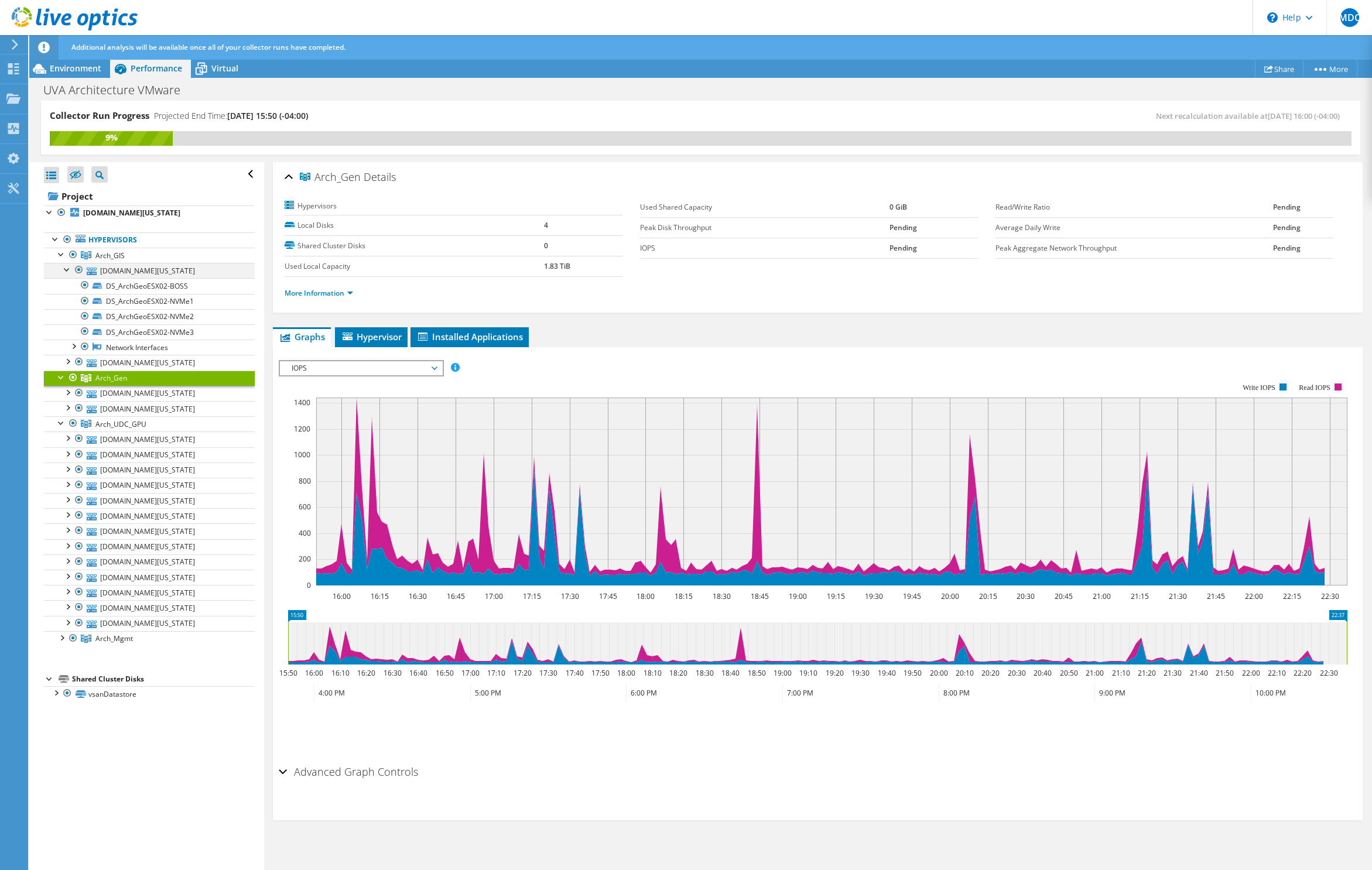
click at [66, 271] on div at bounding box center [67, 269] width 12 height 12
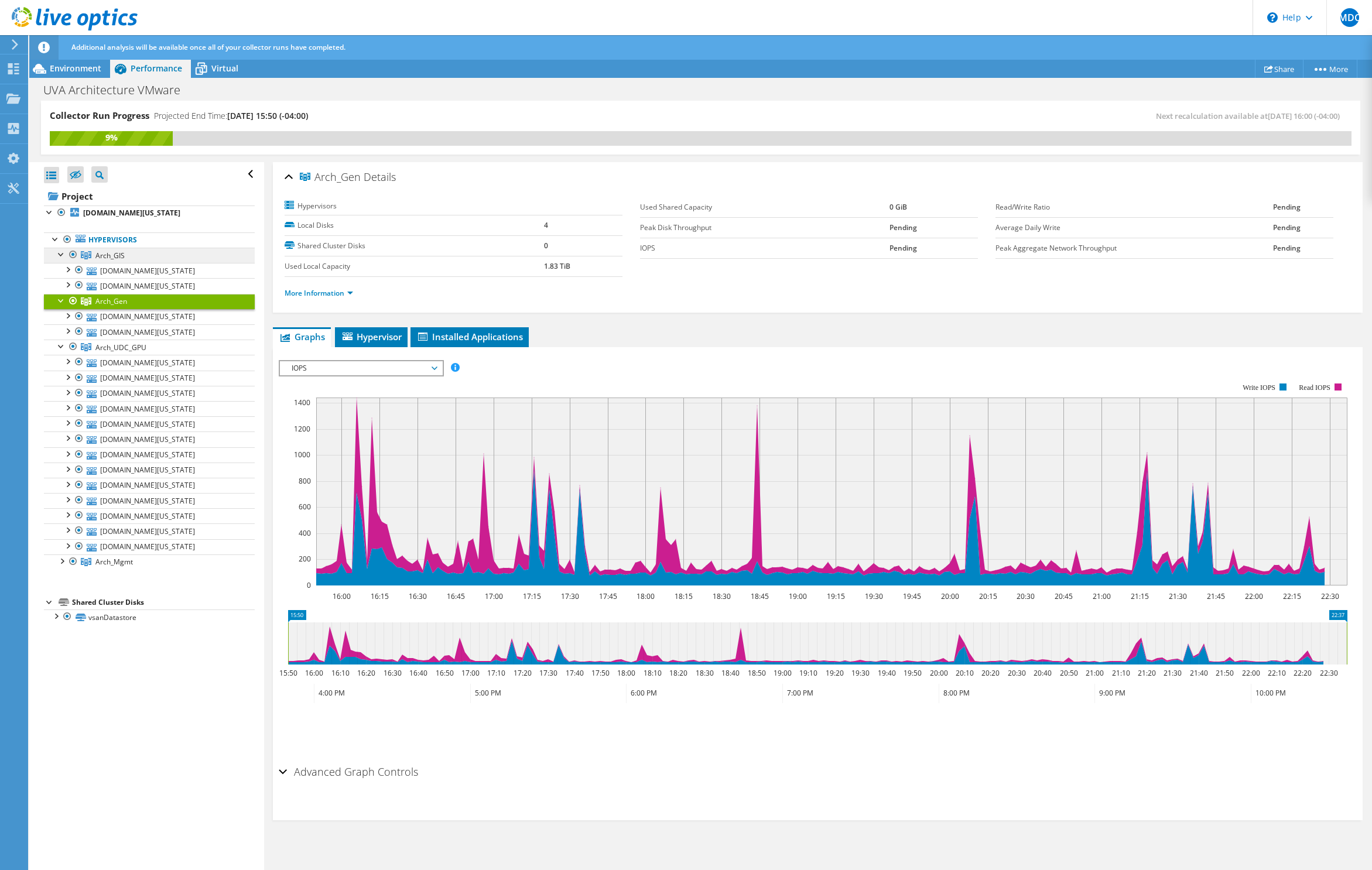
click at [60, 260] on link "Arch_GIS" at bounding box center [149, 255] width 211 height 15
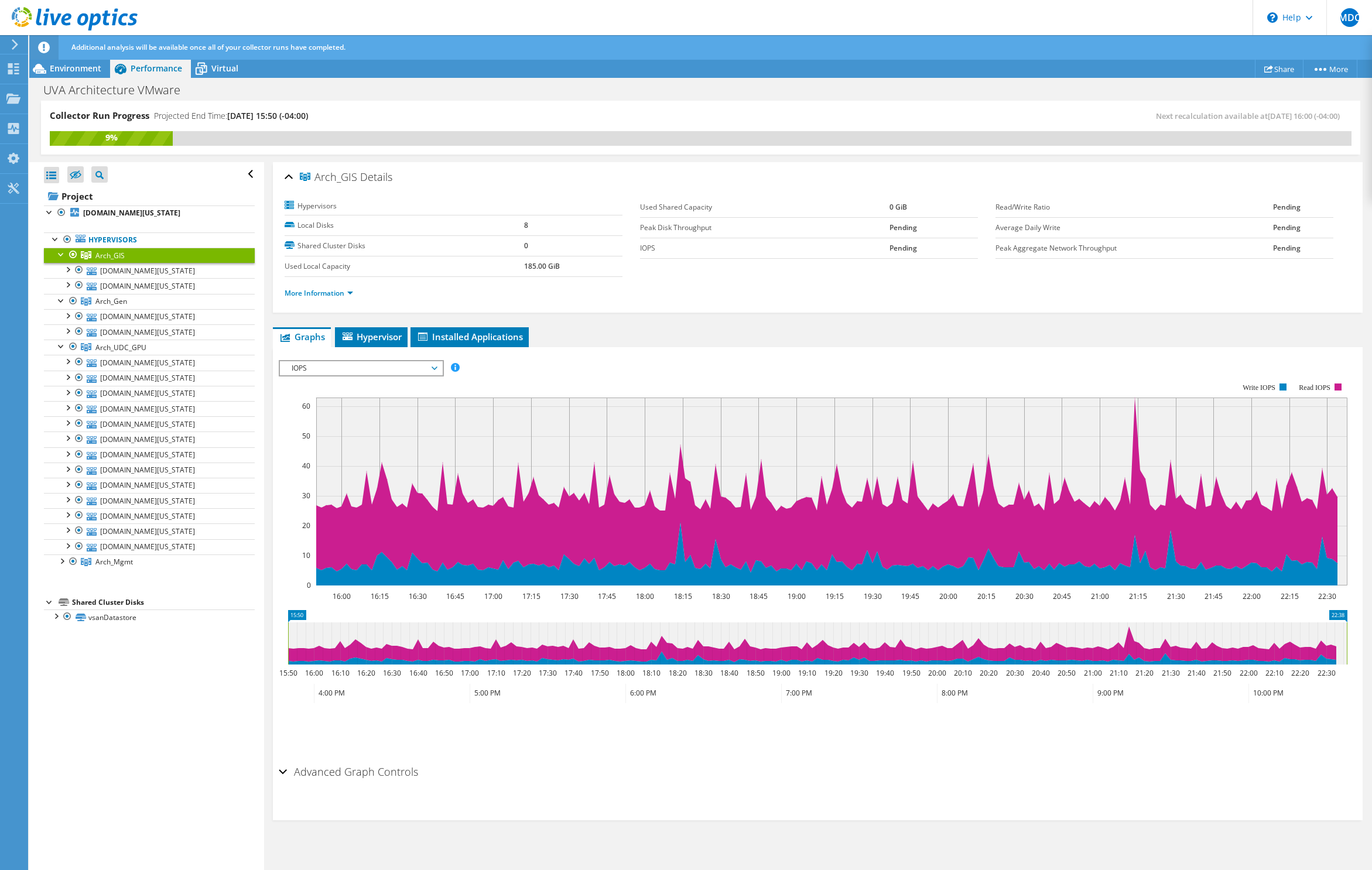
click at [59, 254] on div at bounding box center [62, 253] width 12 height 12
click at [59, 272] on div at bounding box center [62, 269] width 12 height 12
click at [60, 284] on div at bounding box center [62, 284] width 12 height 12
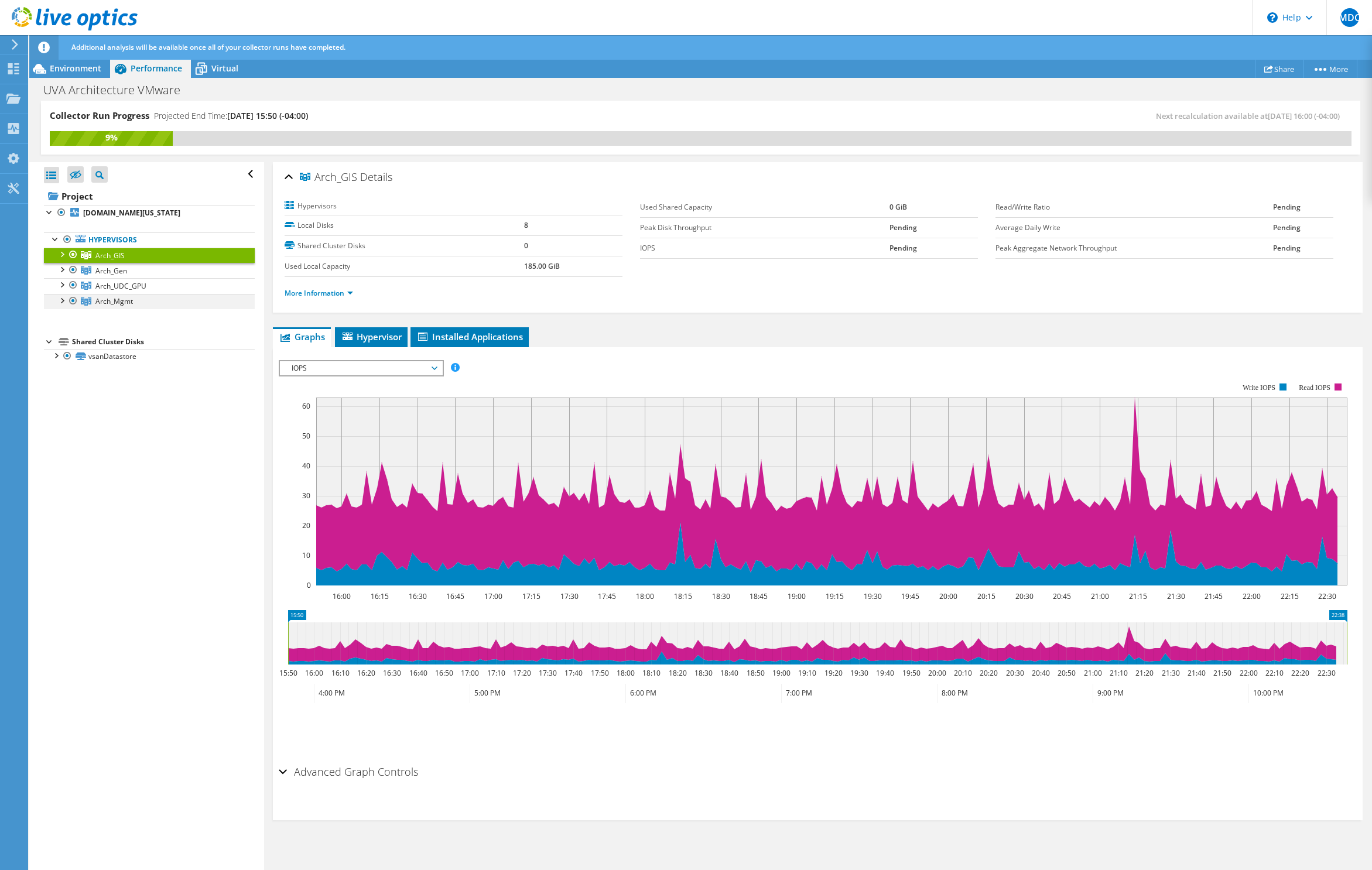
click at [61, 298] on div at bounding box center [62, 300] width 12 height 12
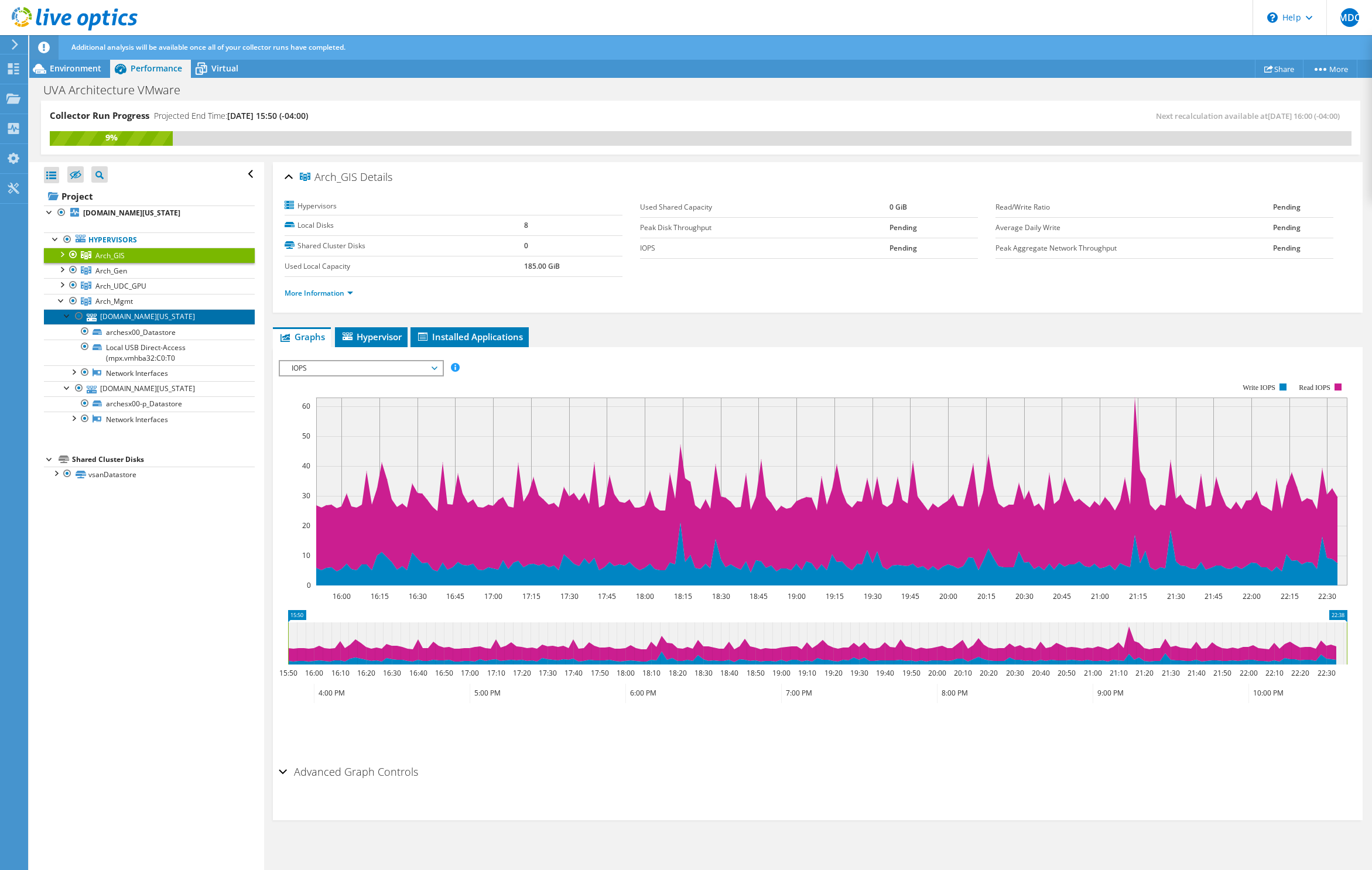
click at [137, 320] on link "[DOMAIN_NAME][US_STATE]" at bounding box center [149, 316] width 211 height 15
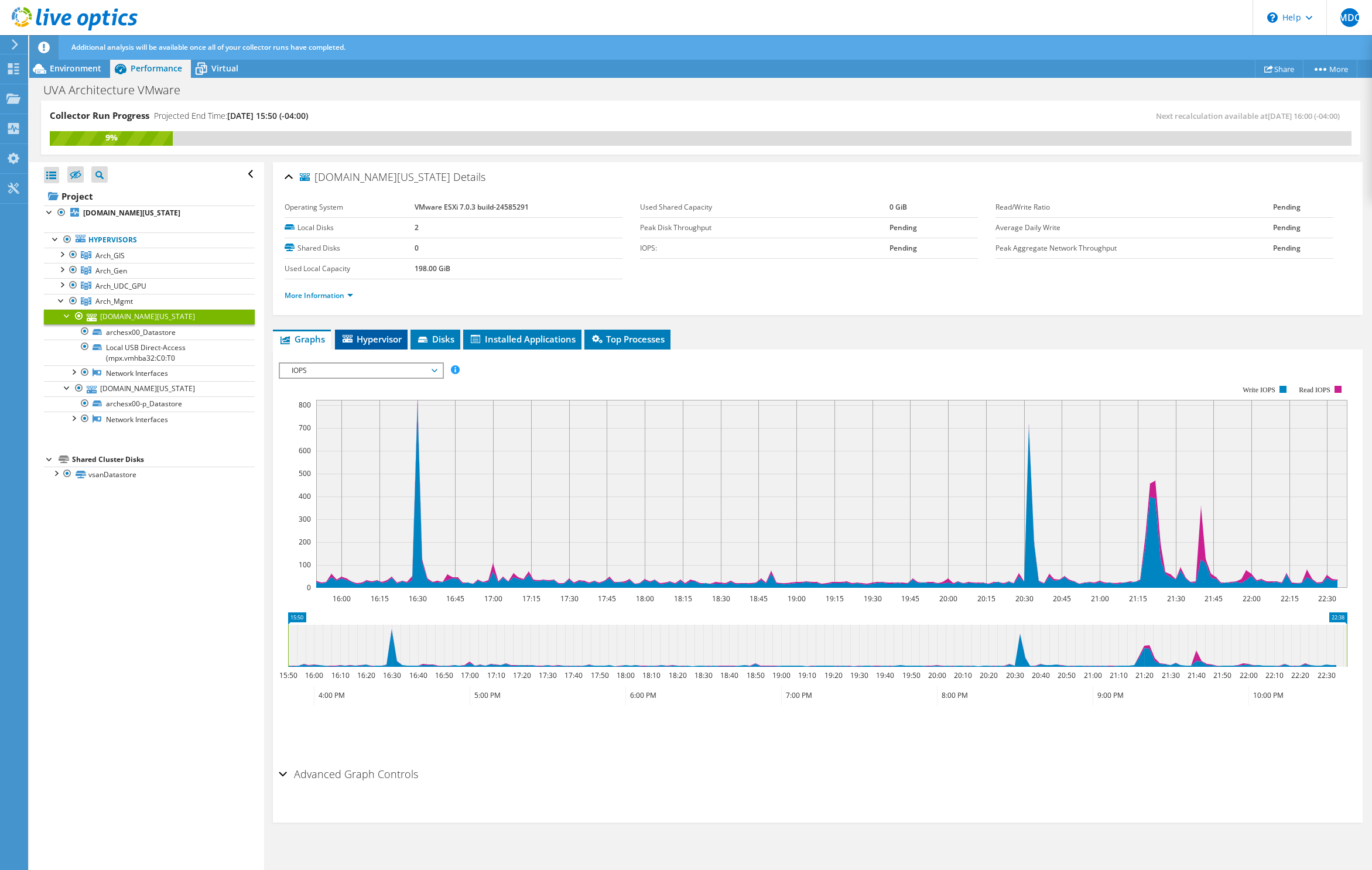
click at [391, 345] on li "Hypervisor" at bounding box center [371, 340] width 72 height 20
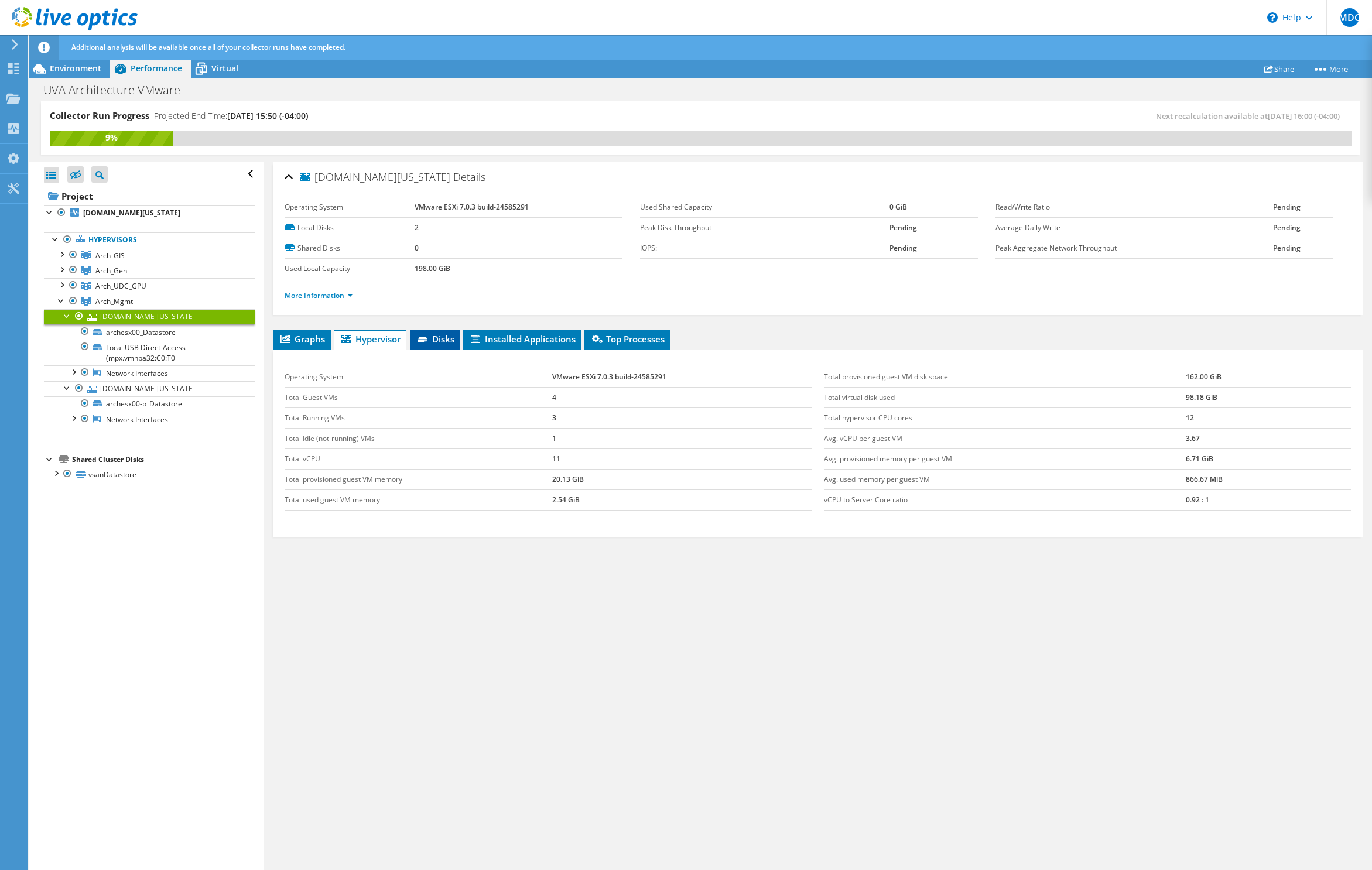
click at [429, 339] on icon at bounding box center [424, 340] width 12 height 8
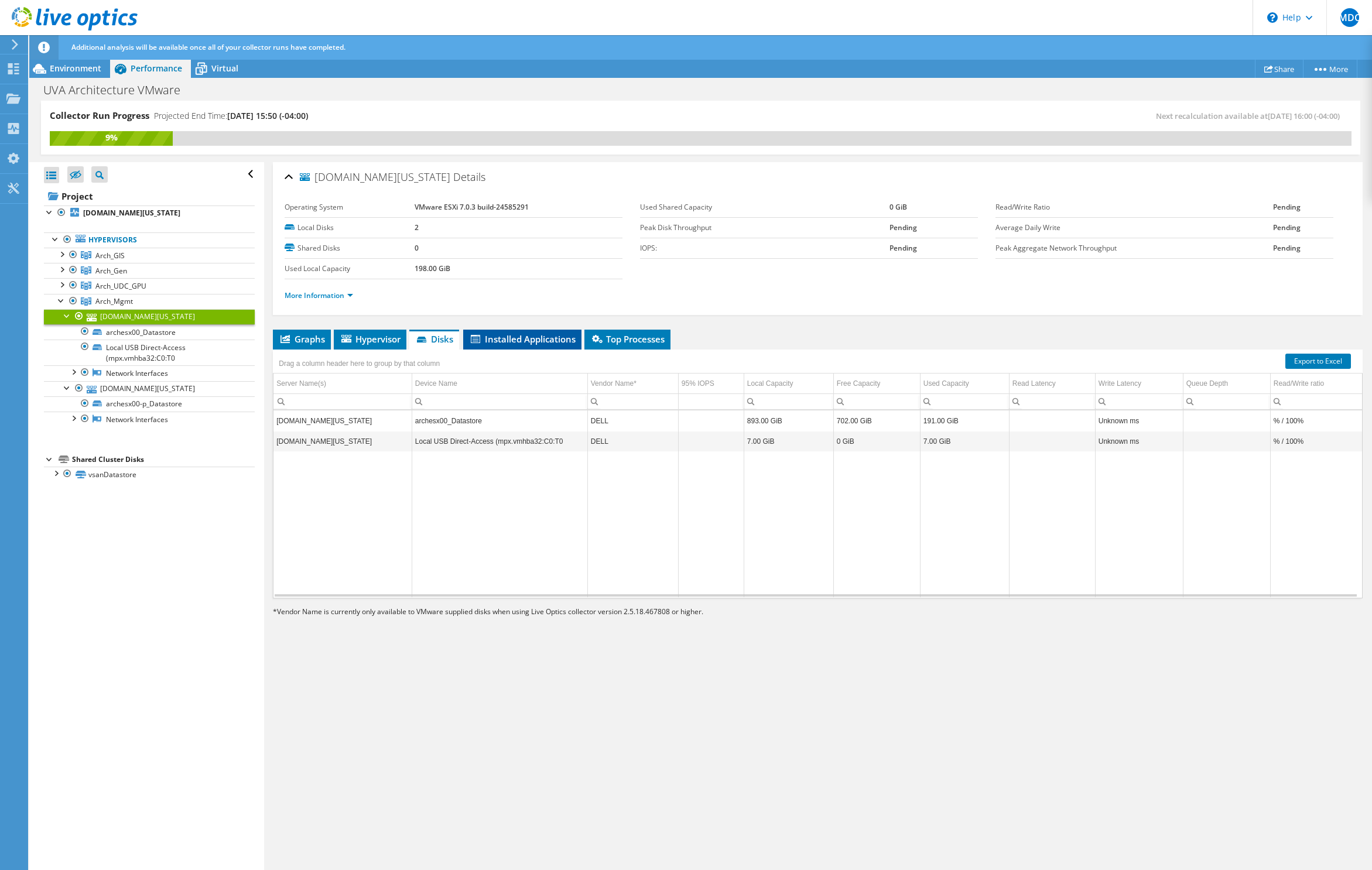
click at [520, 339] on span "Installed Applications" at bounding box center [522, 339] width 106 height 12
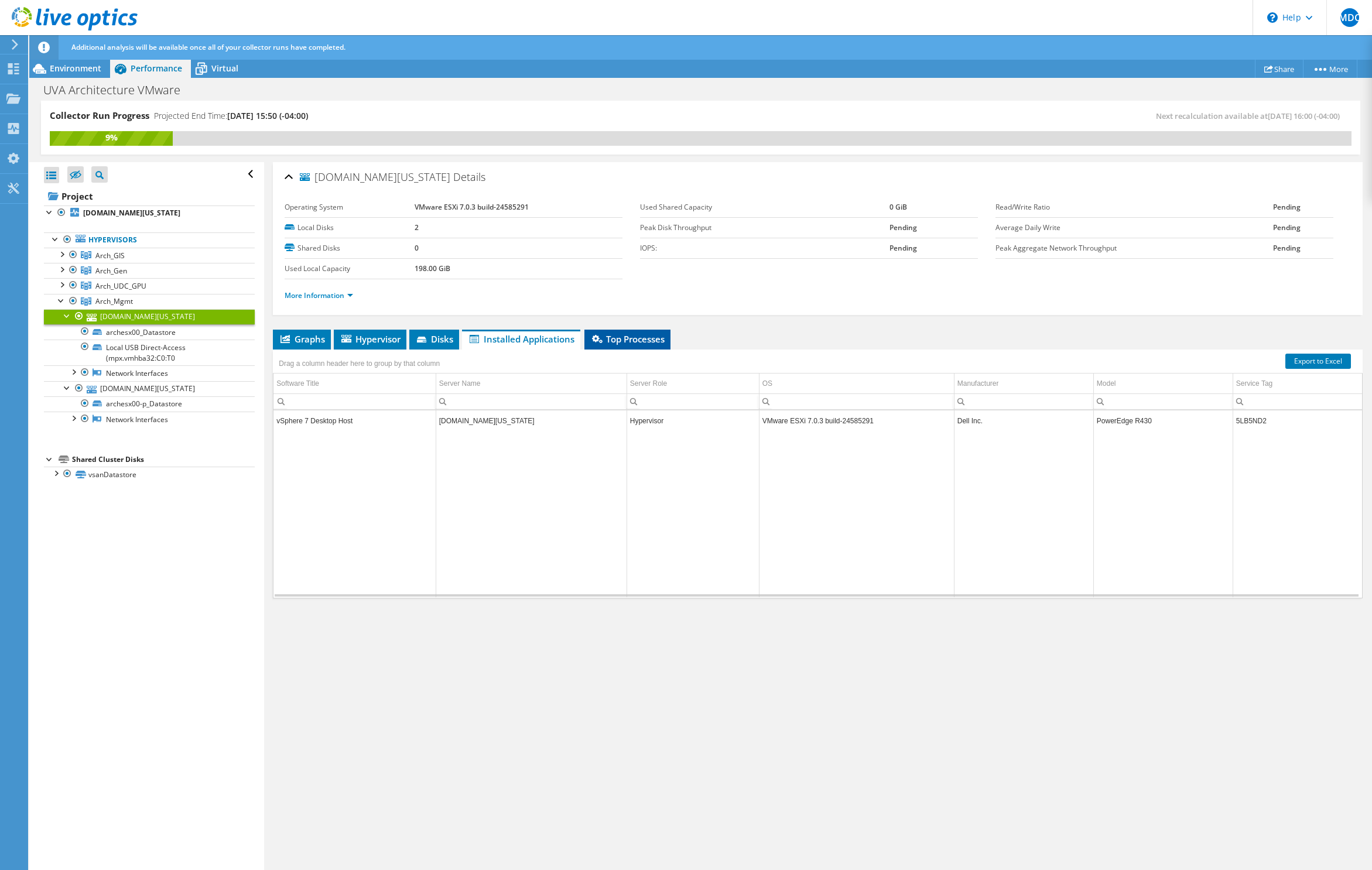
click at [619, 337] on span "Top Processes" at bounding box center [627, 339] width 75 height 12
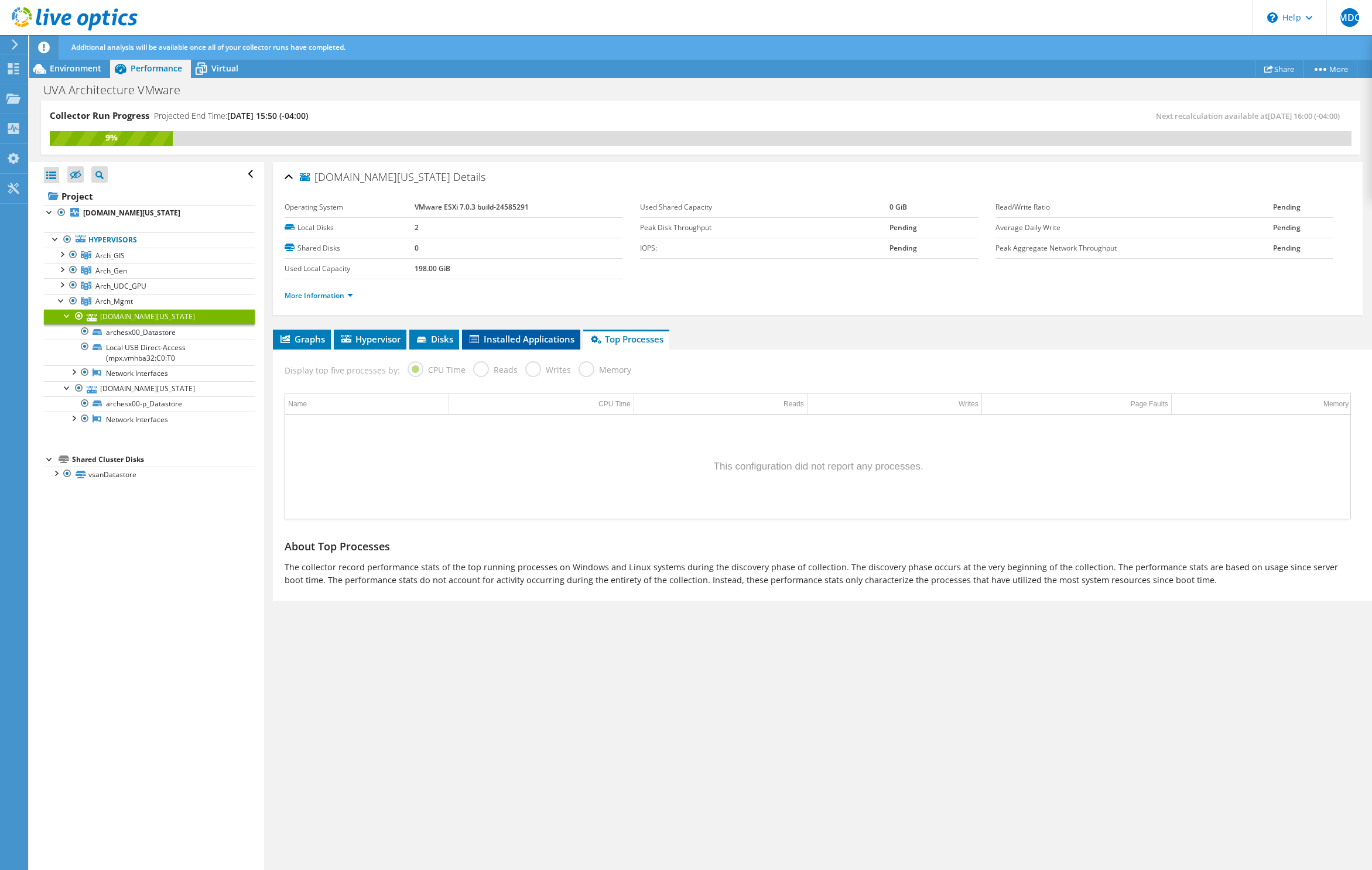
click at [529, 340] on span "Installed Applications" at bounding box center [520, 339] width 106 height 12
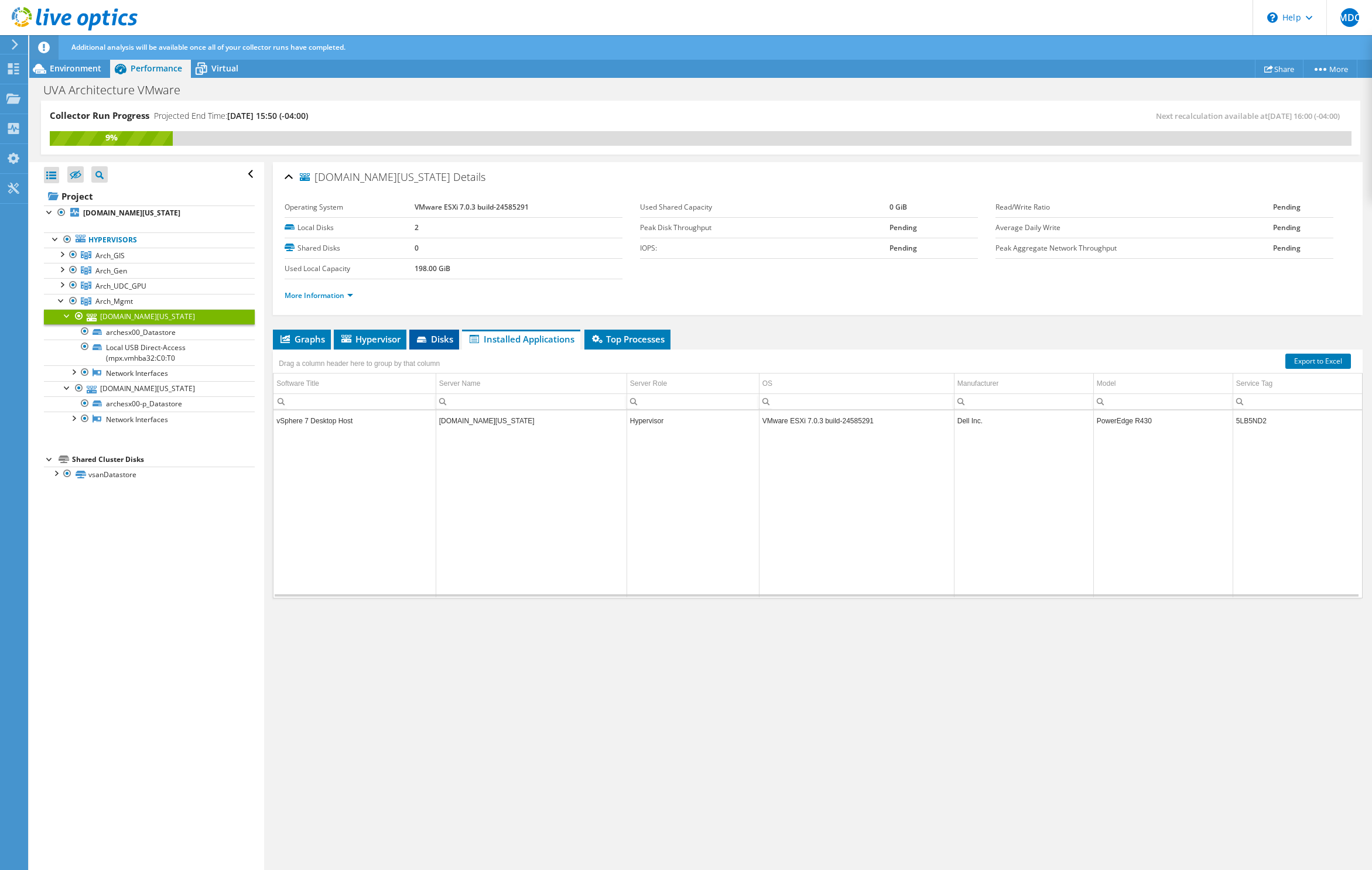
click at [428, 339] on icon at bounding box center [423, 340] width 12 height 8
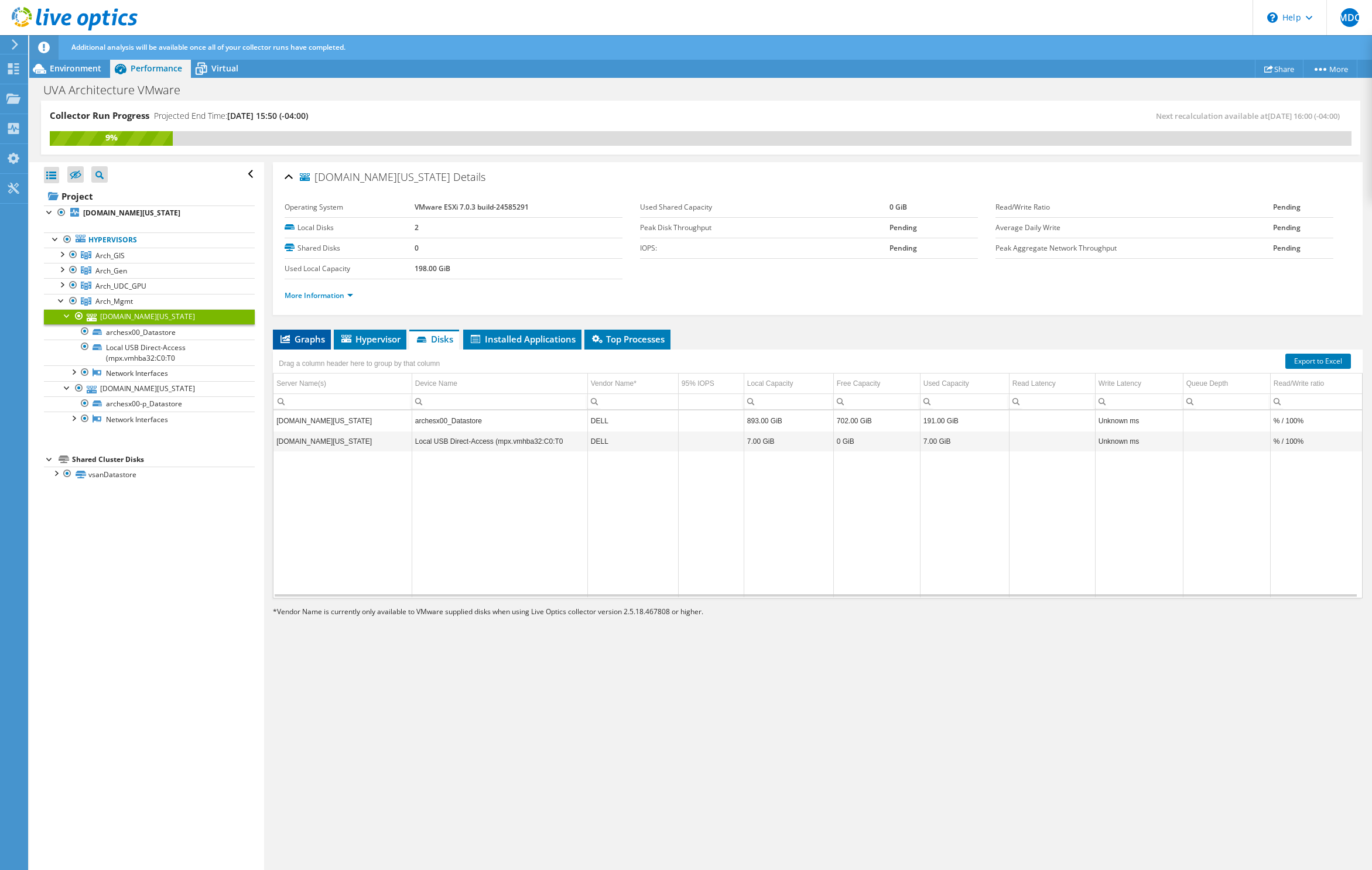
click at [305, 334] on span "Graphs" at bounding box center [302, 339] width 46 height 12
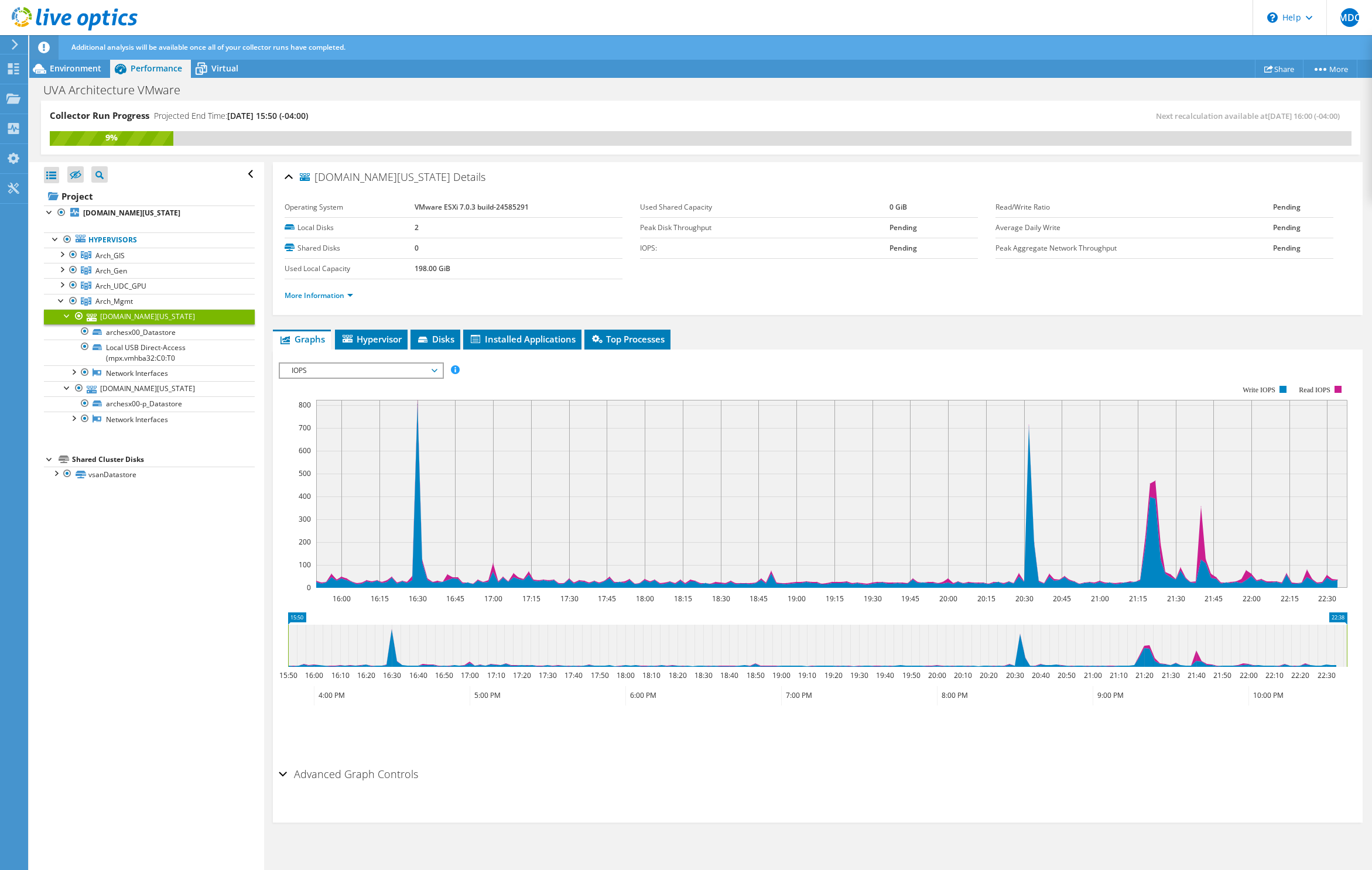
click at [67, 318] on div at bounding box center [67, 315] width 12 height 12
click at [215, 73] on span "Virtual" at bounding box center [224, 68] width 27 height 11
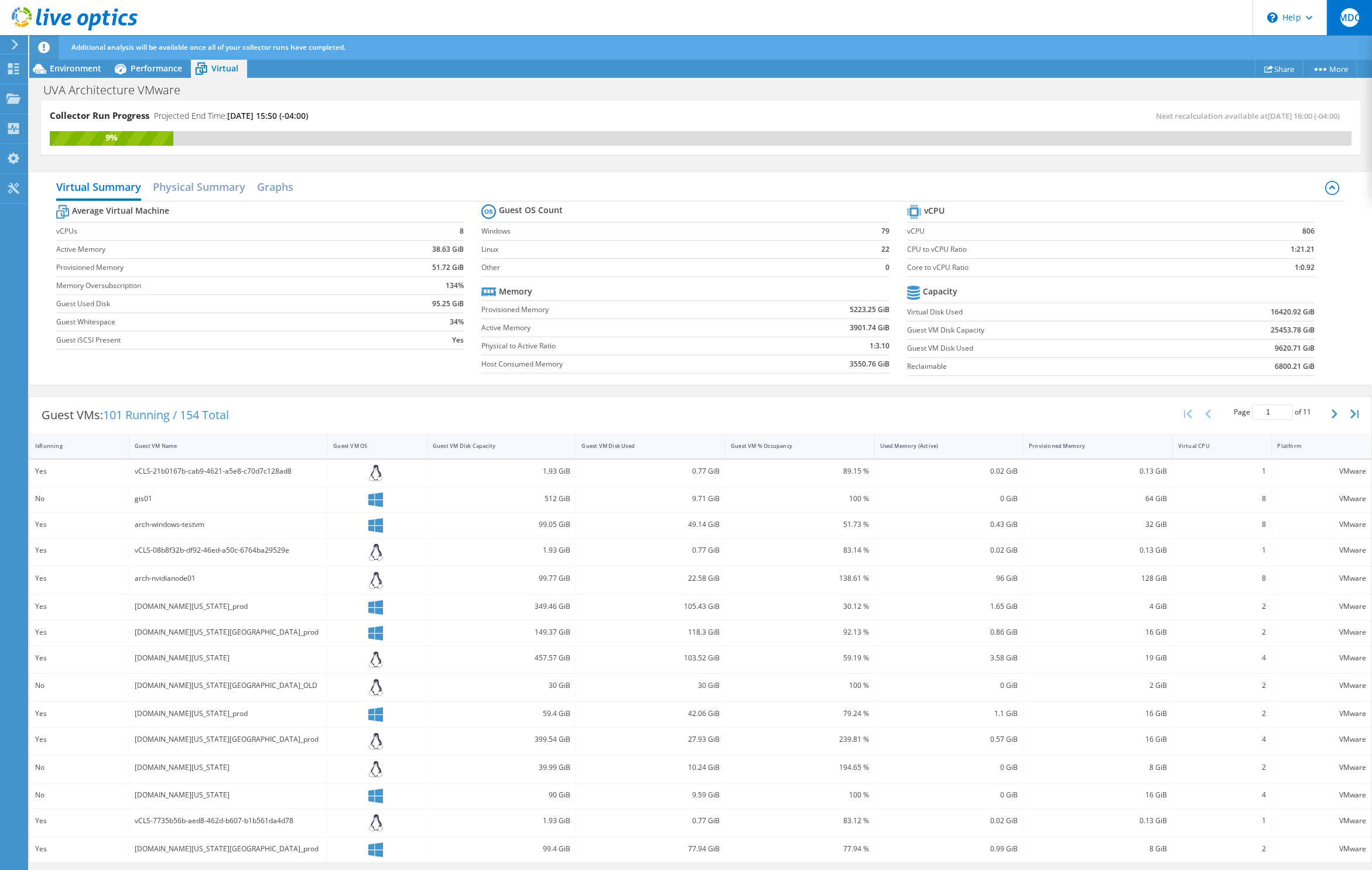
click at [1354, 28] on div "MDC" at bounding box center [1349, 17] width 46 height 35
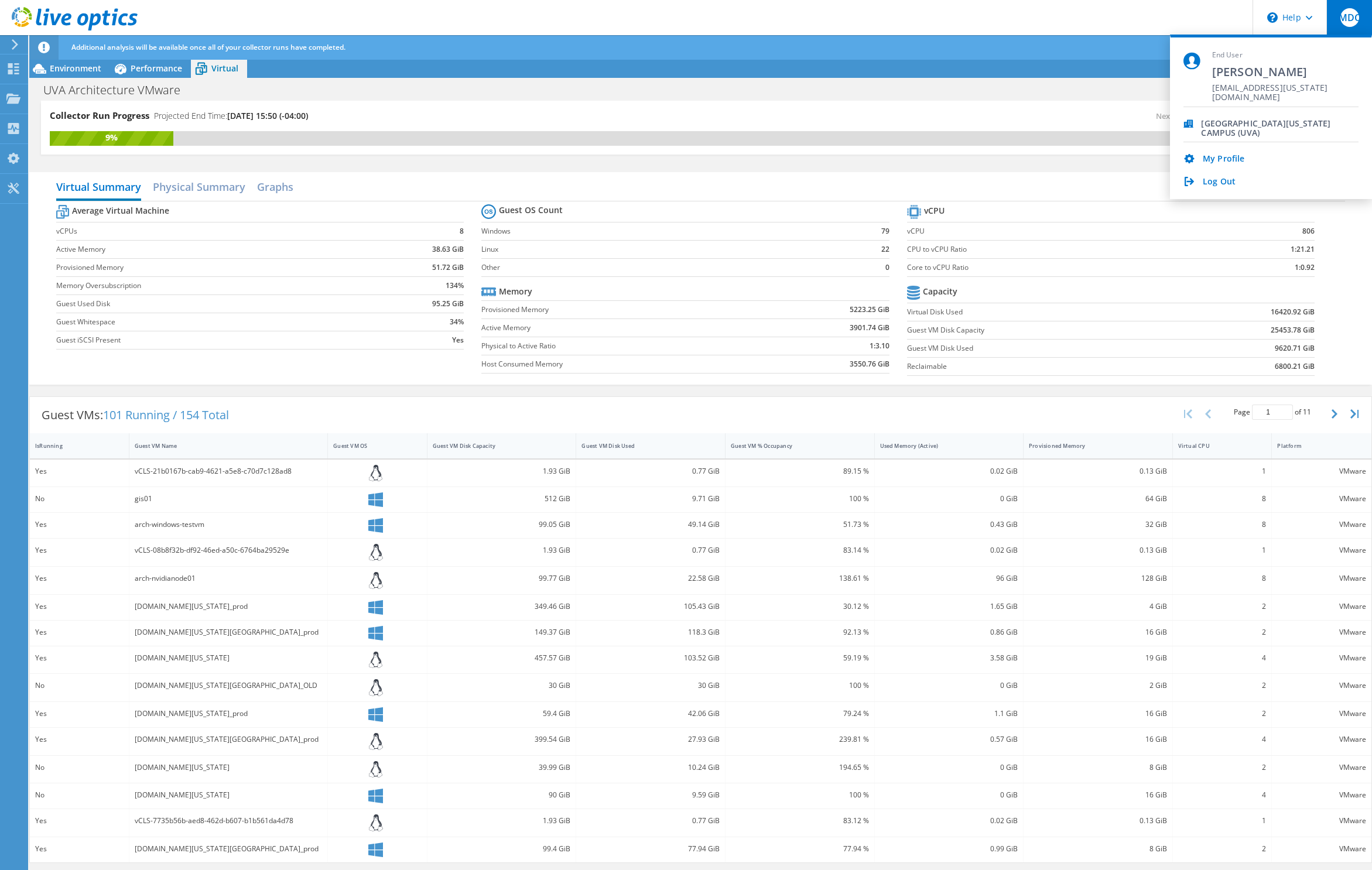
click at [1240, 185] on div "Log Out" at bounding box center [1271, 182] width 175 height 11
click at [1222, 182] on link "Log Out" at bounding box center [1219, 182] width 33 height 11
